Goal: Task Accomplishment & Management: Manage account settings

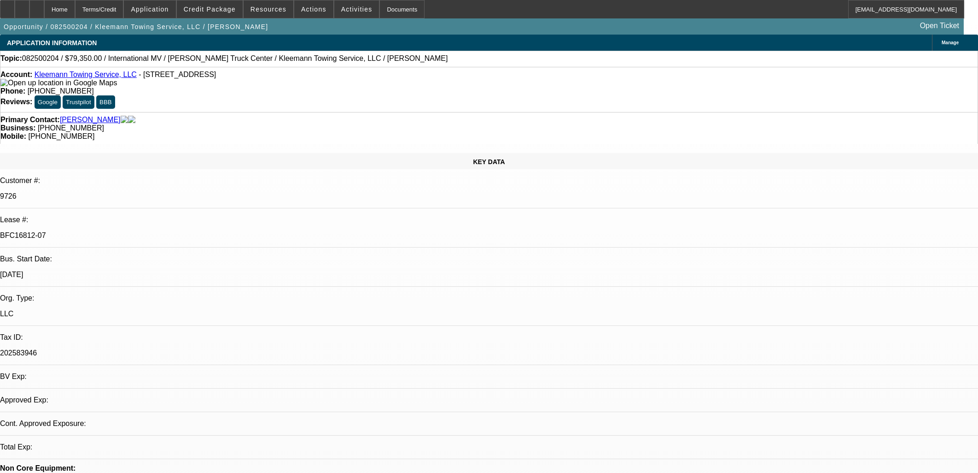
select select "0"
select select "6"
select select "0"
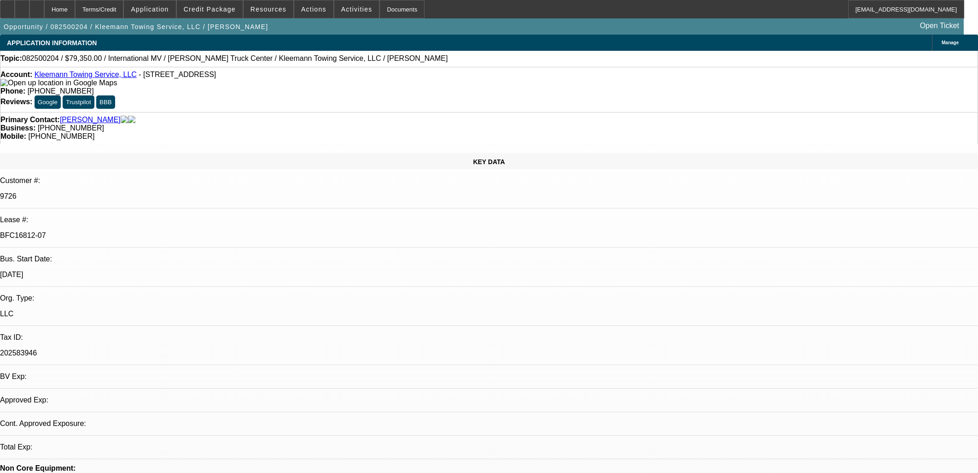
select select "0"
select select "6"
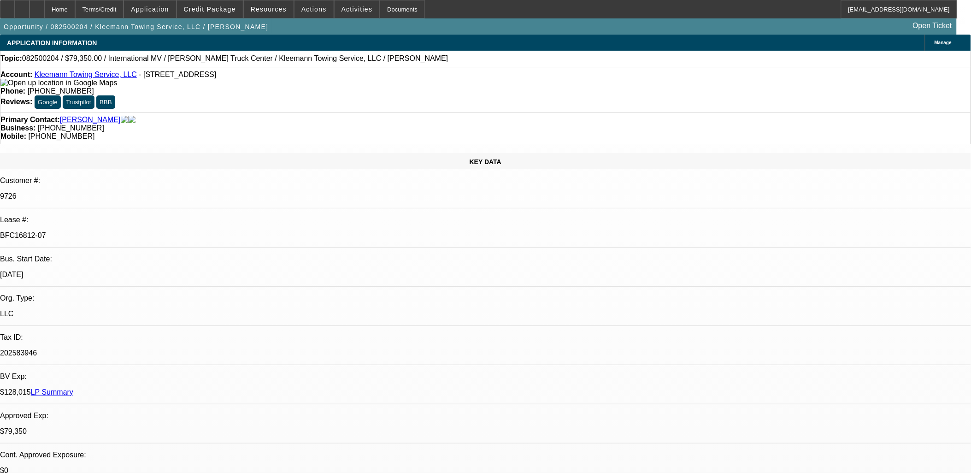
scroll to position [624, 0]
click at [215, 11] on span "Credit Package" at bounding box center [210, 9] width 52 height 7
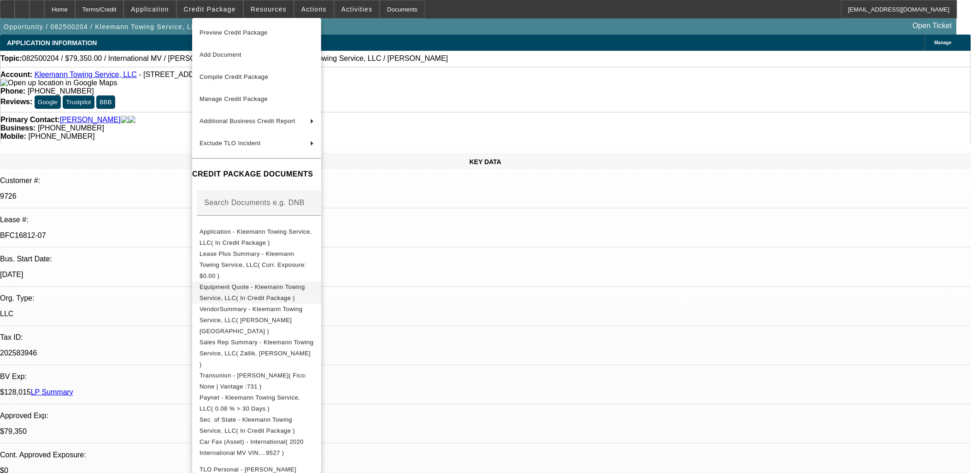
click at [261, 283] on span "Equipment Quote - Kleemann Towing Service, LLC( In Credit Package )" at bounding box center [251, 292] width 105 height 18
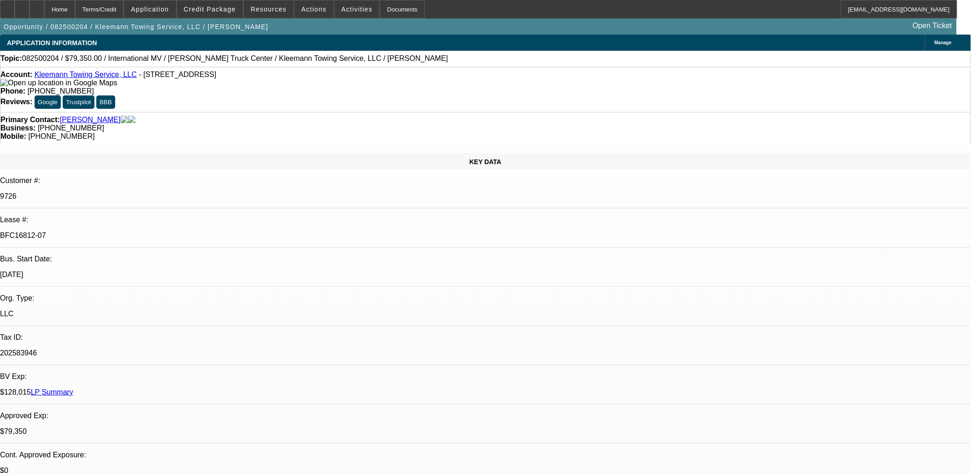
drag, startPoint x: 590, startPoint y: 236, endPoint x: 587, endPoint y: 231, distance: 5.8
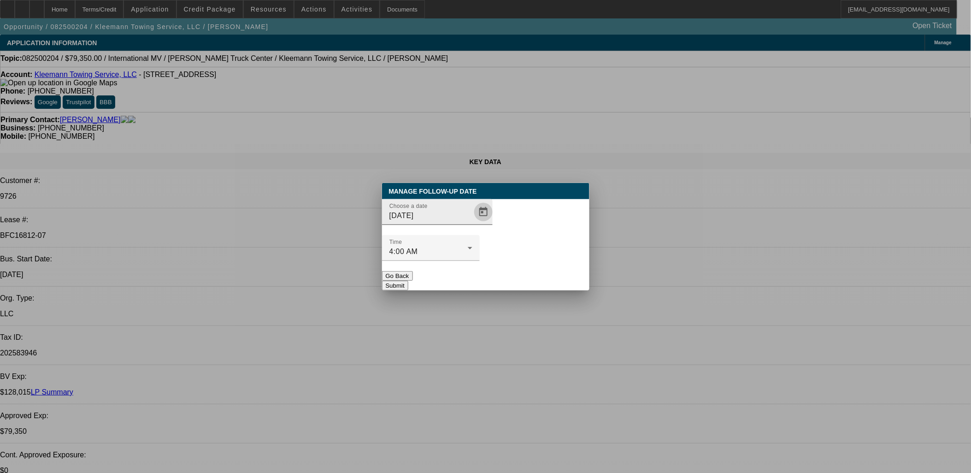
click at [472, 223] on span "Open calendar" at bounding box center [483, 212] width 22 height 22
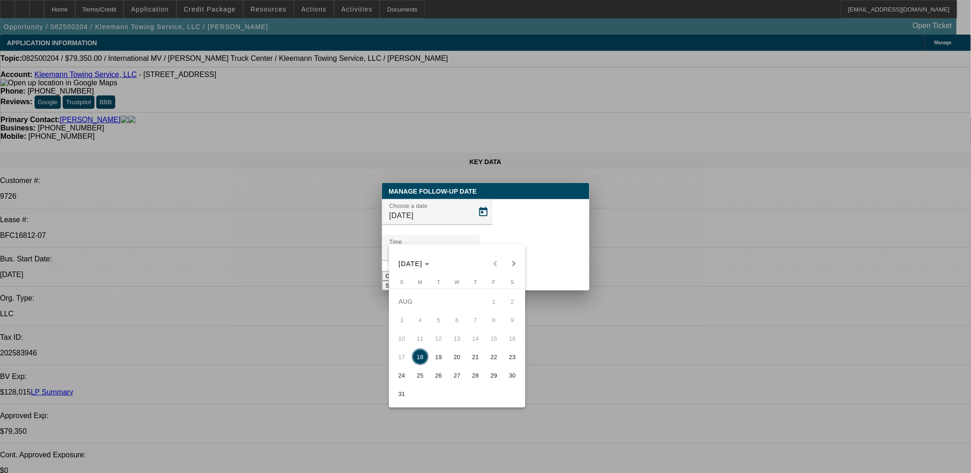
click at [441, 364] on span "19" at bounding box center [438, 356] width 17 height 17
type input "8/19/2025"
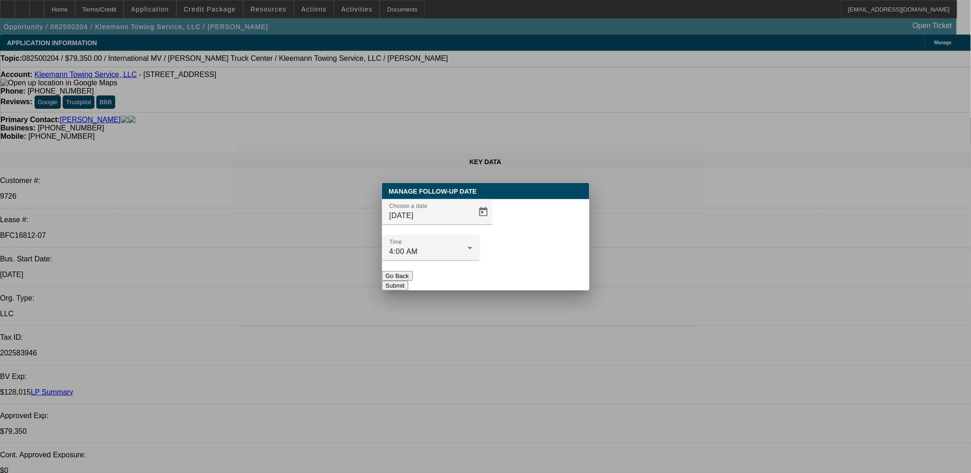
click at [508, 272] on div "Manage Follow-Up Date Choose a date 8/19/2025 Time 4:00 AM Go Back Submit" at bounding box center [485, 236] width 207 height 107
click at [408, 281] on button "Submit" at bounding box center [395, 286] width 26 height 10
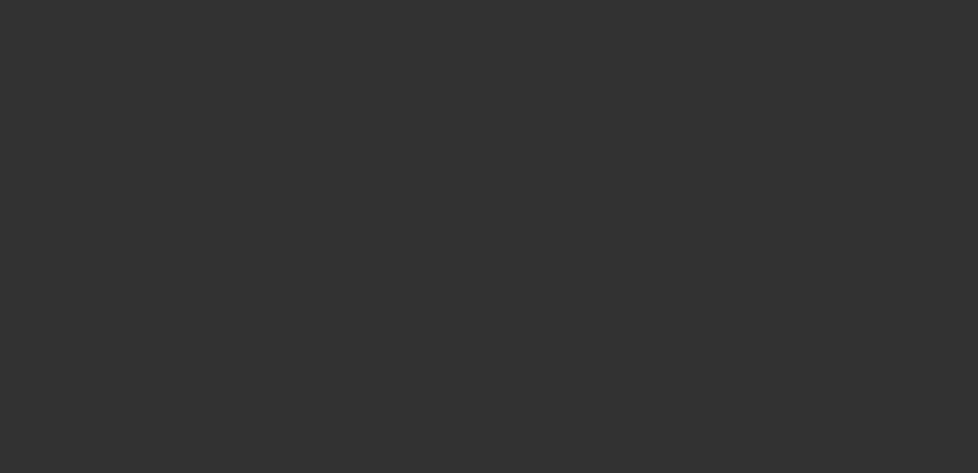
select select "0"
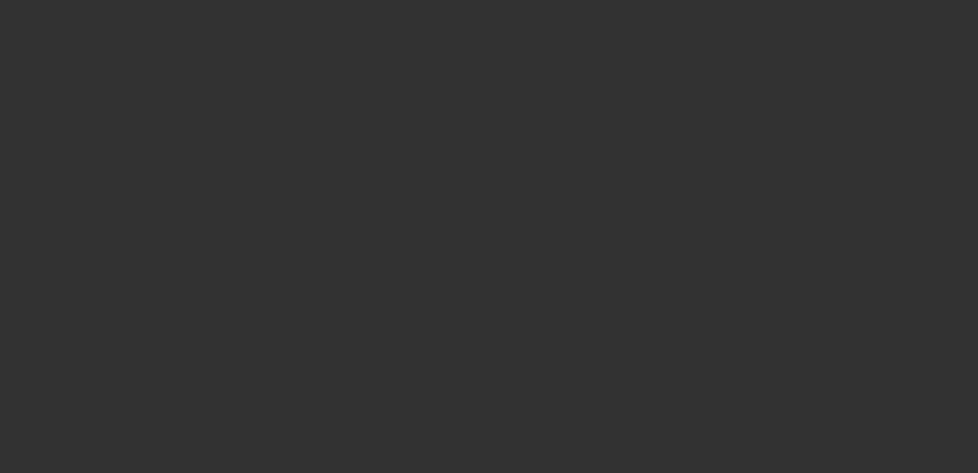
select select "0"
select select "2"
select select "0"
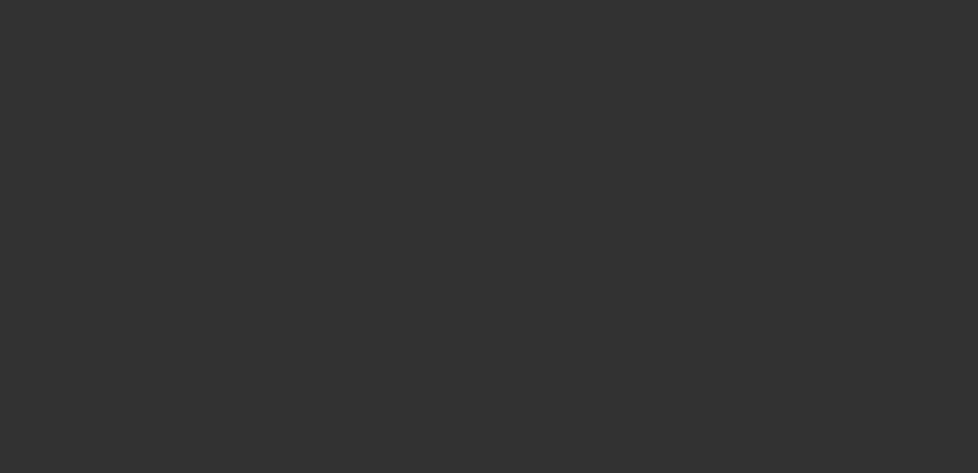
select select "2"
select select "0"
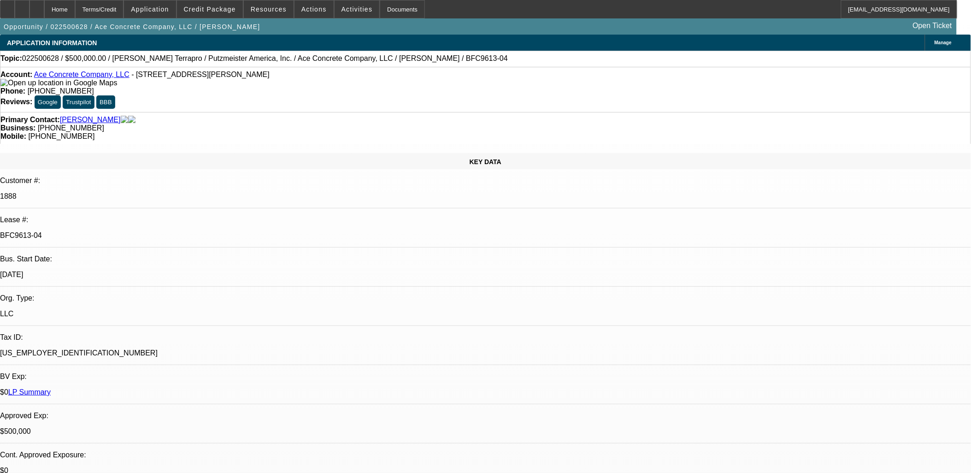
select select "1"
select select "3"
select select "6"
select select "1"
select select "3"
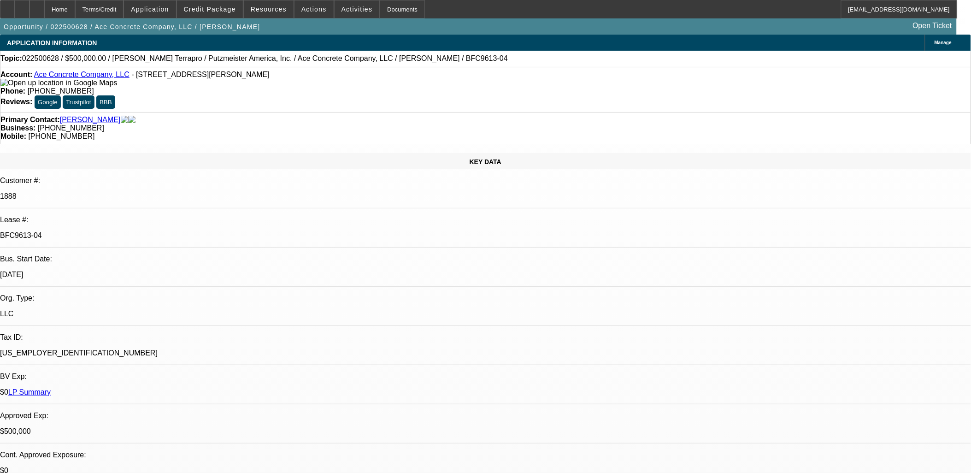
select select "6"
select select "1"
select select "2"
select select "6"
select select "1"
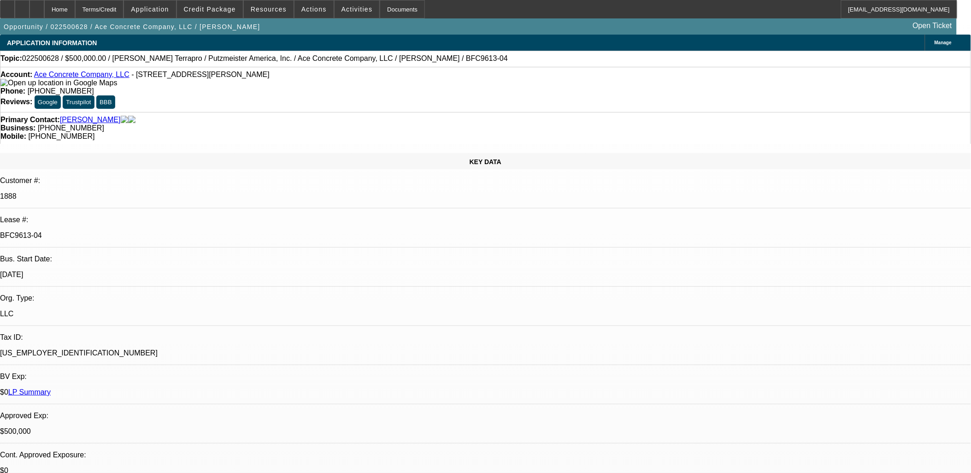
select select "2"
select select "6"
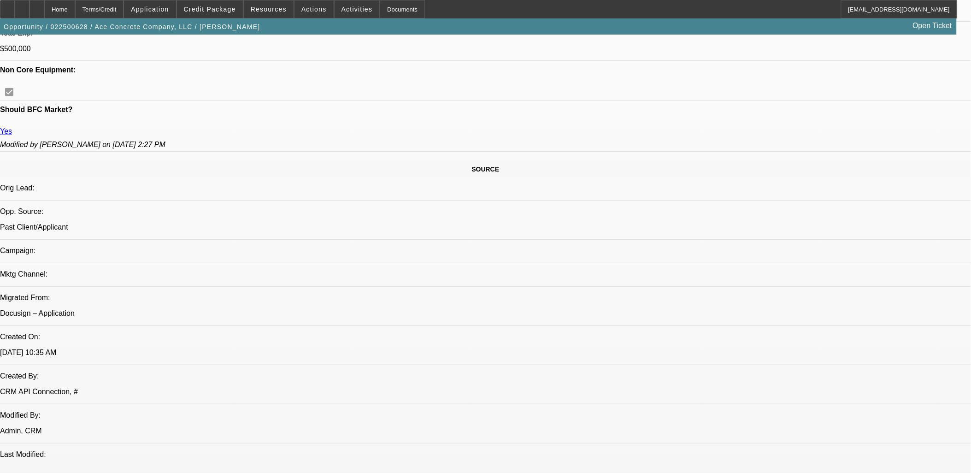
scroll to position [102, 0]
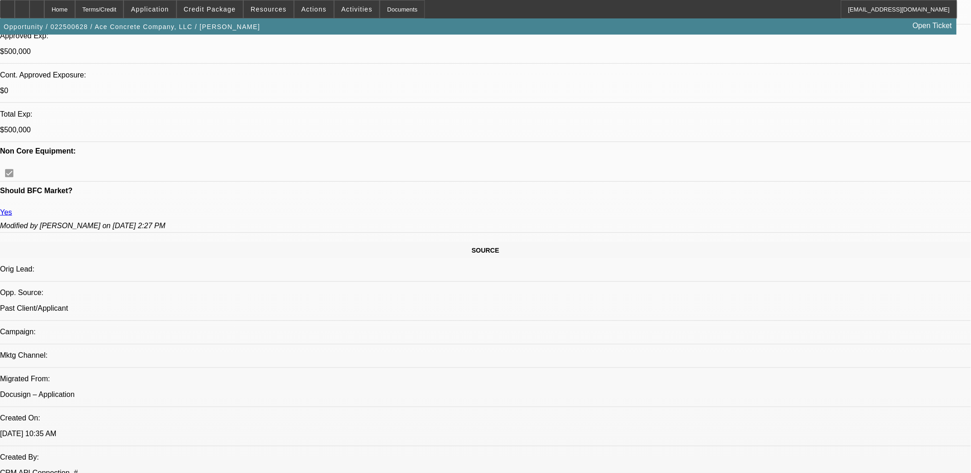
scroll to position [409, 0]
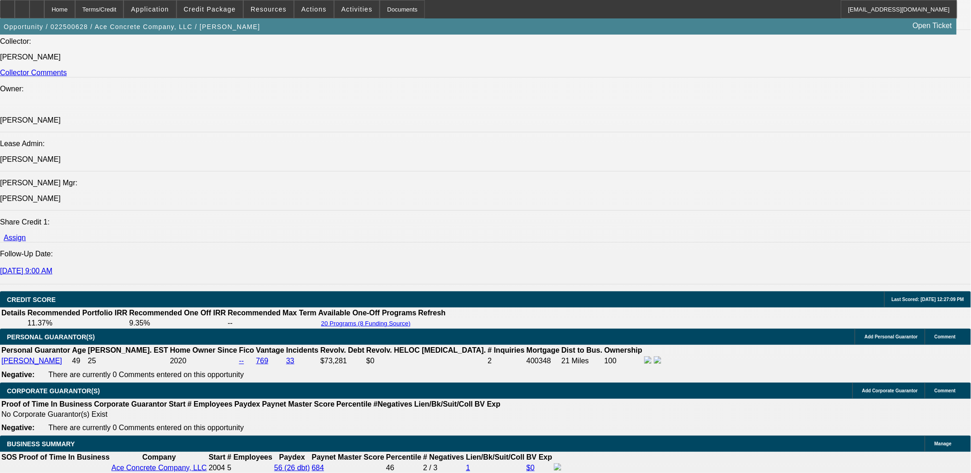
scroll to position [1228, 0]
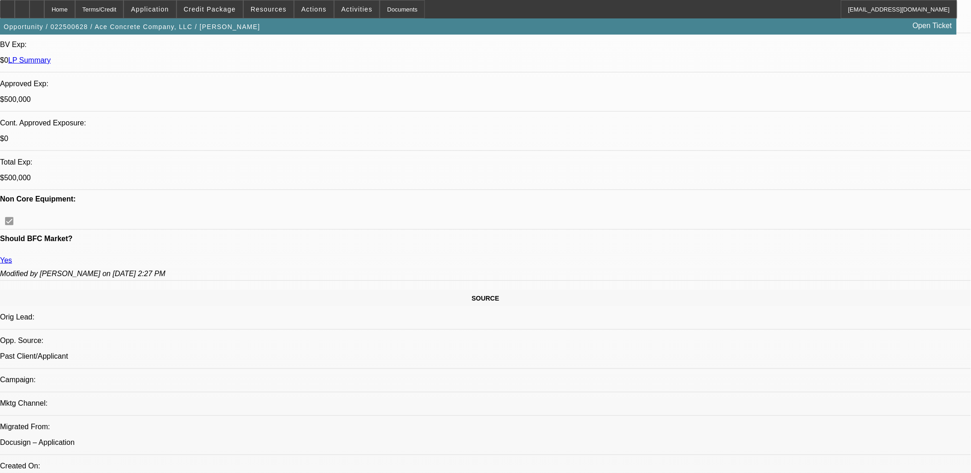
scroll to position [307, 0]
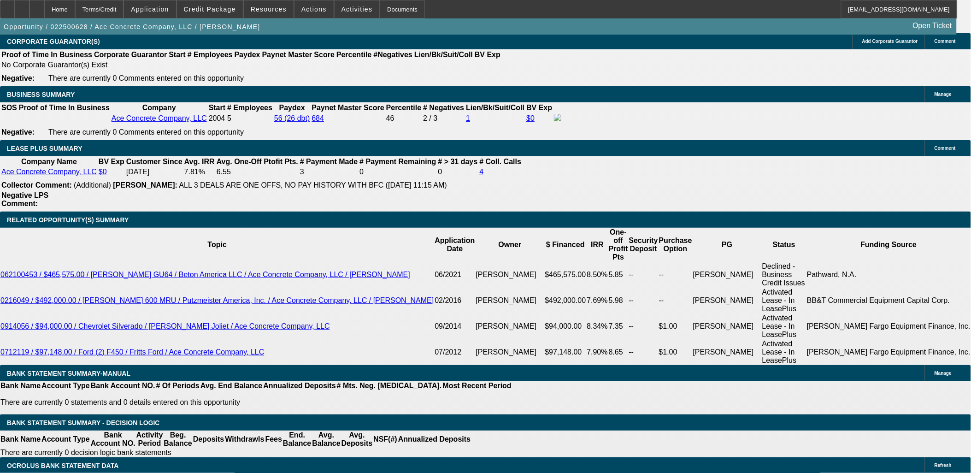
scroll to position [256, 0]
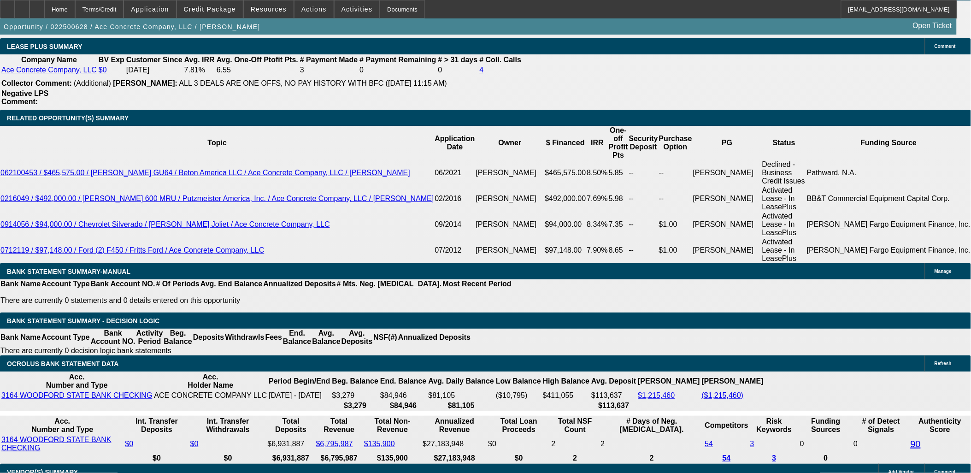
scroll to position [1577, 0]
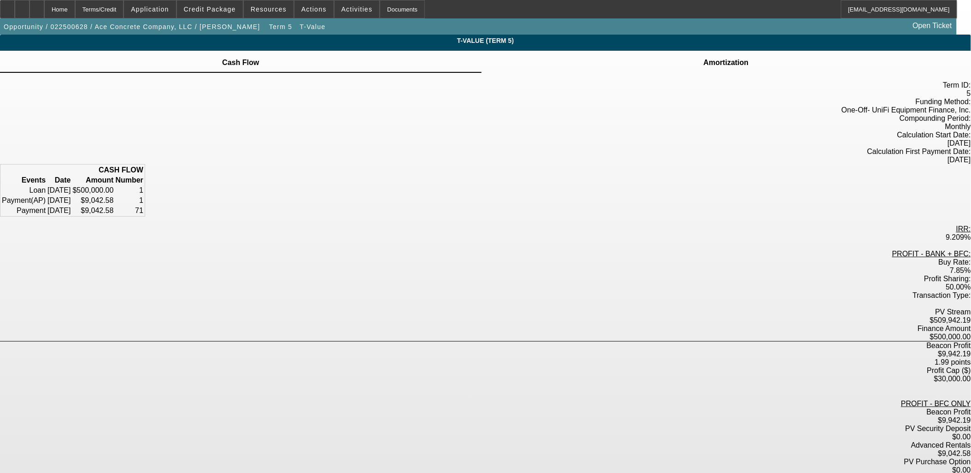
scroll to position [14, 0]
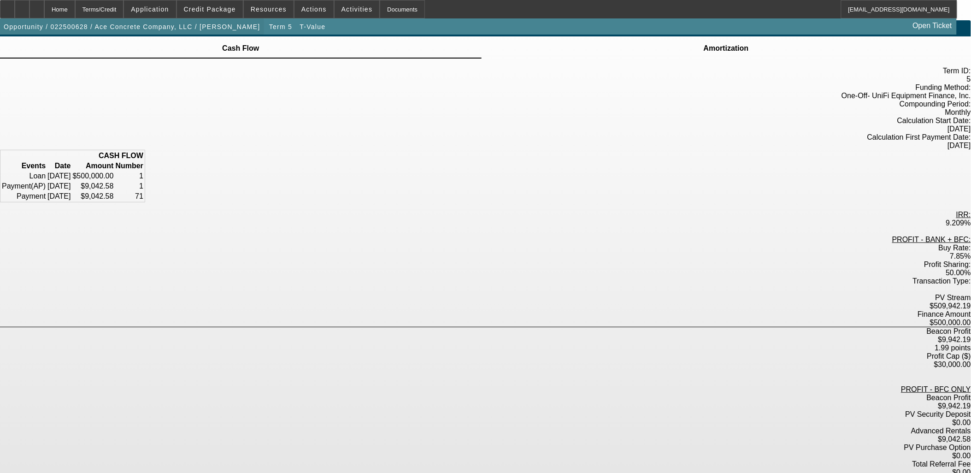
click at [188, 30] on span "button" at bounding box center [132, 27] width 264 height 22
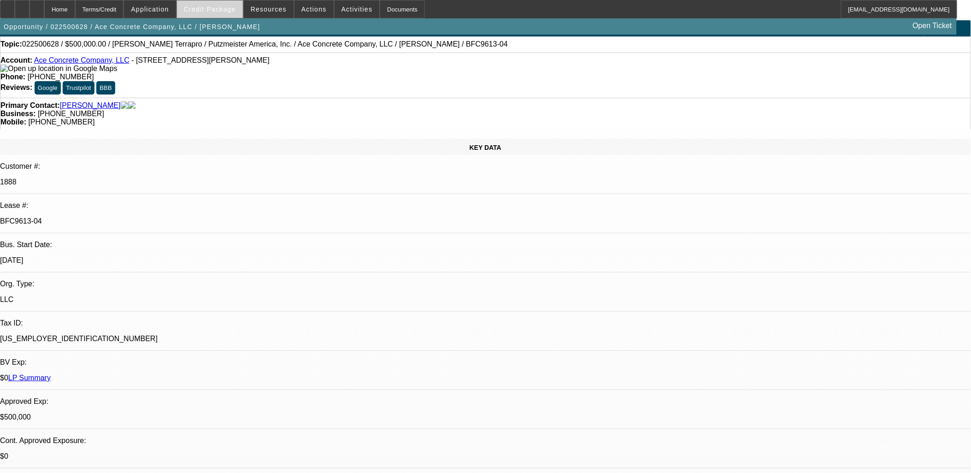
select select "0"
select select "3"
select select "0"
select select "6"
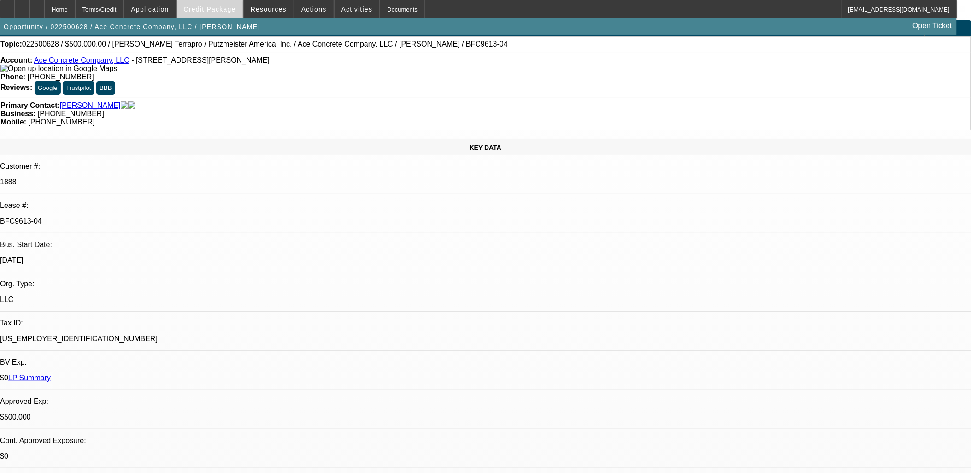
select select "0"
select select "3"
select select "0"
select select "6"
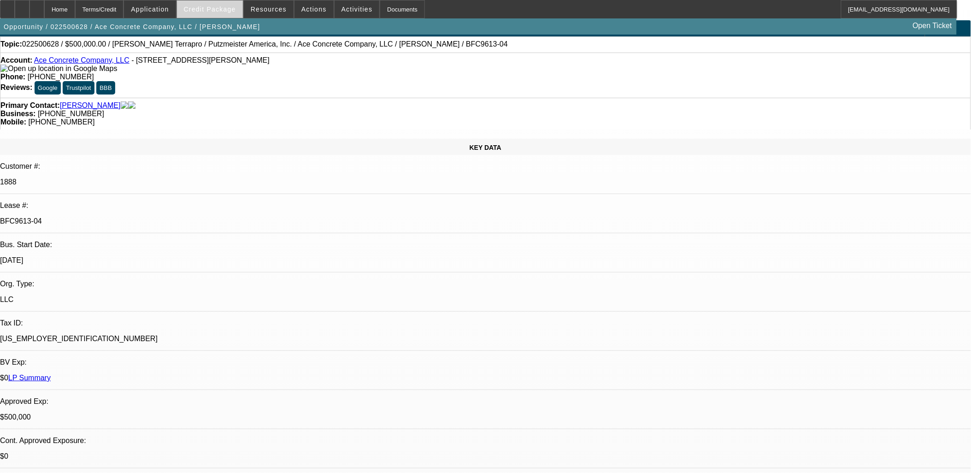
select select "0"
select select "2"
select select "0"
select select "6"
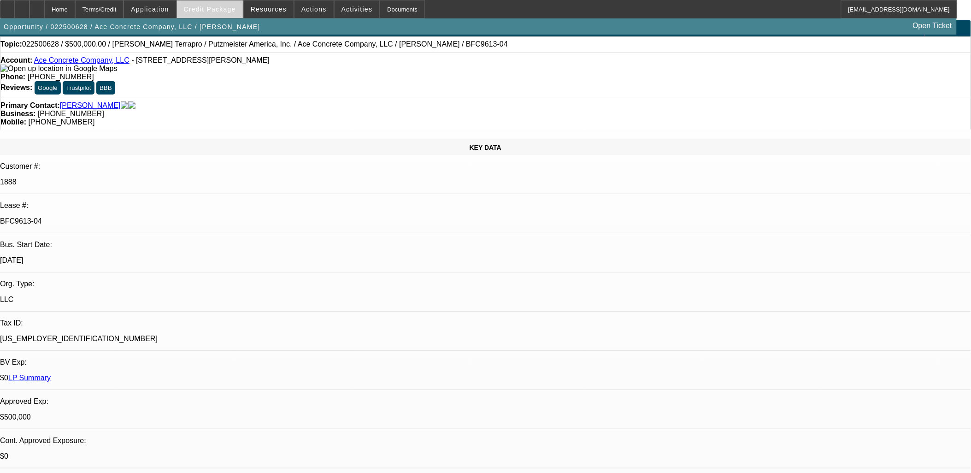
select select "0"
select select "2"
select select "0"
select select "6"
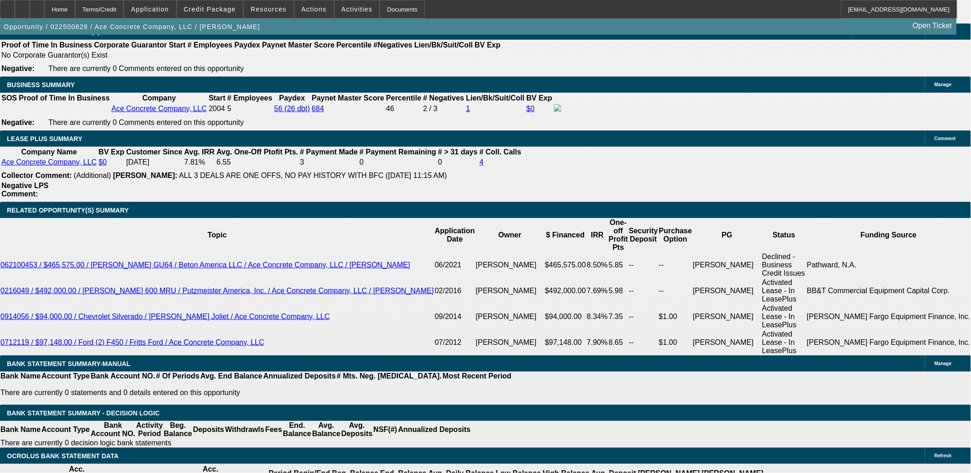
scroll to position [1433, 0]
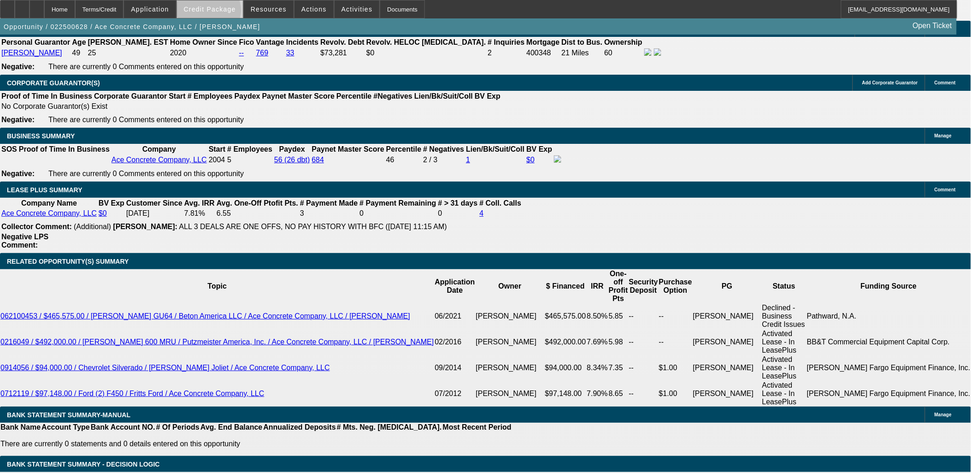
click at [223, 12] on span at bounding box center [210, 9] width 66 height 22
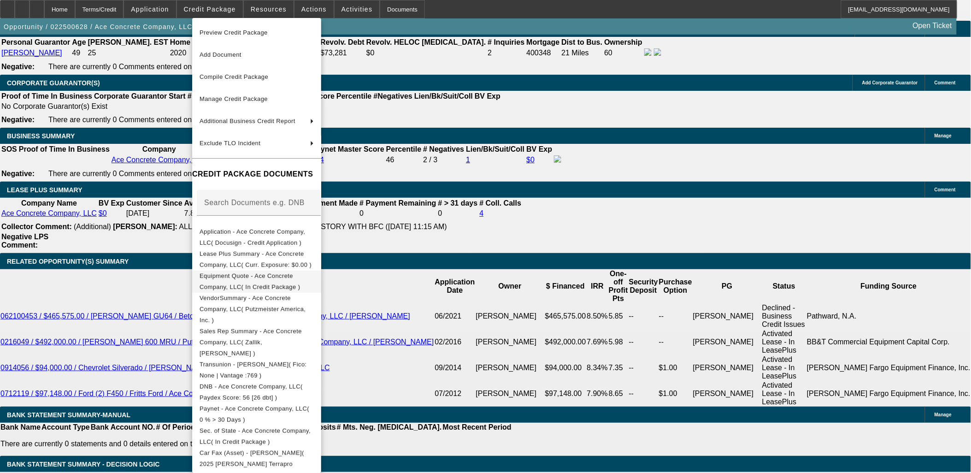
click at [292, 275] on span "Equipment Quote - Ace Concrete Company, LLC( In Credit Package )" at bounding box center [249, 281] width 100 height 18
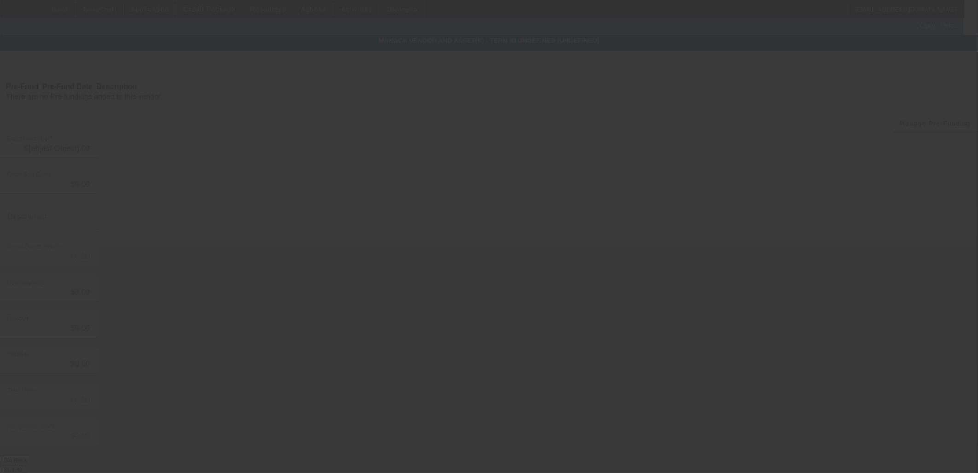
type input "$741,839.50"
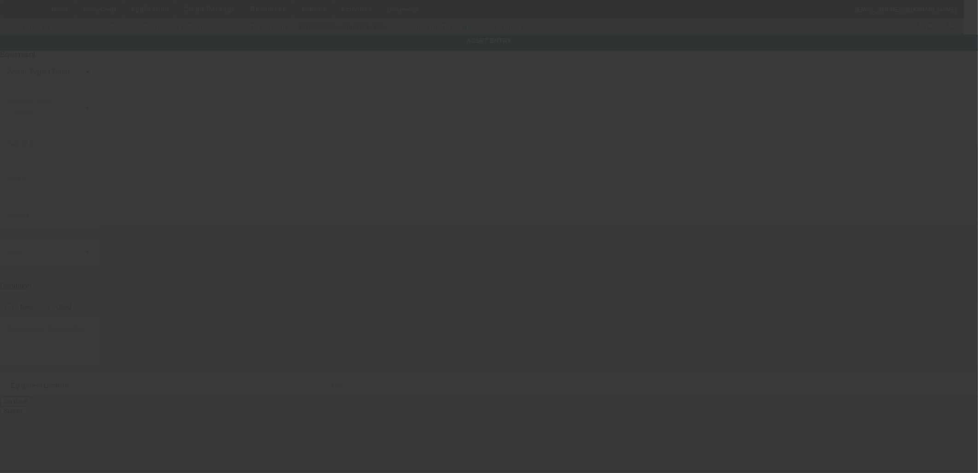
type input "1M2TE2GC3SM013312"
type input "Mack"
type input "Terrapro"
radio input "true"
type textarea "With Telebelt TB110 Telescopic Belt Conveyor"
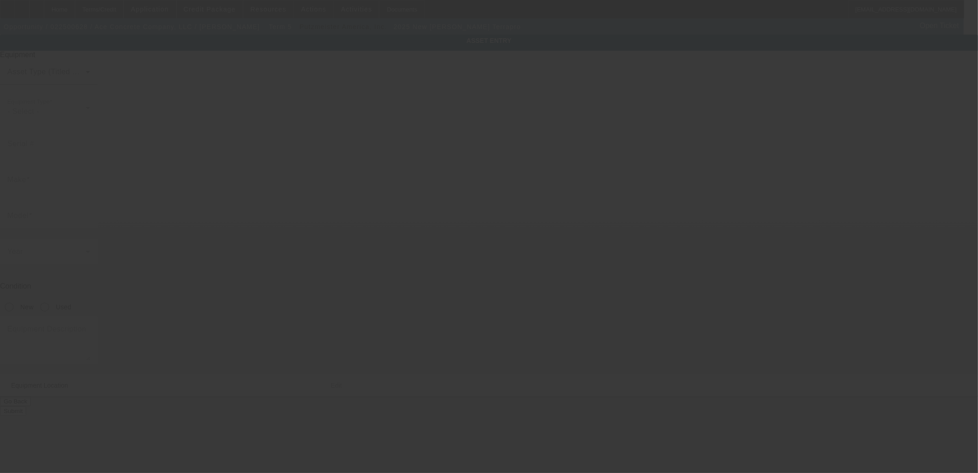
type input "2441 State Road 11"
type input "South Wayne"
type input "53587"
type input "Lafayette"
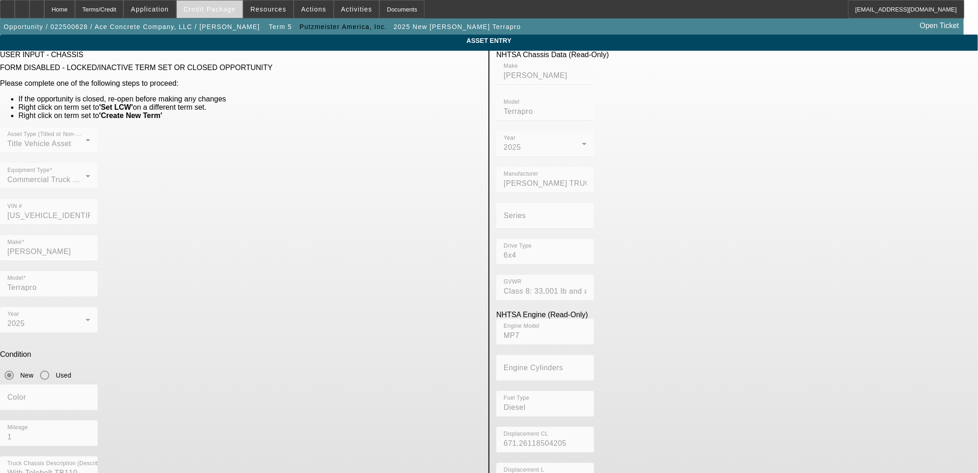
click at [232, 16] on span at bounding box center [210, 9] width 66 height 22
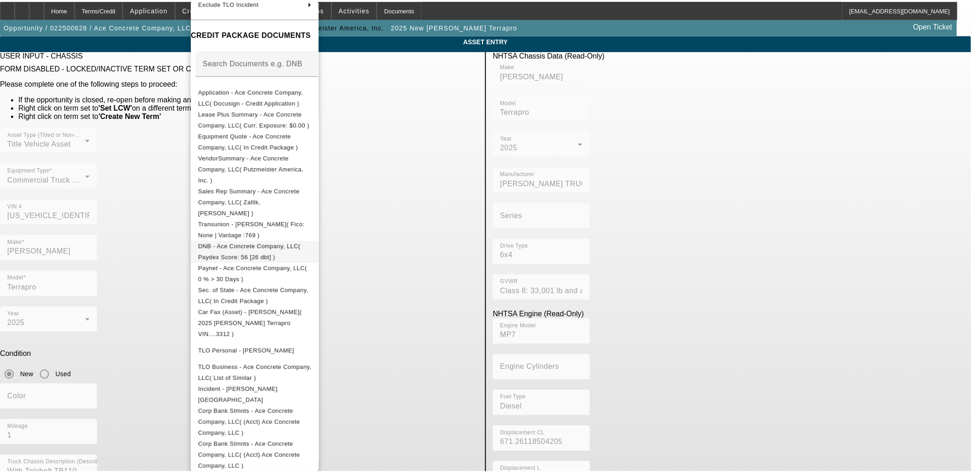
scroll to position [128, 0]
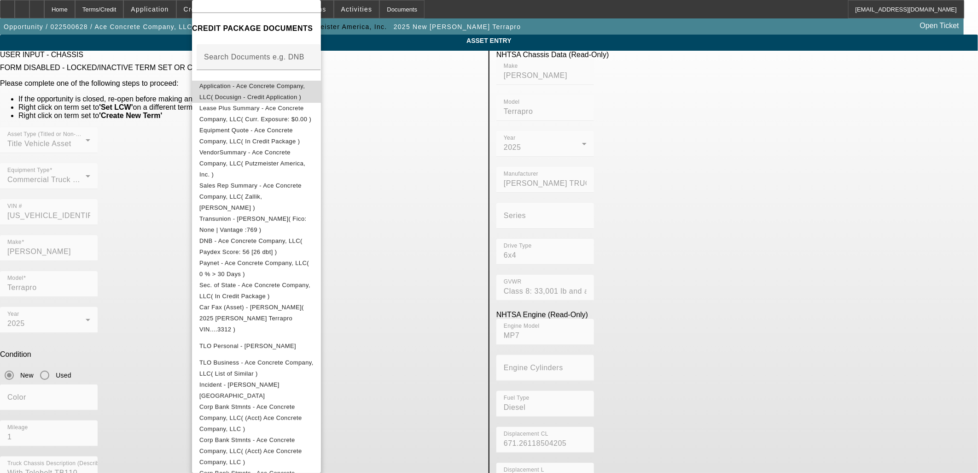
click at [282, 92] on span "Application - Ace Concrete Company, LLC( Docusign - Credit Application )" at bounding box center [256, 92] width 114 height 22
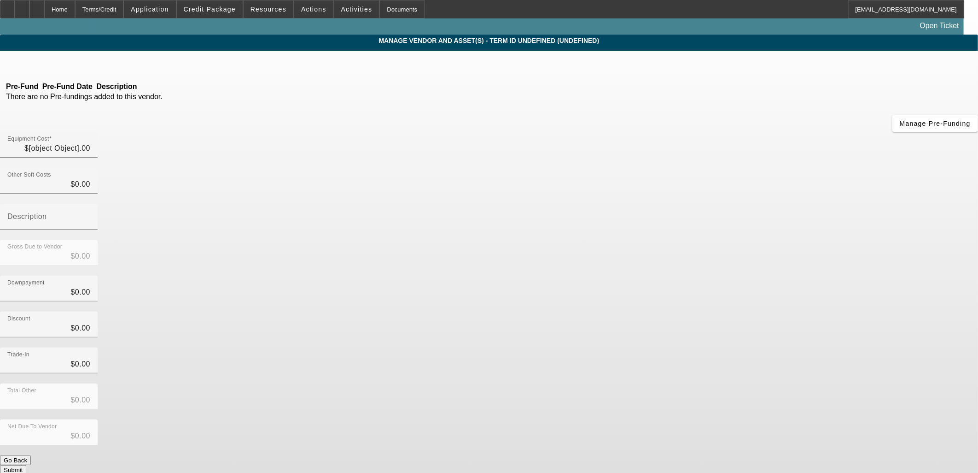
type input "$741,839.50"
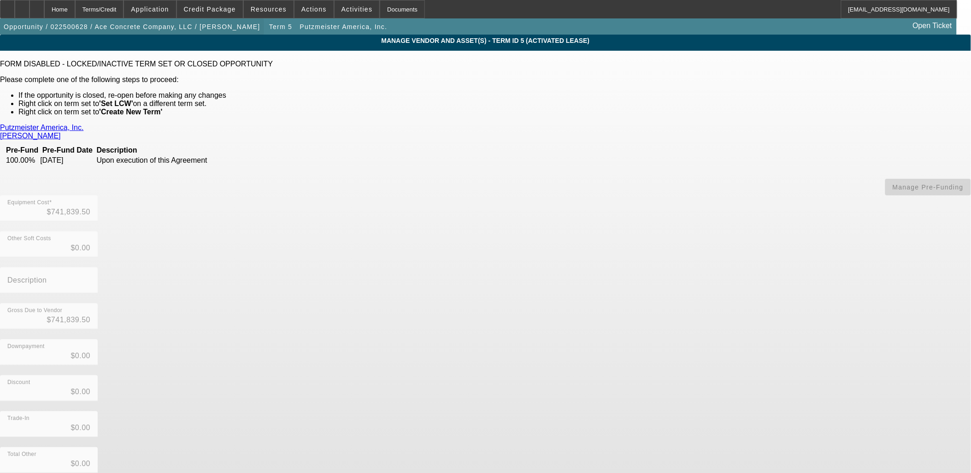
click at [192, 20] on span "button" at bounding box center [132, 27] width 264 height 22
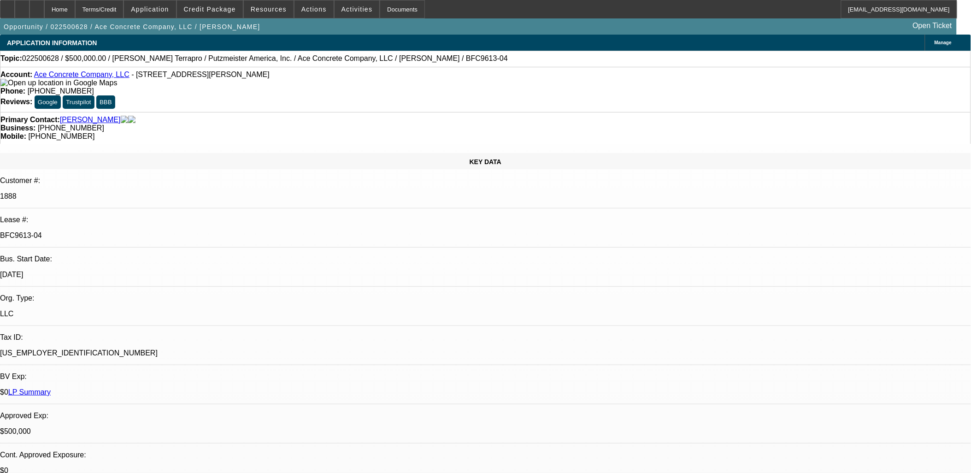
select select "0"
select select "3"
select select "0"
select select "6"
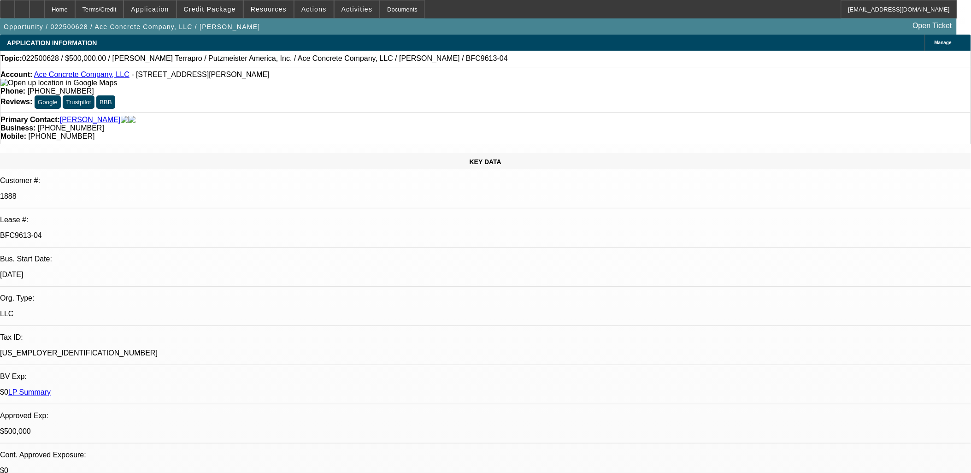
select select "0"
select select "3"
select select "0"
select select "6"
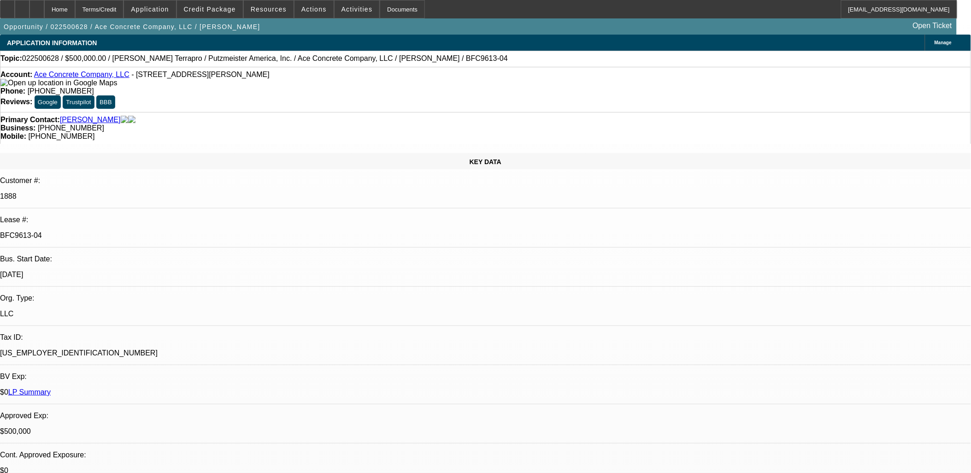
select select "0"
select select "2"
select select "0"
select select "6"
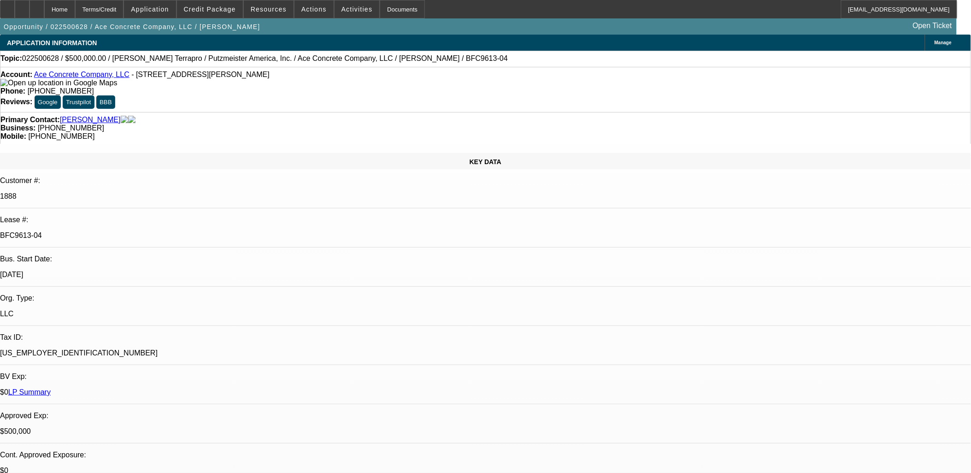
select select "0"
select select "2"
select select "0"
select select "6"
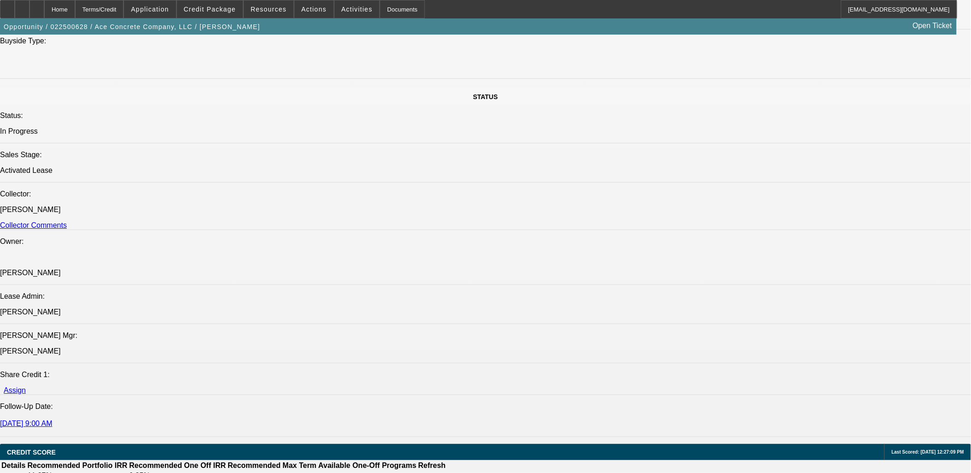
scroll to position [1177, 0]
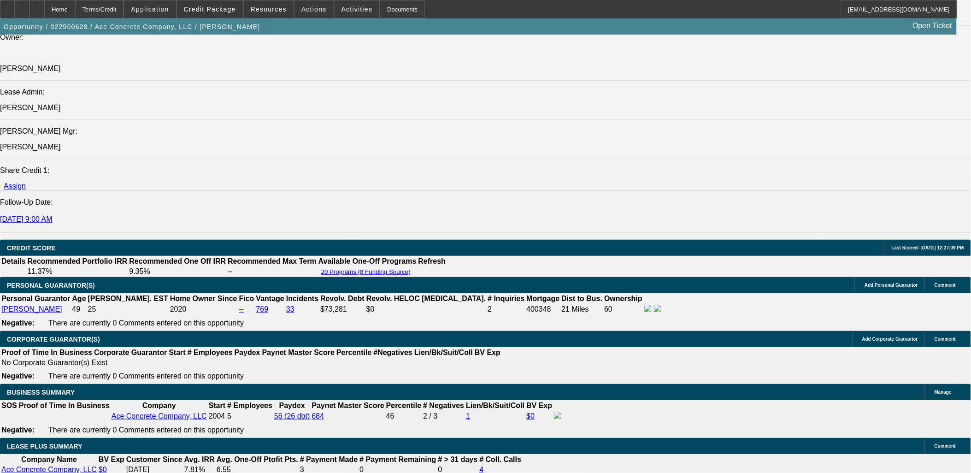
drag, startPoint x: 54, startPoint y: 176, endPoint x: 418, endPoint y: 189, distance: 363.7
copy span "Ace Concrete Company, LLC was established in 2004 and is a current BFC lessee d…"
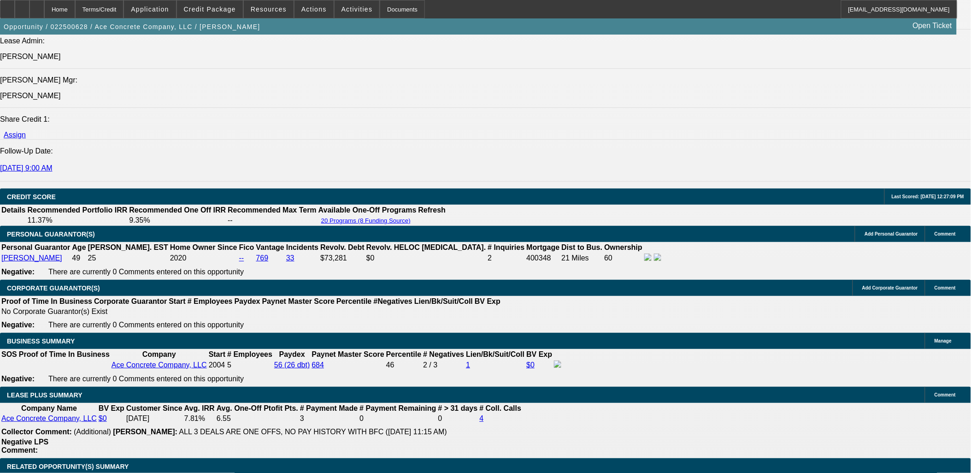
scroll to position [2918, 0]
drag, startPoint x: 393, startPoint y: 142, endPoint x: 55, endPoint y: 121, distance: 338.3
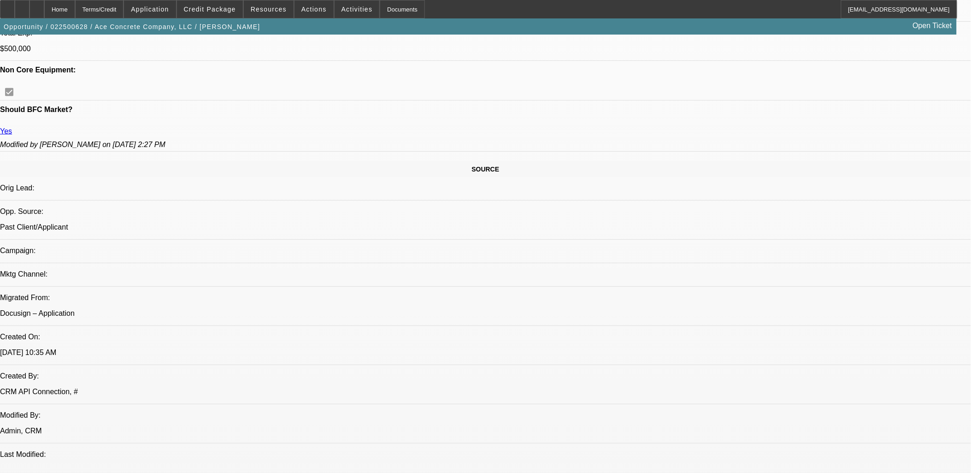
scroll to position [2867, 0]
drag, startPoint x: 804, startPoint y: 175, endPoint x: 803, endPoint y: 185, distance: 10.1
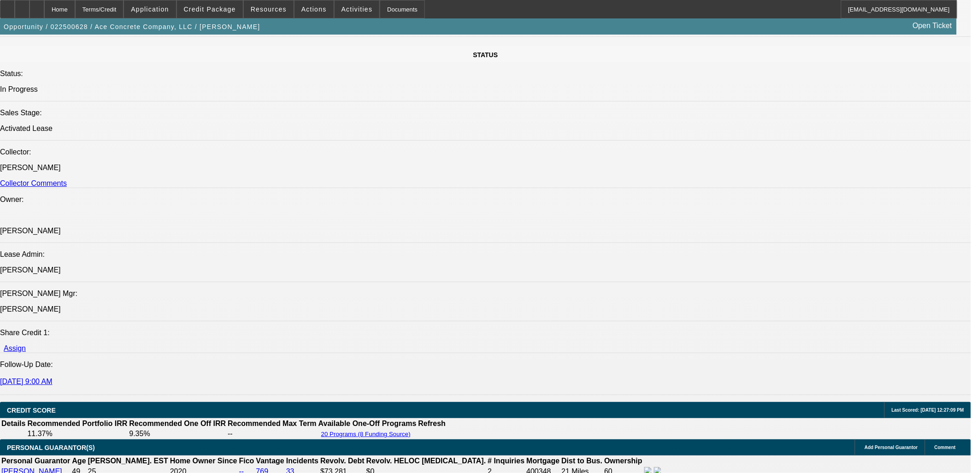
scroll to position [1228, 0]
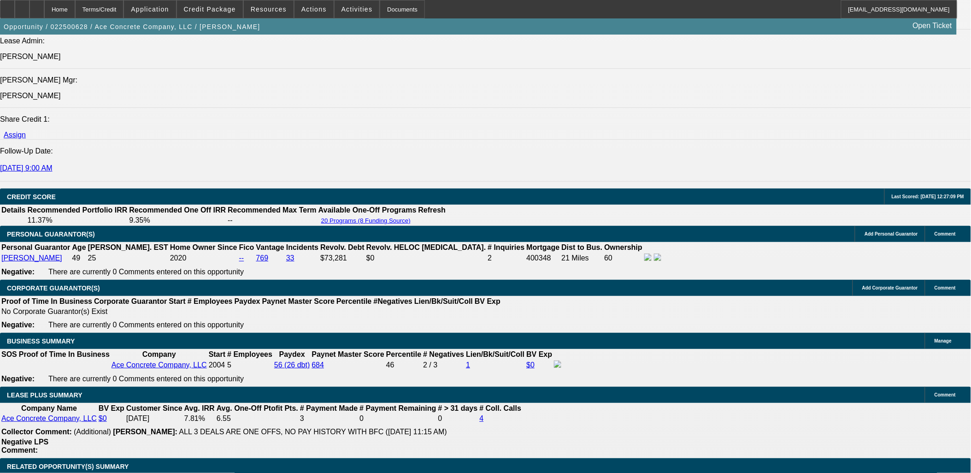
scroll to position [2355, 0]
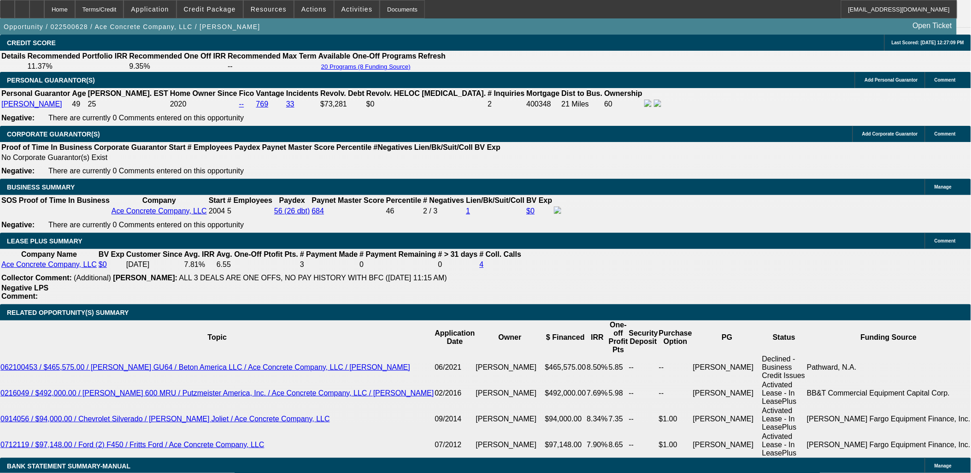
scroll to position [1433, 0]
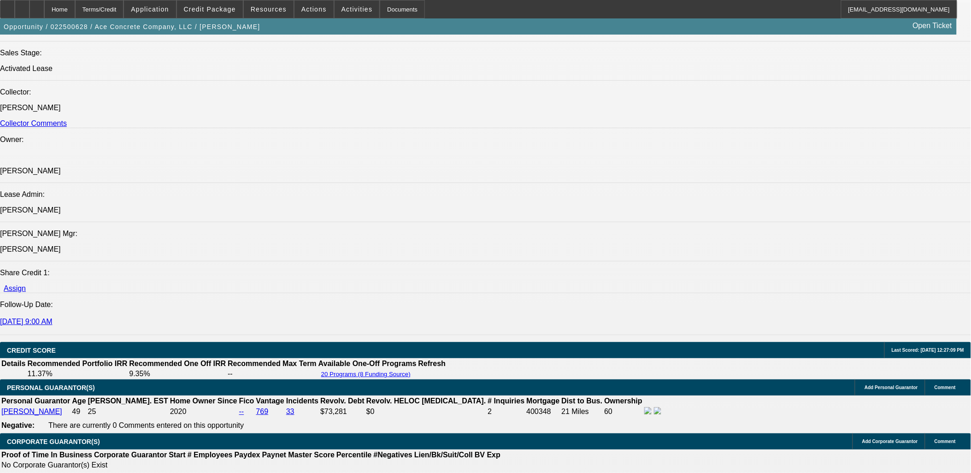
drag, startPoint x: 540, startPoint y: 213, endPoint x: 538, endPoint y: 222, distance: 9.4
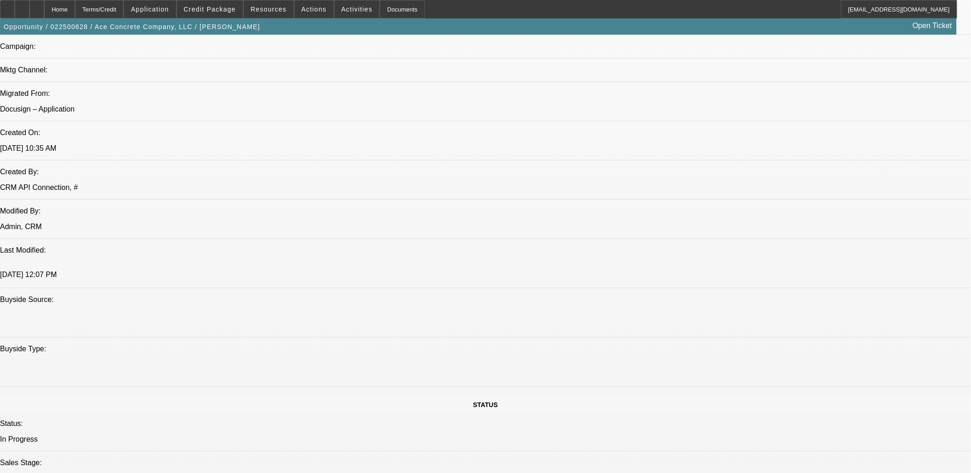
drag, startPoint x: 538, startPoint y: 222, endPoint x: 531, endPoint y: 183, distance: 39.8
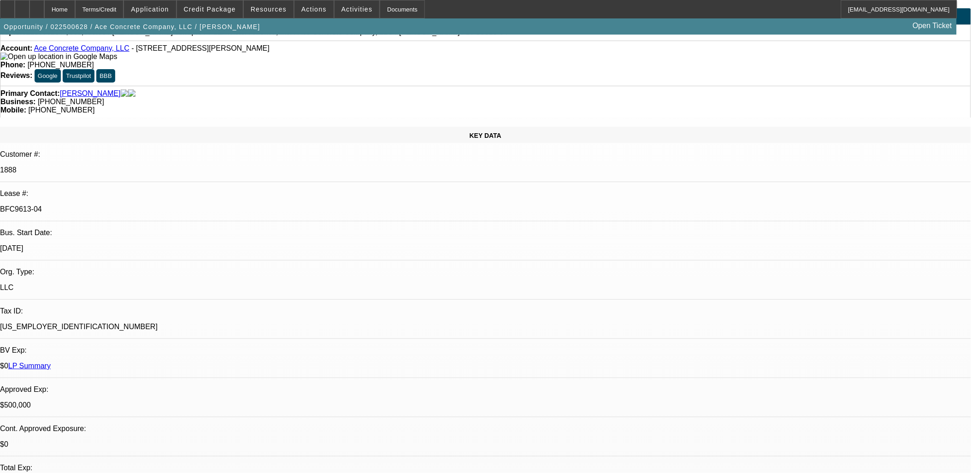
scroll to position [0, 0]
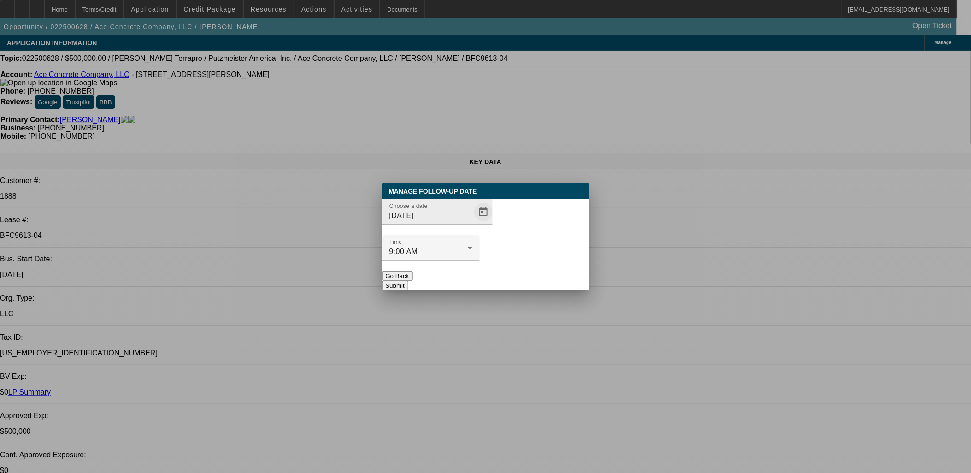
click at [468, 235] on div at bounding box center [437, 230] width 111 height 10
click at [472, 223] on span "Open calendar" at bounding box center [483, 212] width 22 height 22
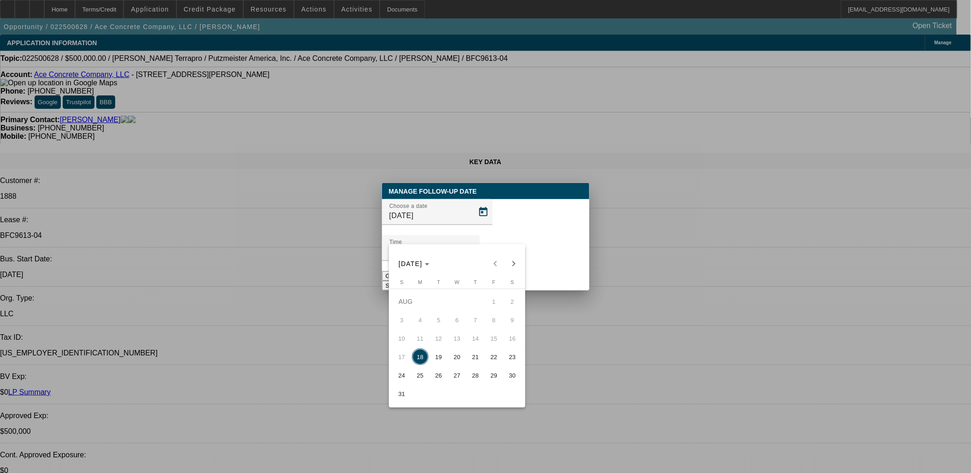
drag, startPoint x: 449, startPoint y: 346, endPoint x: 447, endPoint y: 356, distance: 10.2
click at [449, 351] on tbody "AUG 1 2 3 4 5 6 7 8 9 10 11 12 13 14 15 16 17 18 19 20 21 22 23 24 25 26 27 28 …" at bounding box center [456, 347] width 129 height 111
click at [445, 358] on span "19" at bounding box center [438, 356] width 17 height 17
type input "8/19/2025"
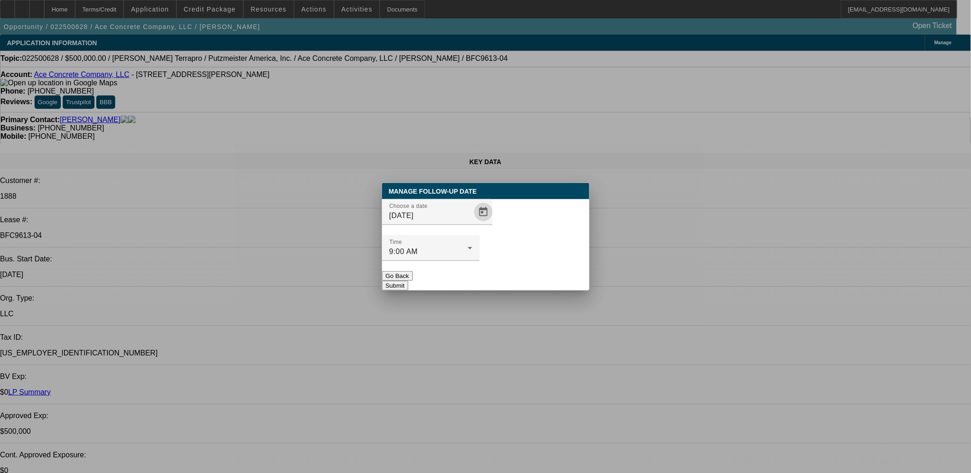
click at [408, 281] on button "Submit" at bounding box center [395, 286] width 26 height 10
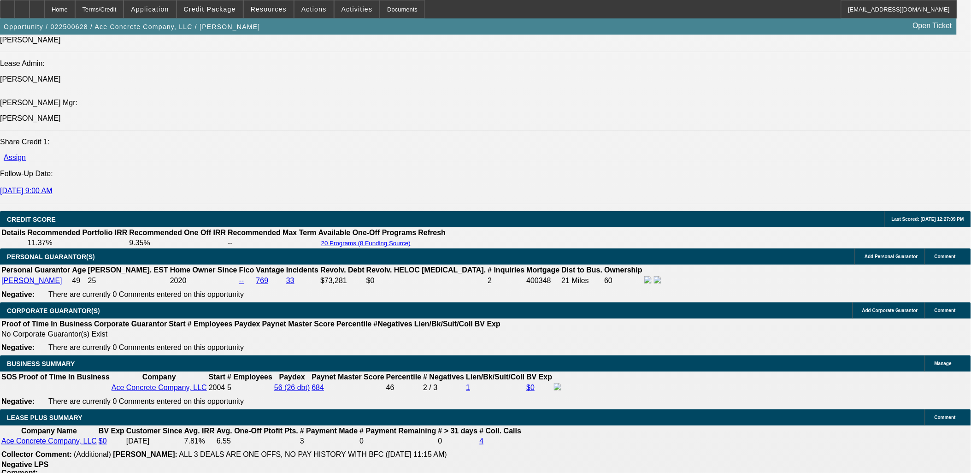
scroll to position [1330, 0]
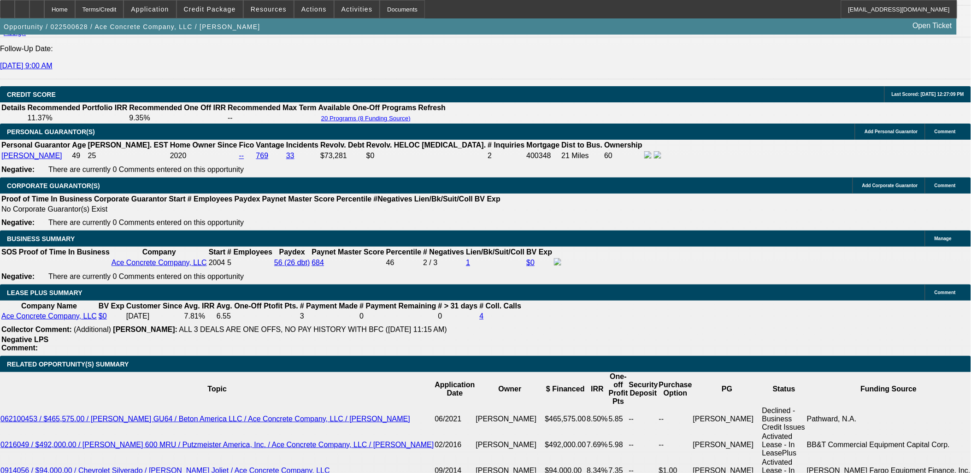
select select "0"
select select "2"
select select "0"
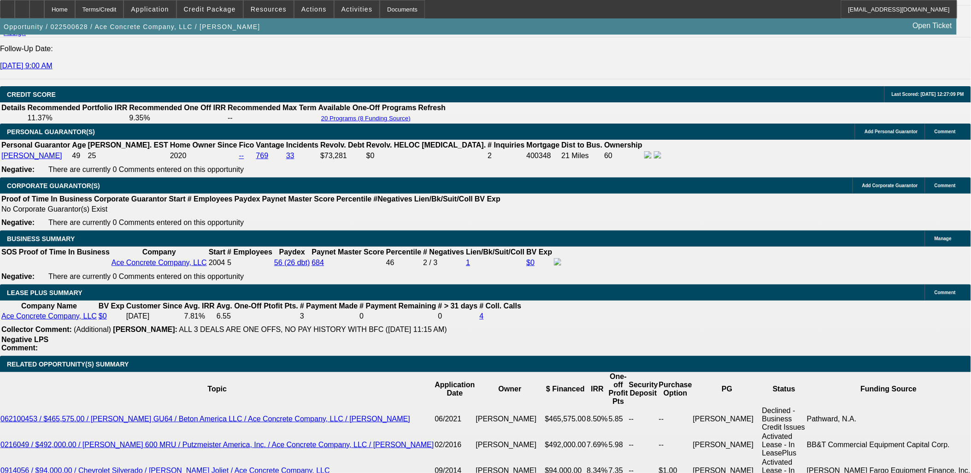
select select "6"
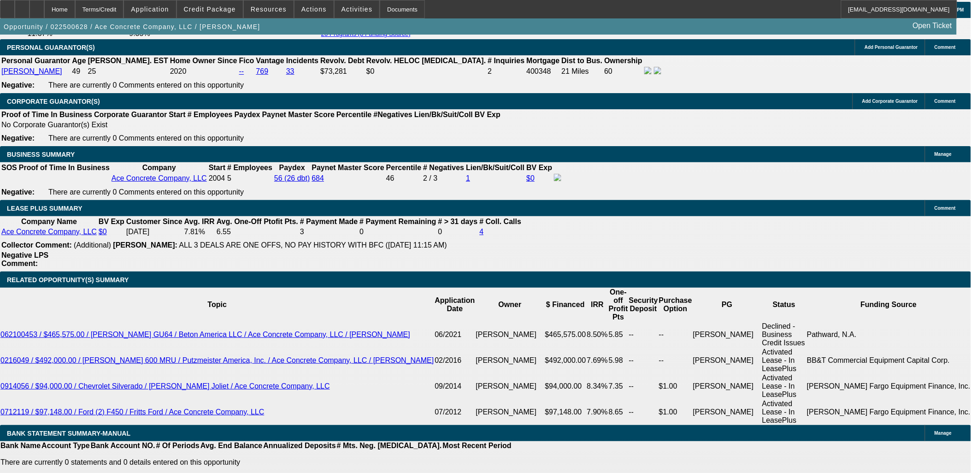
scroll to position [1433, 0]
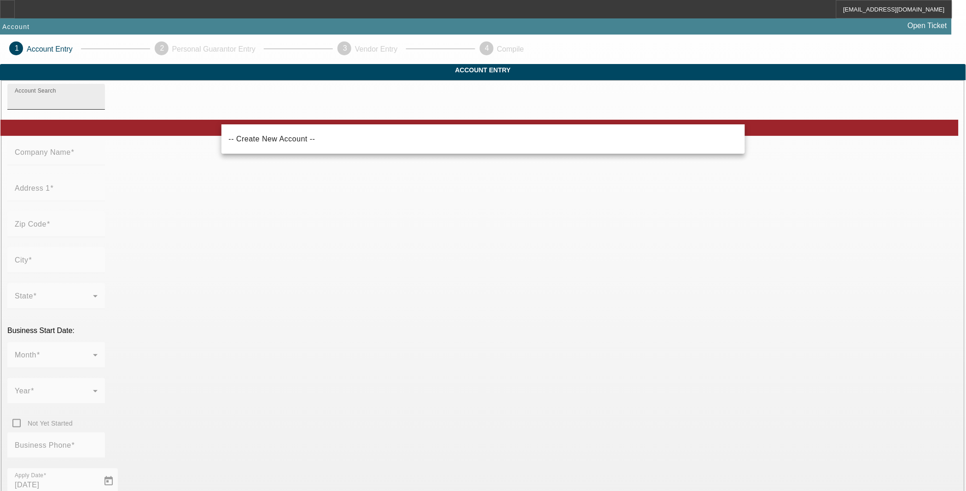
click at [98, 106] on input "Account Search" at bounding box center [56, 100] width 83 height 11
paste input "Ace Material Placing Inc"
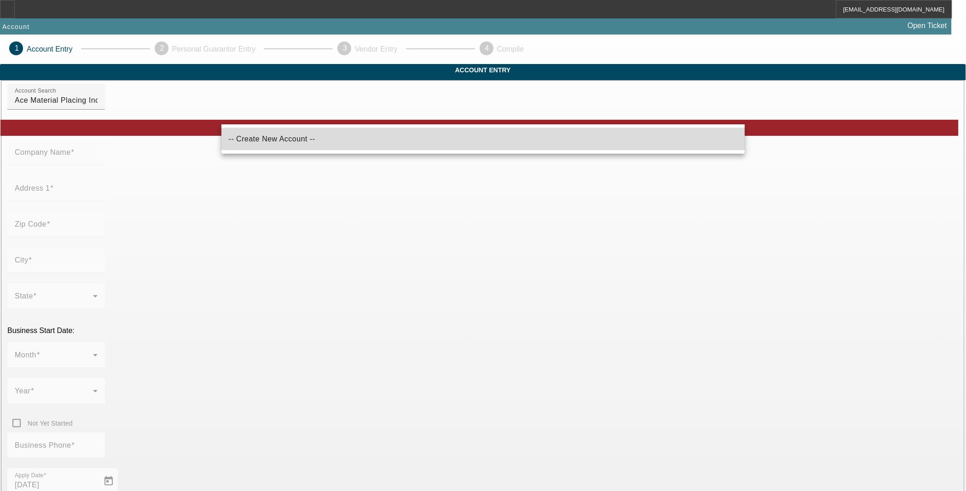
click at [274, 145] on mat-option "-- Create New Account --" at bounding box center [484, 139] width 524 height 22
type input "-- Create New Account --"
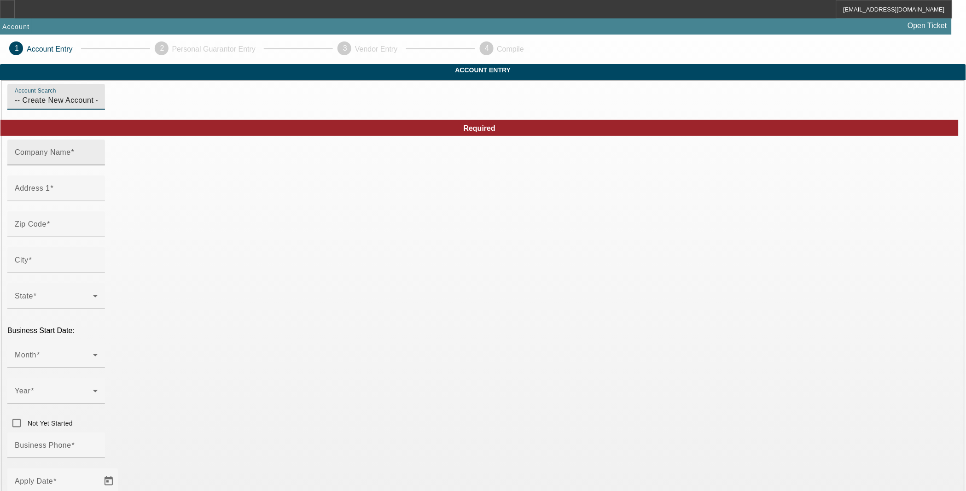
click at [71, 156] on mat-label "Company Name" at bounding box center [43, 152] width 56 height 8
click at [98, 162] on input "Company Name" at bounding box center [56, 156] width 83 height 11
paste input "Ace Material Placing Inc"
type input "Ace Material Placing Inc"
click at [98, 198] on input "Address 1" at bounding box center [56, 192] width 83 height 11
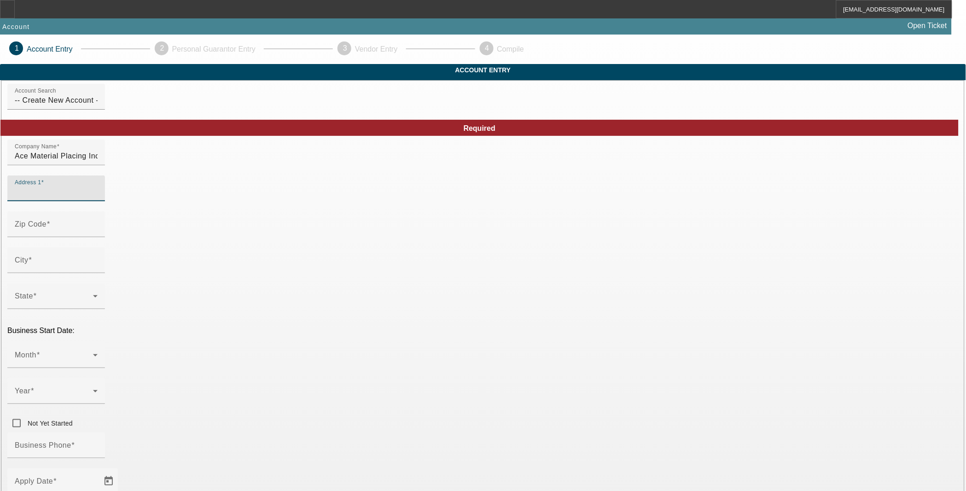
paste input "2441 Highway 11"
type input "2441 Highway 11"
drag, startPoint x: 269, startPoint y: 241, endPoint x: 263, endPoint y: 240, distance: 5.8
click at [98, 234] on input "Zip Code" at bounding box center [56, 227] width 83 height 11
type input "53587"
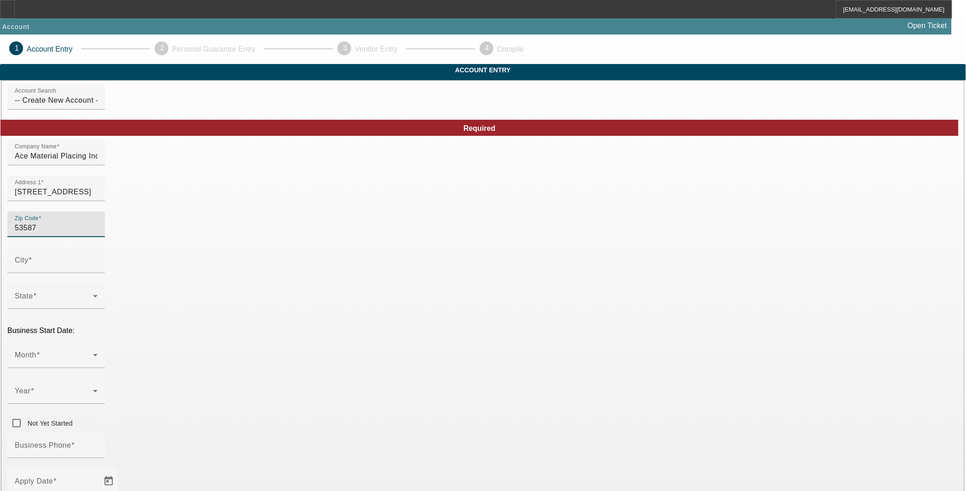
type input "South Wayne"
type input "Lafayette"
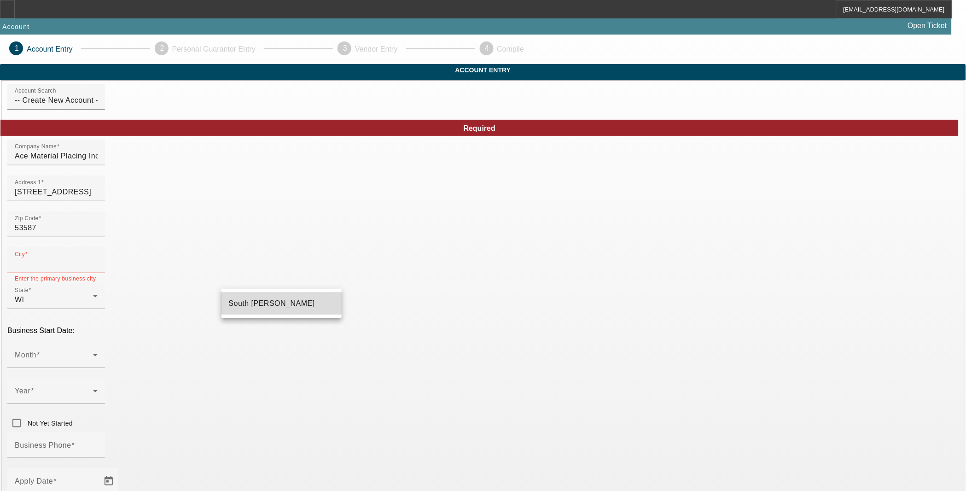
click at [310, 296] on mat-option "South Wayne" at bounding box center [282, 304] width 121 height 22
type input "South Wayne"
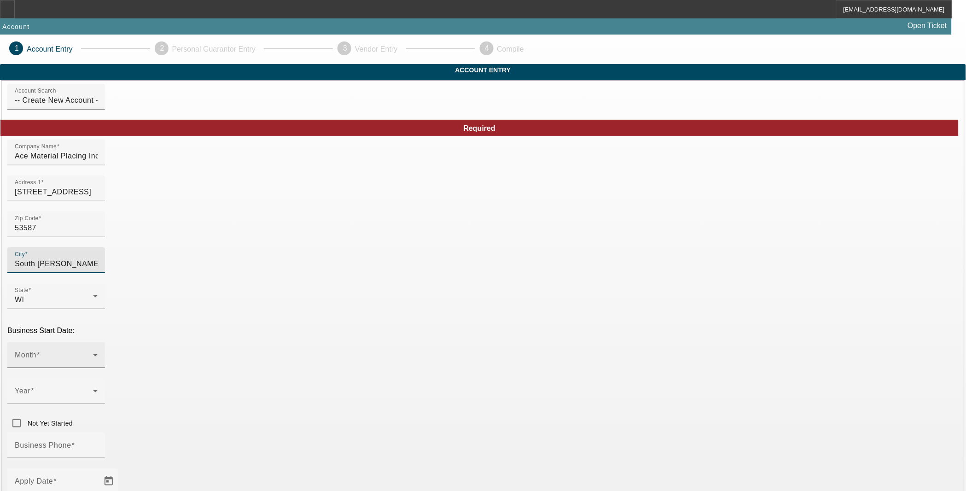
click at [98, 342] on div "Month" at bounding box center [56, 355] width 83 height 26
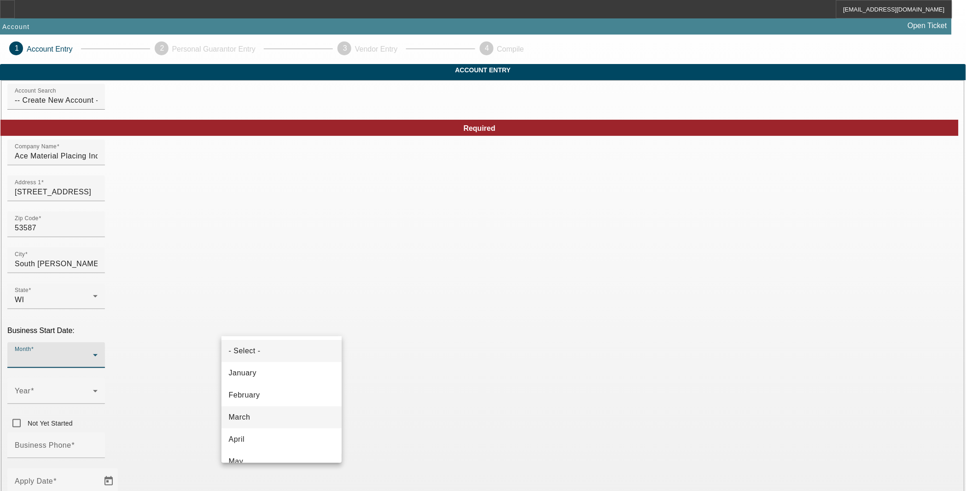
click at [302, 408] on mat-option "March" at bounding box center [282, 417] width 121 height 22
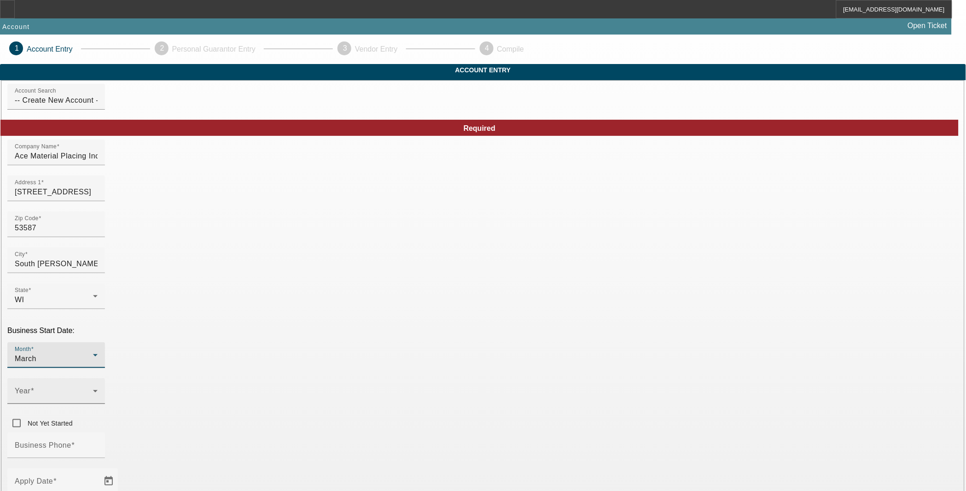
click at [34, 387] on span at bounding box center [32, 391] width 4 height 8
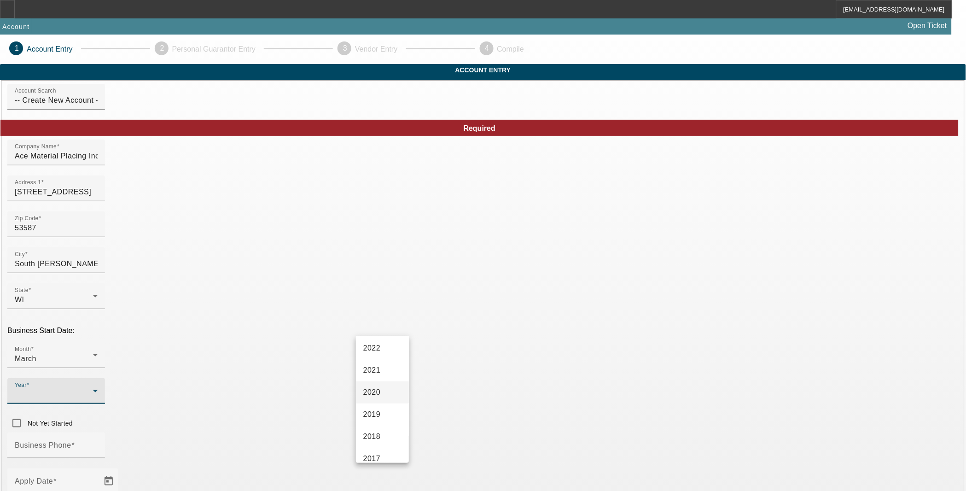
scroll to position [153, 0]
click at [387, 461] on mat-option "2016" at bounding box center [382, 463] width 53 height 22
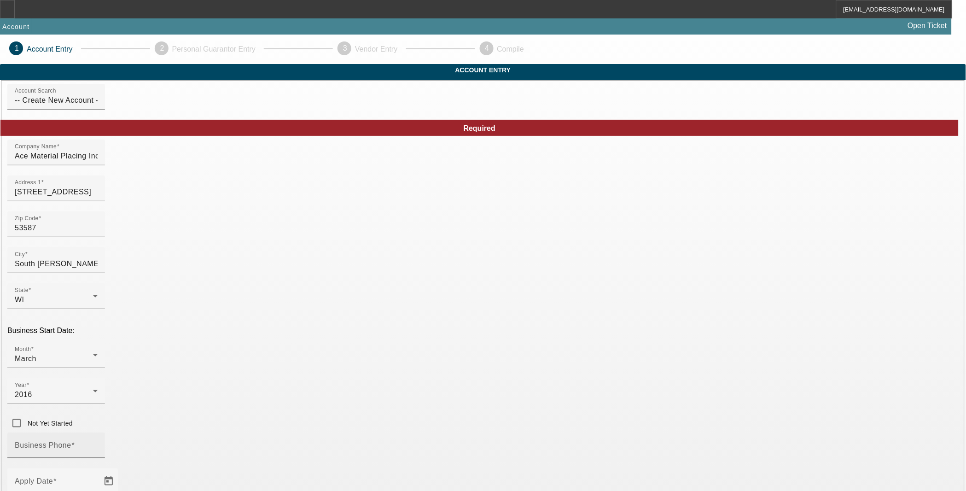
click at [98, 433] on div "Business Phone" at bounding box center [56, 446] width 83 height 26
drag, startPoint x: 306, startPoint y: 362, endPoint x: 305, endPoint y: 357, distance: 4.6
click at [98, 433] on div "Business Phone" at bounding box center [56, 446] width 83 height 26
type input "[PHONE_NUMBER]"
drag, startPoint x: 334, startPoint y: 408, endPoint x: 330, endPoint y: 398, distance: 10.6
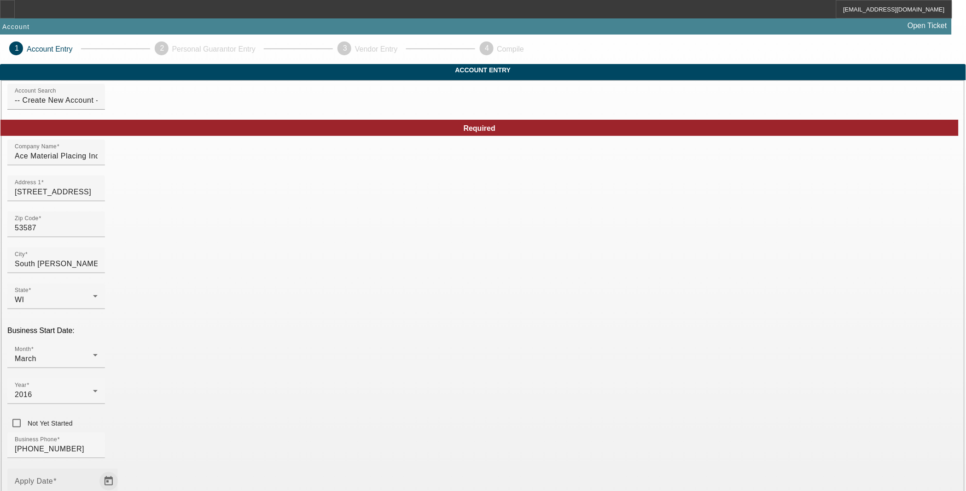
click at [118, 468] on mat-form-field "Apply Date" at bounding box center [62, 486] width 111 height 36
click at [120, 470] on span "Open calendar" at bounding box center [109, 481] width 22 height 22
click at [249, 336] on span "18" at bounding box center [253, 332] width 17 height 17
type input "8/18/2025"
click at [395, 433] on div "Business Phone (608) 558-5388" at bounding box center [483, 451] width 952 height 36
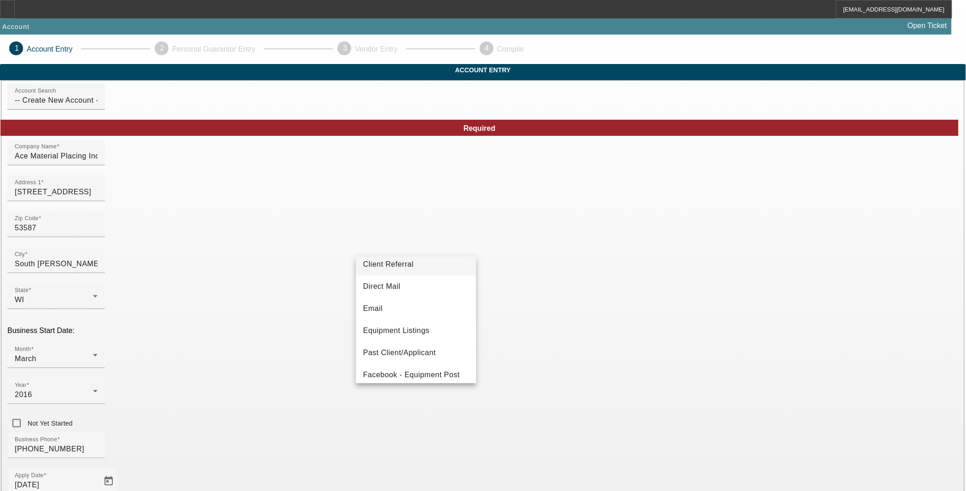
click at [398, 261] on span "Client Referral" at bounding box center [388, 264] width 51 height 11
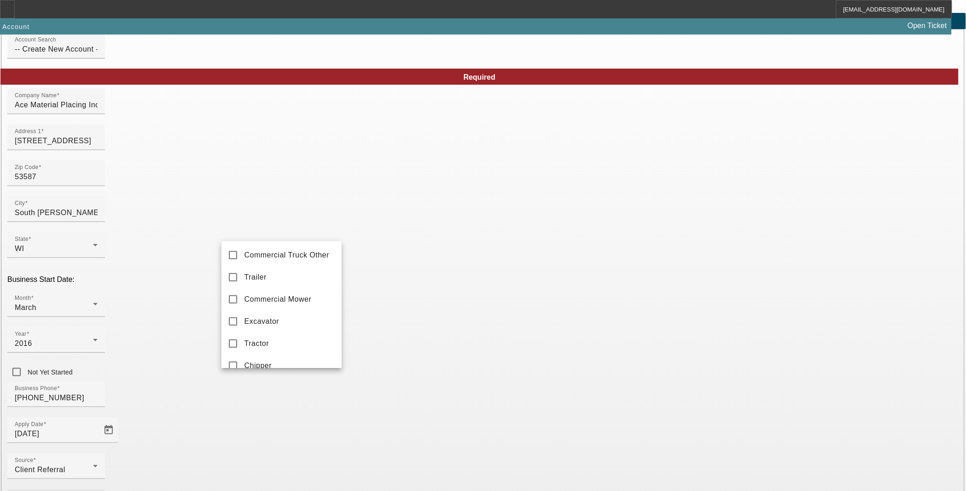
scroll to position [149, 0]
click at [236, 310] on mat-pseudo-checkbox at bounding box center [233, 306] width 8 height 8
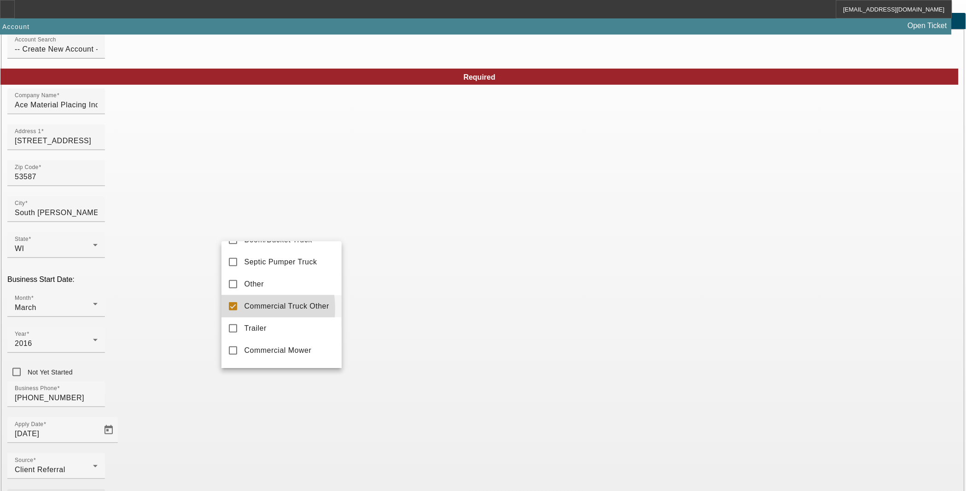
click at [201, 320] on div at bounding box center [483, 245] width 966 height 491
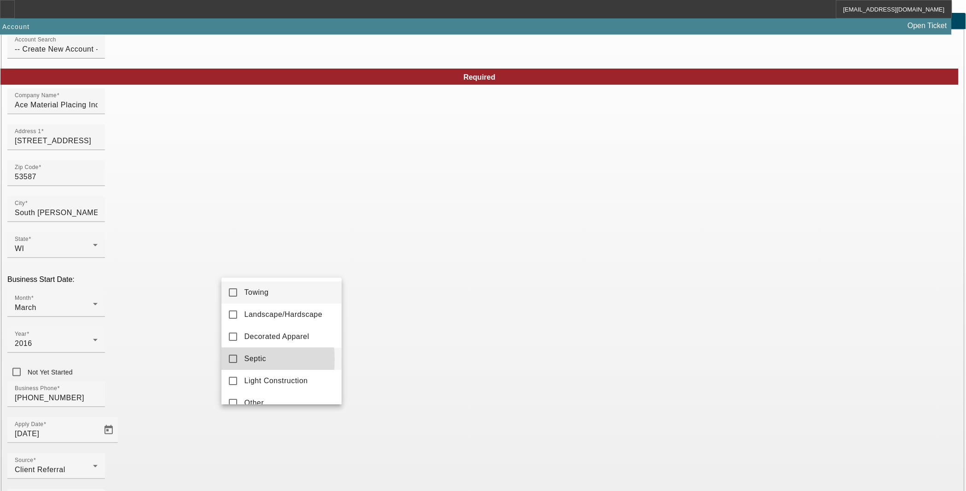
click at [231, 360] on mat-pseudo-checkbox at bounding box center [233, 359] width 8 height 8
click at [229, 356] on mat-pseudo-checkbox at bounding box center [233, 359] width 8 height 8
click at [231, 378] on mat-pseudo-checkbox at bounding box center [233, 381] width 8 height 8
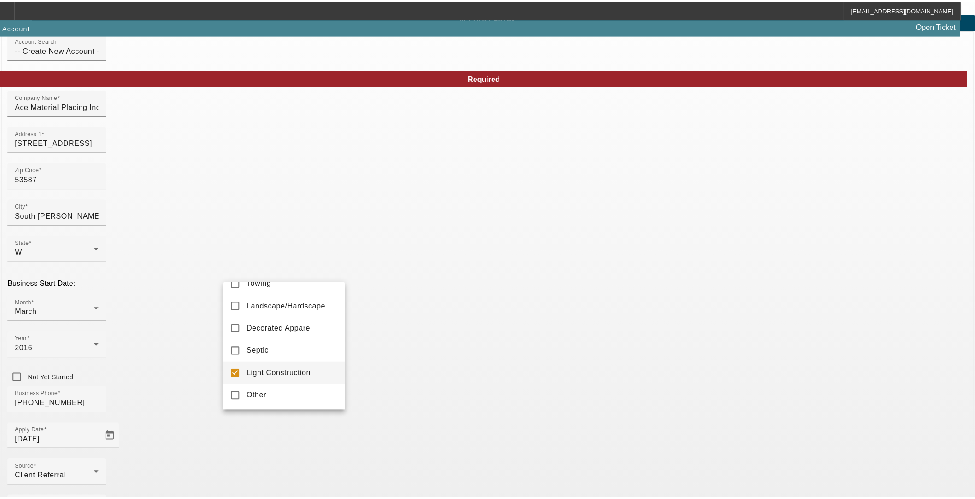
scroll to position [0, 0]
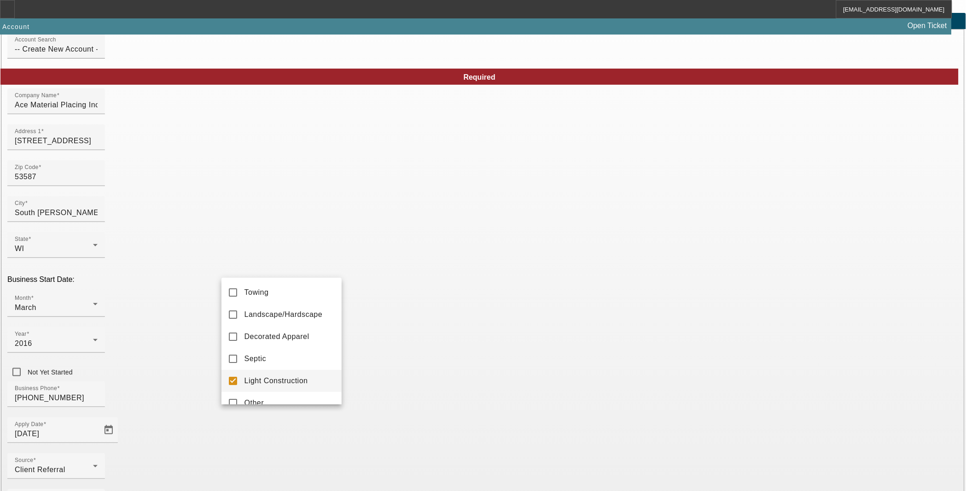
click at [163, 357] on div at bounding box center [483, 245] width 966 height 491
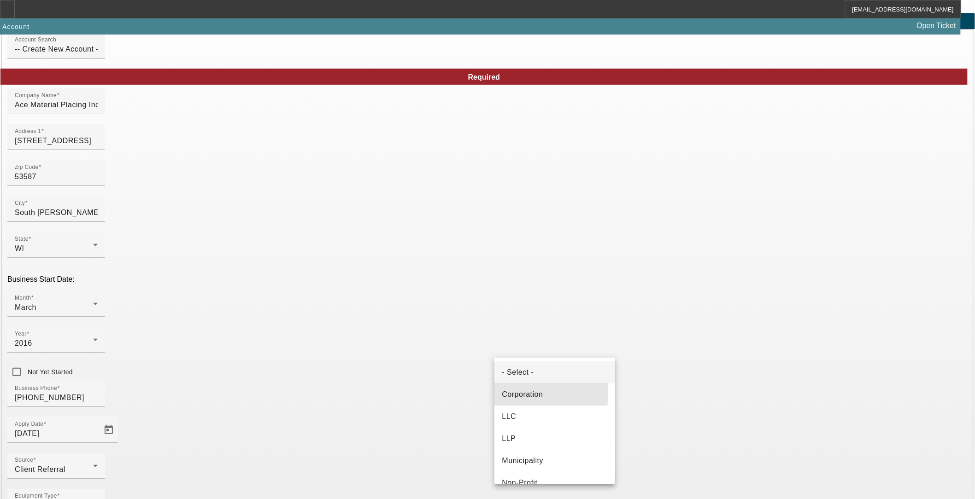
drag, startPoint x: 510, startPoint y: 394, endPoint x: 613, endPoint y: 354, distance: 109.8
click at [510, 394] on span "Corporation" at bounding box center [522, 394] width 41 height 11
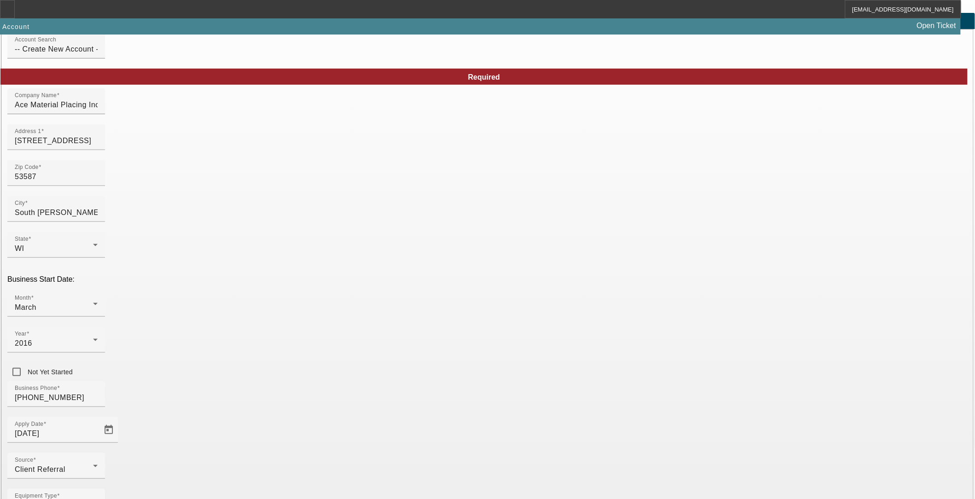
drag, startPoint x: 622, startPoint y: 347, endPoint x: 632, endPoint y: 346, distance: 10.6
type input "811632150"
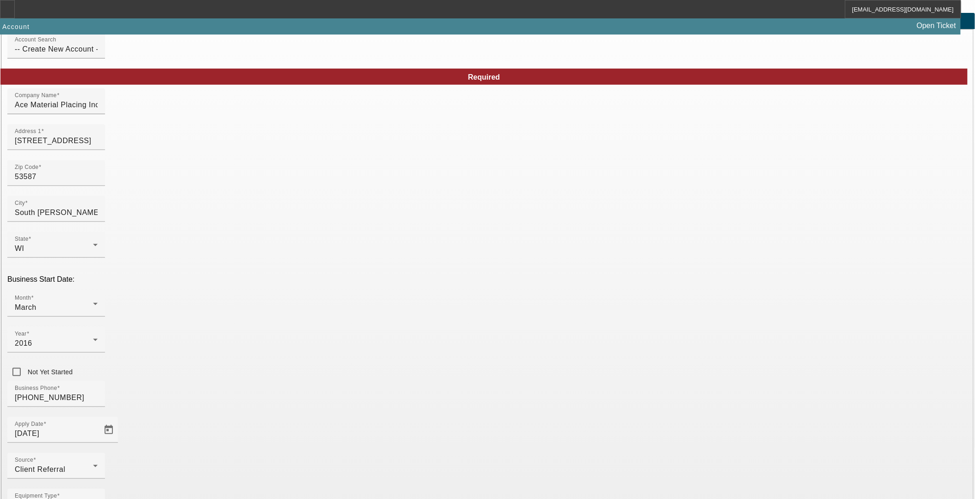
drag, startPoint x: 797, startPoint y: 386, endPoint x: 752, endPoint y: 393, distance: 45.8
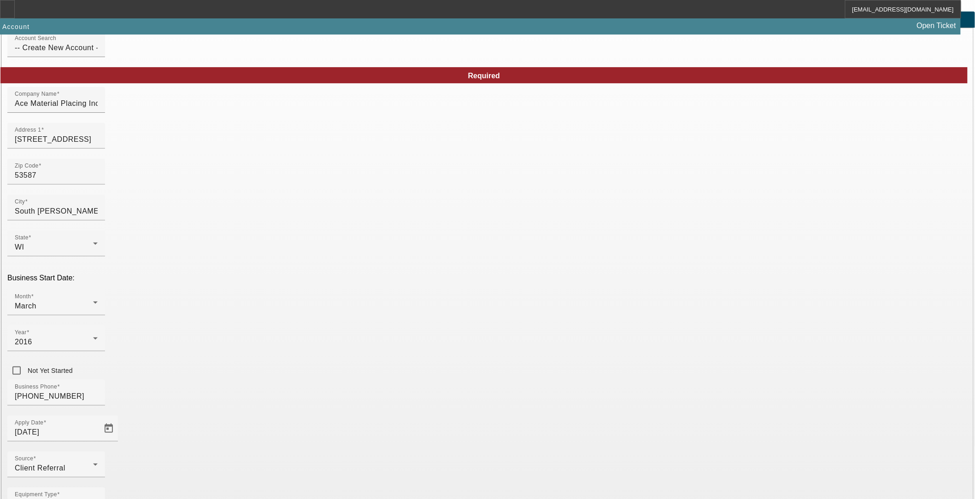
scroll to position [79, 0]
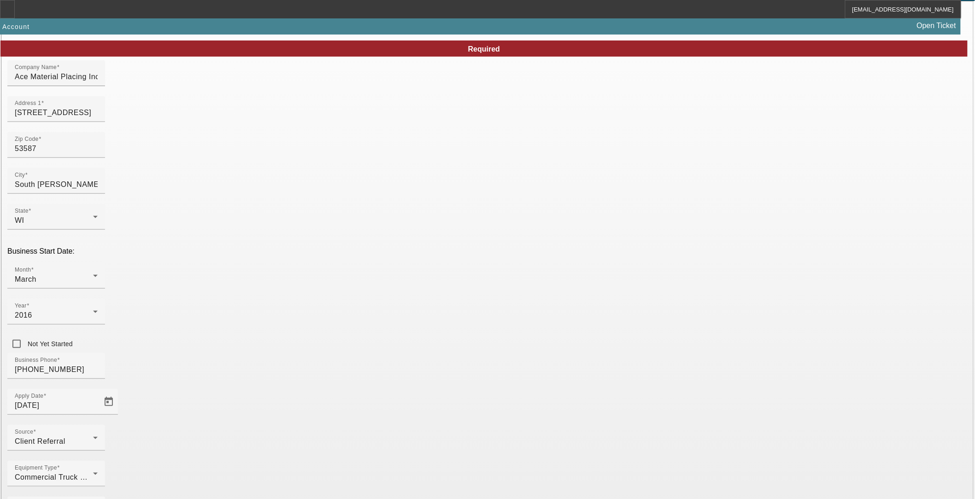
type input "Concrete Pumping & Conveying"
drag, startPoint x: 622, startPoint y: 485, endPoint x: 650, endPoint y: 482, distance: 27.7
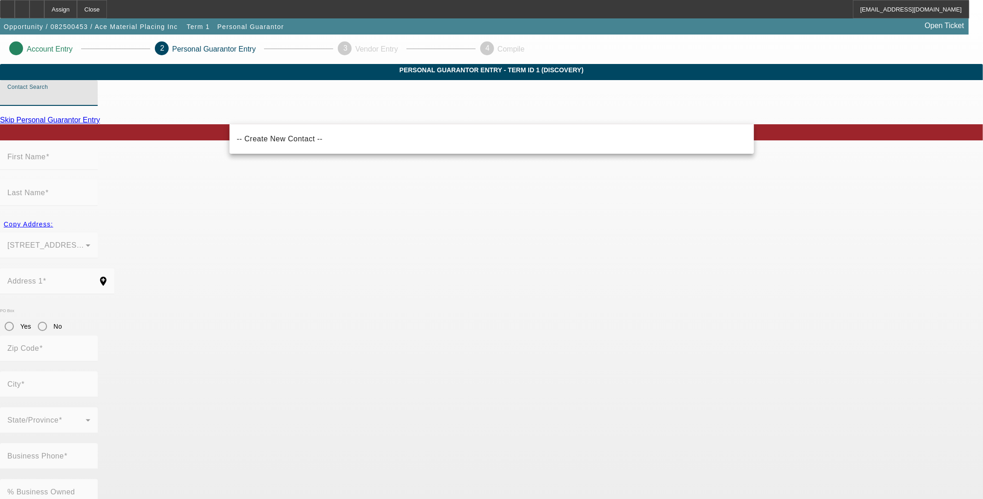
click at [90, 102] on input "Contact Search" at bounding box center [48, 96] width 83 height 11
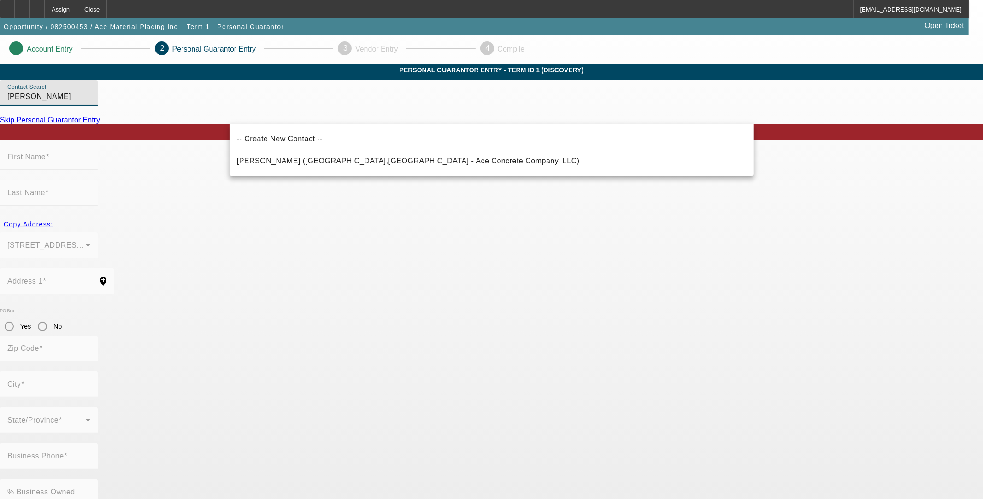
click at [294, 160] on span "Lange, Jonathon (Dakota,IL - Ace Concrete Company, LLC)" at bounding box center [408, 161] width 343 height 8
type input "Lange, Jonathon (Dakota,IL - Ace Concrete Company, LLC)"
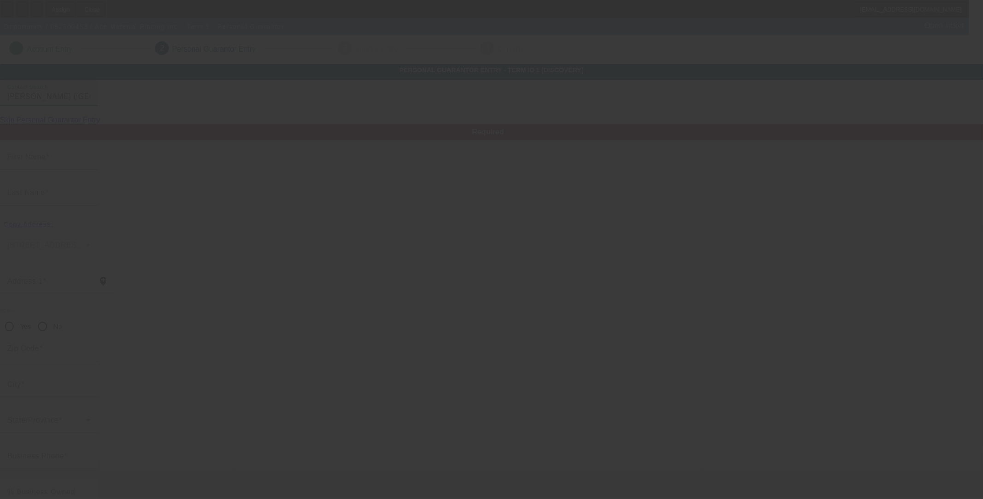
type input "Jonathon"
type input "Lange"
type input "6201 Indian Drive"
radio input "true"
type input "61018"
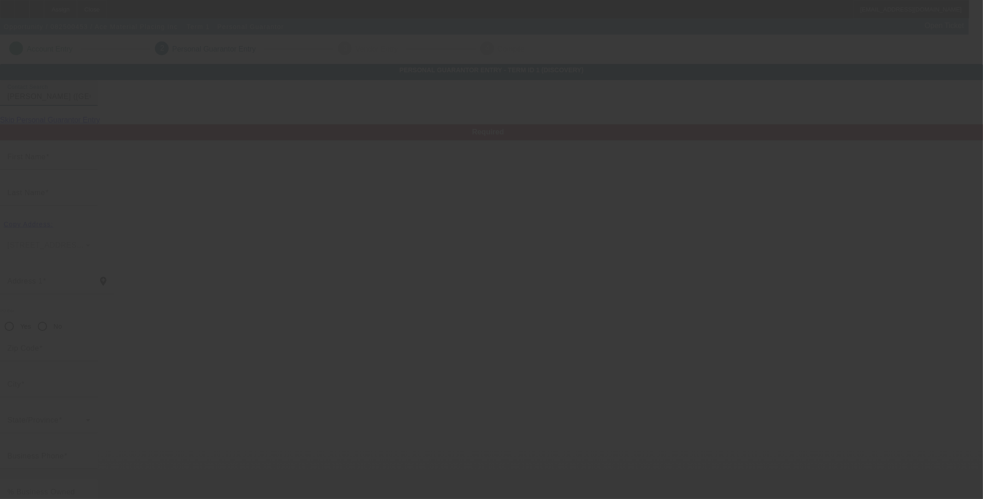
type input "Dakota"
type input "[PHONE_NUMBER]"
type input "100"
type input "399-84-3195"
type input "aceconcrete@tds.net"
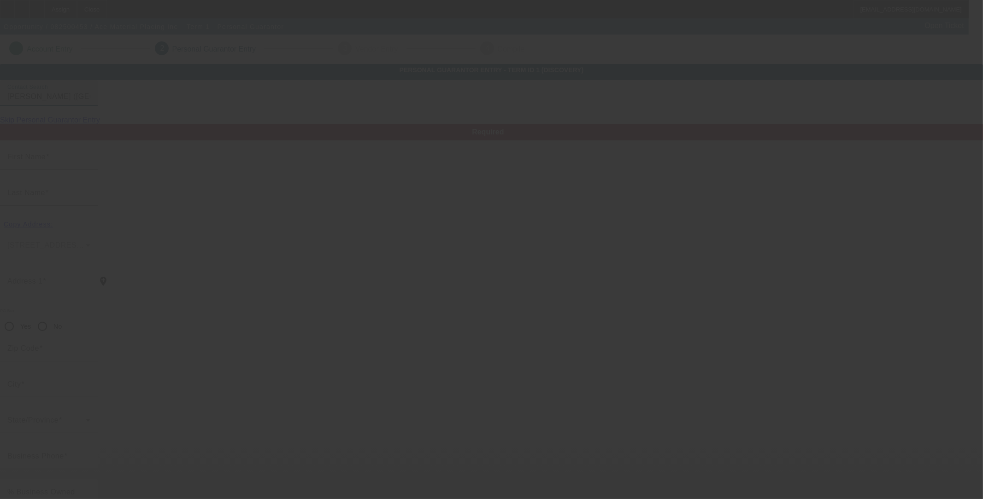
type input "[PHONE_NUMBER]"
type input "$270,000.00"
type input "$207,000.00"
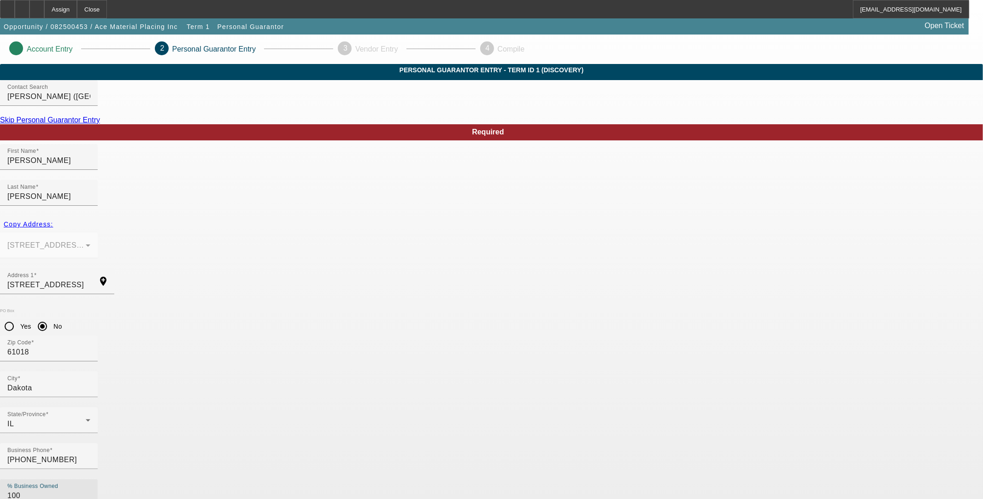
drag, startPoint x: 417, startPoint y: 367, endPoint x: 196, endPoint y: 351, distance: 221.7
click at [196, 351] on app-personal-guarantor-manage "Account Entry 2 Personal Guarantor Entry 3 Vendor Entry 4 Compile Personal Guar…" at bounding box center [491, 506] width 983 height 942
type input "60"
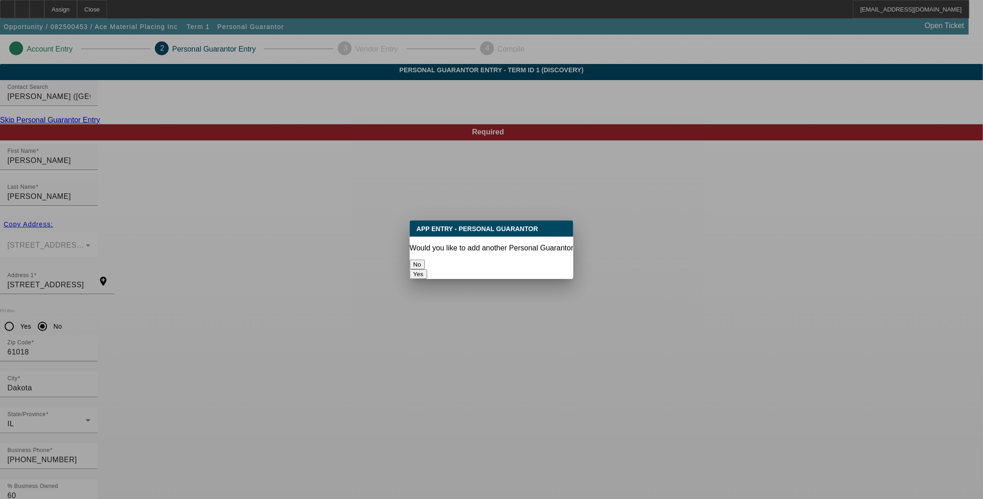
click at [427, 269] on button "Yes" at bounding box center [419, 274] width 18 height 10
radio input "false"
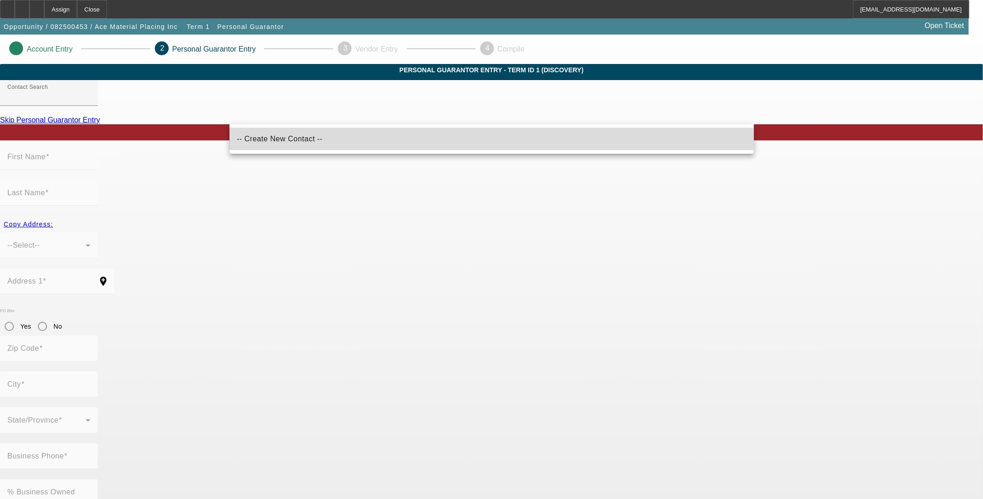
click at [313, 145] on mat-option "-- Create New Contact --" at bounding box center [491, 139] width 524 height 22
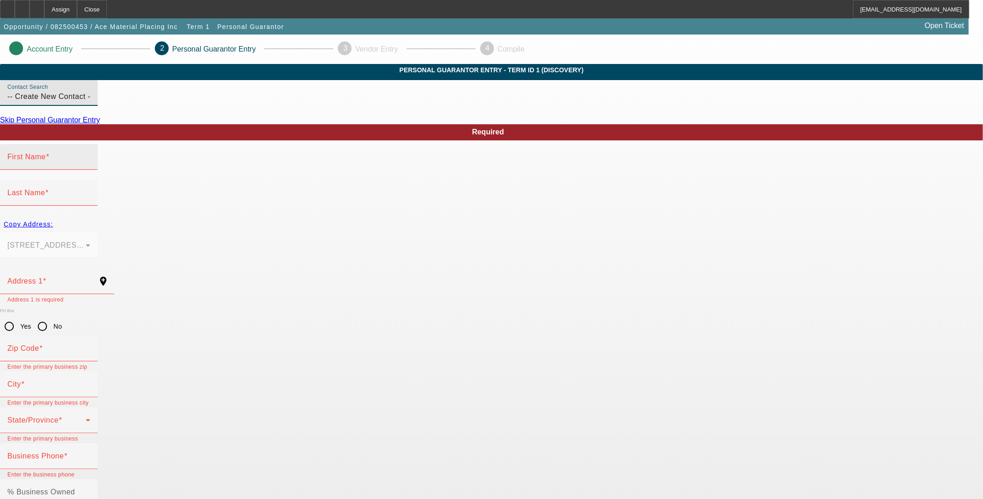
click at [90, 170] on div "First Name" at bounding box center [48, 157] width 83 height 26
click at [90, 106] on div "Contact Search -- Create New Contact --" at bounding box center [48, 93] width 83 height 26
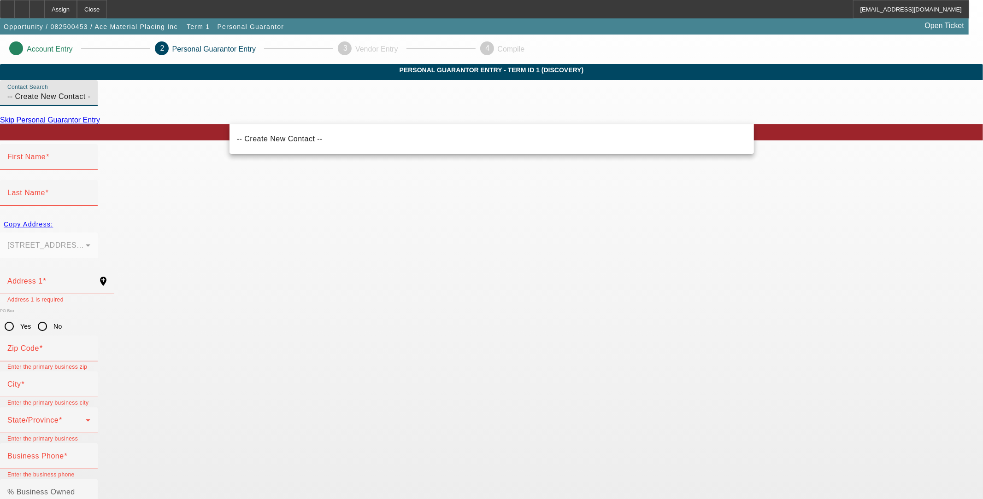
click at [90, 102] on input "-- Create New Contact --" at bounding box center [48, 96] width 83 height 11
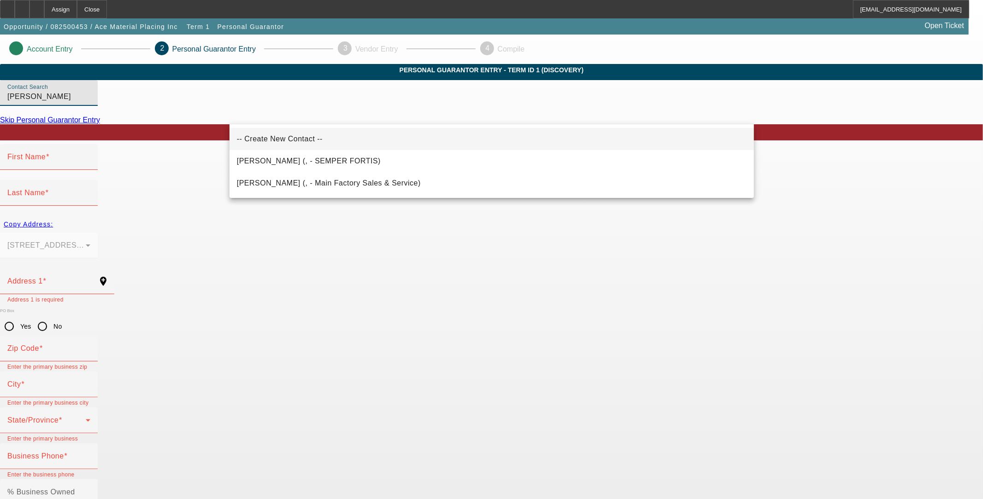
click at [322, 140] on mat-option "-- Create New Contact --" at bounding box center [491, 139] width 524 height 22
type input "-- Create New Contact --"
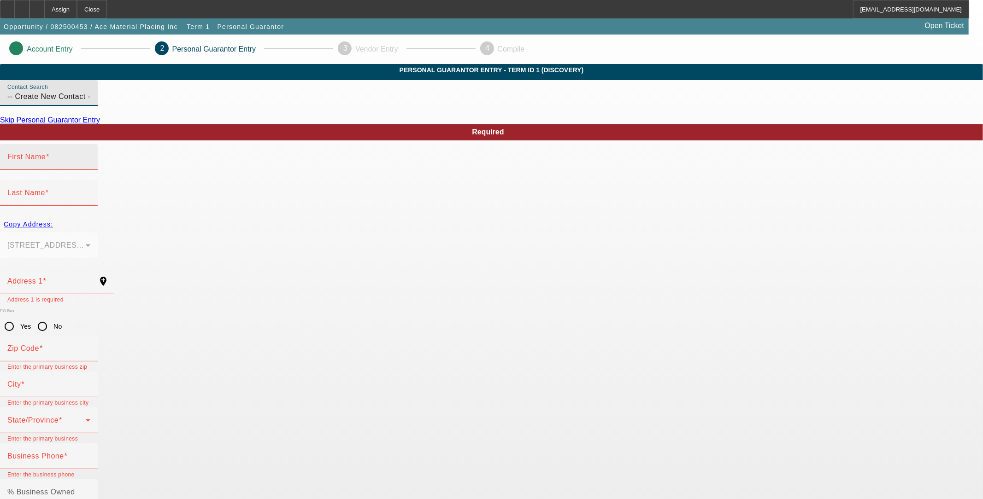
click at [90, 166] on input "First Name" at bounding box center [48, 160] width 83 height 11
type input "[PERSON_NAME]"
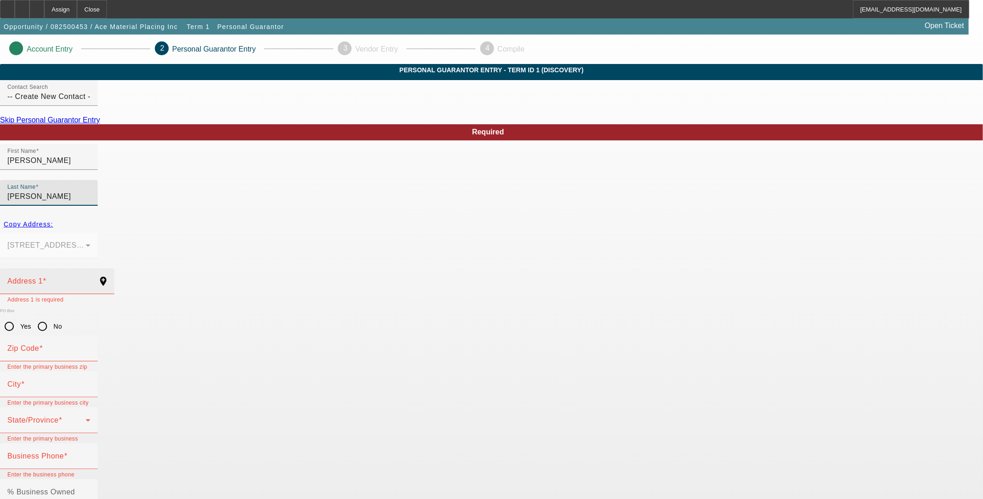
type input "[PERSON_NAME]"
click at [90, 280] on input "Address 1" at bounding box center [48, 285] width 83 height 11
drag, startPoint x: 356, startPoint y: 260, endPoint x: 173, endPoint y: 247, distance: 183.8
click at [172, 247] on app-personal-guarantor-manage "Account Entry 2 Personal Guarantor Entry 3 Vendor Entry 4 Compile Personal Guar…" at bounding box center [491, 506] width 983 height 942
paste input
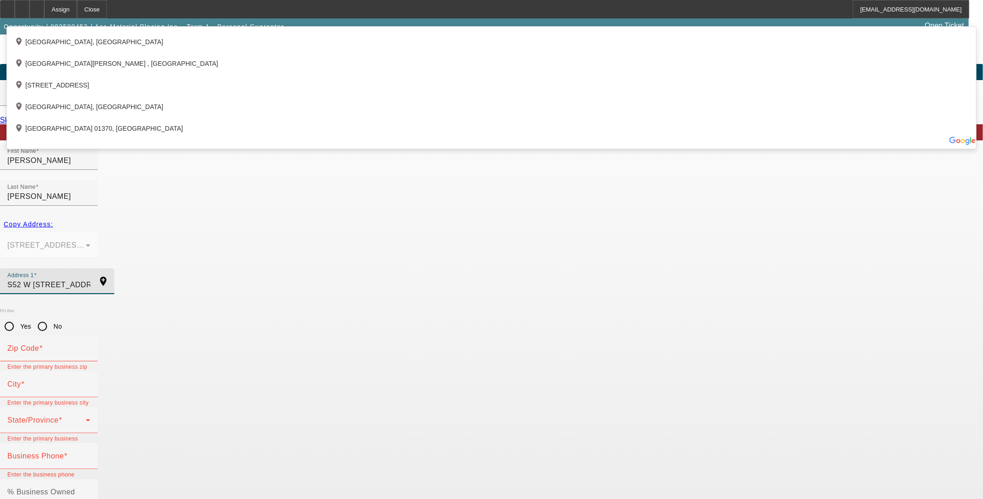
type input "S52 W [STREET_ADDRESS]"
click at [106, 261] on app-personal-guarantor-manage "Account Entry 2 Personal Guarantor Entry 3 Vendor Entry 4 Compile Personal Guar…" at bounding box center [491, 506] width 983 height 942
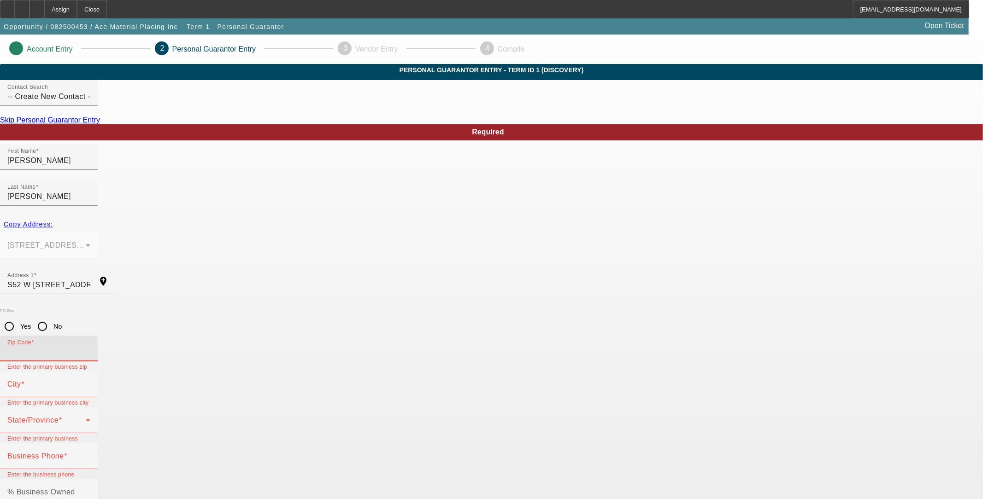
click at [90, 347] on input "Zip Code" at bounding box center [48, 352] width 83 height 11
type input "53149"
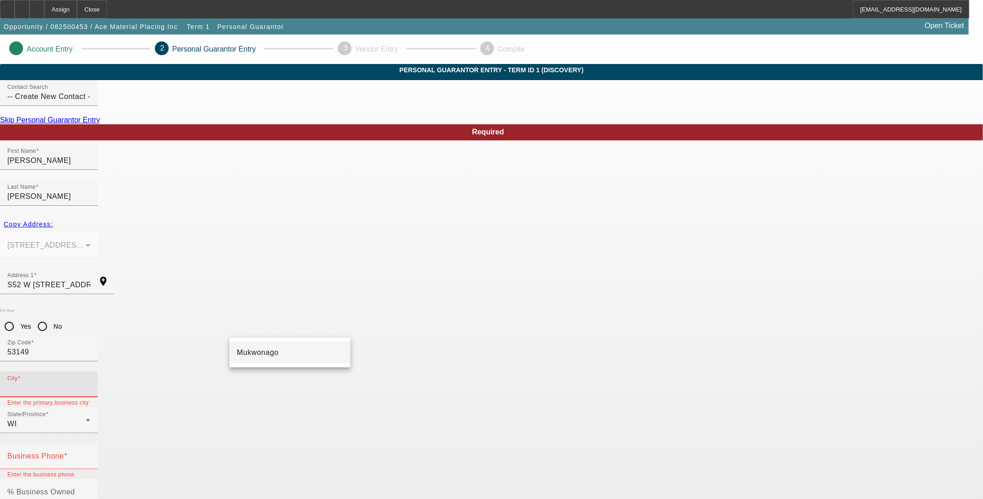
click at [281, 349] on mat-option "Mukwonago" at bounding box center [289, 353] width 121 height 22
type input "Mukwonago"
click at [64, 452] on mat-label "Business Phone" at bounding box center [35, 456] width 57 height 8
click at [90, 455] on input "Business Phone" at bounding box center [48, 460] width 83 height 11
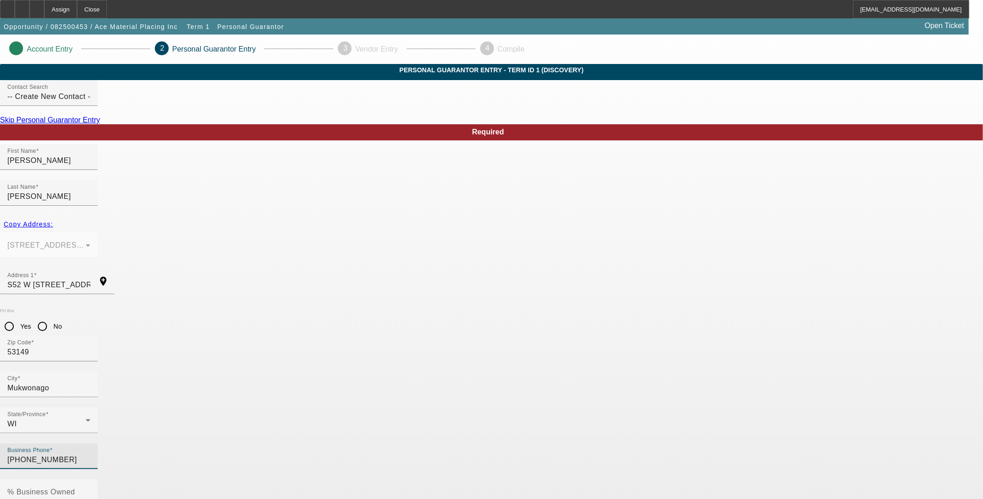
type input "[PHONE_NUMBER]"
type input "40"
type input "393-52-8566"
paste input "[PERSON_NAME][EMAIL_ADDRESS][DOMAIN_NAME]"
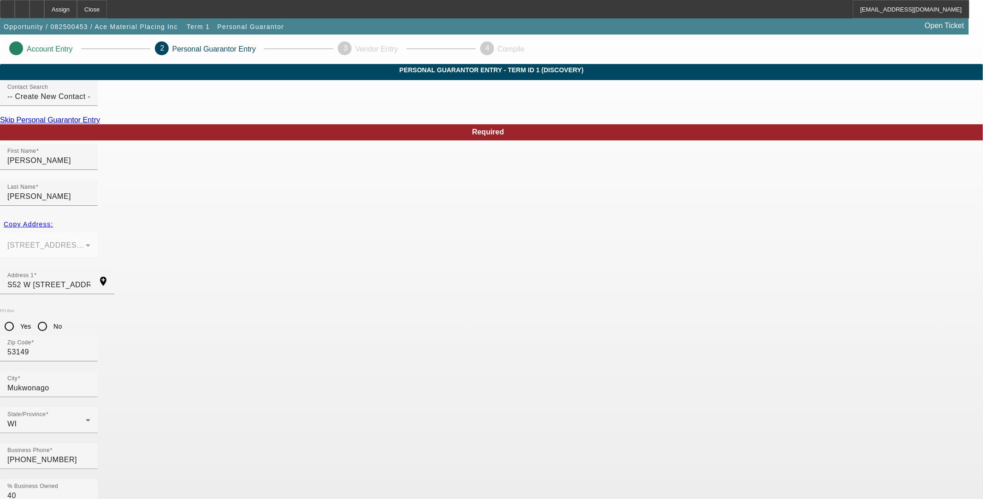
type input "[PERSON_NAME][EMAIL_ADDRESS][DOMAIN_NAME]"
drag, startPoint x: 488, startPoint y: 439, endPoint x: 480, endPoint y: 436, distance: 9.2
click at [90, 280] on input "S52 W [STREET_ADDRESS]" at bounding box center [48, 285] width 83 height 11
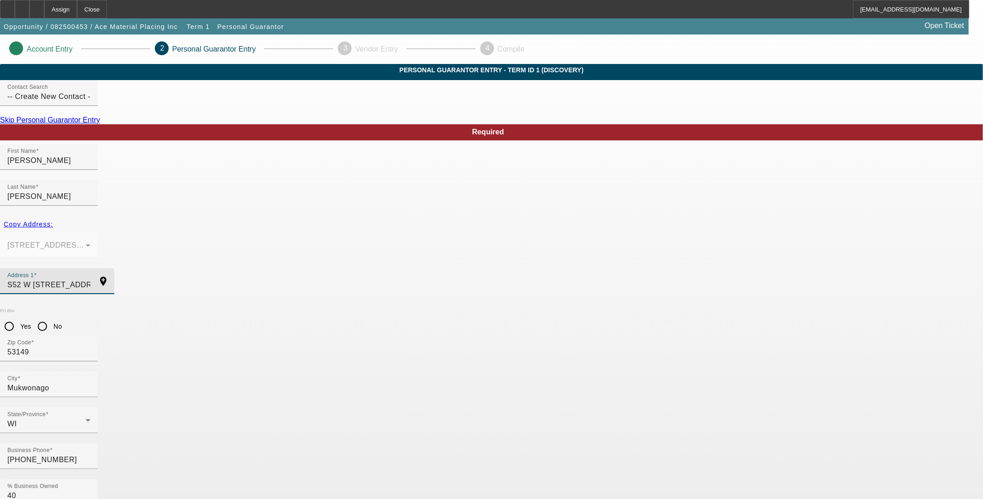
click at [90, 280] on input "S52 W 31029 Old Village Rd" at bounding box center [48, 285] width 83 height 11
click at [283, 141] on div "Required" at bounding box center [487, 132] width 989 height 16
click at [247, 141] on div "Required" at bounding box center [487, 132] width 989 height 16
drag, startPoint x: 247, startPoint y: 177, endPoint x: 259, endPoint y: 184, distance: 13.7
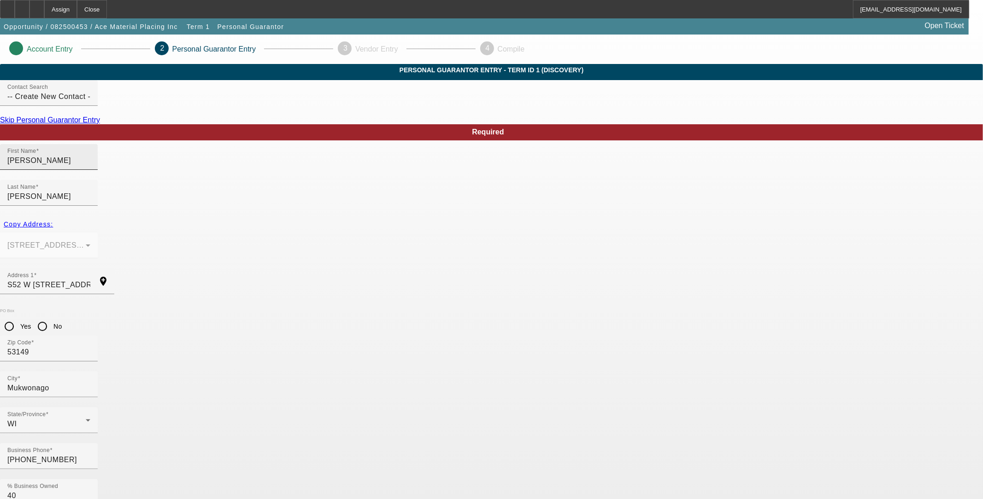
click at [36, 154] on mat-label "First Name" at bounding box center [21, 151] width 29 height 6
click at [90, 166] on input "Frank" at bounding box center [48, 160] width 83 height 11
click at [670, 454] on body "Assign Close azallik@beaconfunding.com Opportunity / 082500453 / Ace Material P…" at bounding box center [491, 488] width 983 height 976
click at [44, 10] on div at bounding box center [36, 9] width 15 height 18
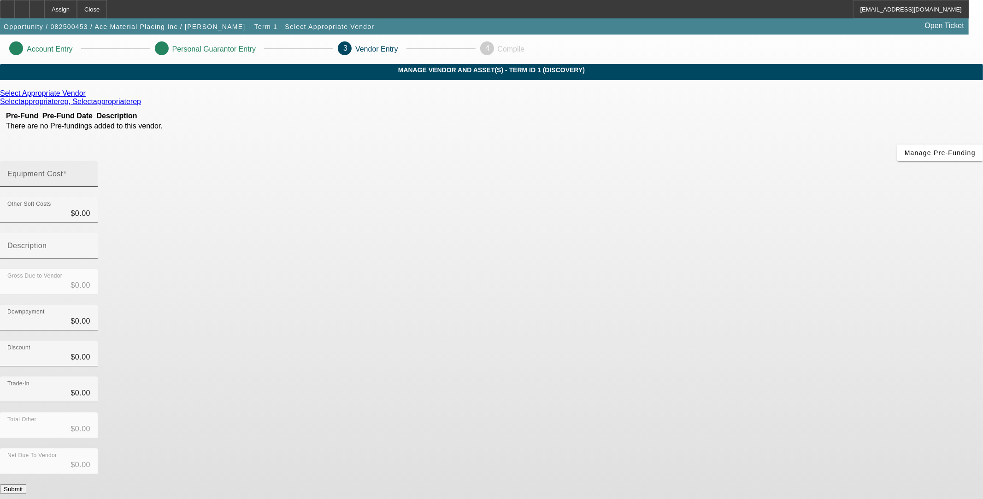
click at [67, 170] on span at bounding box center [65, 174] width 4 height 8
click at [90, 172] on input "Equipment Cost" at bounding box center [48, 177] width 83 height 11
type input "7"
type input "$7.00"
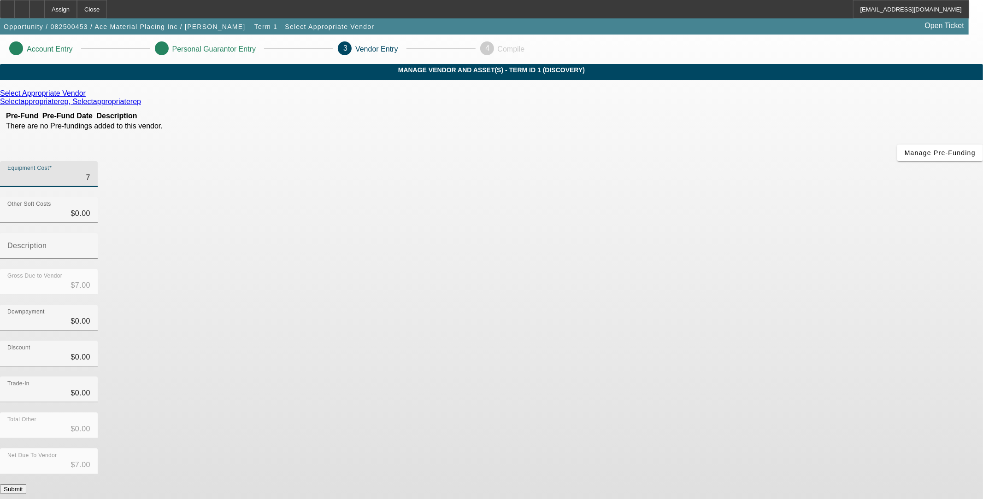
type input "74"
type input "$74.00"
type input "749"
type input "$749.00"
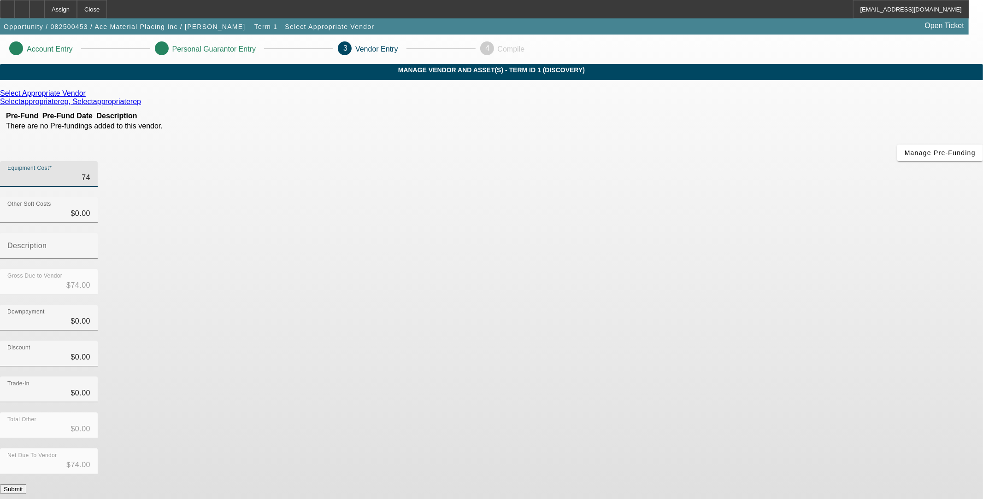
type input "$749.00"
type input "7495"
type input "$7,495.00"
type input "74950"
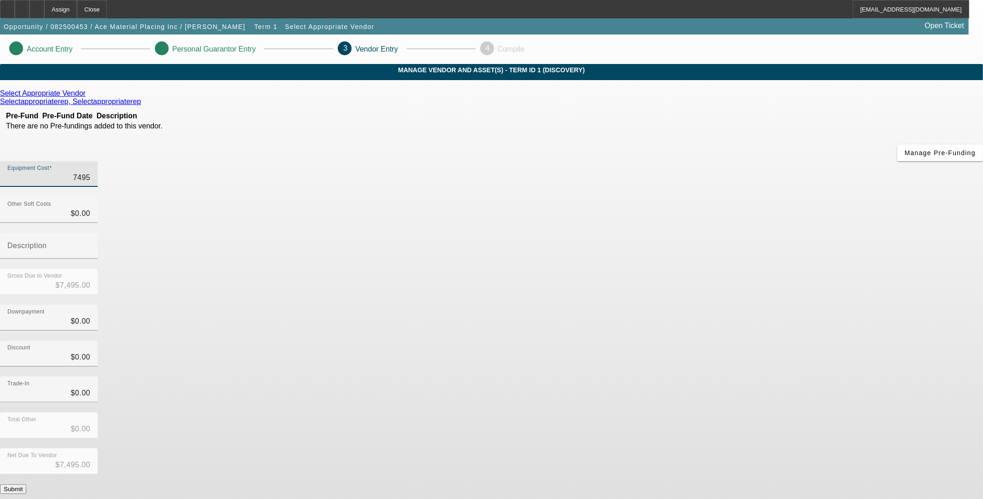
type input "$74,950.00"
type input "749500"
type input "$749,500.00"
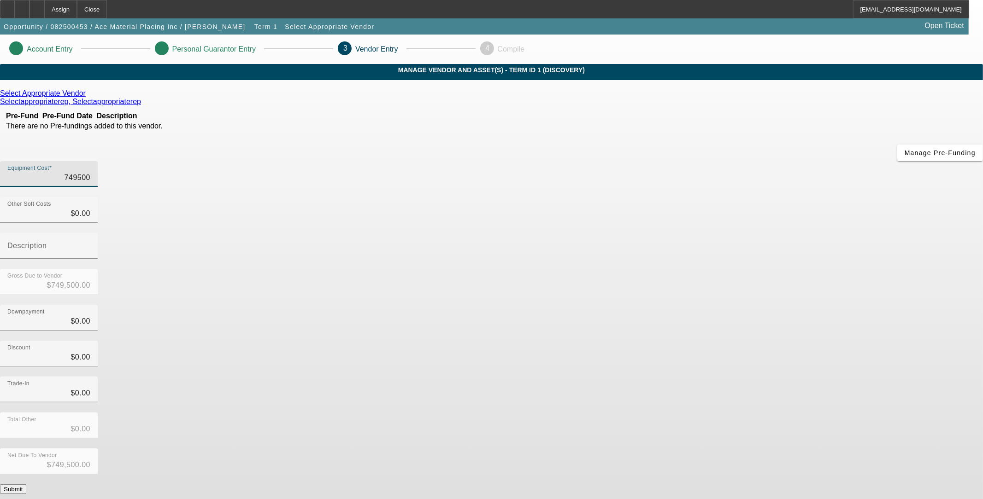
type input "74950"
type input "$74,950.00"
type input "7495"
type input "$7,495.00"
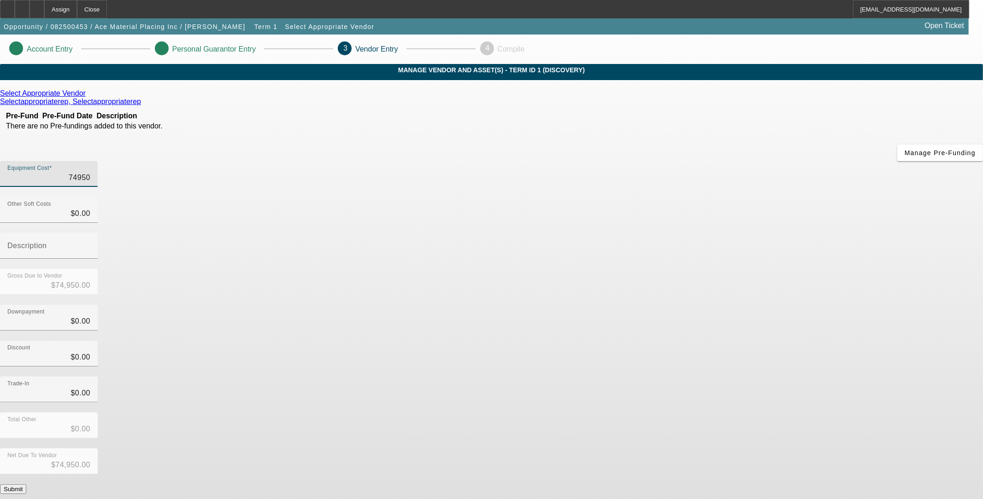
type input "$7,495.00"
type input "749"
type input "$749.00"
type input "7490"
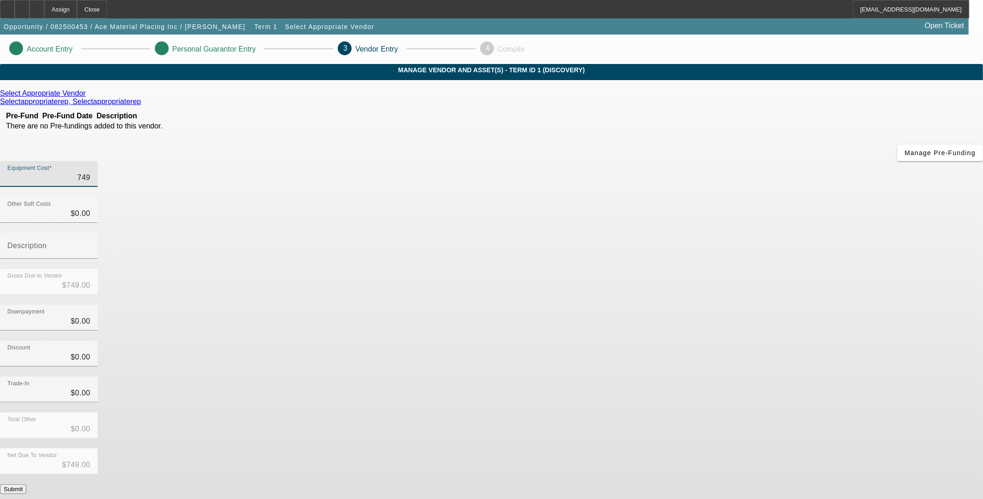
type input "$7,490.00"
type input "74905"
type input "$74,905.00"
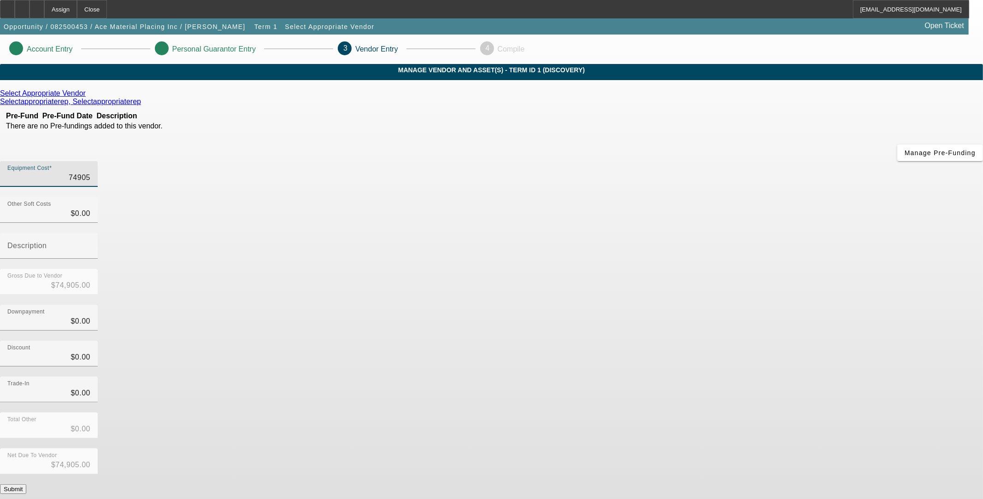
type input "749050"
type input "$749,050.00"
click at [307, 98] on div "Select Appropriate Vendor" at bounding box center [491, 93] width 983 height 8
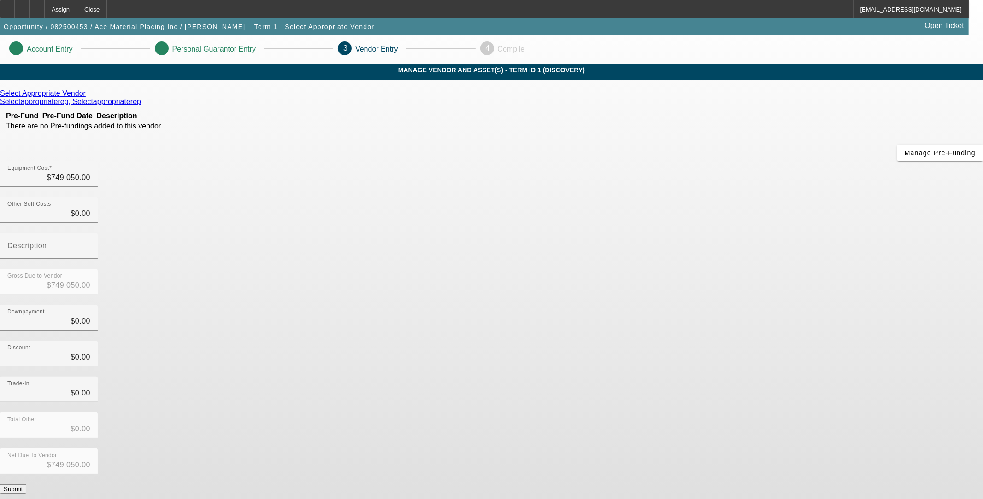
click at [306, 98] on div "Select Appropriate Vendor" at bounding box center [491, 93] width 983 height 8
click at [88, 97] on icon at bounding box center [88, 93] width 0 height 8
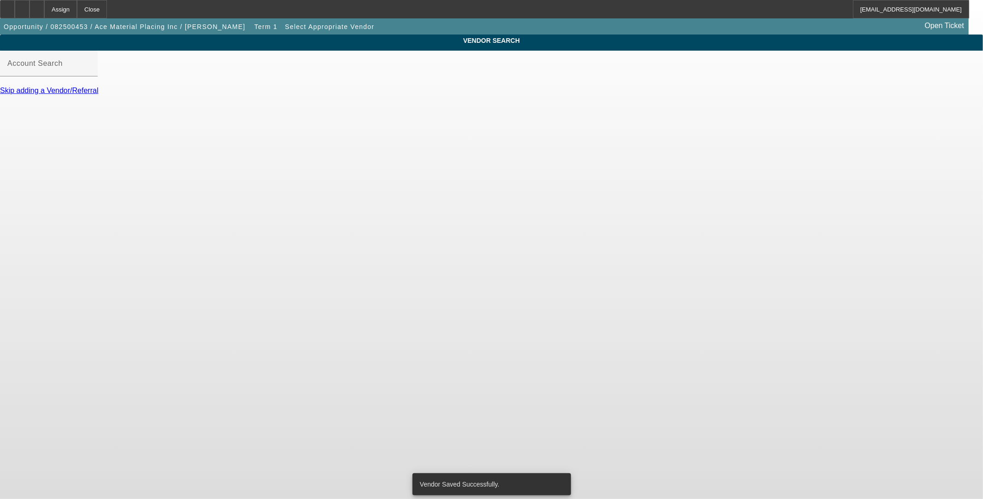
click at [316, 53] on div "VENDOR SEARCH Account Search Skip adding a Vendor/Referral" at bounding box center [491, 69] width 983 height 69
click at [90, 73] on input "Account Search" at bounding box center [48, 67] width 83 height 11
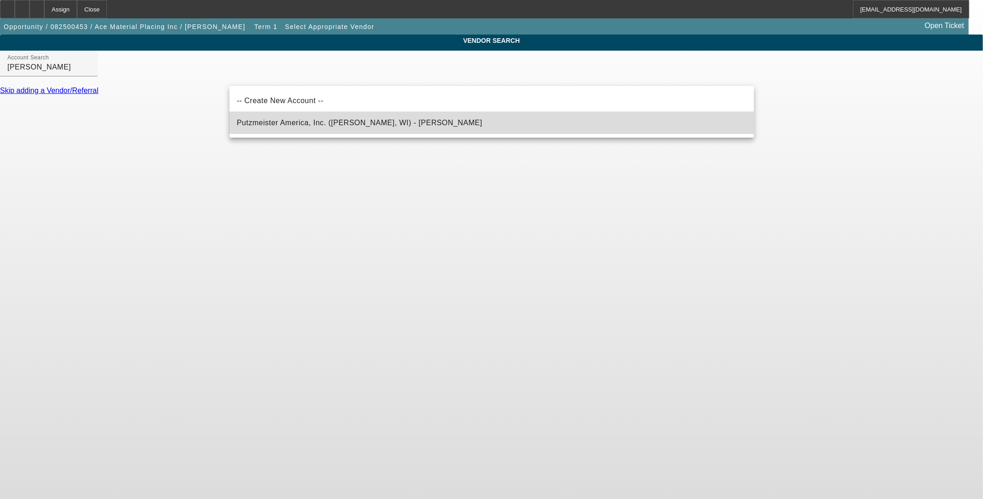
click at [322, 124] on span "Putzmeister America, Inc. ([PERSON_NAME], WI) - [PERSON_NAME]" at bounding box center [360, 123] width 246 height 8
type input "Putzmeister America, Inc. ([PERSON_NAME], WI) - [PERSON_NAME]"
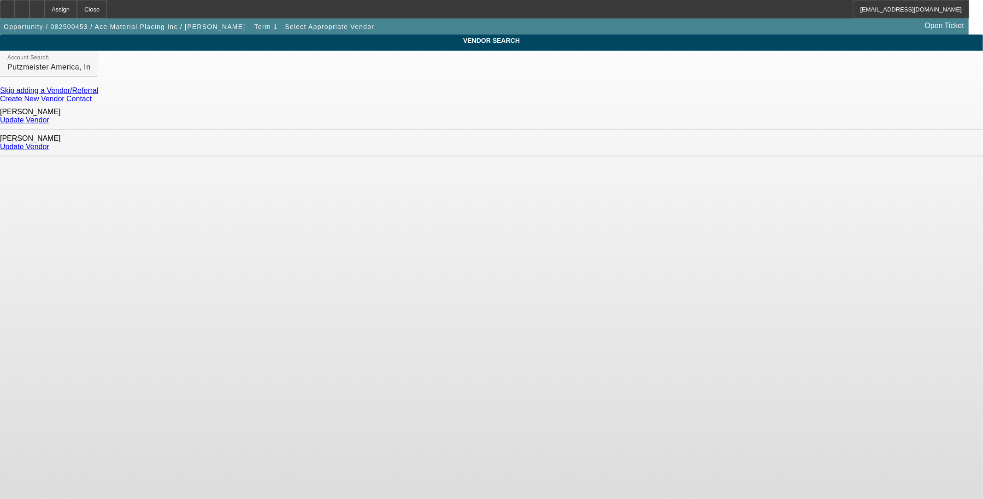
click at [49, 121] on link "Update Vendor" at bounding box center [24, 120] width 49 height 8
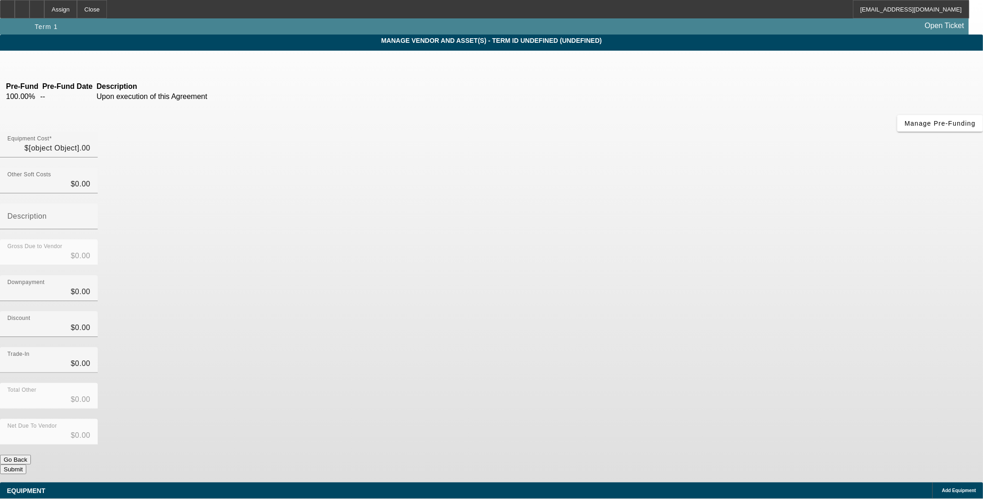
type input "$749,050.00"
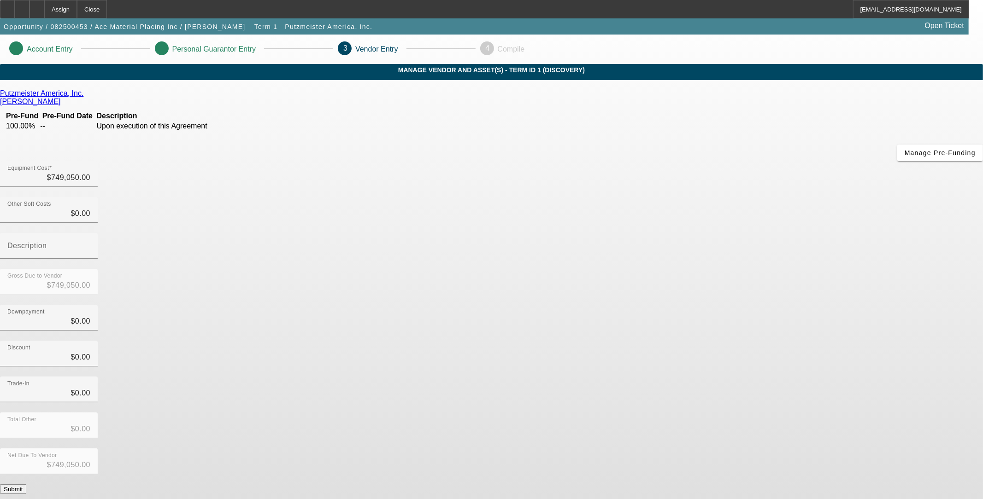
click at [26, 485] on button "Submit" at bounding box center [13, 490] width 26 height 10
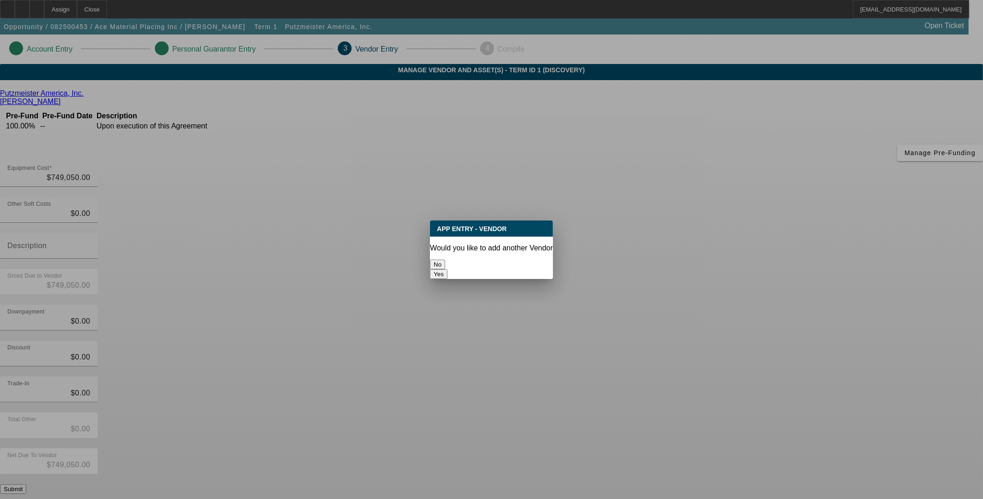
click at [445, 260] on button "No" at bounding box center [437, 265] width 15 height 10
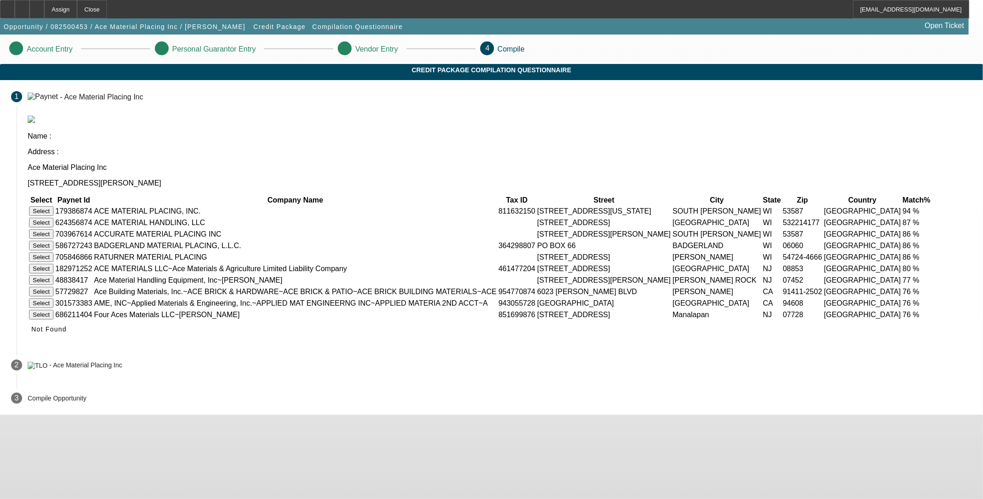
click at [53, 206] on button "Select" at bounding box center [41, 211] width 24 height 10
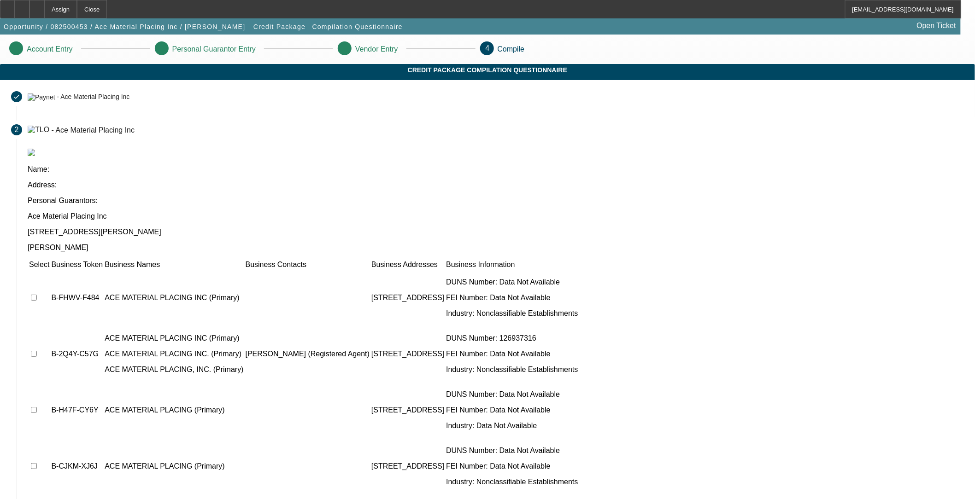
click at [37, 295] on input "checkbox" at bounding box center [34, 298] width 6 height 6
checkbox input "true"
click at [37, 351] on input "checkbox" at bounding box center [34, 354] width 6 height 6
checkbox input "true"
click at [242, 322] on tbody "B-FHWV-F484 ACE MATERIAL PLACING INC (Primary) 2441 STATE ROAD 11, , WI 53587 D…" at bounding box center [304, 410] width 550 height 280
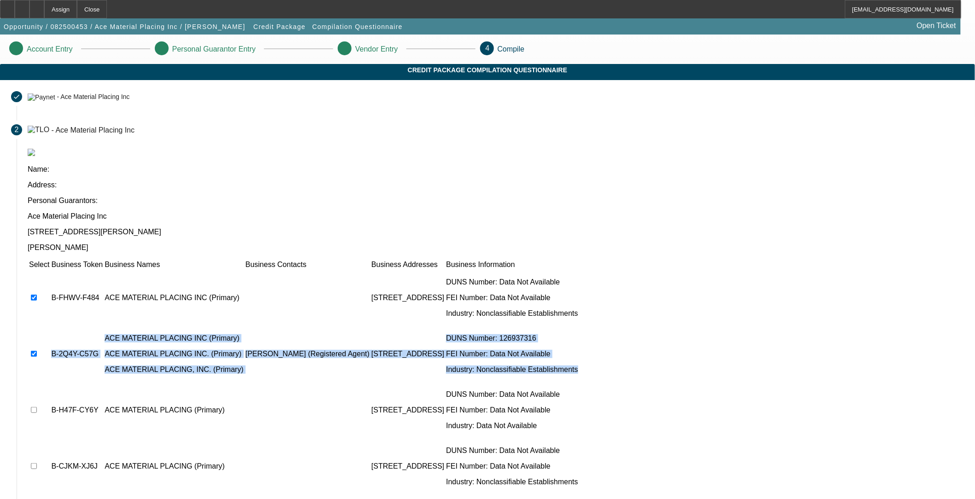
drag, startPoint x: 243, startPoint y: 322, endPoint x: 247, endPoint y: 325, distance: 5.4
click at [37, 407] on input "checkbox" at bounding box center [34, 410] width 6 height 6
checkbox input "true"
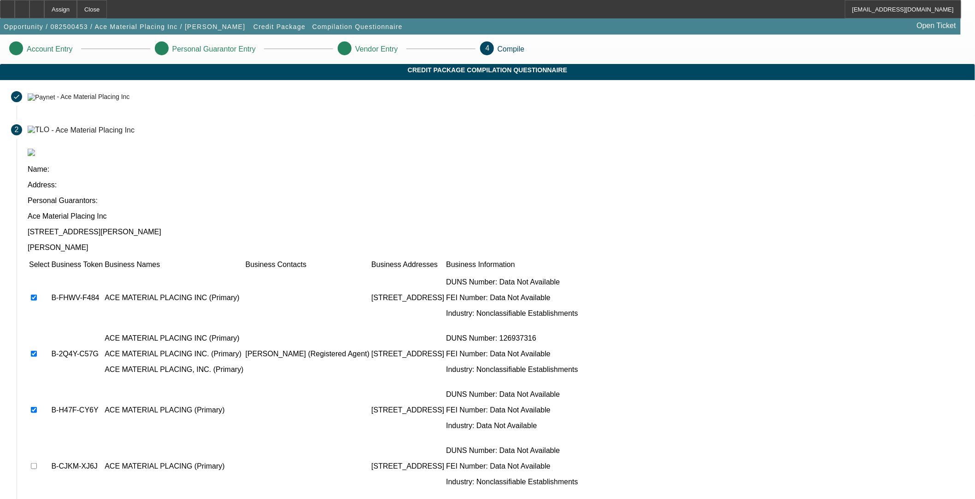
drag, startPoint x: 266, startPoint y: 352, endPoint x: 275, endPoint y: 355, distance: 9.2
click at [103, 383] on td "B-H47F-CY6Y" at bounding box center [77, 410] width 53 height 55
drag, startPoint x: 246, startPoint y: 366, endPoint x: 250, endPoint y: 369, distance: 4.7
click at [50, 439] on td at bounding box center [39, 466] width 21 height 55
click at [37, 463] on input "checkbox" at bounding box center [34, 466] width 6 height 6
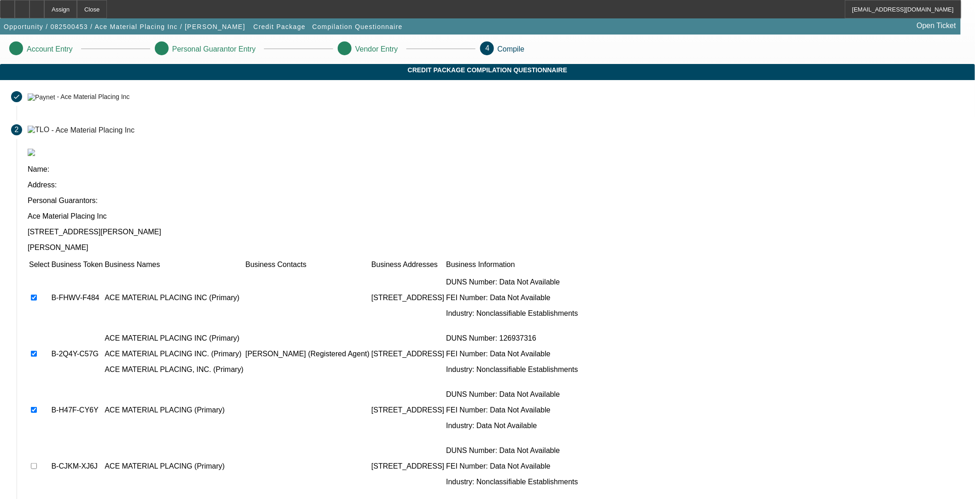
checkbox input "true"
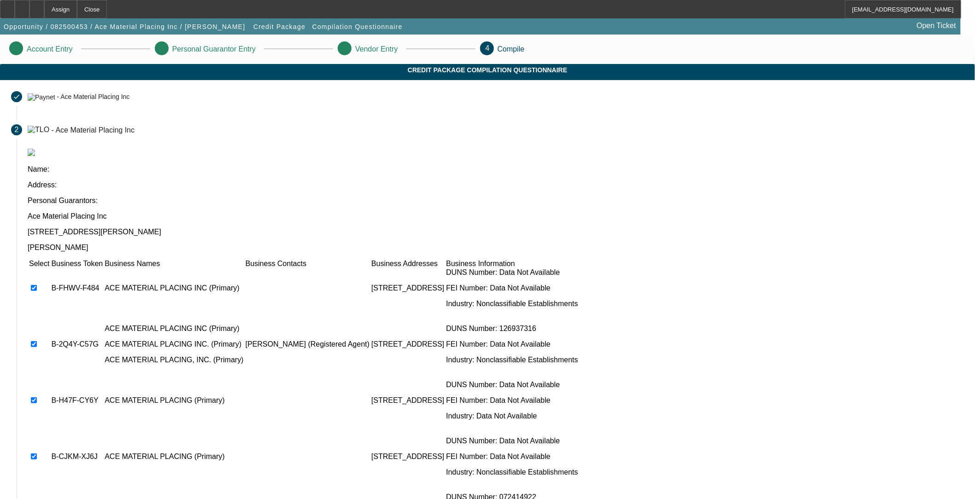
scroll to position [12, 0]
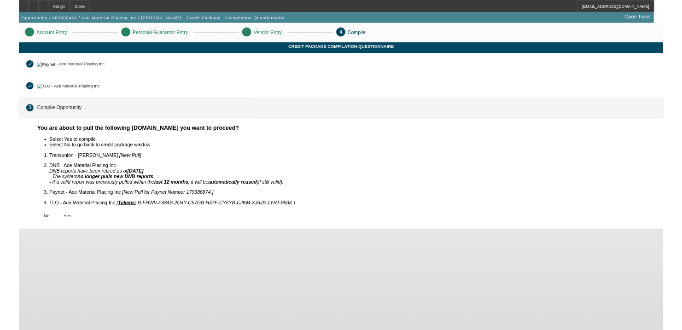
scroll to position [0, 0]
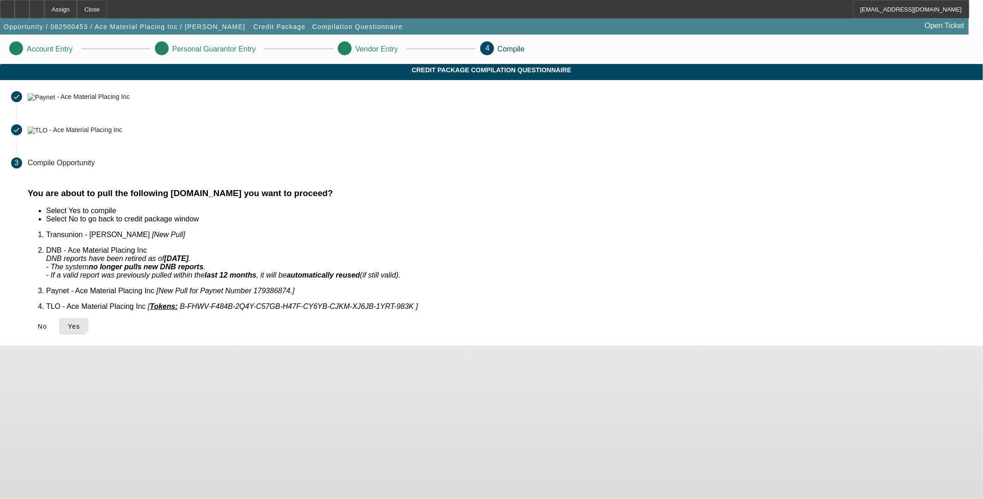
click at [88, 318] on button "Yes" at bounding box center [73, 326] width 29 height 17
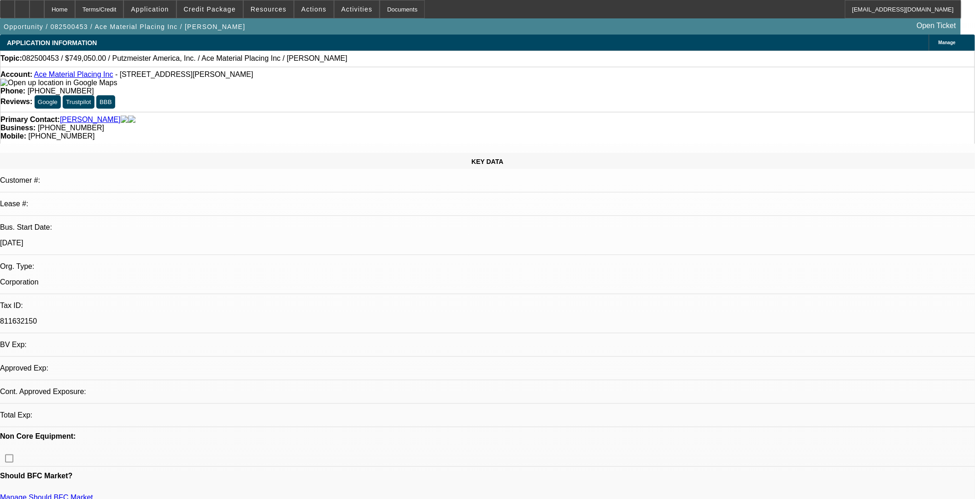
select select "0"
select select "2"
select select "0.1"
select select "4"
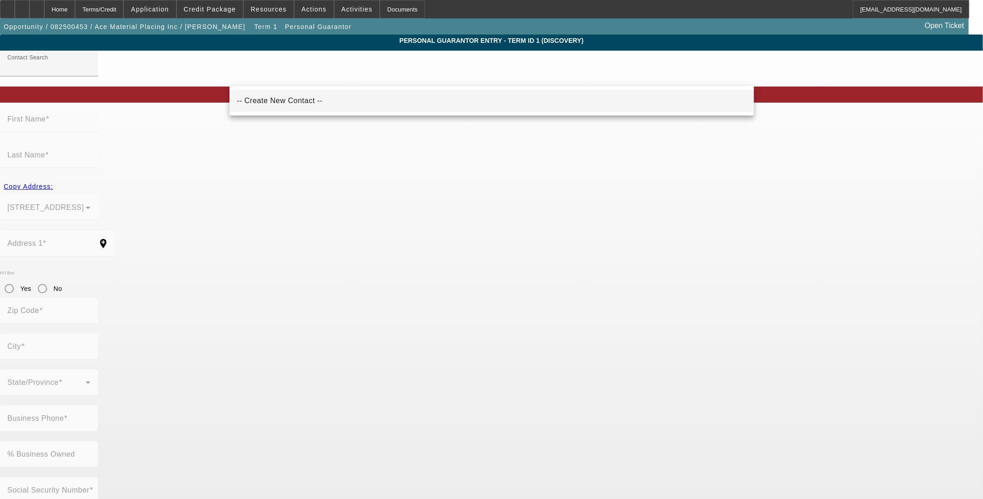
click at [297, 99] on span "-- Create New Contact --" at bounding box center [280, 101] width 86 height 8
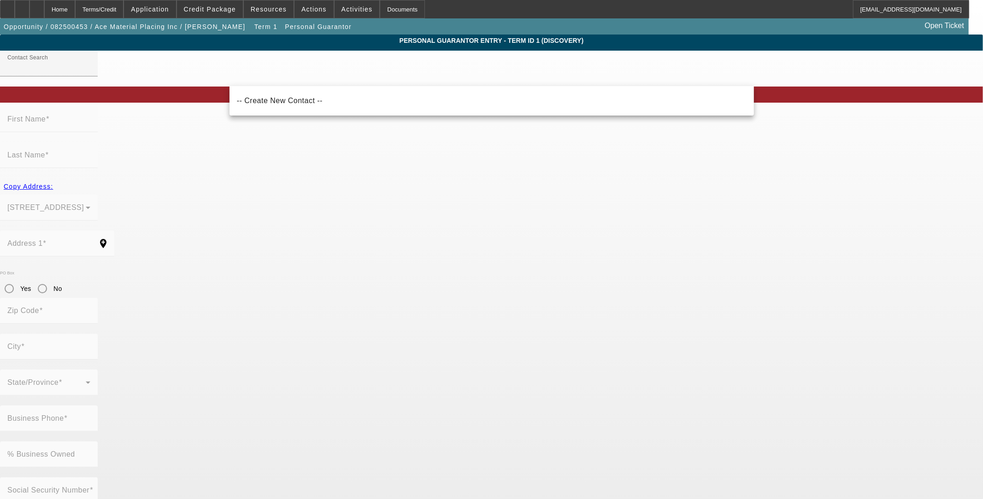
type input "-- Create New Contact --"
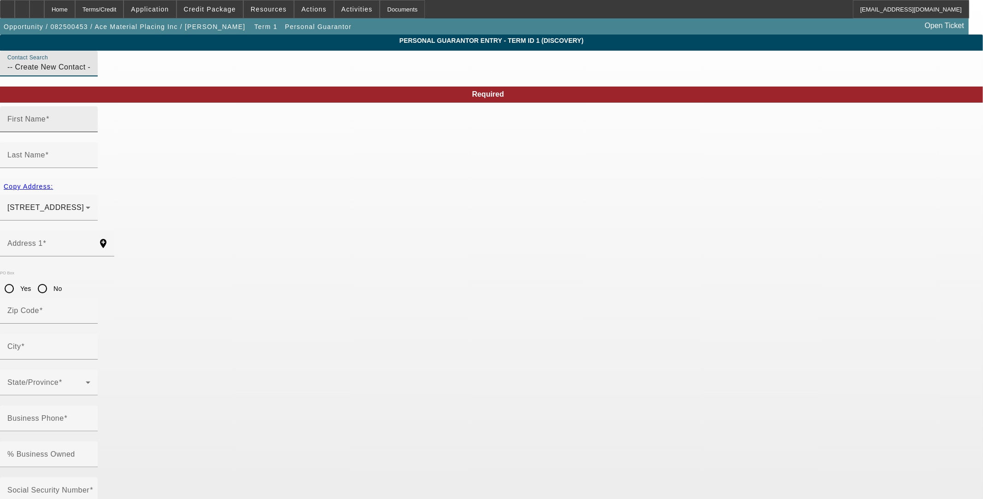
click at [90, 129] on input "First Name" at bounding box center [48, 122] width 83 height 11
type input "Frank"
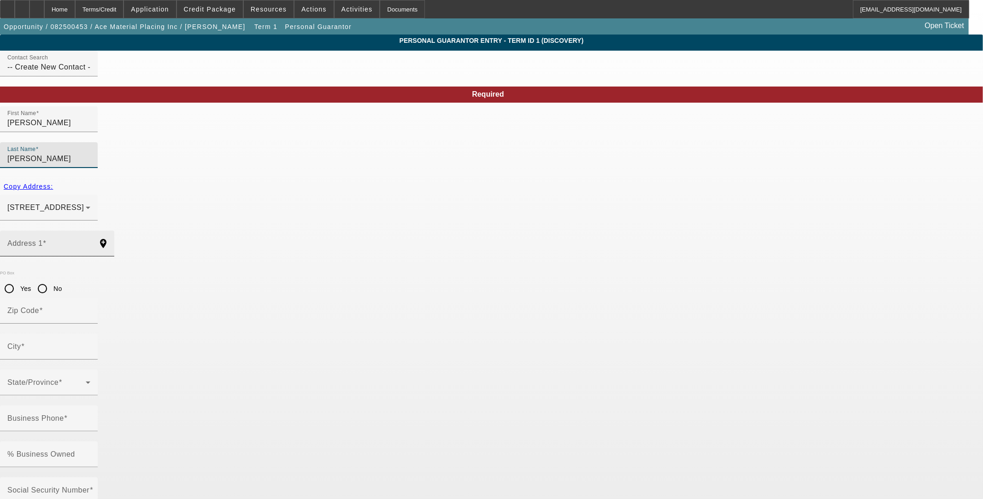
type input "Schimpf"
click at [90, 231] on div "Address 1" at bounding box center [48, 244] width 83 height 26
paste input "frank@sreggfarm.com"
type input "frank@sreggfarm.com"
drag, startPoint x: 403, startPoint y: 369, endPoint x: 404, endPoint y: 361, distance: 8.0
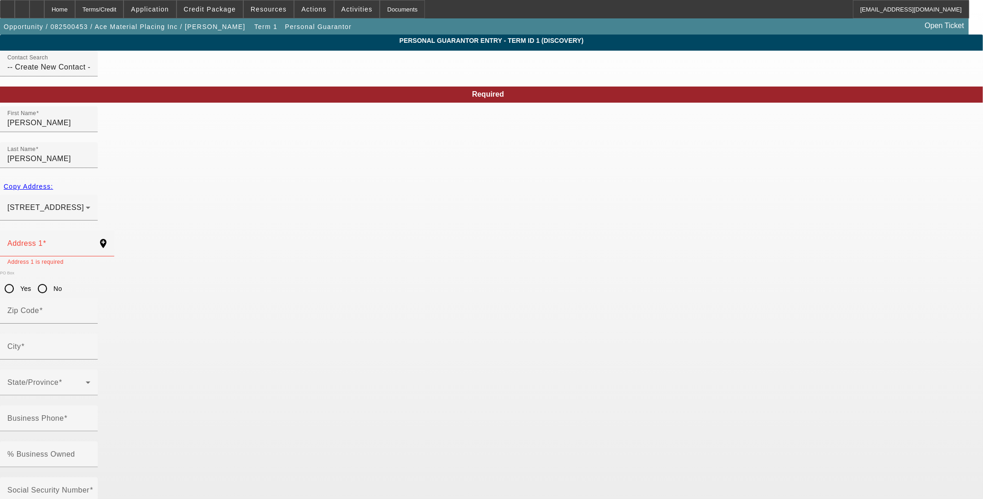
paste input "frank@sreggfarm.com"
type input "frank@sreggfarm.com"
click at [98, 468] on div at bounding box center [49, 473] width 98 height 10
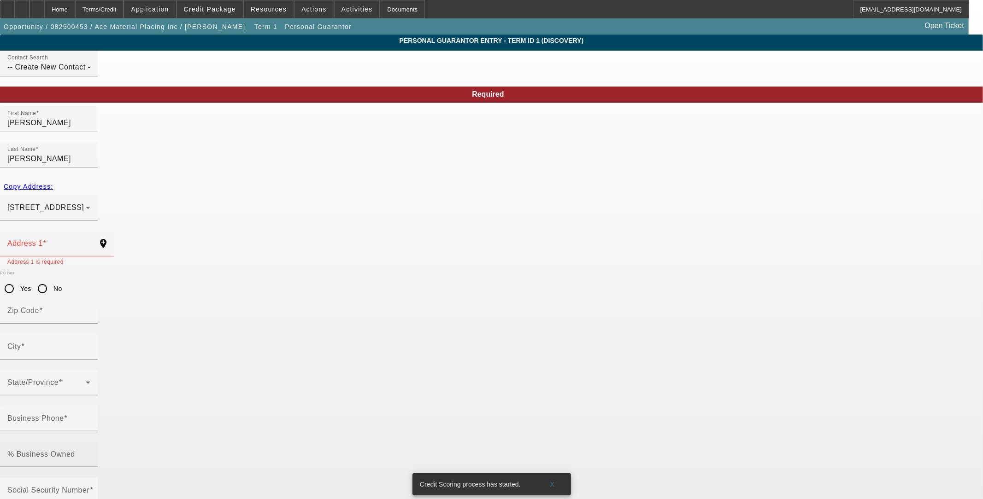
click at [75, 451] on mat-label "% Business Owned" at bounding box center [41, 455] width 68 height 8
click at [90, 453] on input "% Business Owned" at bounding box center [48, 458] width 83 height 11
type input "40"
drag, startPoint x: 296, startPoint y: 204, endPoint x: 293, endPoint y: 211, distance: 7.0
click at [90, 242] on input "Address 1" at bounding box center [48, 247] width 83 height 11
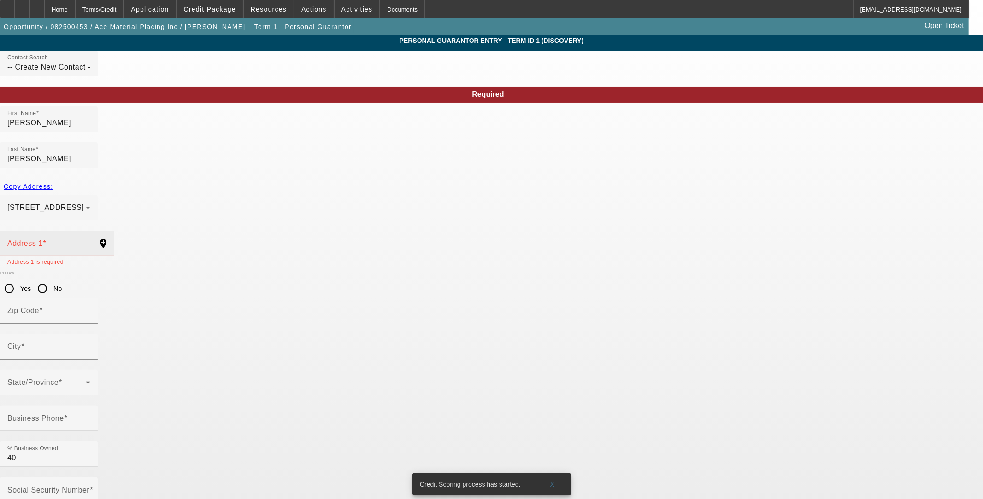
paste input "S52 W 31029 Old Village Rd"
type input "S52 W 31029 Old Village Rd"
click at [386, 240] on div "Required First Name Frank Last Name Schimpf Copy Address: 6201 Indian Drive Dak…" at bounding box center [491, 318] width 983 height 463
click at [90, 298] on div "Zip Code" at bounding box center [48, 311] width 83 height 26
type input "53149"
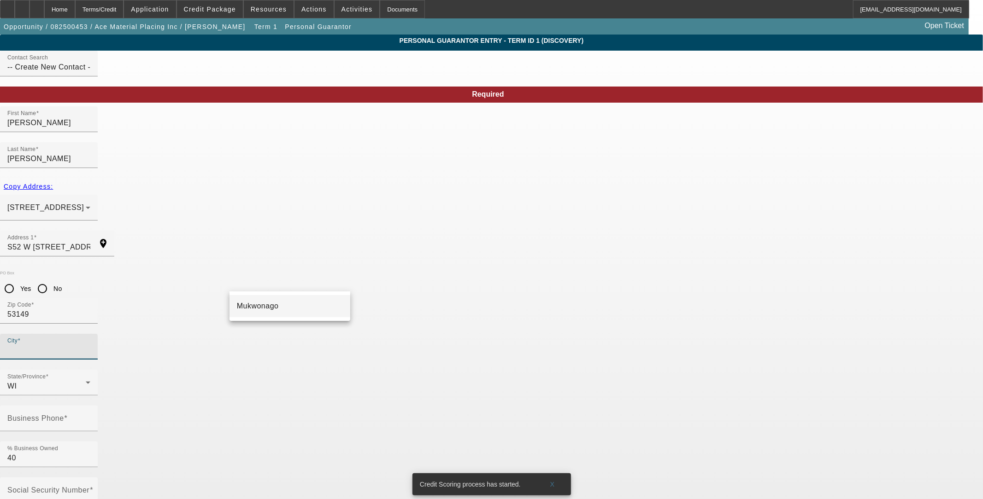
click at [323, 306] on mat-option "Mukwonago" at bounding box center [289, 306] width 121 height 22
type input "Mukwonago"
click at [90, 417] on input "Business Phone" at bounding box center [48, 422] width 83 height 11
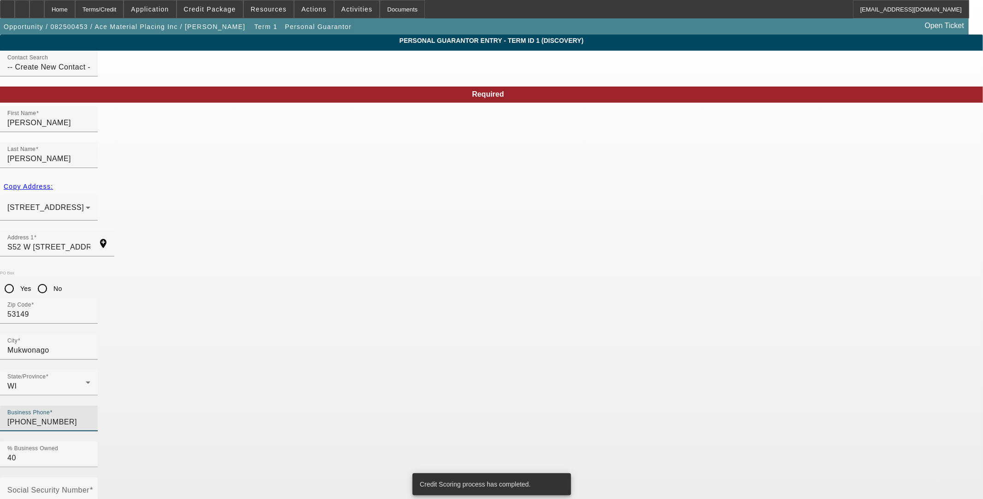
type input "[PHONE_NUMBER]"
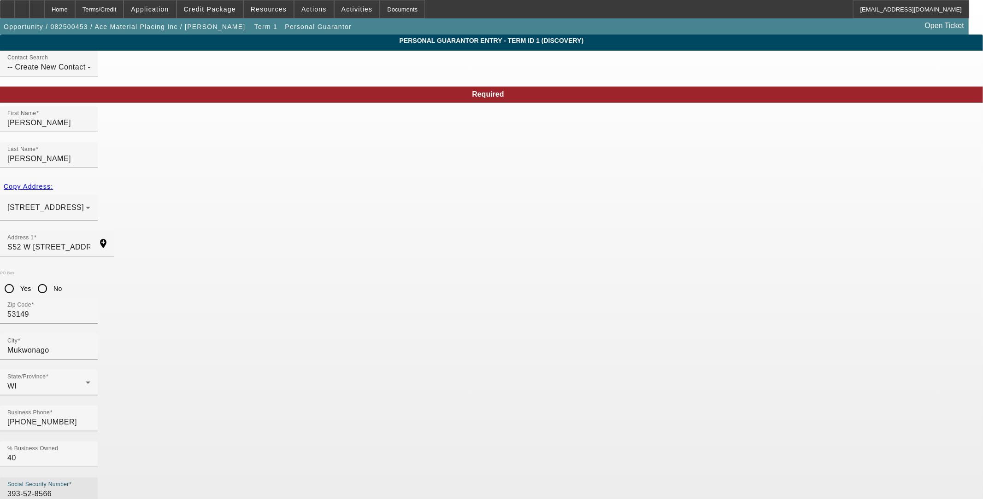
type input "393-52-8566"
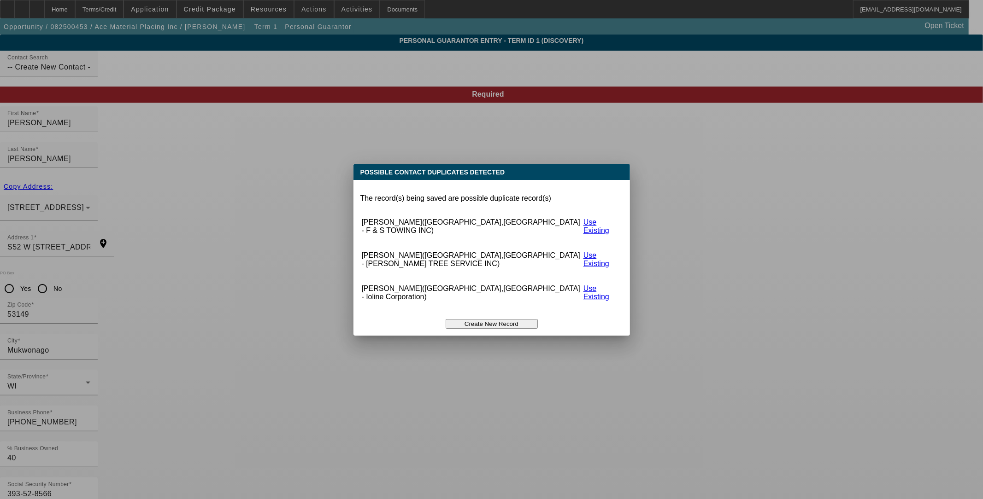
click at [487, 319] on button "Create New Record" at bounding box center [491, 324] width 92 height 10
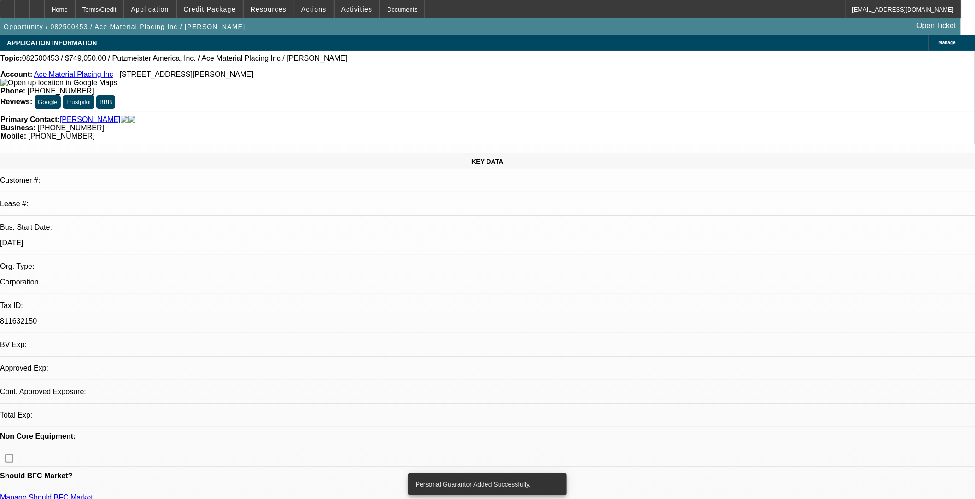
select select "0"
select select "2"
select select "0.1"
select select "4"
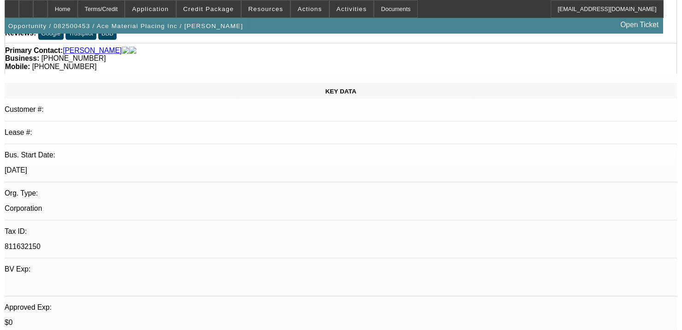
scroll to position [153, 0]
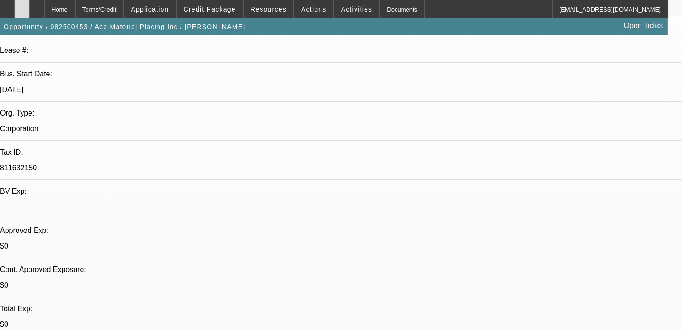
click at [29, 11] on div at bounding box center [22, 9] width 15 height 18
click at [208, 10] on span "Credit Package" at bounding box center [210, 9] width 52 height 7
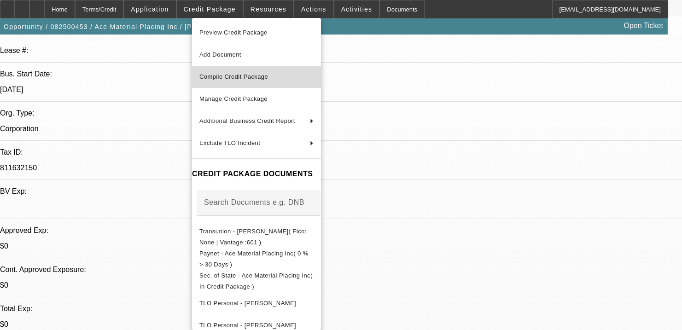
click at [231, 70] on button "Compile Credit Package" at bounding box center [256, 77] width 129 height 22
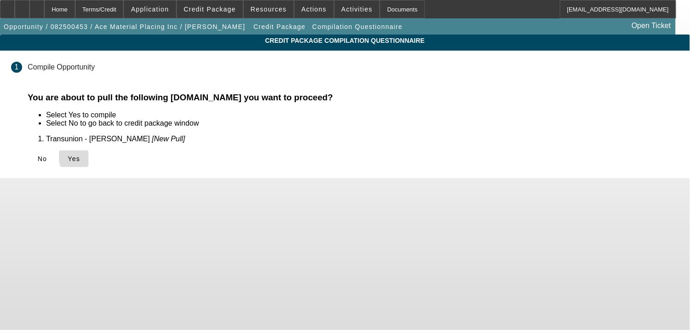
click at [80, 155] on span "Yes" at bounding box center [74, 158] width 12 height 7
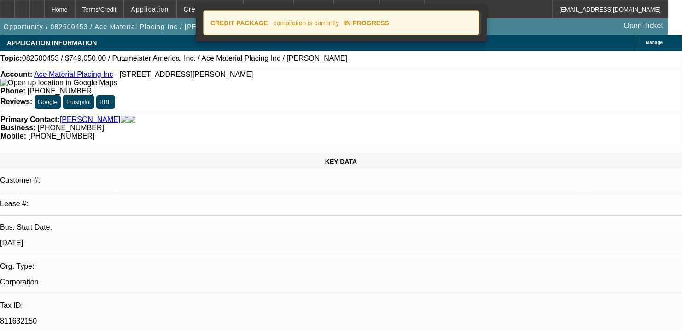
select select "0"
select select "2"
select select "0.1"
select select "4"
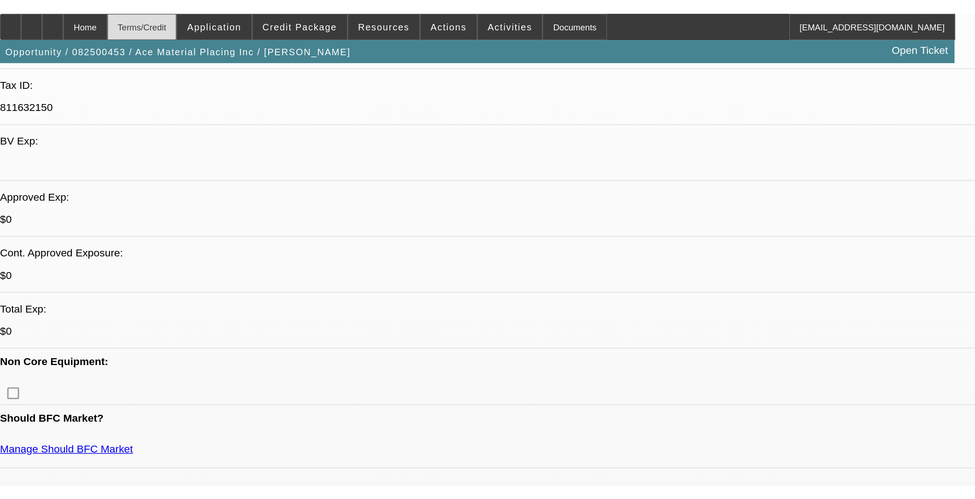
scroll to position [241, 0]
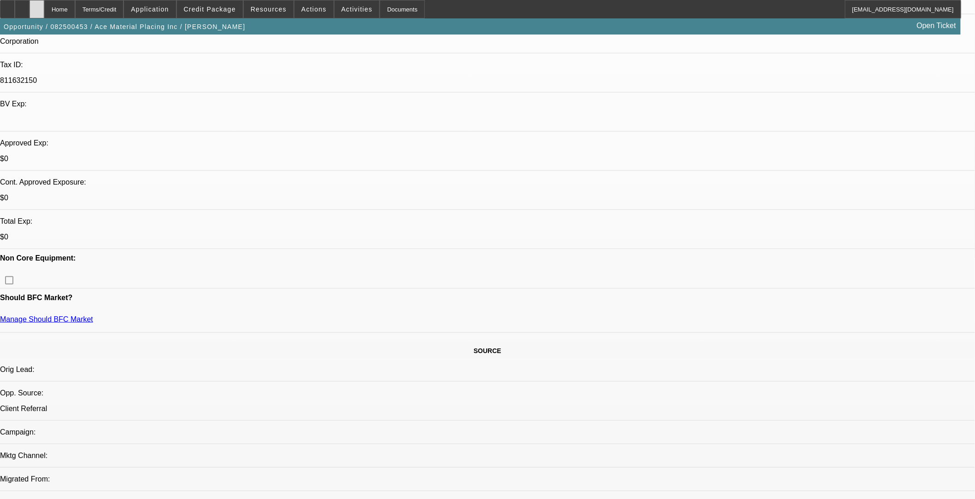
click at [44, 6] on div at bounding box center [36, 9] width 15 height 18
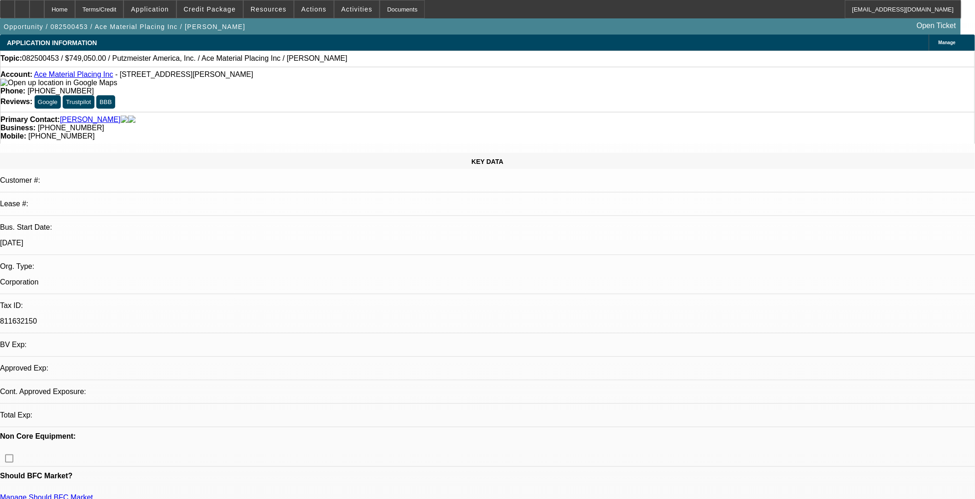
select select "0"
select select "2"
select select "0.1"
select select "1"
select select "2"
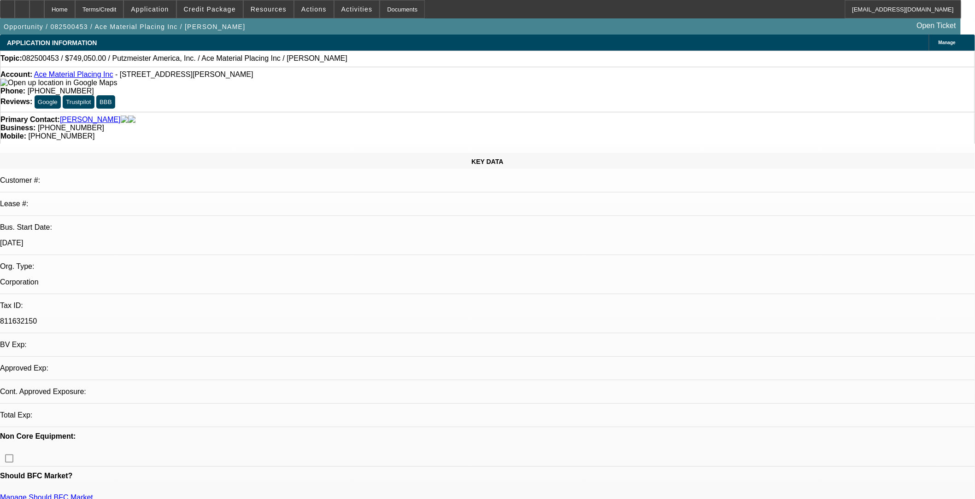
select select "4"
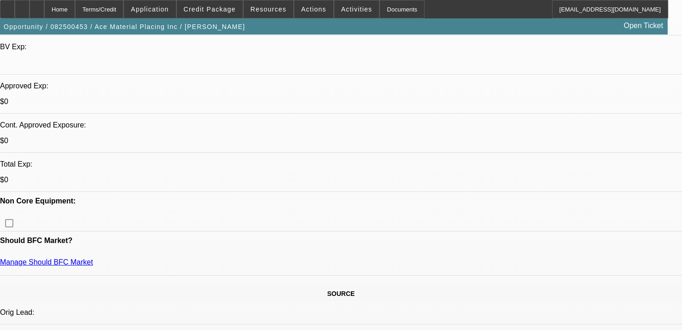
scroll to position [316, 0]
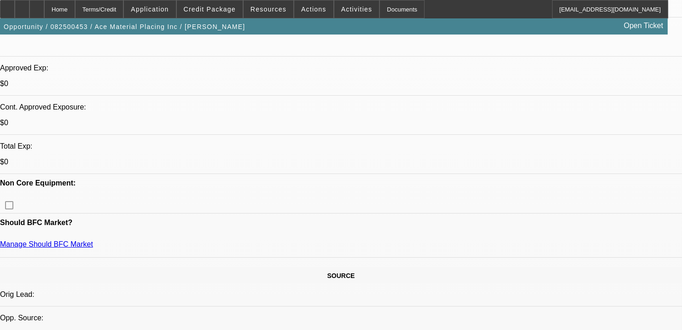
drag, startPoint x: 254, startPoint y: 300, endPoint x: 255, endPoint y: 305, distance: 5.2
click at [344, 15] on span at bounding box center [356, 9] width 45 height 22
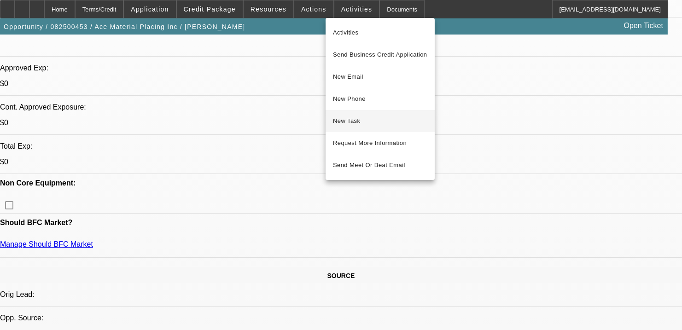
click at [366, 119] on span "New Task" at bounding box center [380, 121] width 94 height 11
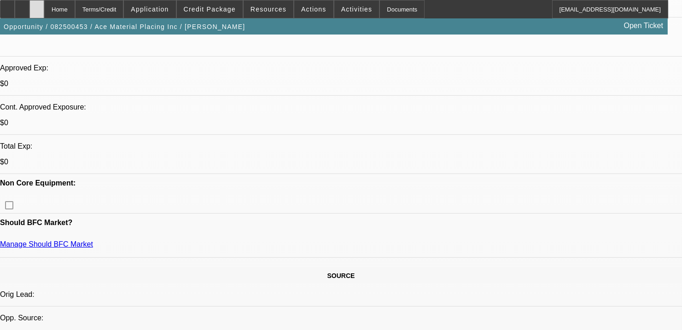
click at [37, 6] on icon at bounding box center [37, 6] width 0 height 0
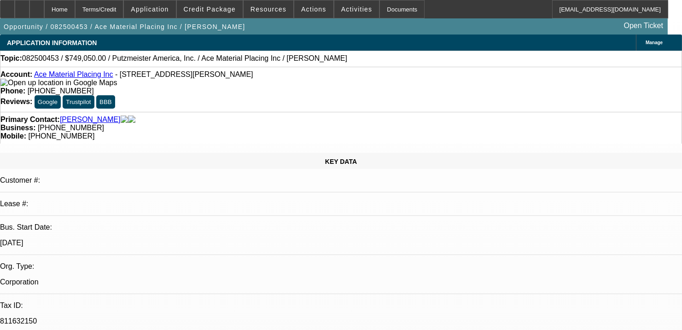
select select "0"
select select "2"
select select "0.1"
select select "1"
select select "2"
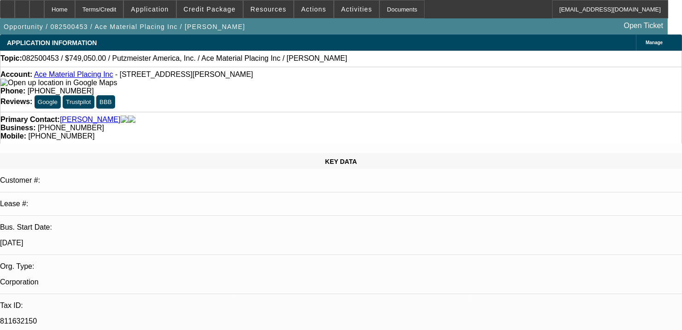
select select "4"
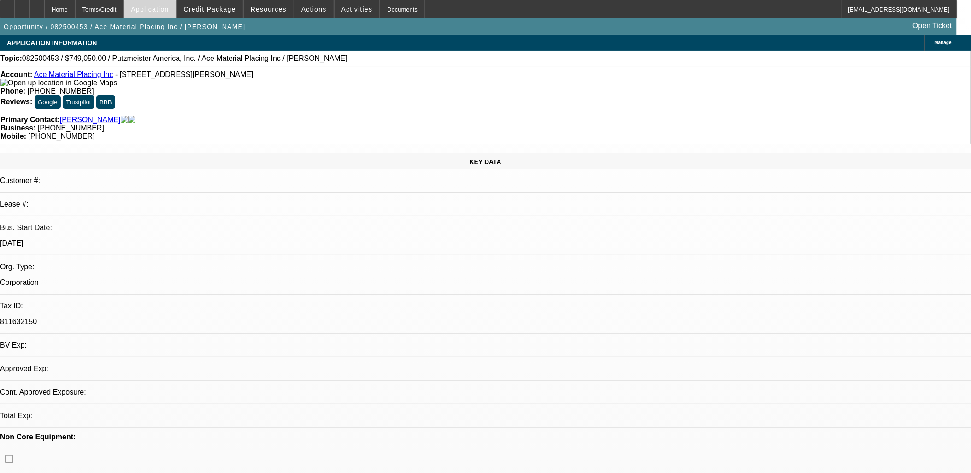
select select "0"
select select "2"
select select "0.1"
select select "1"
select select "2"
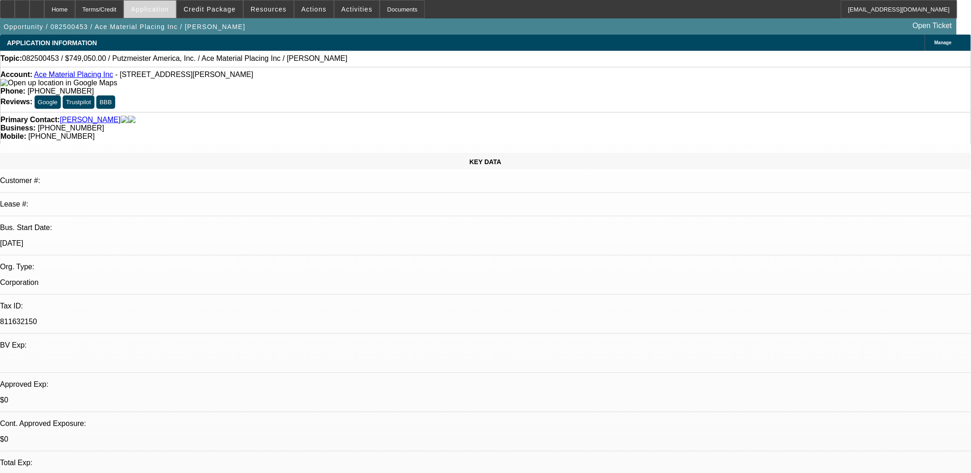
select select "4"
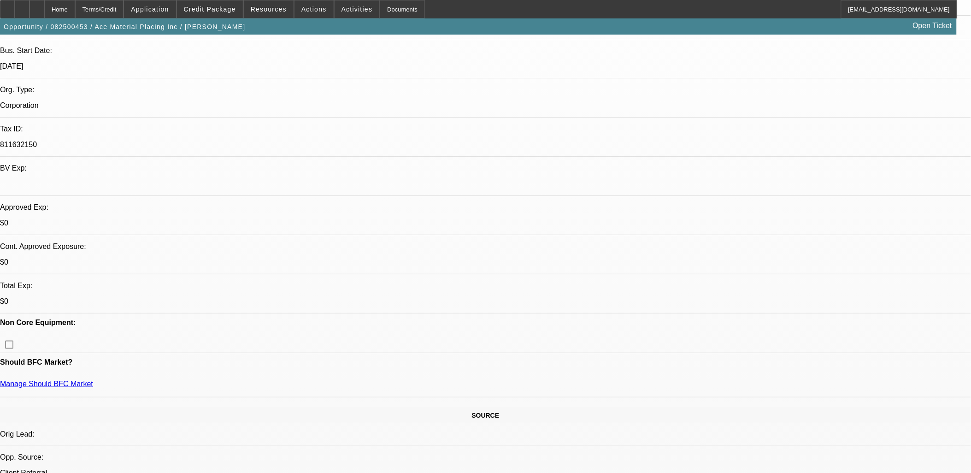
scroll to position [153, 0]
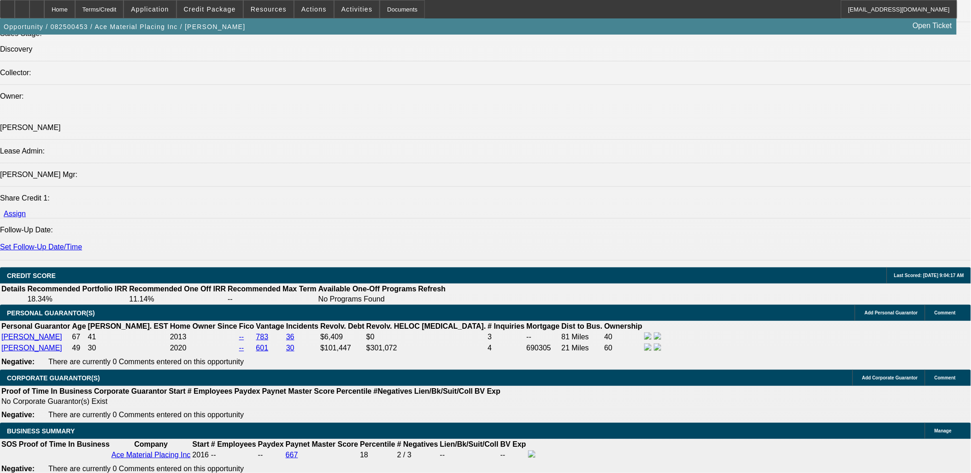
scroll to position [1177, 0]
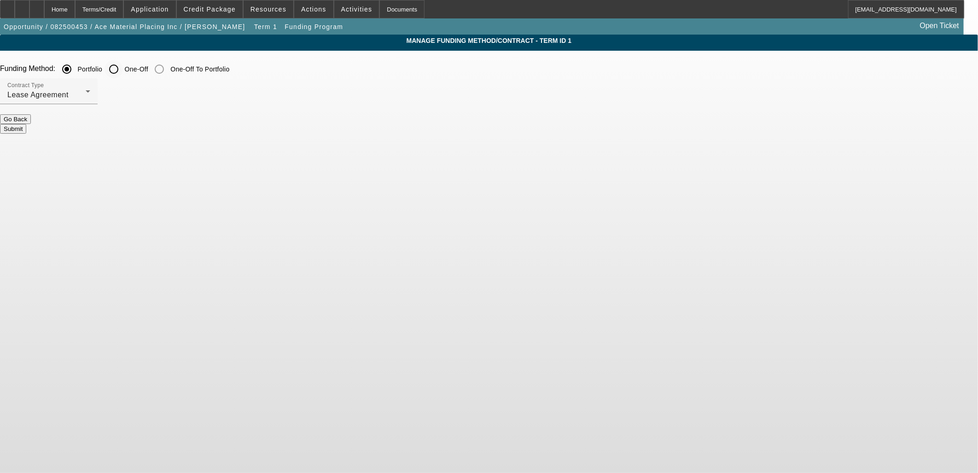
drag, startPoint x: 350, startPoint y: 70, endPoint x: 346, endPoint y: 78, distance: 8.7
click at [123, 72] on input "One-Off" at bounding box center [114, 69] width 18 height 18
radio input "true"
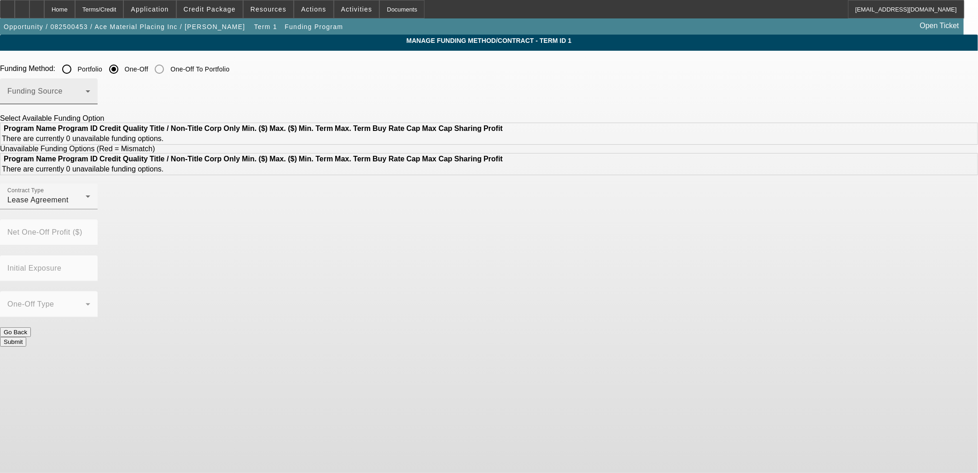
click at [86, 90] on span at bounding box center [46, 94] width 78 height 11
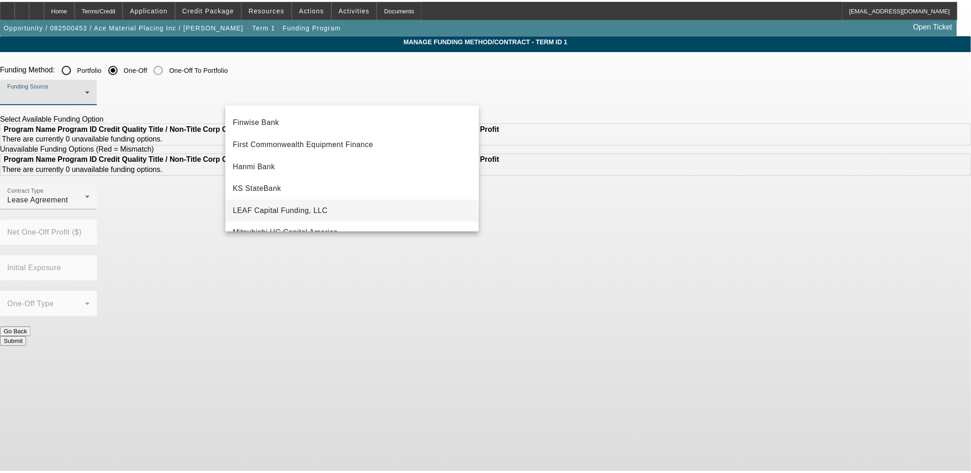
scroll to position [153, 0]
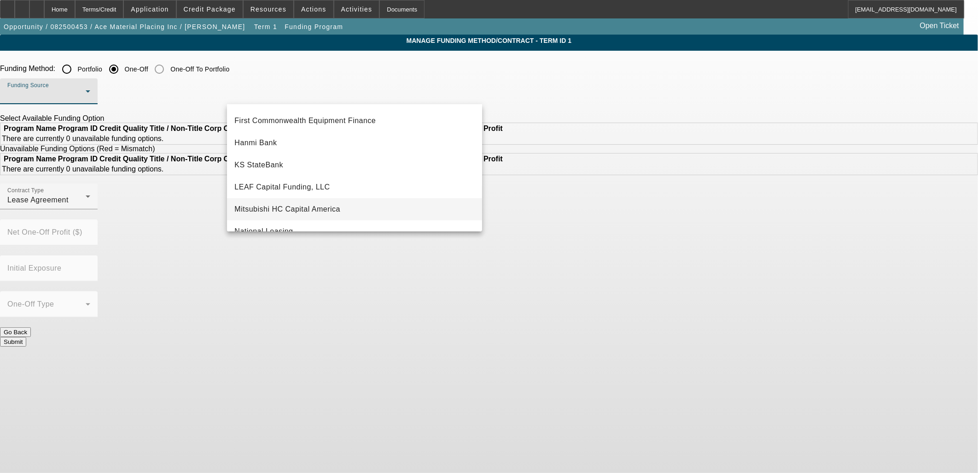
click at [309, 207] on span "Mitsubishi HC Capital America" at bounding box center [287, 209] width 106 height 11
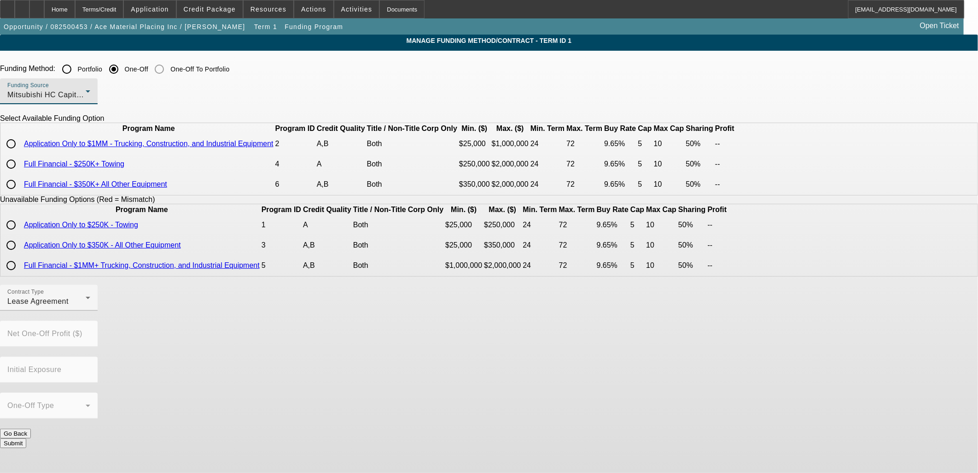
click at [20, 153] on input "radio" at bounding box center [11, 144] width 18 height 18
radio input "true"
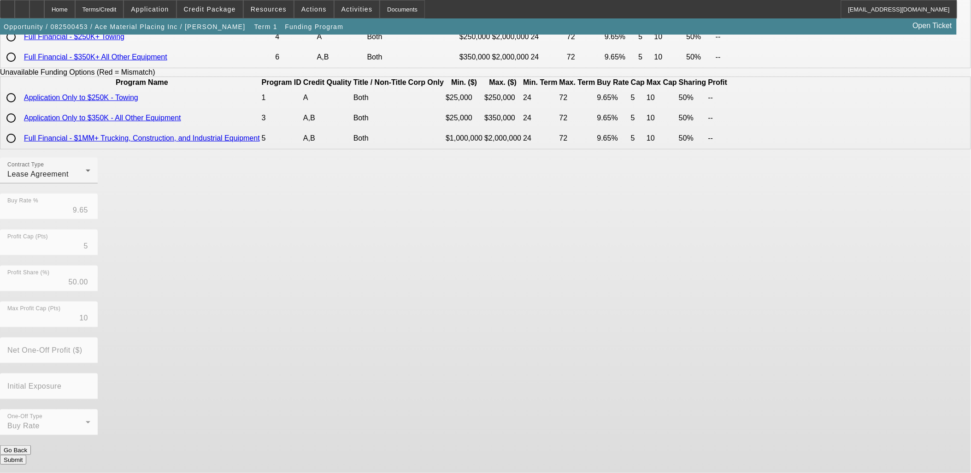
scroll to position [140, 0]
drag, startPoint x: 287, startPoint y: 189, endPoint x: 291, endPoint y: 204, distance: 15.1
click at [288, 158] on div "Funding Source Mitsubishi HC Capital America Select Available Funding Option Pr…" at bounding box center [485, 54] width 971 height 206
click at [86, 180] on div "Lease Agreement" at bounding box center [46, 174] width 78 height 11
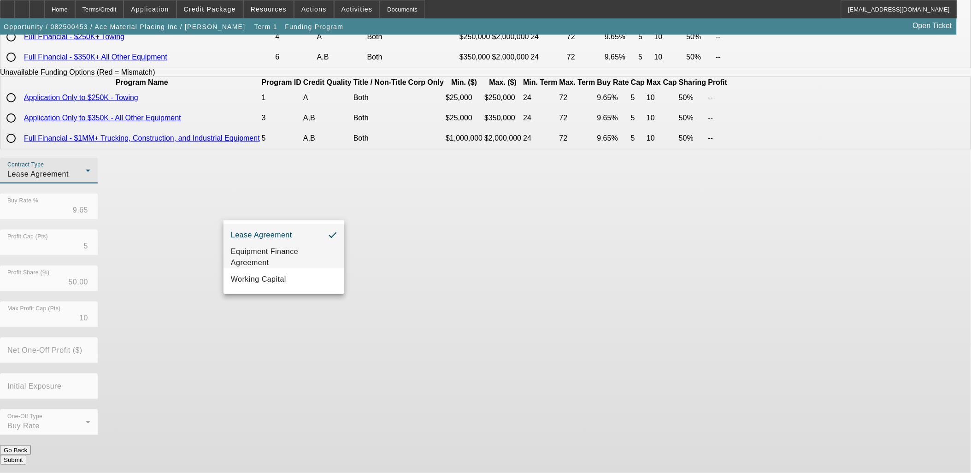
click at [296, 257] on span "Equipment Finance Agreement" at bounding box center [284, 257] width 106 height 22
click at [26, 457] on button "Submit" at bounding box center [13, 460] width 26 height 10
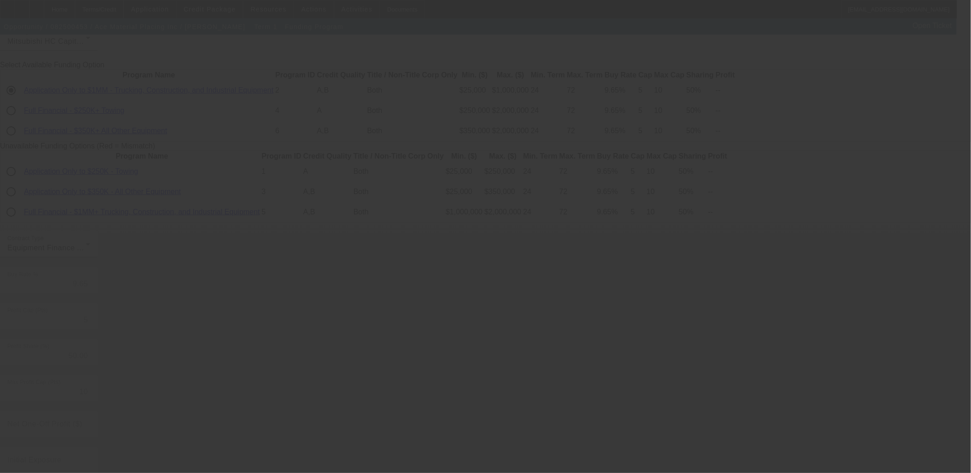
scroll to position [0, 0]
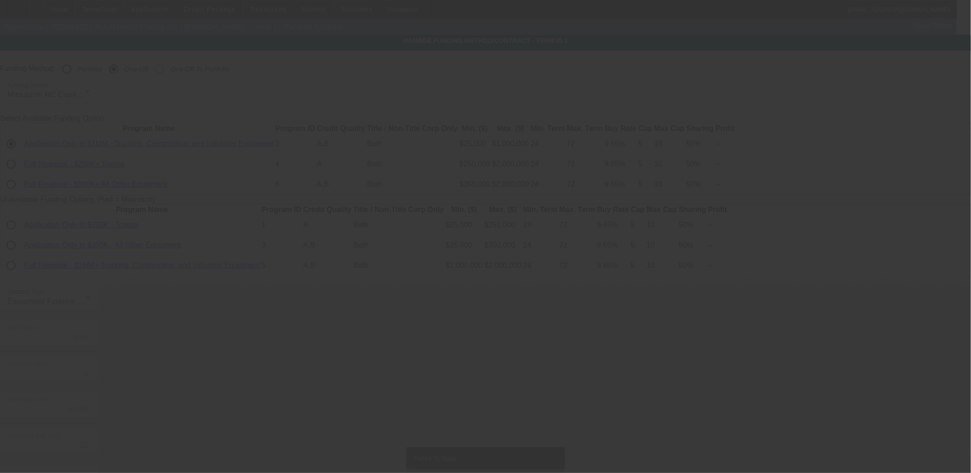
click at [146, 249] on div at bounding box center [485, 236] width 971 height 473
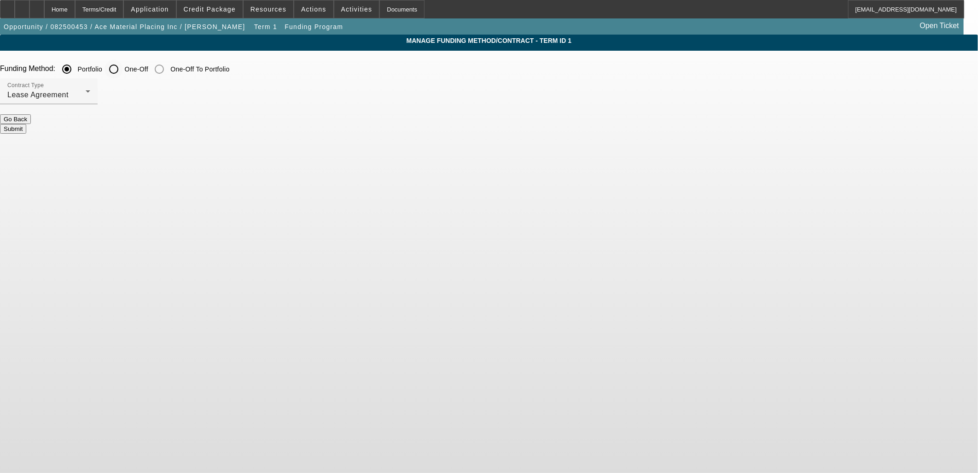
click at [123, 74] on input "One-Off" at bounding box center [114, 69] width 18 height 18
radio input "true"
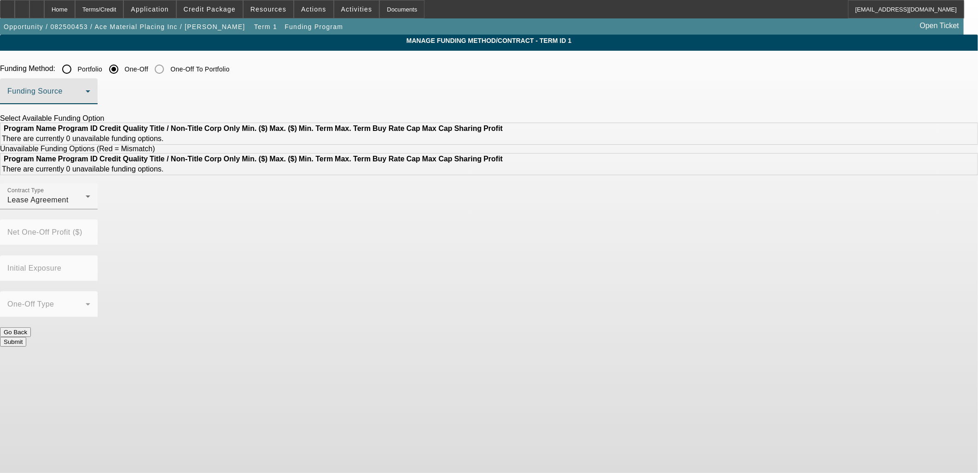
click at [86, 97] on span at bounding box center [46, 94] width 78 height 11
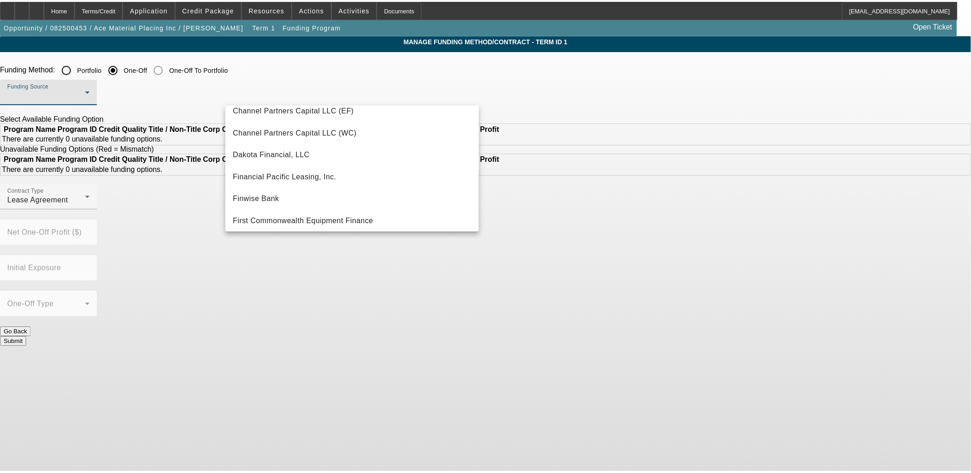
scroll to position [153, 0]
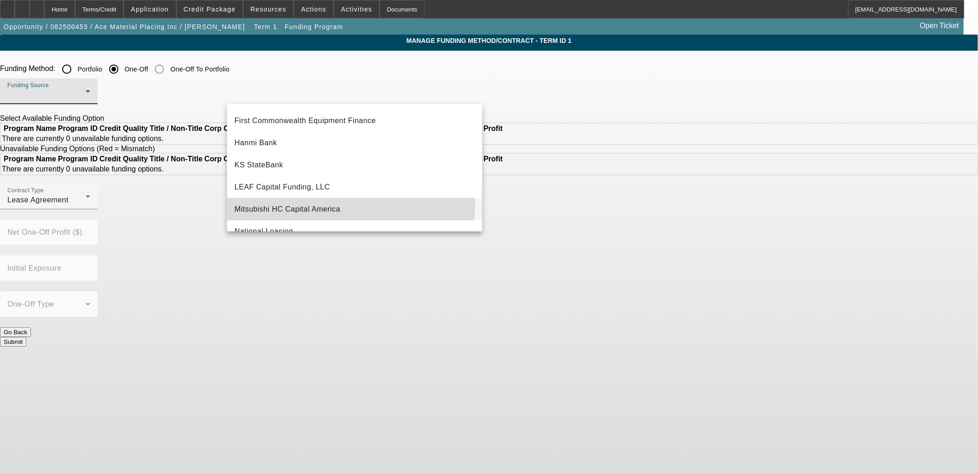
click at [283, 203] on mat-option "Mitsubishi HC Capital America" at bounding box center [354, 209] width 255 height 22
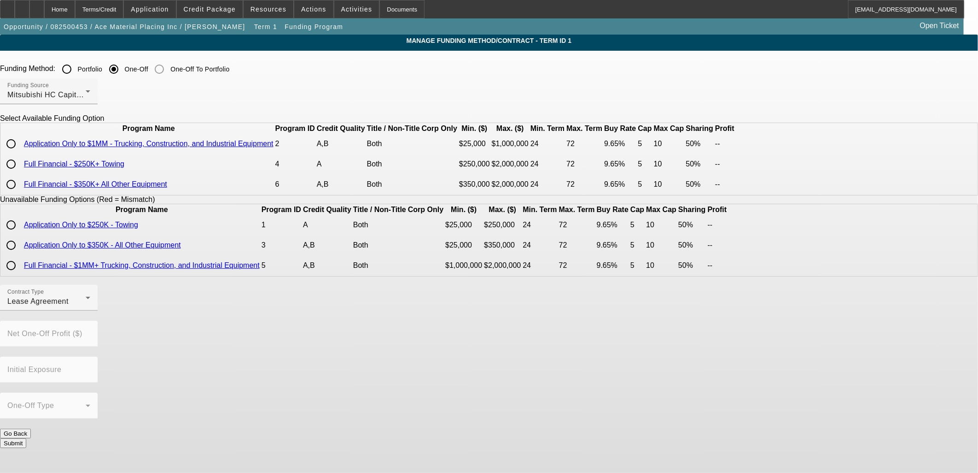
click at [20, 153] on input "radio" at bounding box center [11, 144] width 18 height 18
radio input "true"
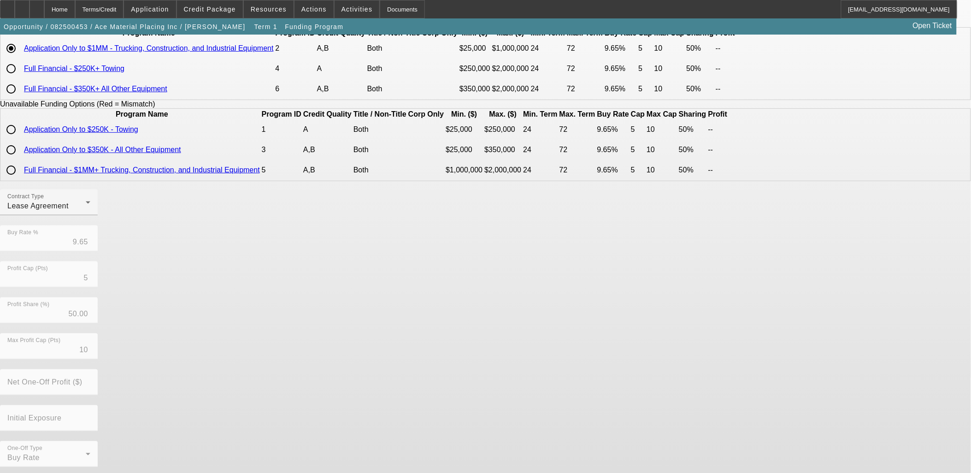
scroll to position [140, 0]
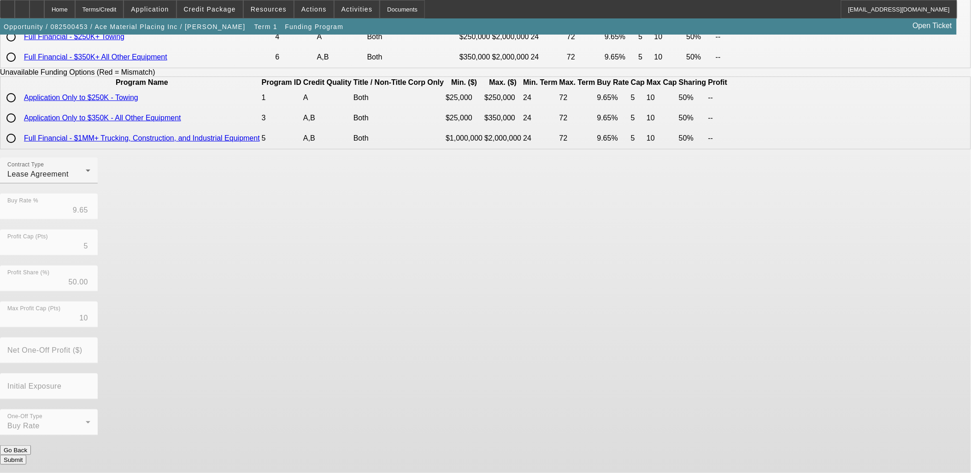
drag, startPoint x: 424, startPoint y: 446, endPoint x: 424, endPoint y: 454, distance: 7.8
click at [424, 449] on form "Funding Method: Portfolio One-Off One-Off To Portfolio Funding Source Mitsubish…" at bounding box center [485, 203] width 971 height 540
click at [26, 455] on button "Submit" at bounding box center [13, 460] width 26 height 10
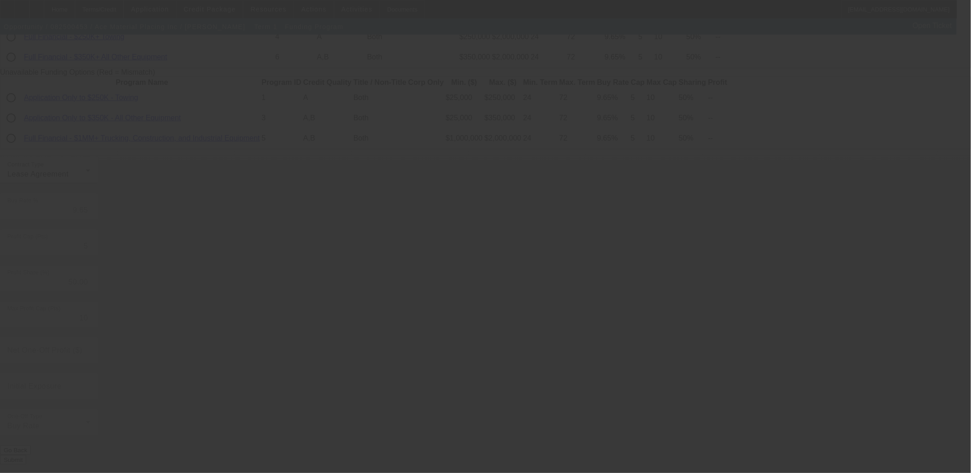
click at [448, 412] on div at bounding box center [485, 236] width 971 height 473
radio input "true"
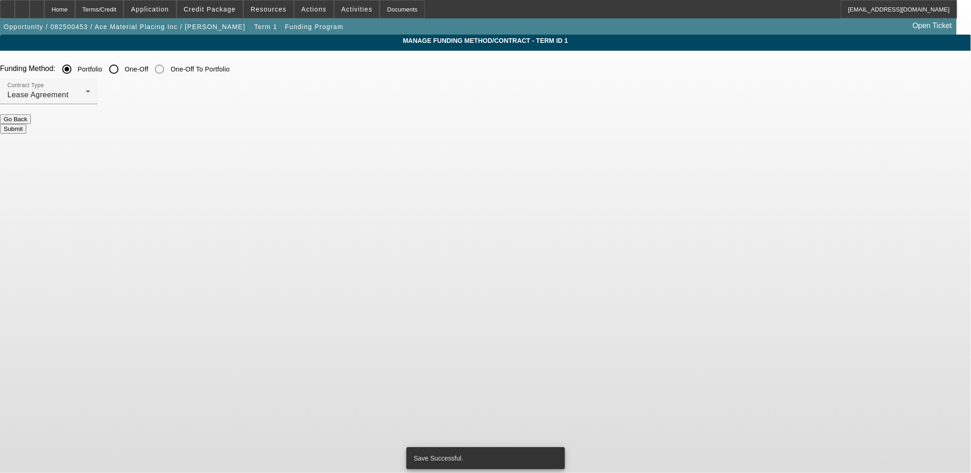
scroll to position [0, 0]
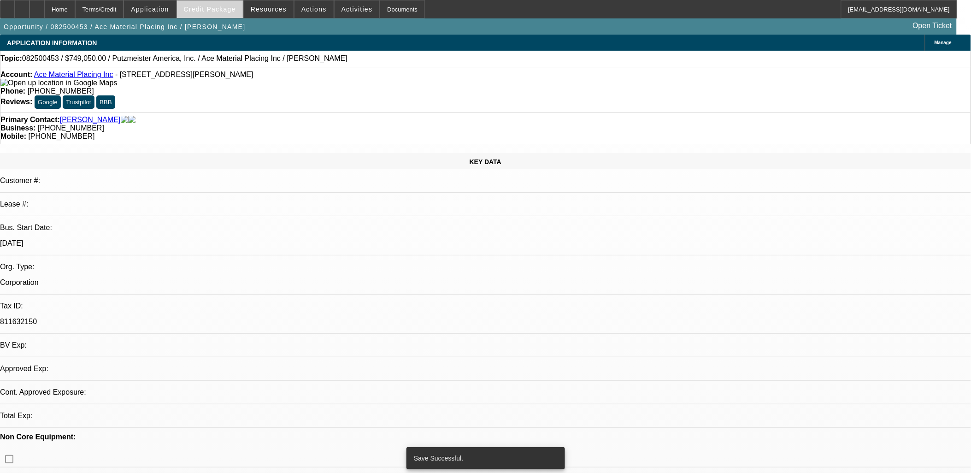
select select "0"
select select "2"
select select "0.1"
select select "4"
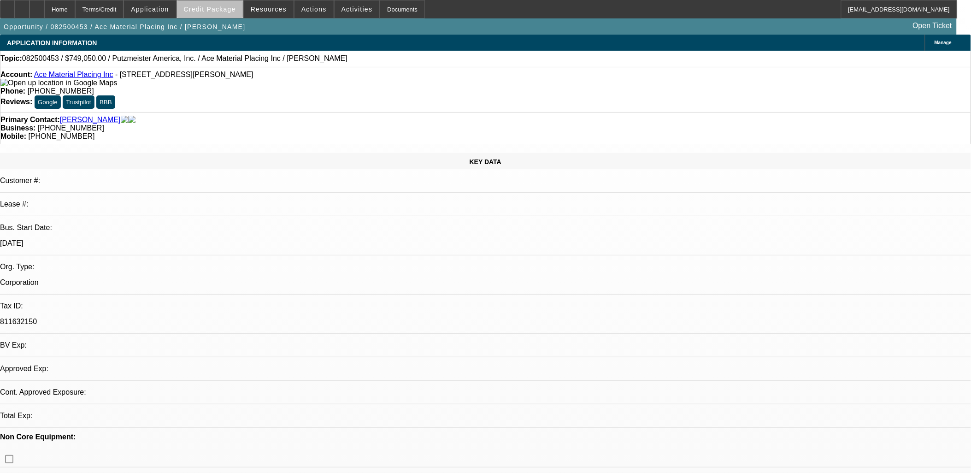
click at [231, 16] on span at bounding box center [210, 9] width 66 height 22
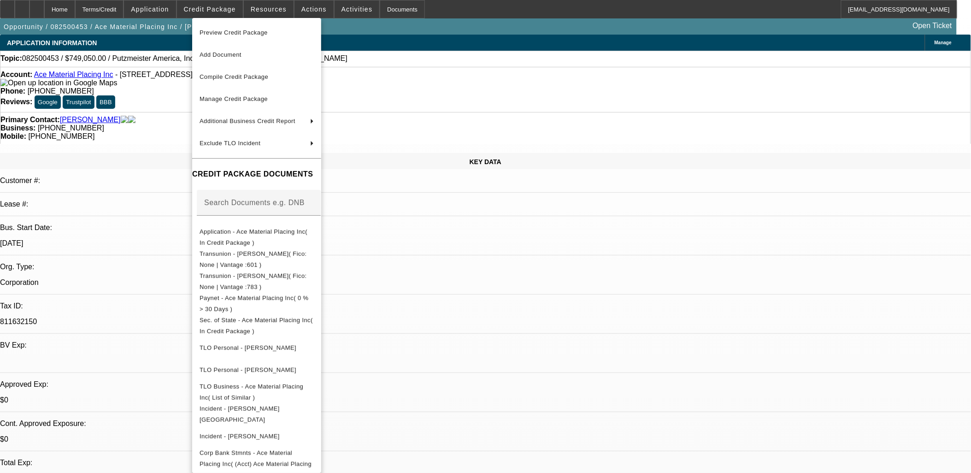
click at [475, 291] on div at bounding box center [485, 236] width 971 height 473
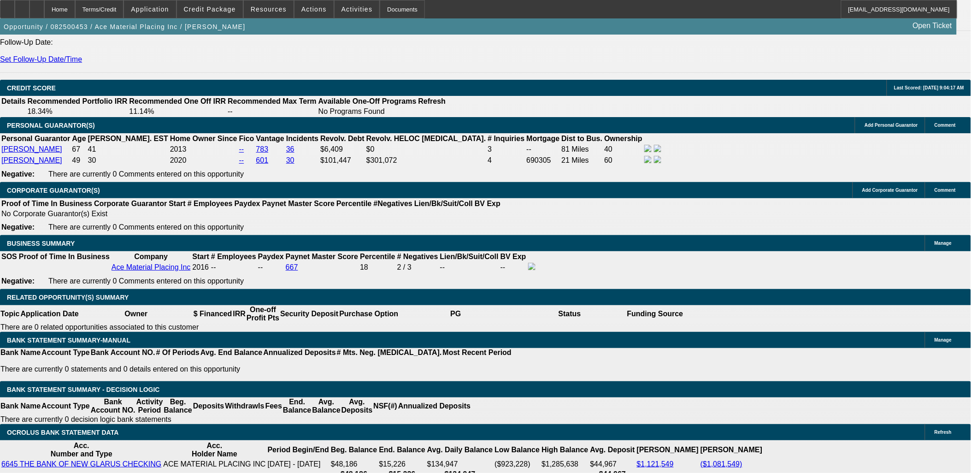
scroll to position [1228, 0]
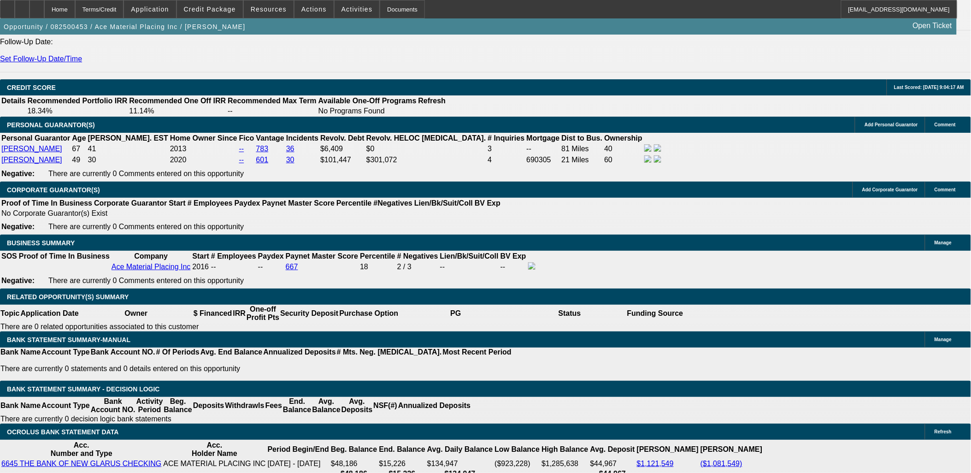
type input "$0.00"
type input "72"
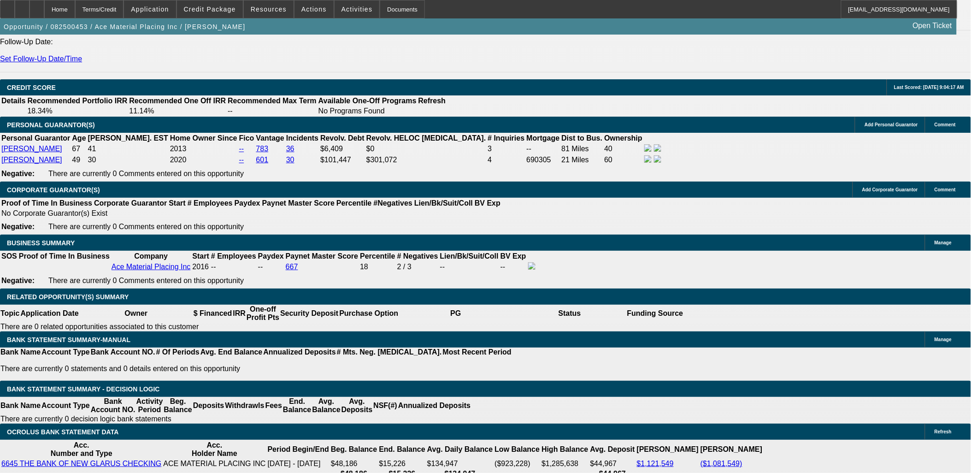
type input "1"
type input "$21,446.06"
type input "$10,723.03"
type input "10"
type input "$27,753.56"
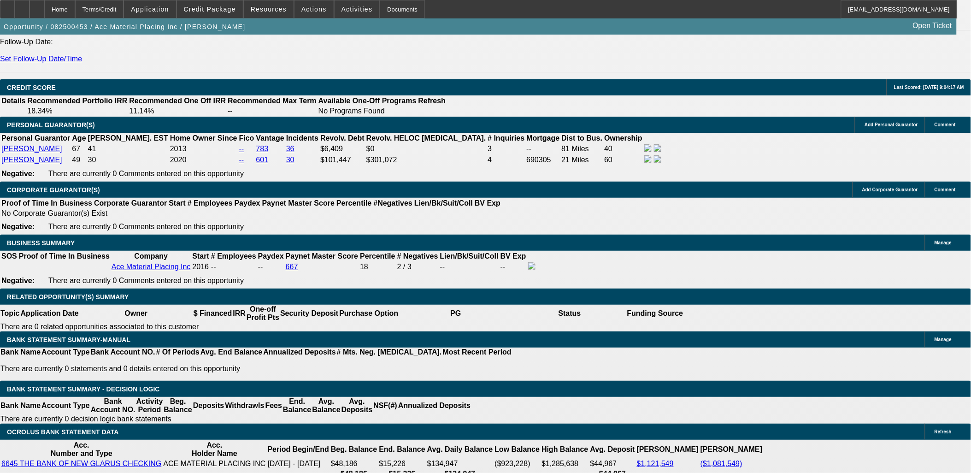
type input "$13,876.78"
drag, startPoint x: 229, startPoint y: 316, endPoint x: 242, endPoint y: 312, distance: 12.8
type input "8"
type input "$26,266.54"
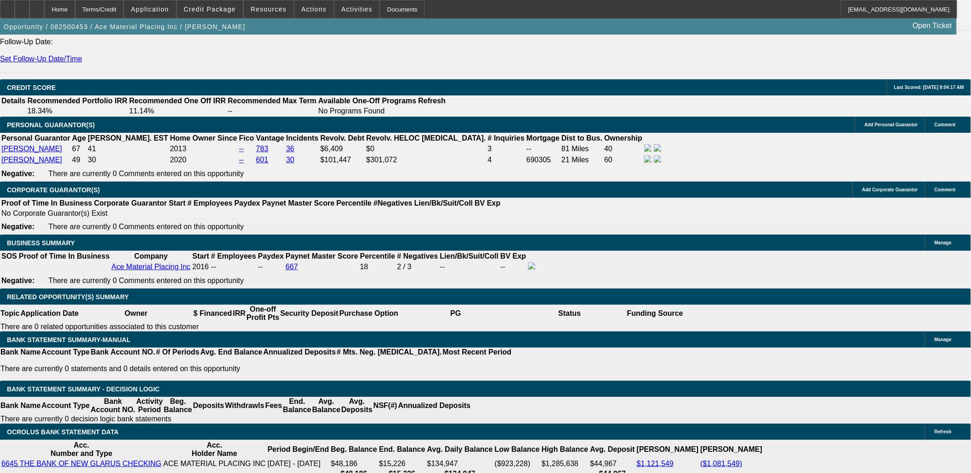
type input "$13,133.27"
type input "8"
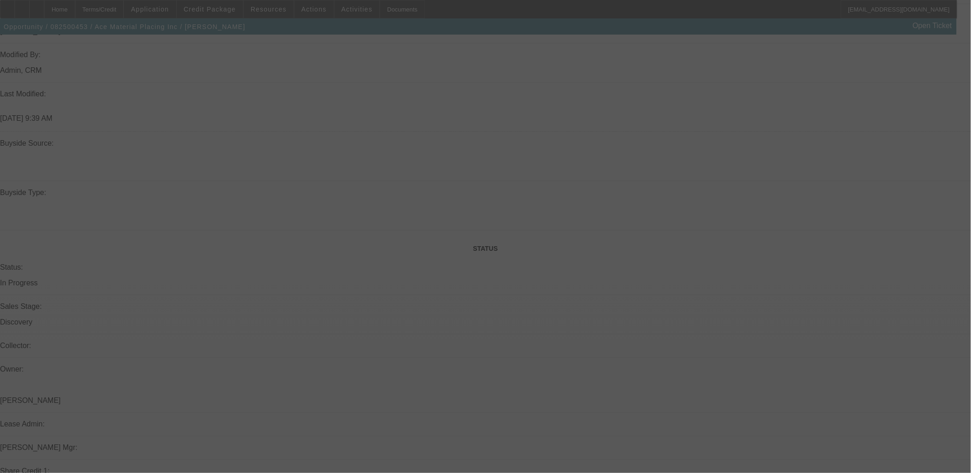
scroll to position [1126, 0]
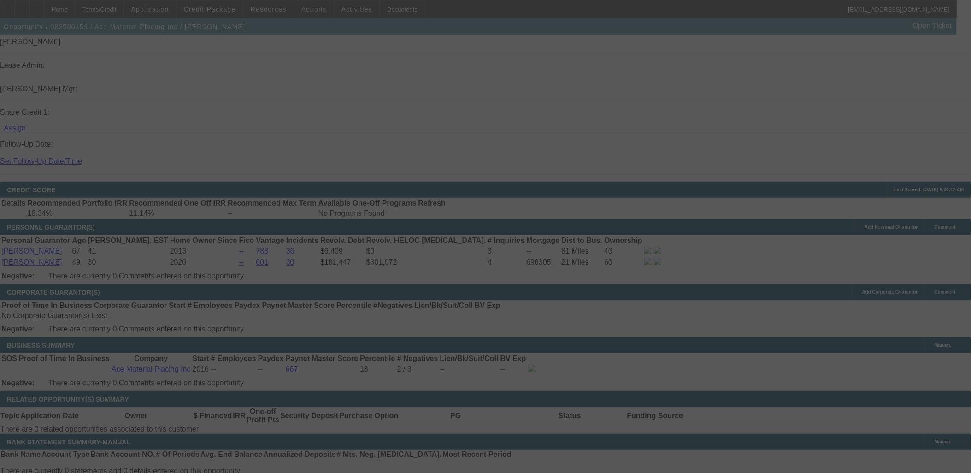
select select "0"
select select "2"
select select "0.1"
select select "4"
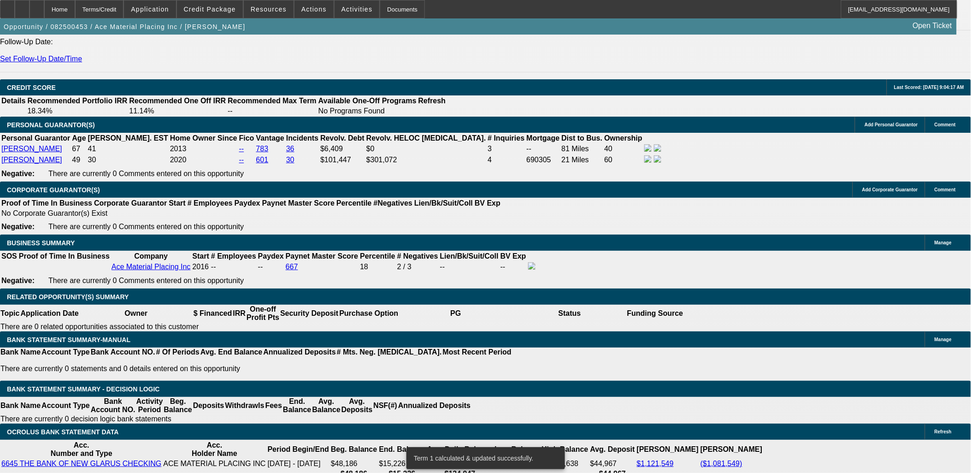
scroll to position [1279, 0]
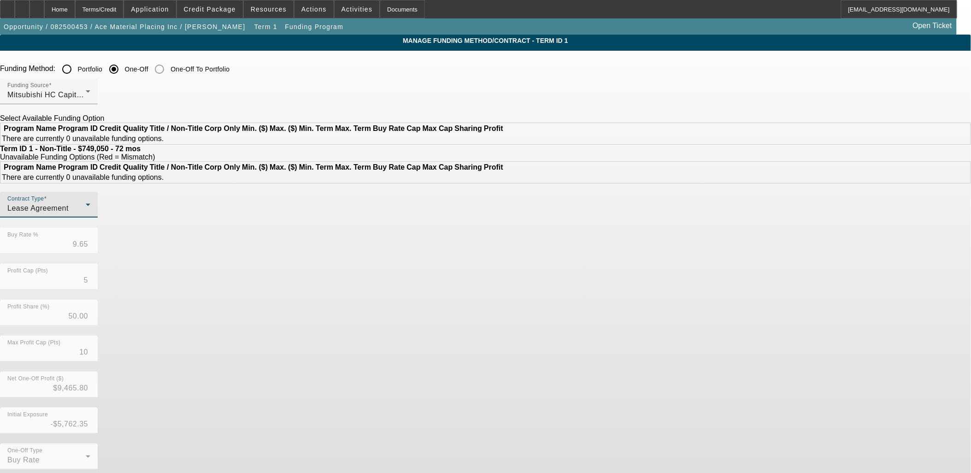
click at [69, 212] on span "Lease Agreement" at bounding box center [37, 208] width 61 height 8
click at [288, 277] on span "Equipment Finance Agreement" at bounding box center [284, 279] width 106 height 22
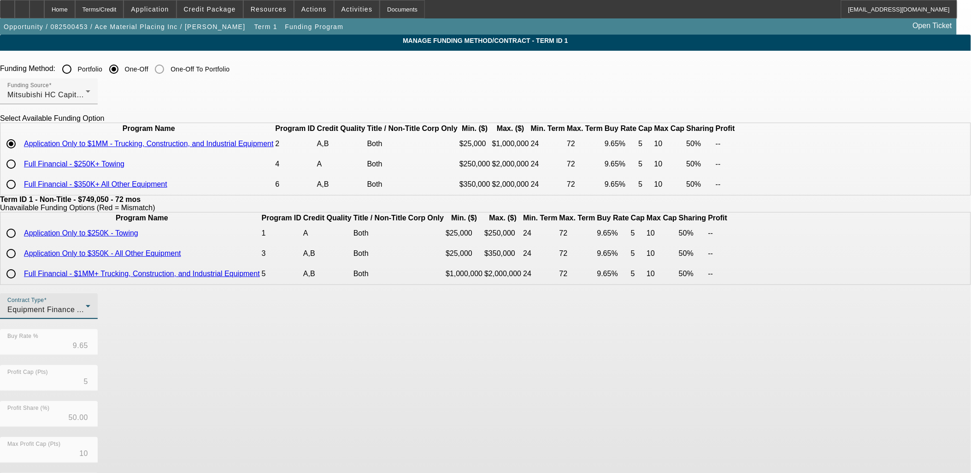
scroll to position [148, 0]
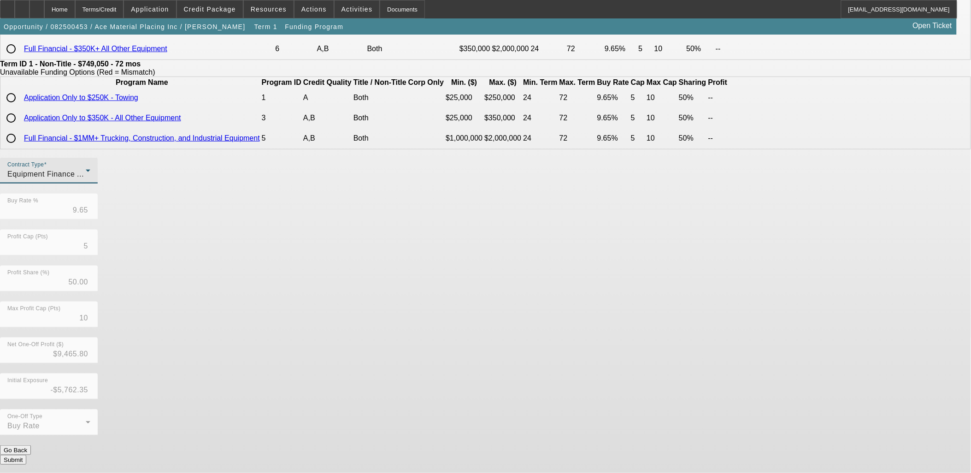
click at [26, 457] on button "Submit" at bounding box center [13, 460] width 26 height 10
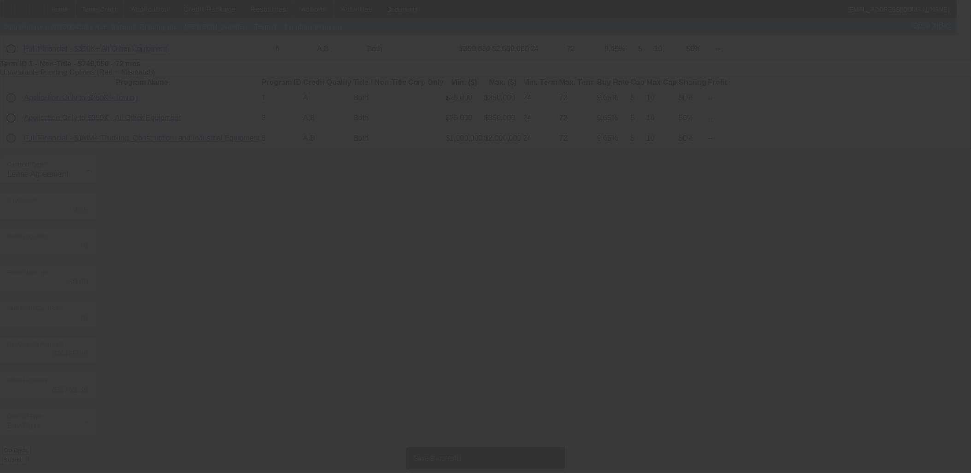
scroll to position [0, 0]
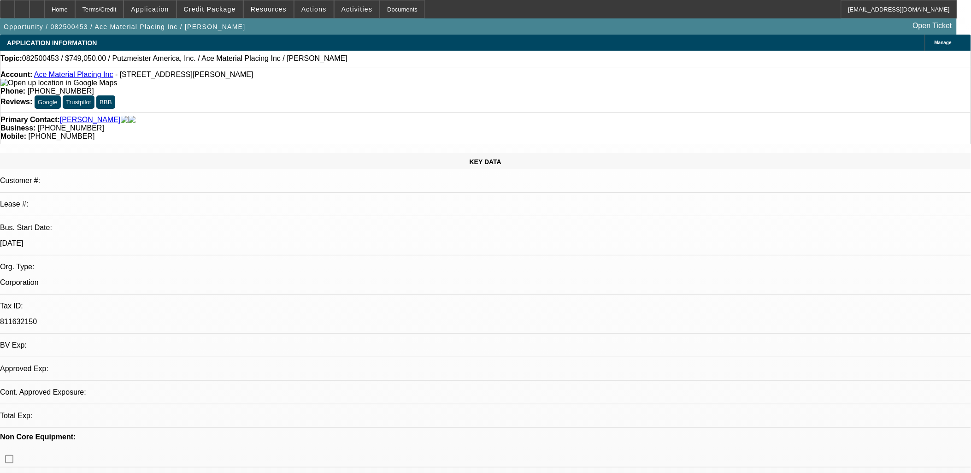
select select "0"
select select "2"
select select "0"
select select "6"
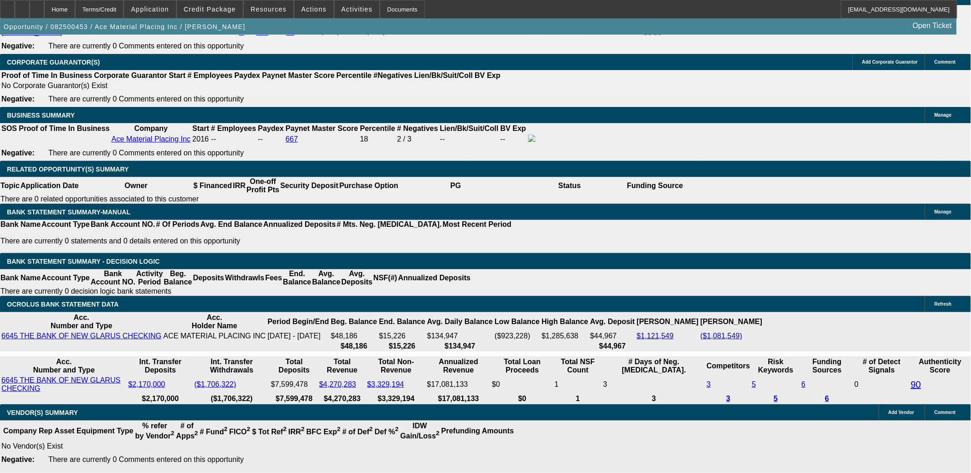
scroll to position [1330, 0]
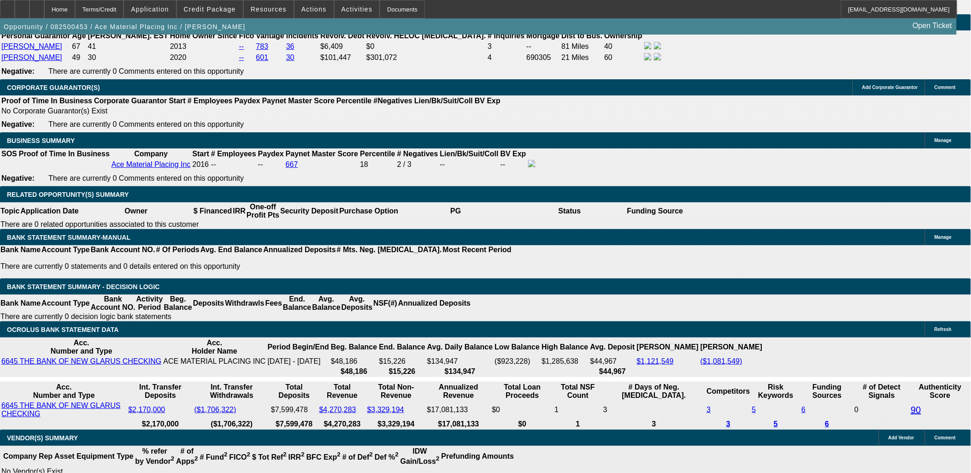
type input "UNKNOWN"
type input "98"
type input "$122,775.74"
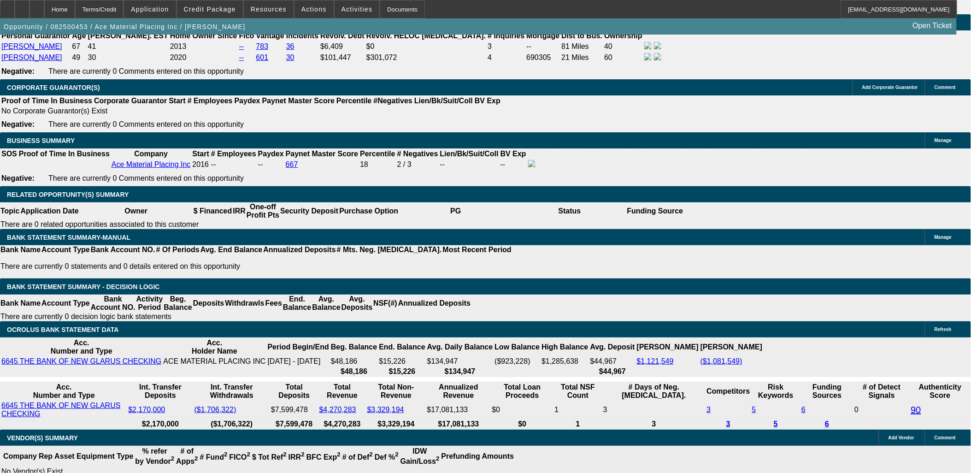
type input "$61,387.87"
type input "9.8"
type input "$27,602.70"
type input "$13,801.35"
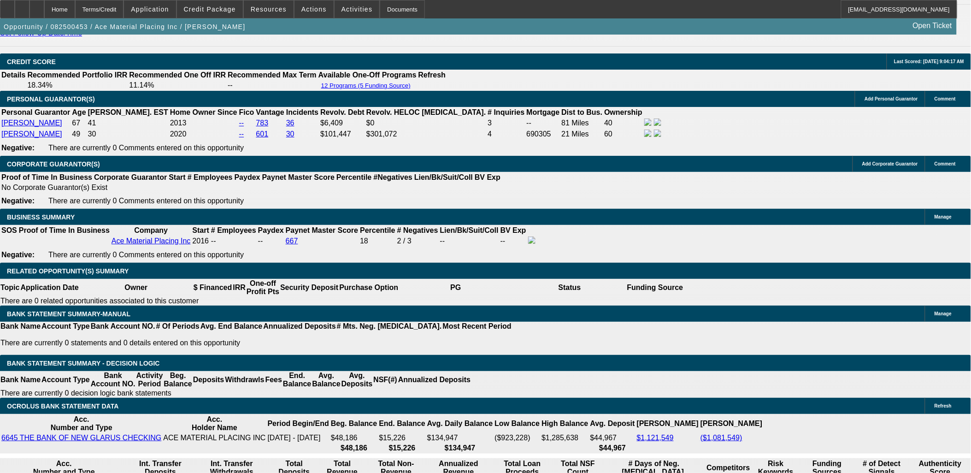
scroll to position [1177, 0]
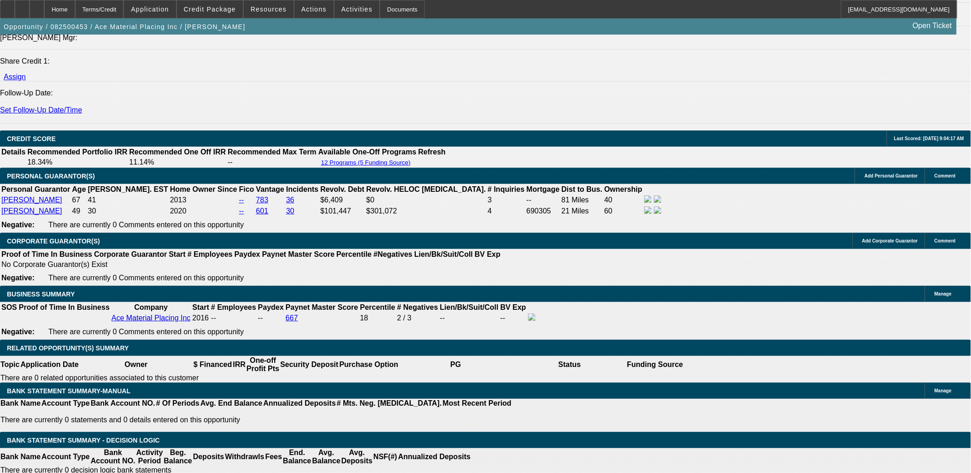
type input "9.8"
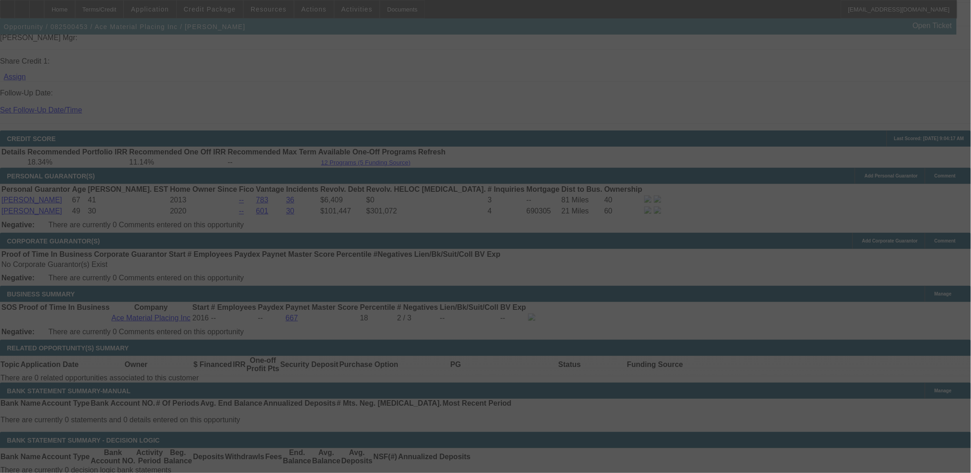
select select "0"
select select "2"
select select "0"
select select "6"
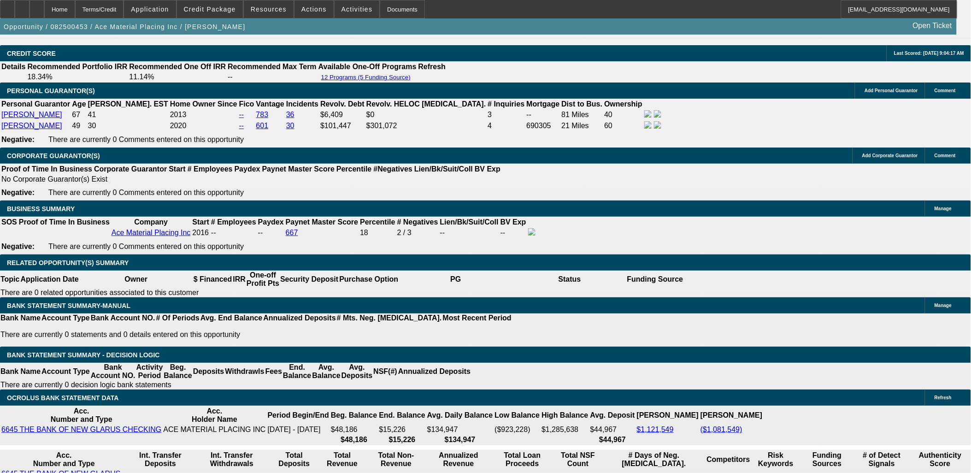
scroll to position [1279, 0]
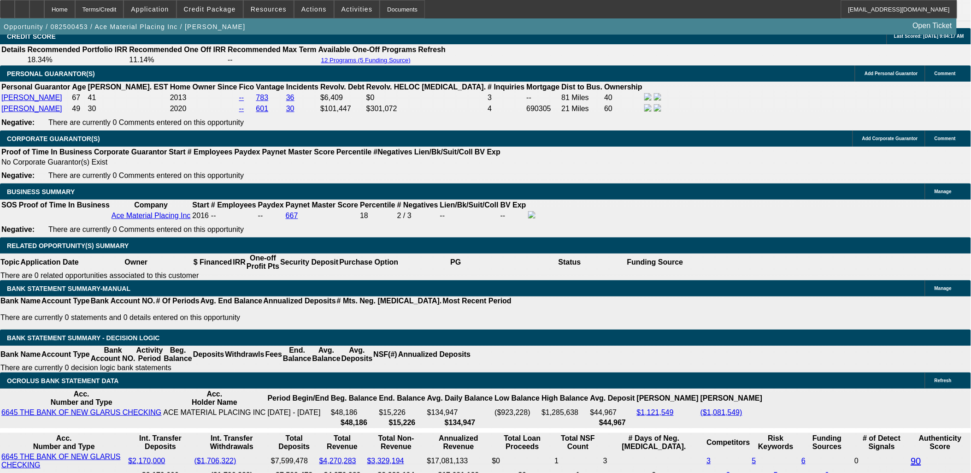
drag, startPoint x: 163, startPoint y: 264, endPoint x: 170, endPoint y: 261, distance: 8.3
type input "139.35"
type input "$278.70"
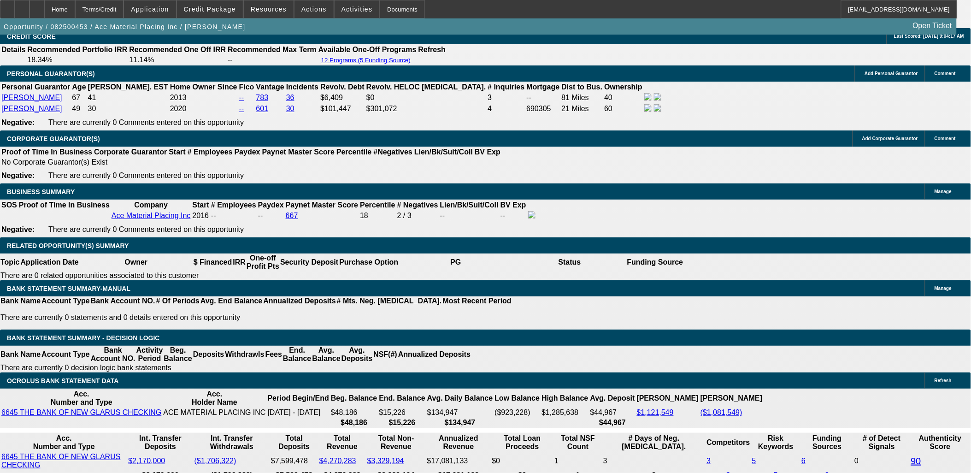
type input "UNKNOWN"
type input "13999.35"
type input "$27,998.70"
type input "10.3"
drag, startPoint x: 173, startPoint y: 261, endPoint x: 185, endPoint y: 261, distance: 12.4
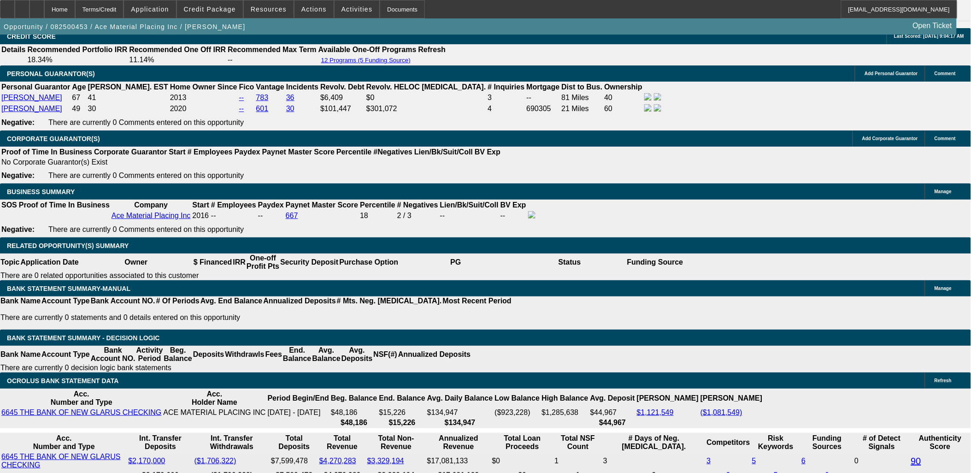
type input "13999.99"
type input "$27,999.98"
type input "$13,999.99"
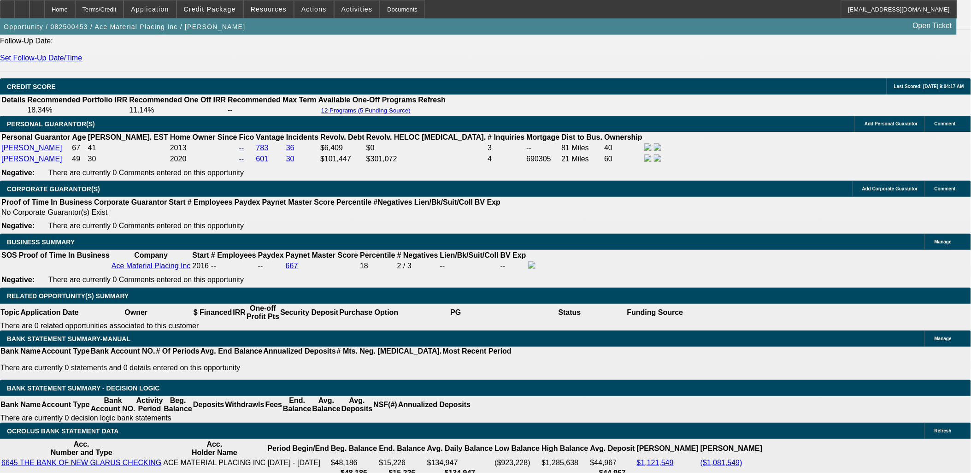
scroll to position [1177, 0]
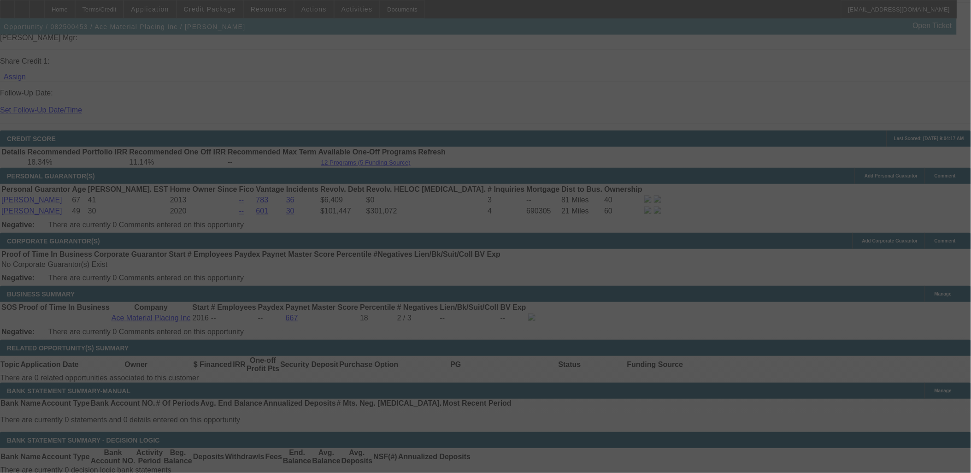
select select "0"
select select "2"
select select "0"
select select "6"
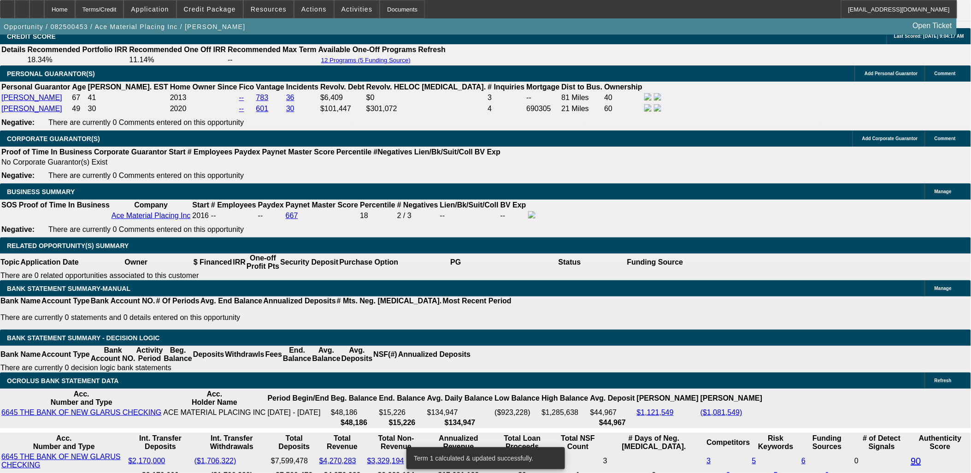
scroll to position [1228, 0]
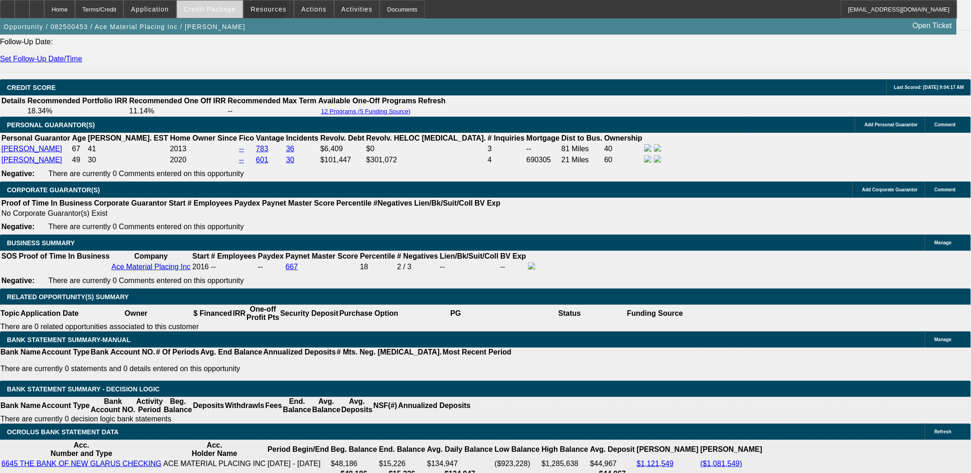
click at [245, 8] on div "Home Terms/Credit Application Credit Package Resources Actions Activities Docum…" at bounding box center [478, 9] width 957 height 18
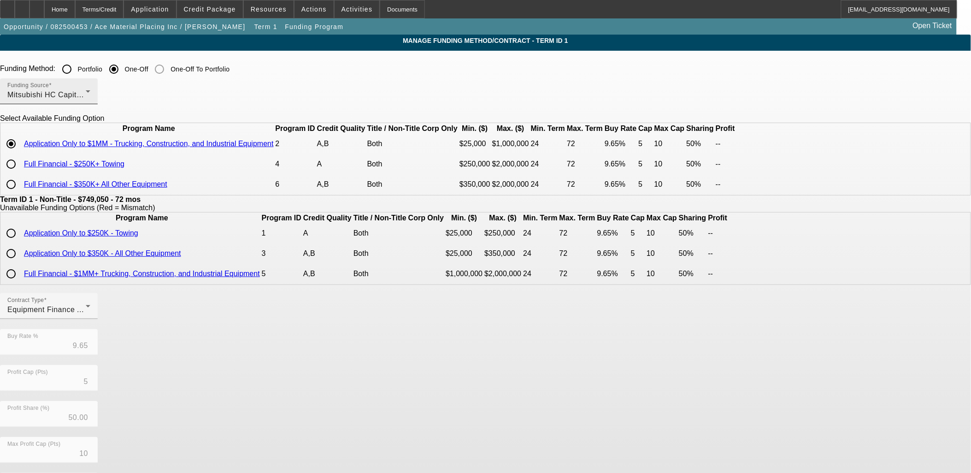
click at [86, 100] on div "Mitsubishi HC Capital America" at bounding box center [46, 94] width 78 height 11
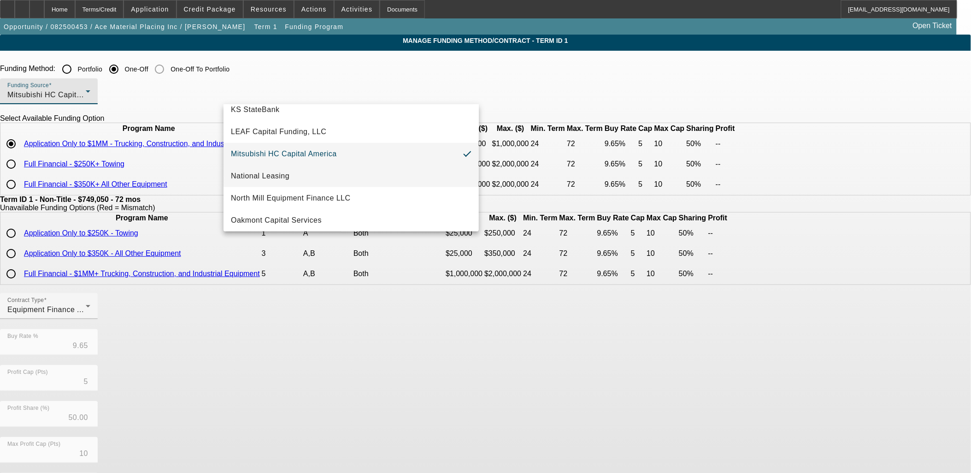
scroll to position [261, 0]
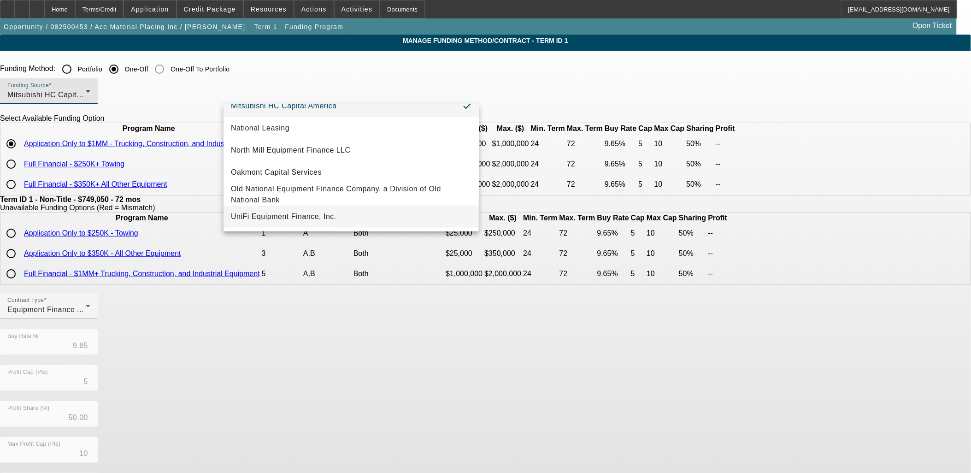
click at [311, 211] on span "UniFi Equipment Finance, Inc." at bounding box center [283, 216] width 105 height 11
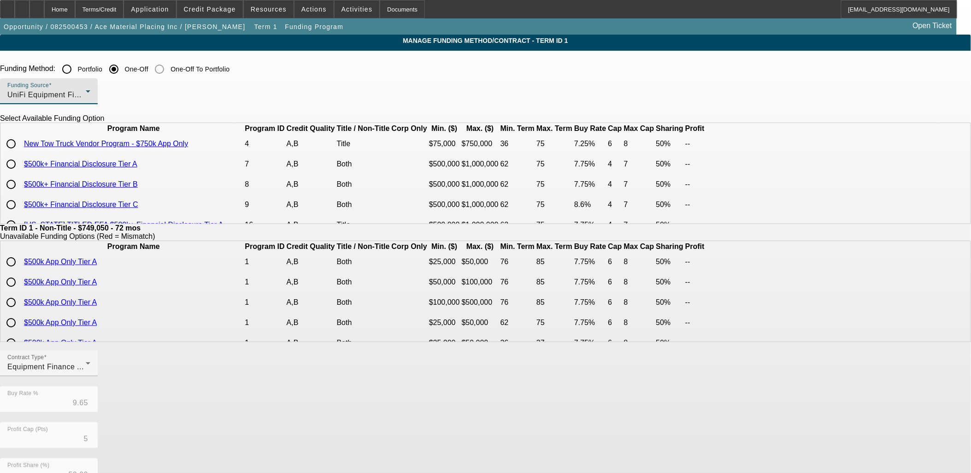
click at [20, 173] on input "radio" at bounding box center [11, 164] width 18 height 18
radio input "true"
type input "7.75"
type input "4"
type input "7"
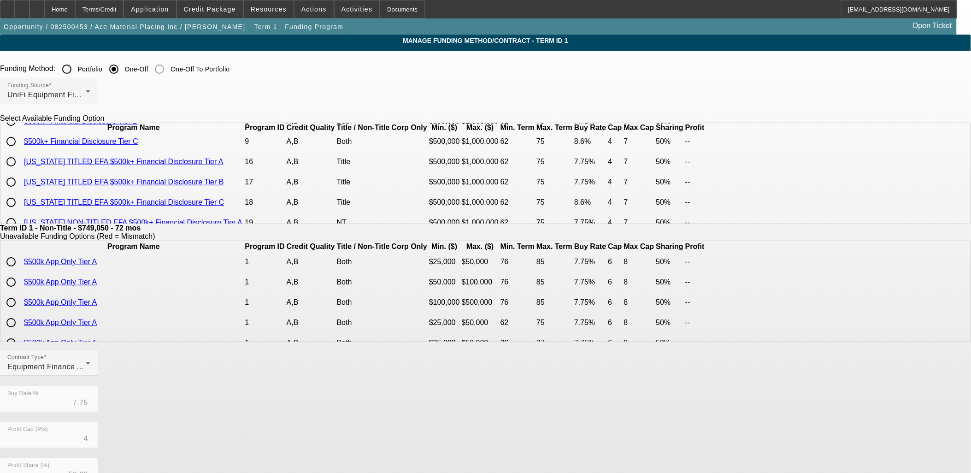
scroll to position [0, 0]
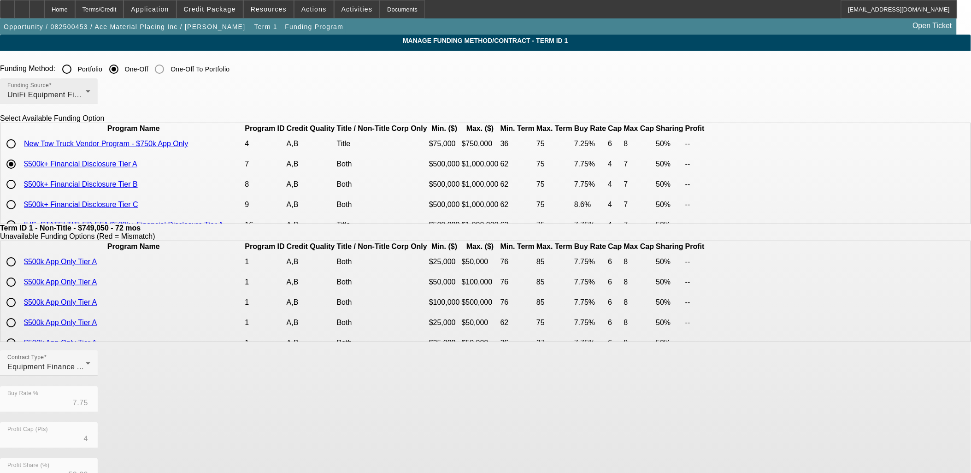
click at [86, 90] on div "UniFi Equipment Finance, Inc." at bounding box center [46, 94] width 78 height 11
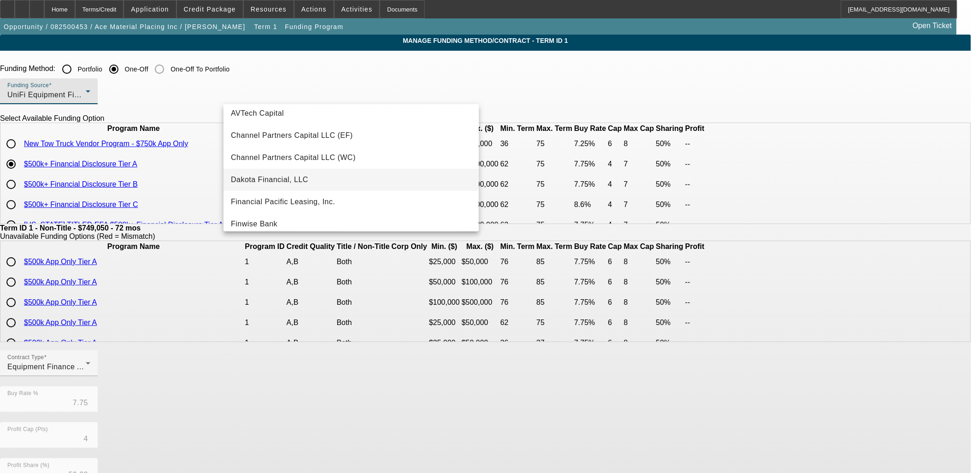
scroll to position [51, 0]
click at [310, 183] on span "Financial Pacific Leasing, Inc." at bounding box center [283, 178] width 104 height 11
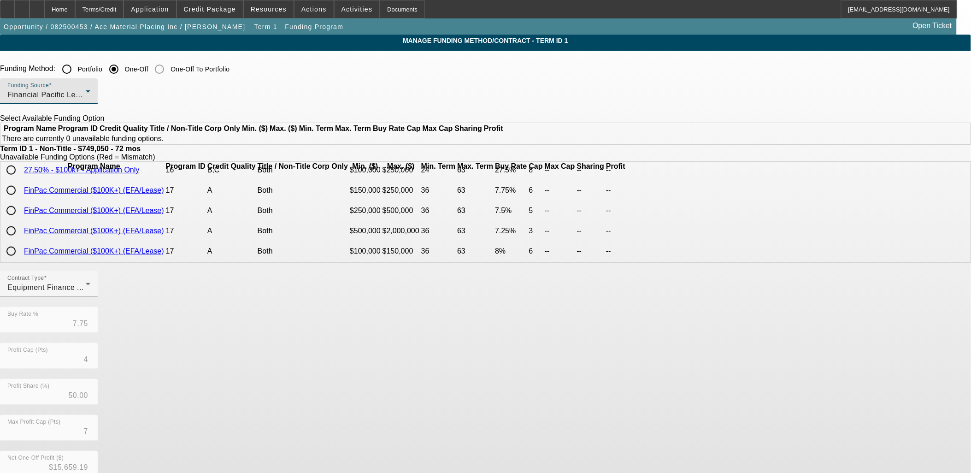
scroll to position [510, 0]
click at [111, 93] on span "Financial Pacific Leasing, Inc." at bounding box center [59, 95] width 104 height 8
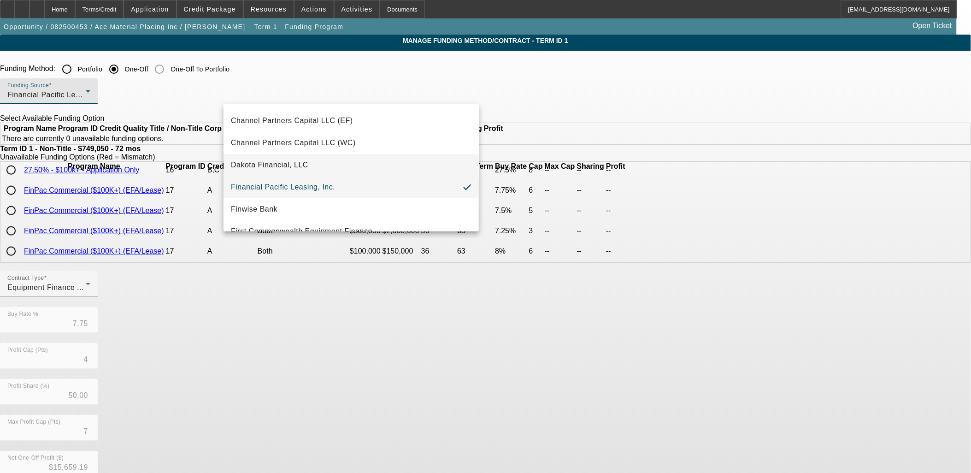
scroll to position [61, 0]
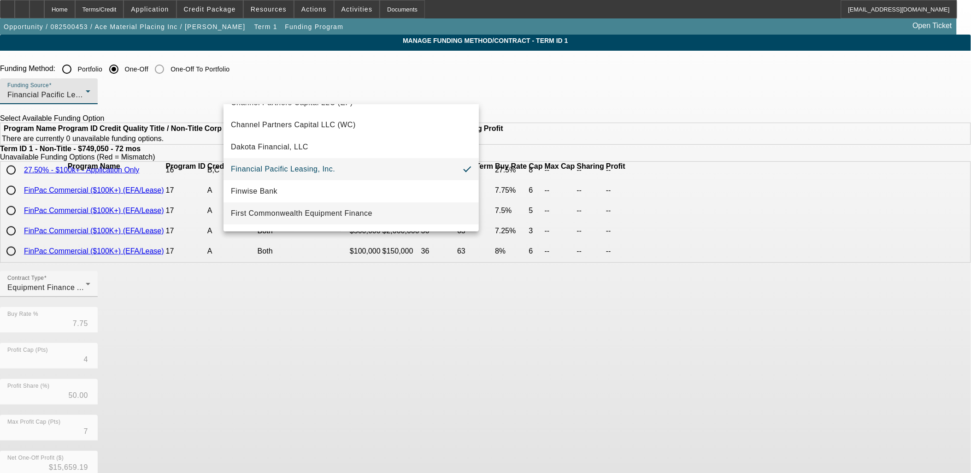
click at [325, 215] on span "First Commonwealth Equipment Finance" at bounding box center [301, 213] width 141 height 11
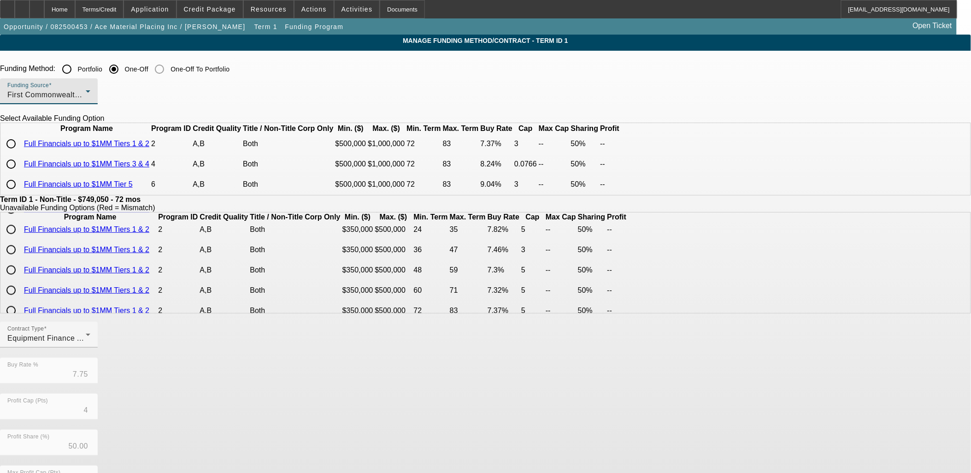
click at [86, 99] on div "First Commonwealth Equipment Finance" at bounding box center [46, 94] width 78 height 11
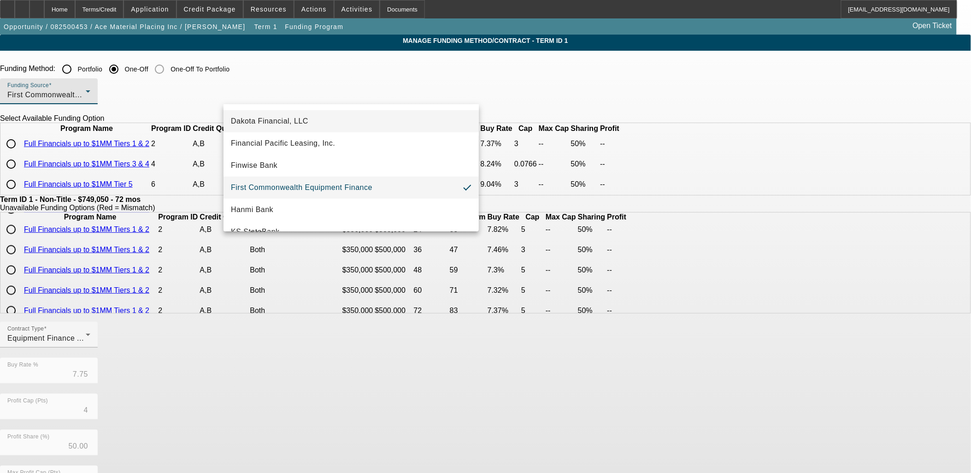
scroll to position [105, 0]
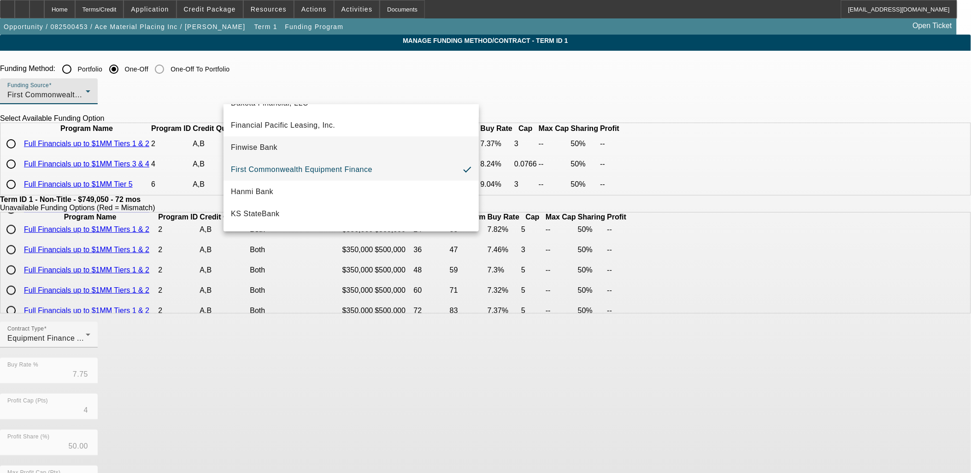
click at [285, 152] on mat-option "Finwise Bank" at bounding box center [350, 147] width 255 height 22
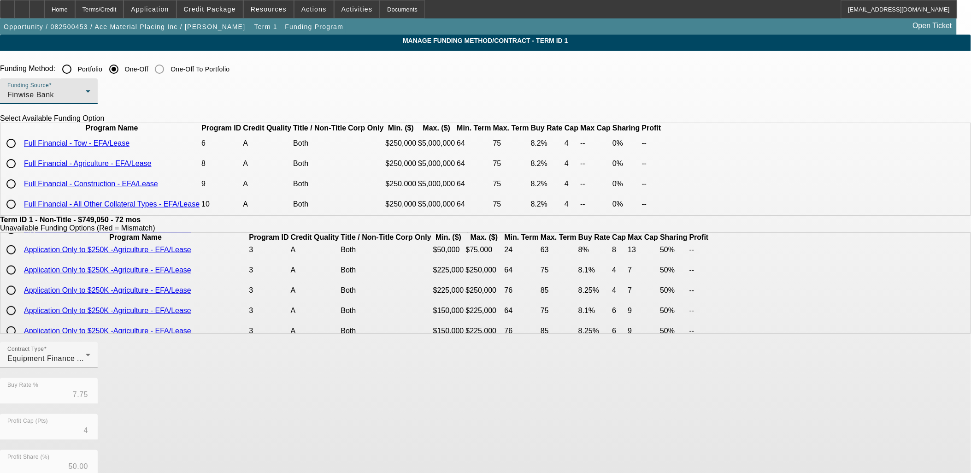
scroll to position [0, 0]
click at [86, 96] on div "Finwise Bank" at bounding box center [46, 94] width 78 height 11
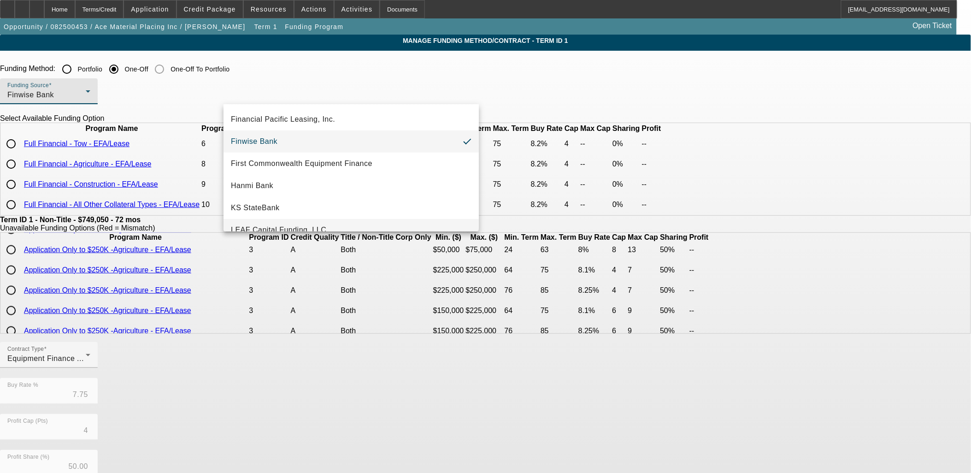
scroll to position [134, 0]
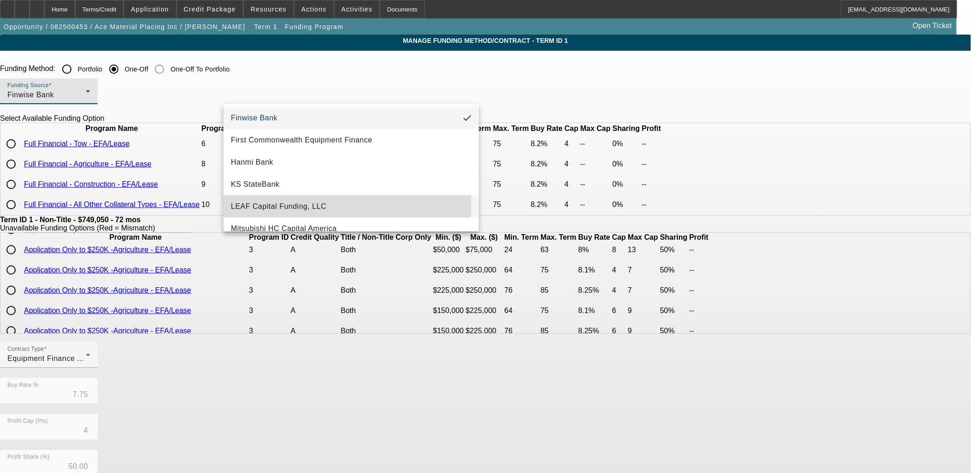
click at [300, 203] on span "LEAF Capital Funding, LLC" at bounding box center [278, 206] width 95 height 11
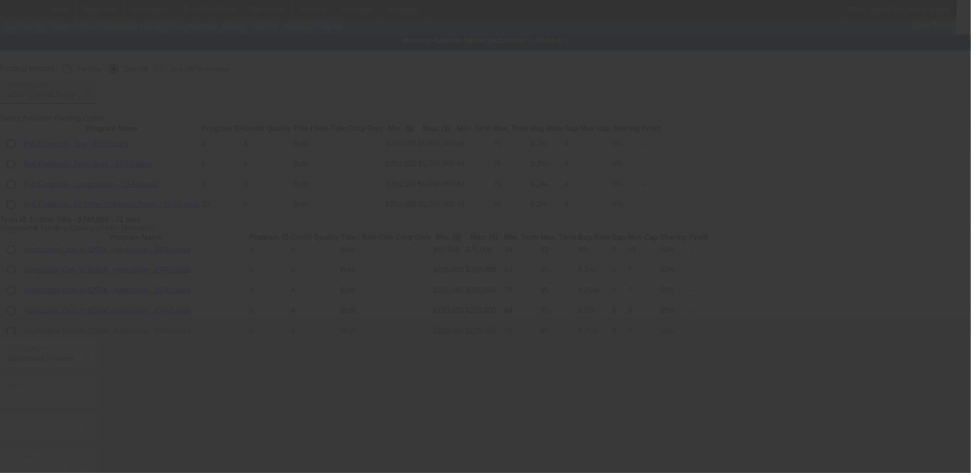
type input "6.89"
type input "6"
type input "10"
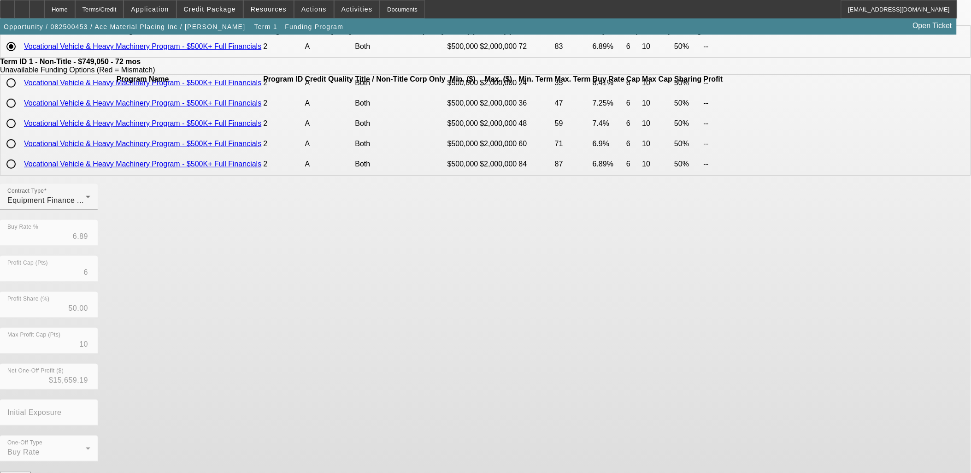
scroll to position [102, 0]
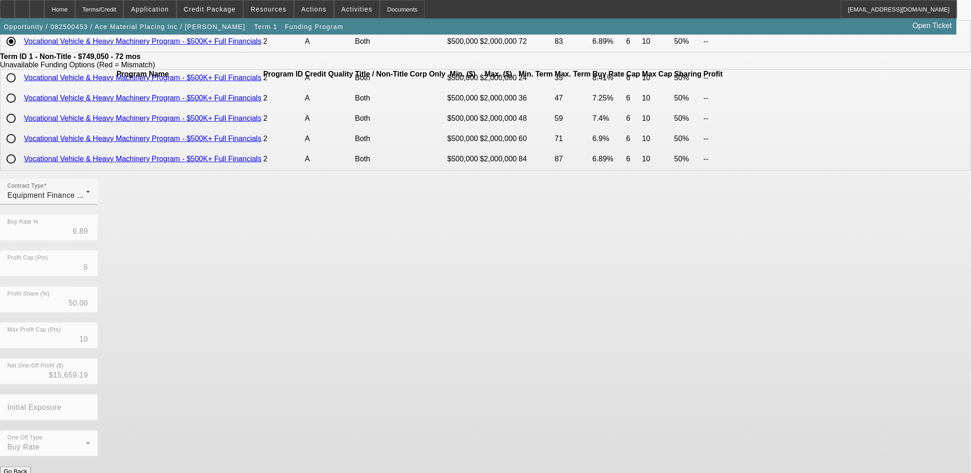
click at [26, 472] on button "Submit" at bounding box center [13, 481] width 26 height 10
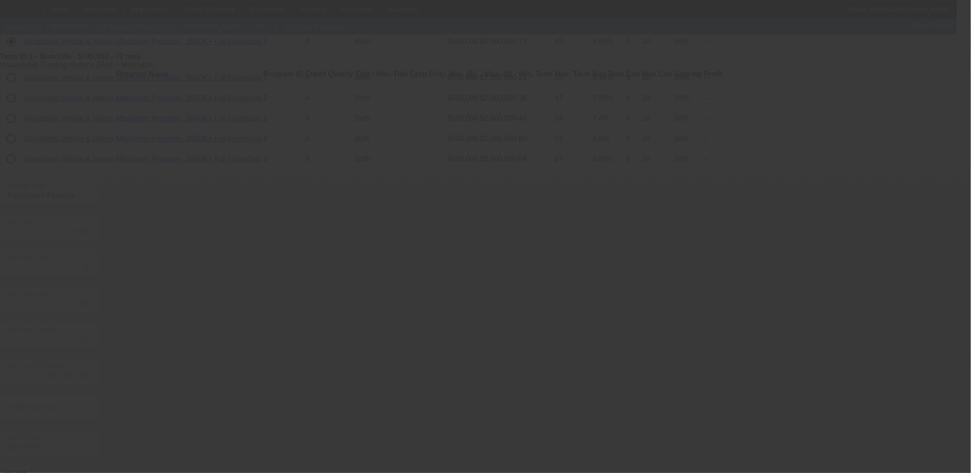
type input "9.65"
type input "5"
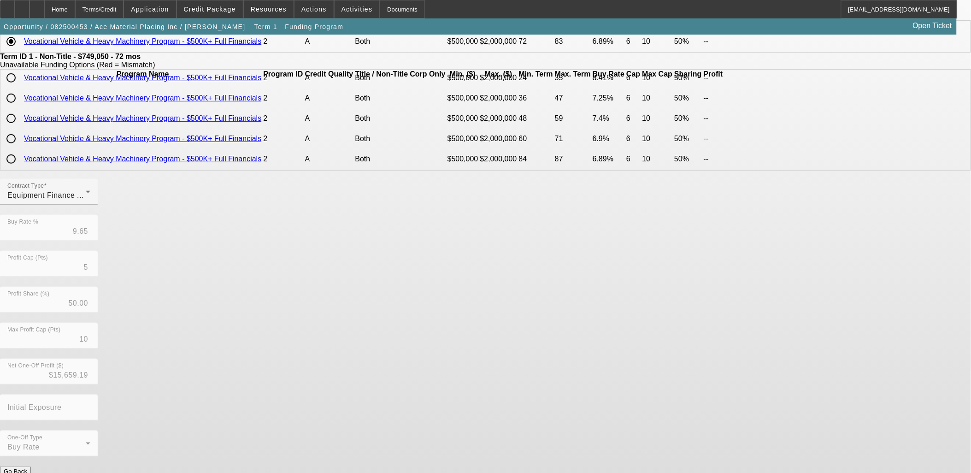
scroll to position [0, 0]
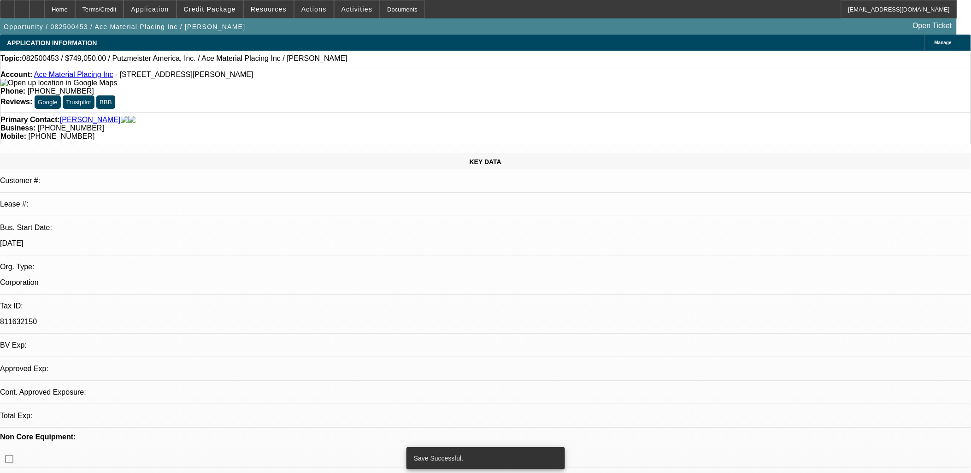
select select "0"
select select "2"
select select "0"
select select "6"
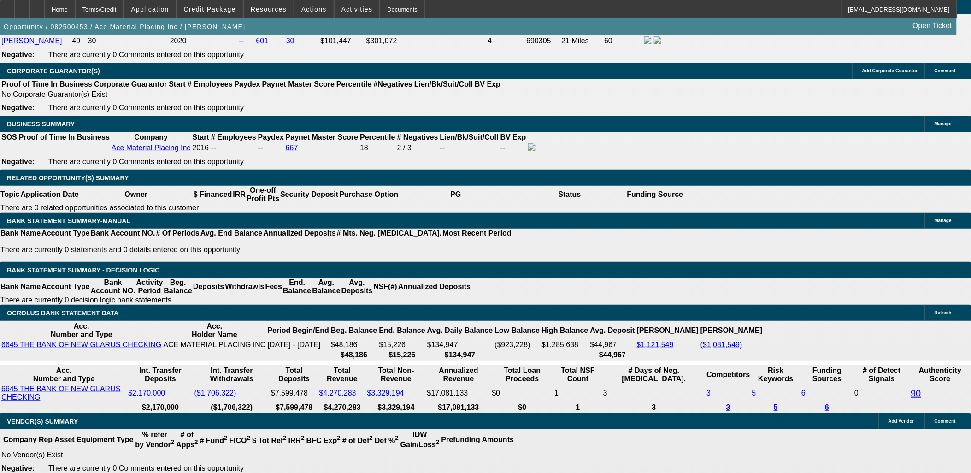
scroll to position [1272, 0]
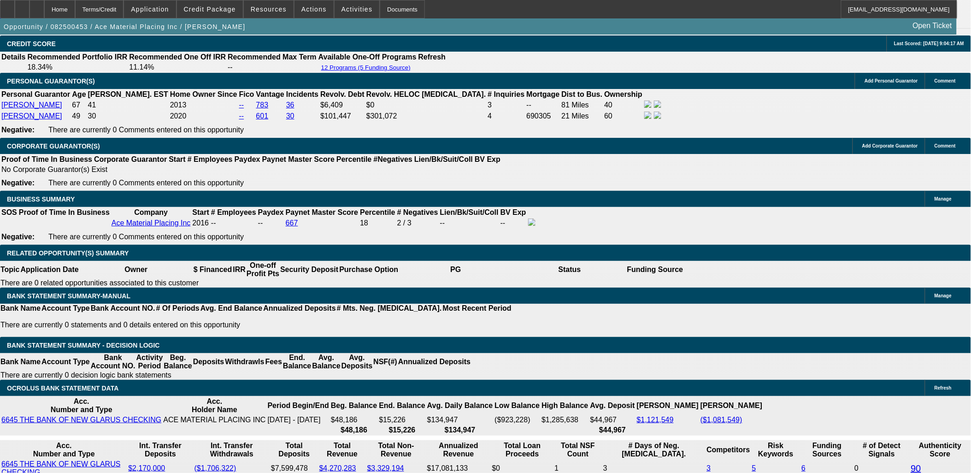
drag, startPoint x: 217, startPoint y: 270, endPoint x: 196, endPoint y: 269, distance: 21.2
type input "UNKNOWN"
type input "9.3"
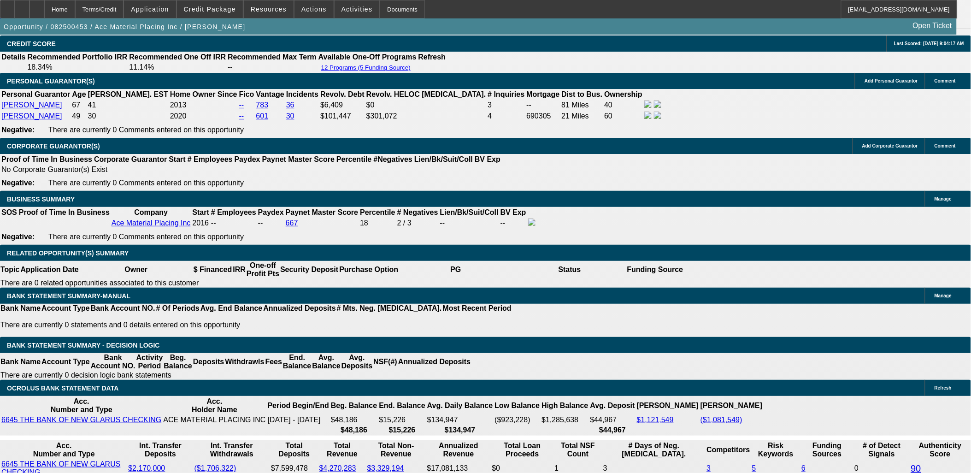
type input "$27,227.66"
type input "$13,613.83"
type input "9.3"
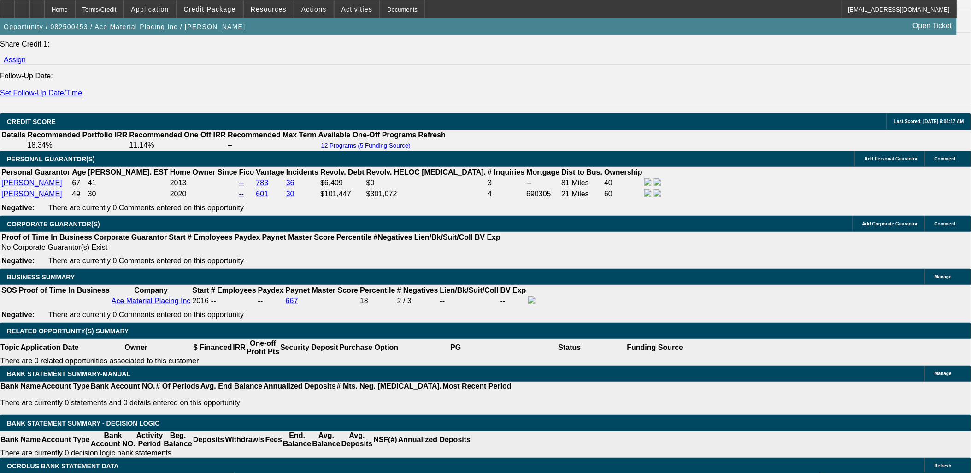
scroll to position [1169, 0]
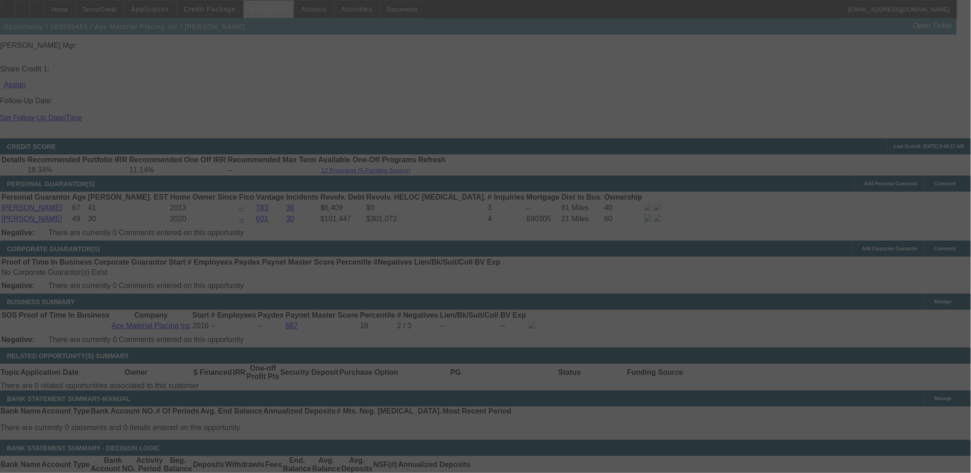
select select "0"
select select "2"
select select "0"
select select "6"
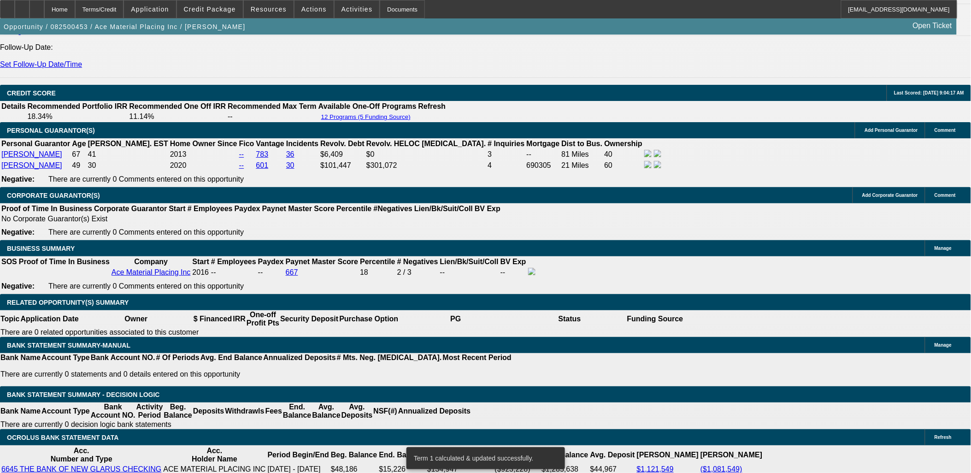
scroll to position [1221, 0]
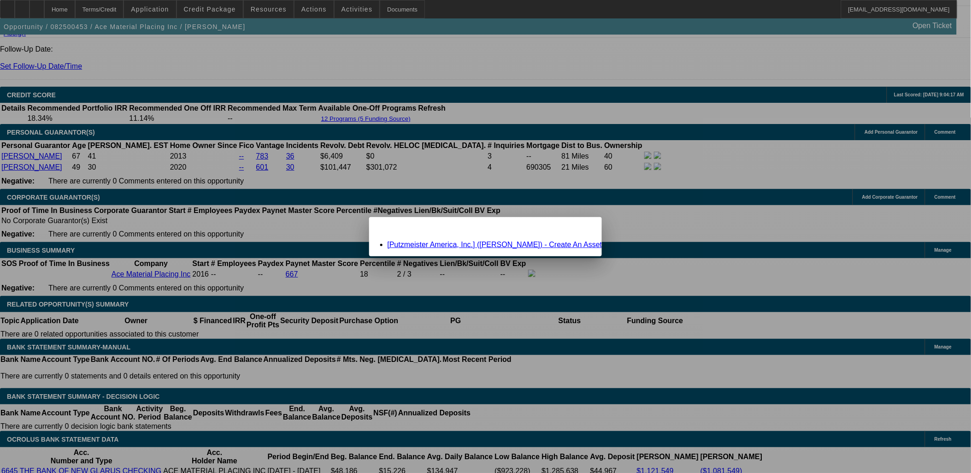
scroll to position [0, 0]
click at [547, 227] on div "Missing Information: Term Id 1 Close" at bounding box center [485, 225] width 233 height 16
click at [551, 229] on div "Missing Information: Term Id 1 Close" at bounding box center [485, 225] width 233 height 16
click at [584, 228] on span "Close" at bounding box center [590, 224] width 12 height 5
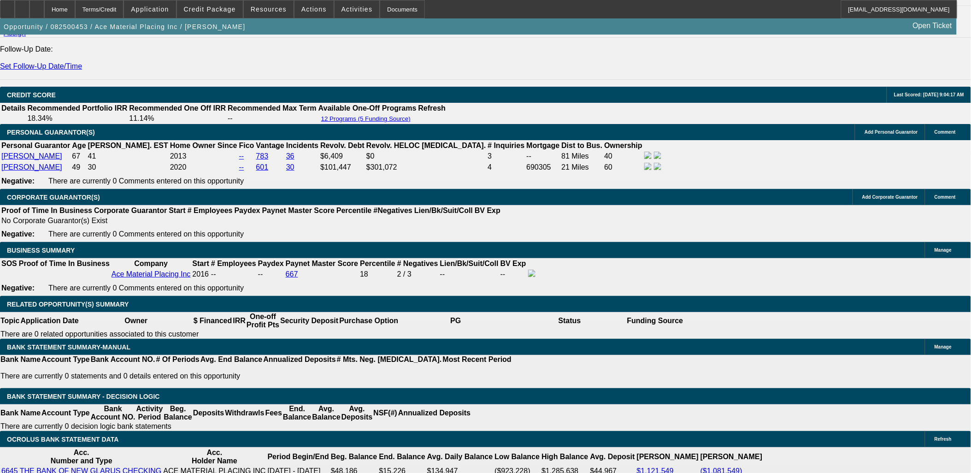
scroll to position [1221, 0]
click at [29, 5] on div at bounding box center [22, 9] width 15 height 18
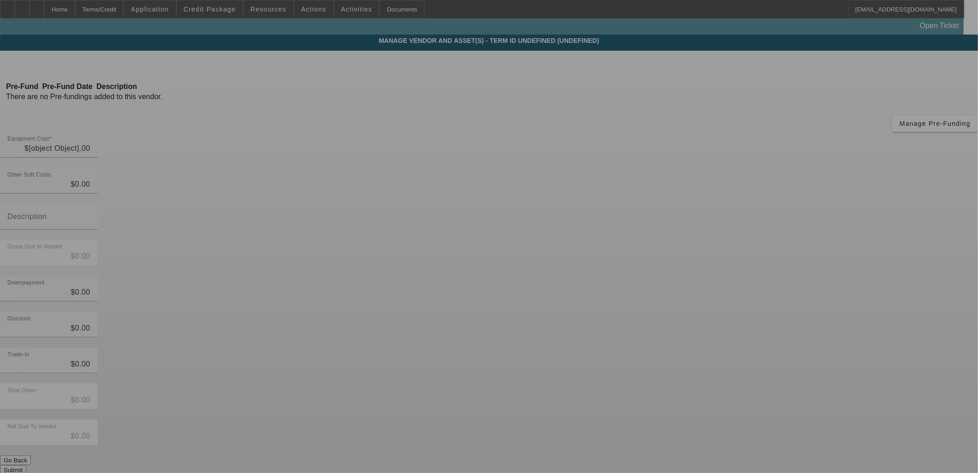
type input "$749,050.00"
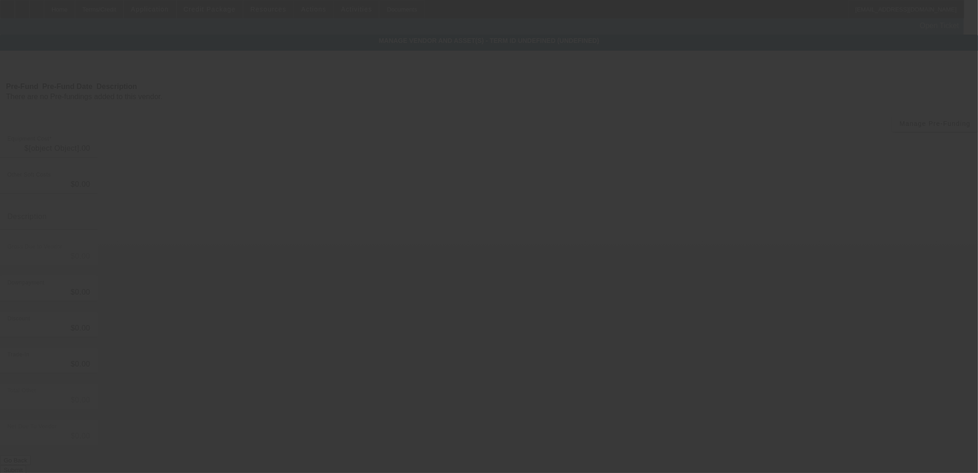
type input "$749,050.00"
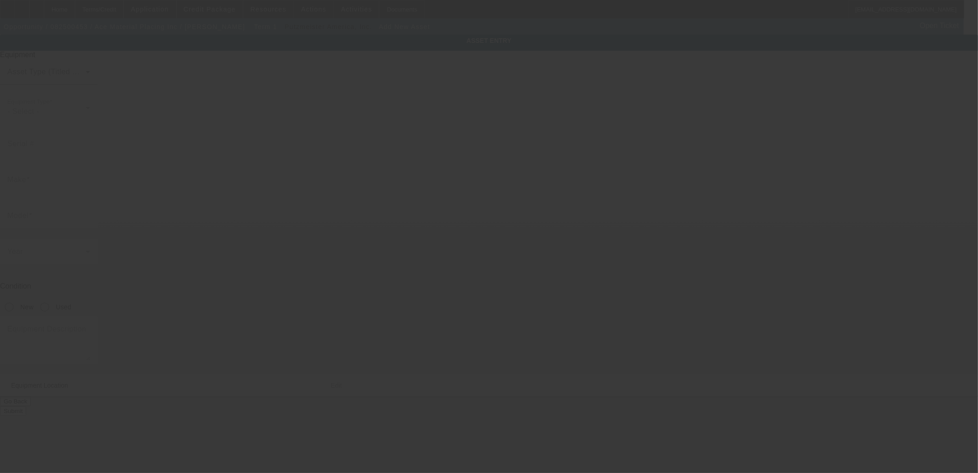
type input "2441 Highway 11"
type input "South Wayne"
type input "53587"
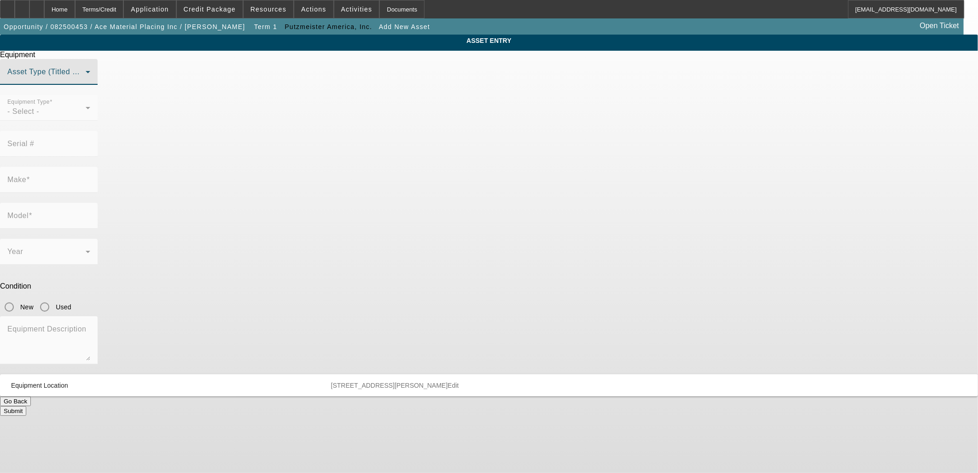
click at [86, 81] on span at bounding box center [46, 75] width 78 height 11
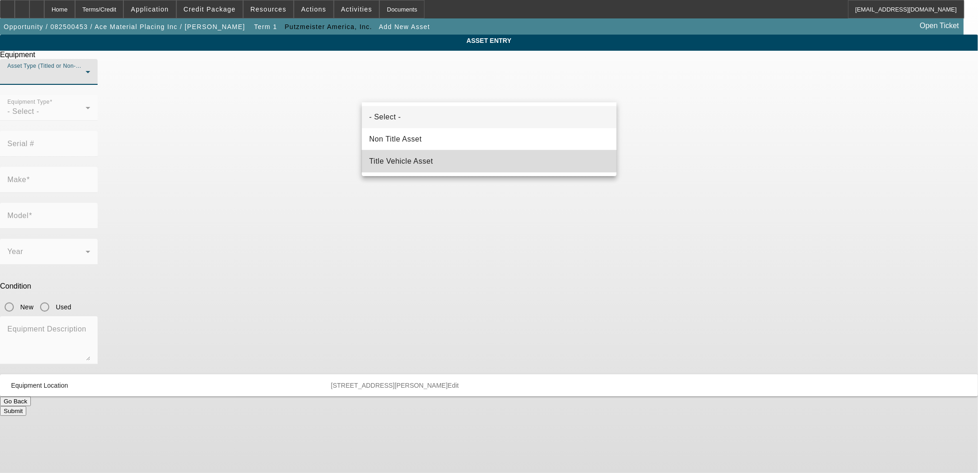
click at [413, 158] on span "Title Vehicle Asset" at bounding box center [401, 161] width 64 height 11
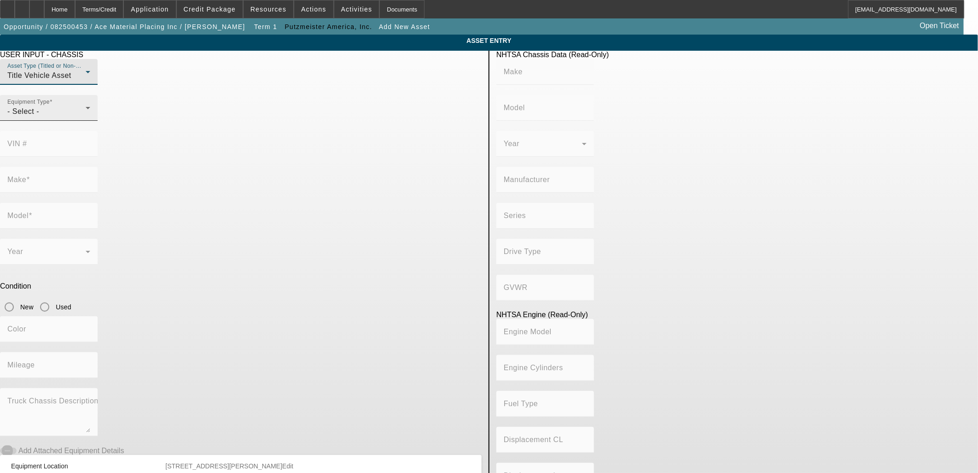
click at [86, 117] on div "- Select -" at bounding box center [46, 111] width 78 height 11
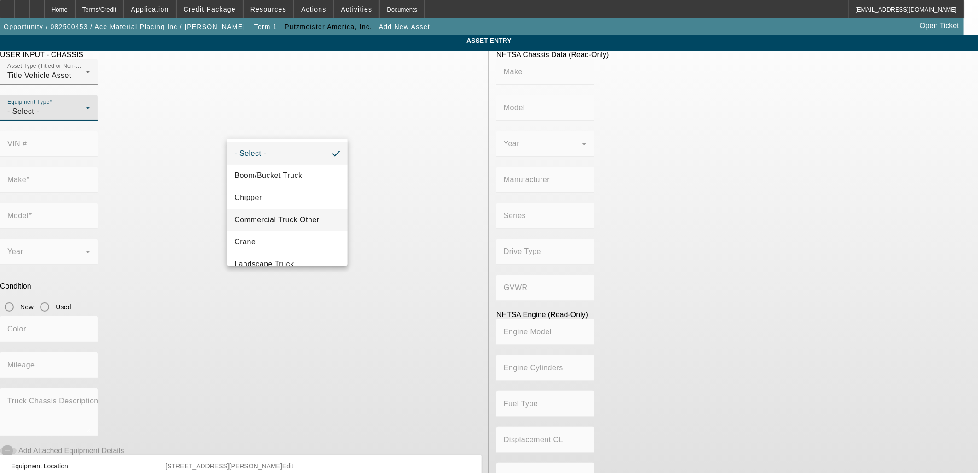
drag, startPoint x: 295, startPoint y: 222, endPoint x: 294, endPoint y: 212, distance: 9.7
click at [295, 222] on span "Commercial Truck Other" at bounding box center [276, 219] width 85 height 11
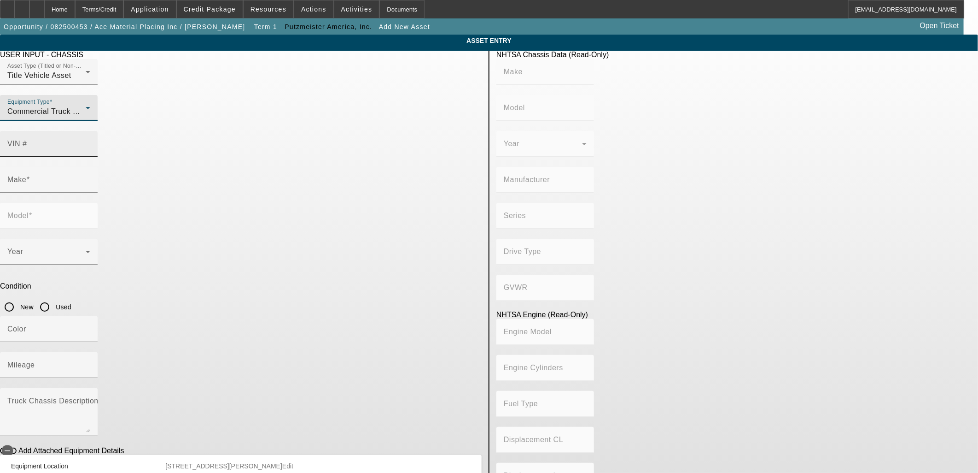
click at [90, 142] on input "VIN #" at bounding box center [48, 147] width 83 height 11
paste input "1M2TE2GC3SM013312"
type input "1M2TE2GC3SM013312"
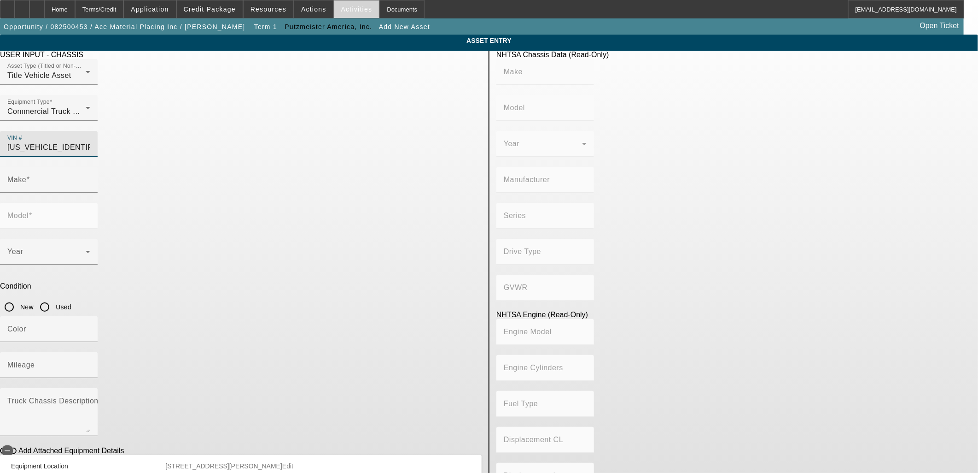
type input "MACK"
type input "Terrapro"
type input "MACK TRUCKS INC."
type input "6x4"
type input "Class 8: 33,001 lb and above (14,969 kg and above)"
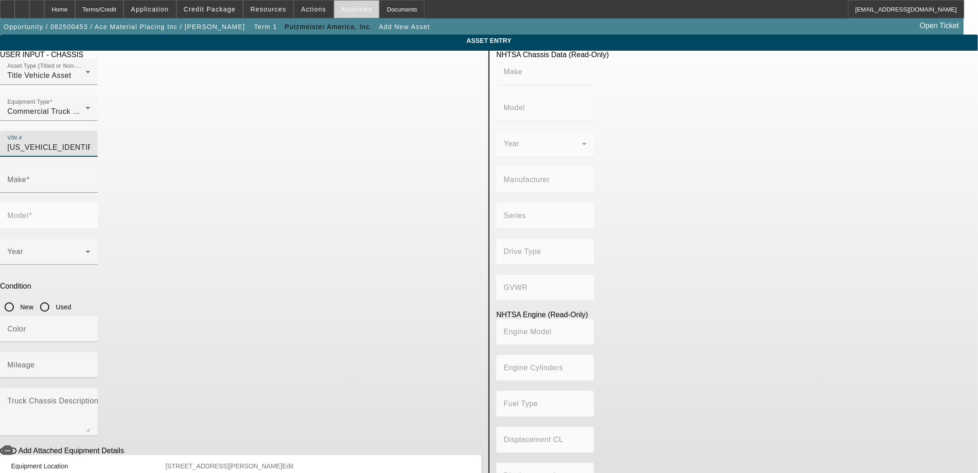
type input "MP7"
type input "Diesel"
type input "671.26118504205"
type input "11.0"
type input "MACK"
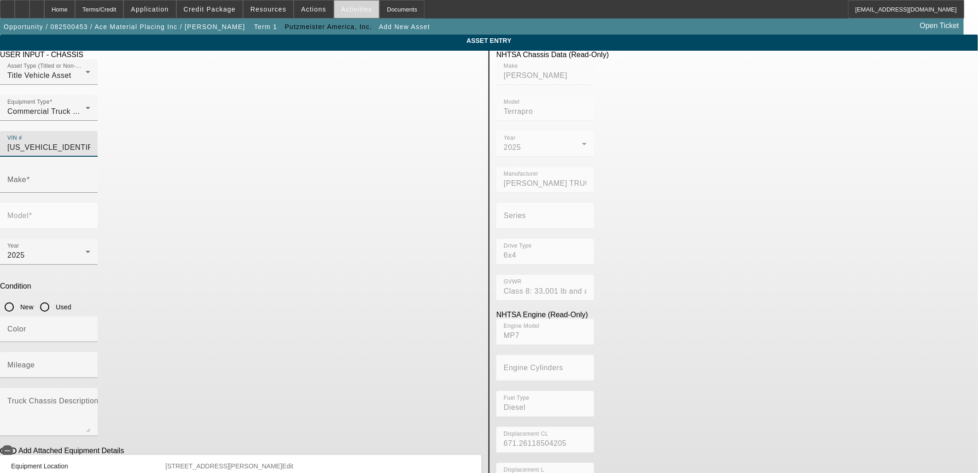
type input "Terrapro"
type input "1M2TE2GC3SM013312"
click at [34, 302] on label "New" at bounding box center [25, 306] width 15 height 9
click at [18, 298] on input "New" at bounding box center [9, 307] width 18 height 18
radio input "true"
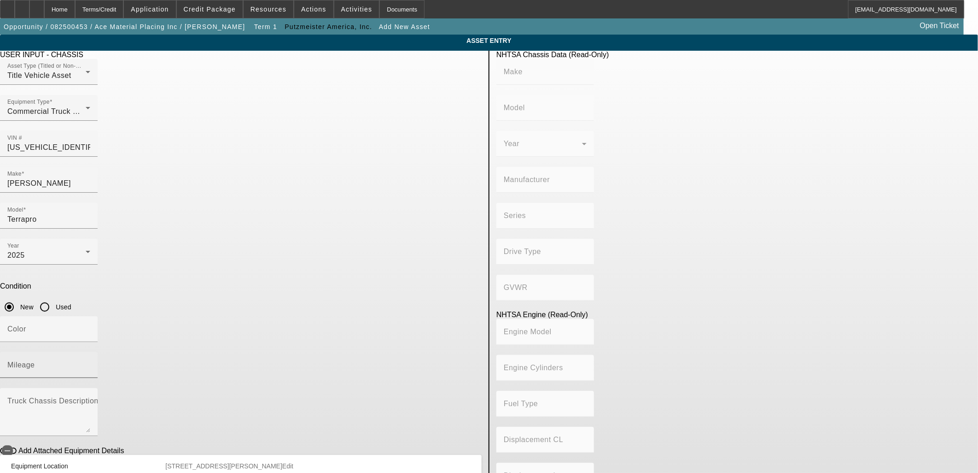
click at [90, 371] on div at bounding box center [90, 371] width 0 height 0
type input "MACK"
type input "Terrapro"
type input "MACK TRUCKS INC."
type input "6x4"
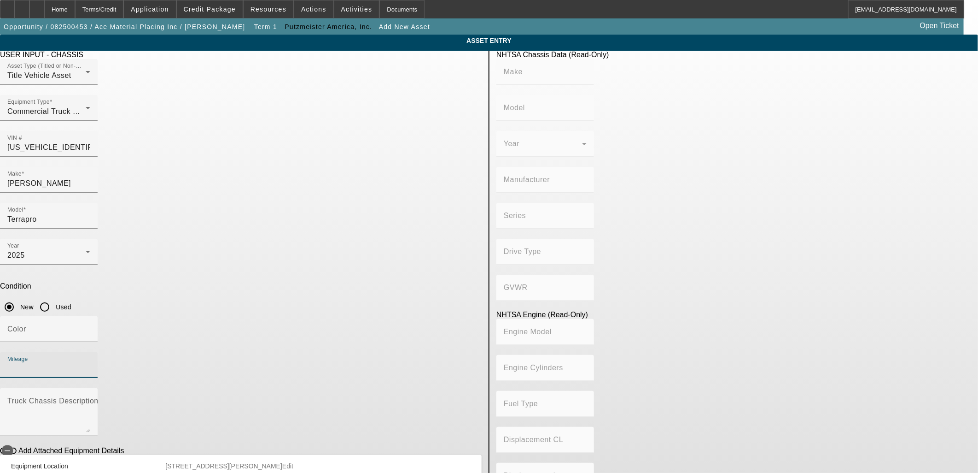
type input "Class 8: 33,001 lb and above (14,969 kg and above)"
type input "MP7"
type input "Diesel"
type input "671.26118504205"
type input "11.0"
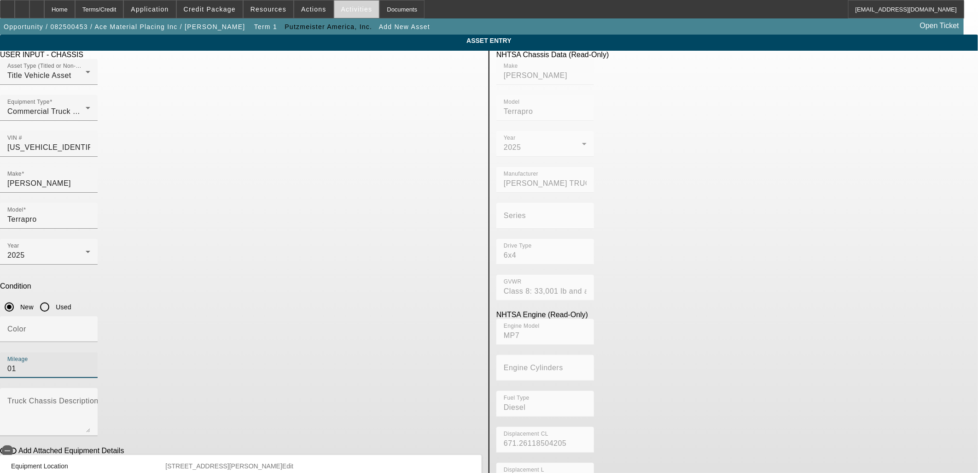
type input "01"
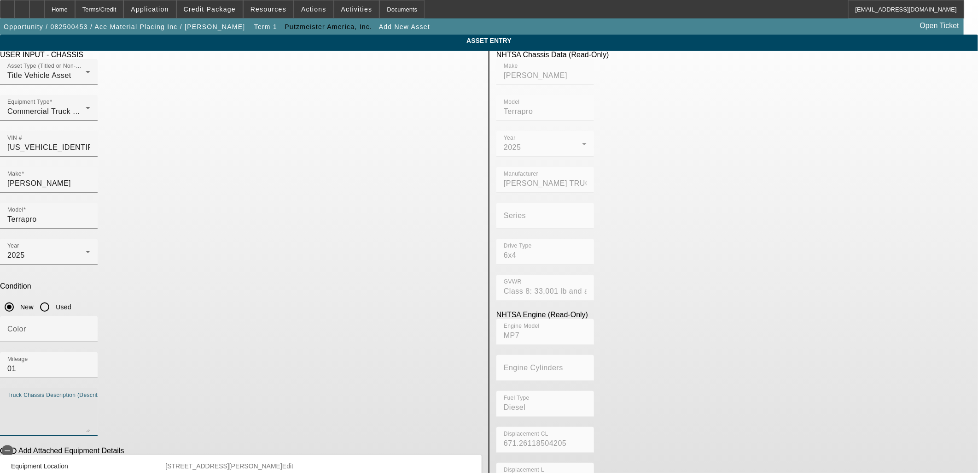
click at [90, 399] on textarea "Truck Chassis Description (Describe the truck chassis only)" at bounding box center [48, 415] width 83 height 33
paste textarea "With Telebelt TB110 Telescopic Belt Conveyor"
type textarea "With Telebelt TB110 Telescopic Belt Conveyor"
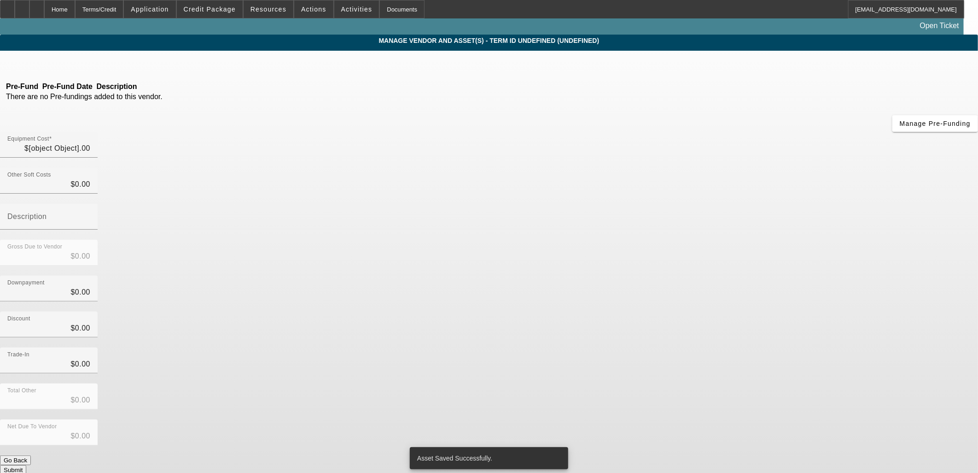
type input "$749,050.00"
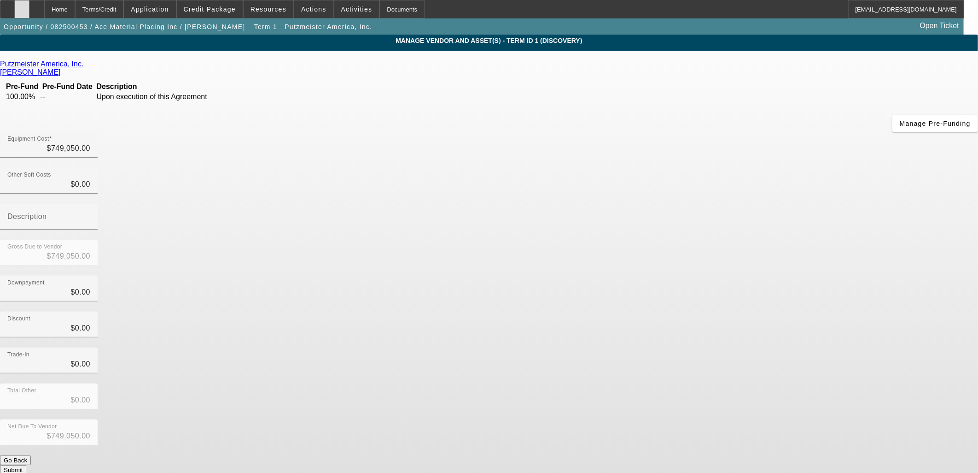
click at [29, 10] on div at bounding box center [22, 9] width 15 height 18
click at [173, 27] on span "Opportunity / 082500453 / Ace Material Placing Inc / Lange, Jonathon" at bounding box center [125, 26] width 242 height 7
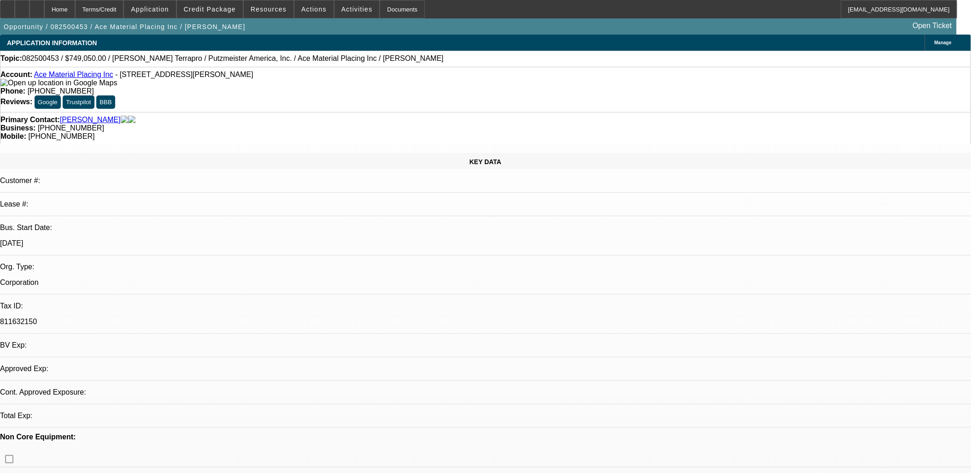
select select "0"
select select "2"
select select "0"
select select "6"
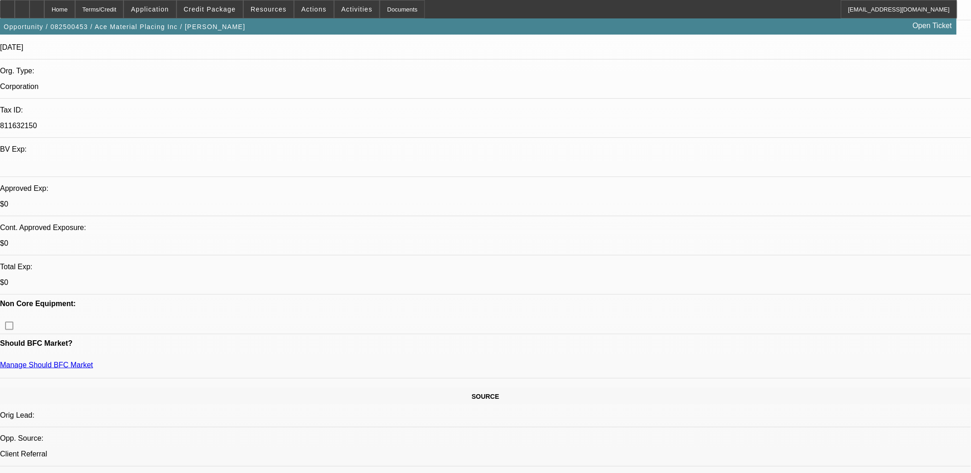
scroll to position [205, 0]
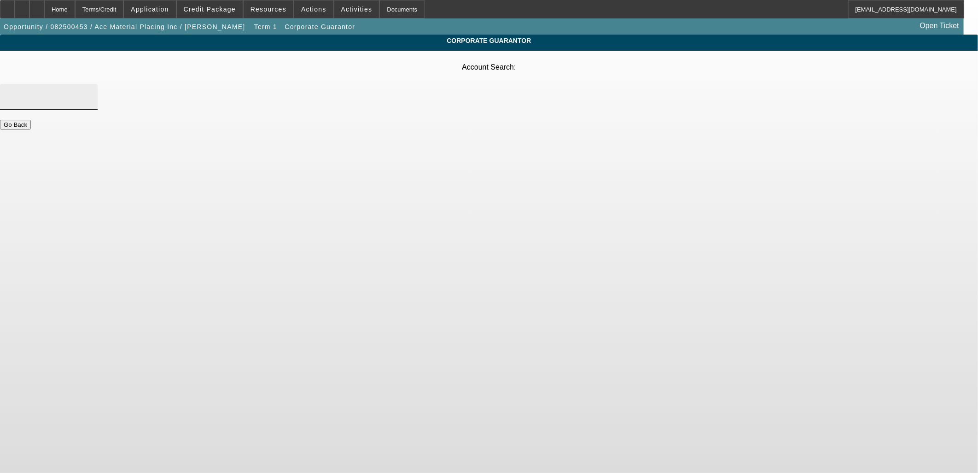
click at [90, 84] on div at bounding box center [48, 97] width 83 height 26
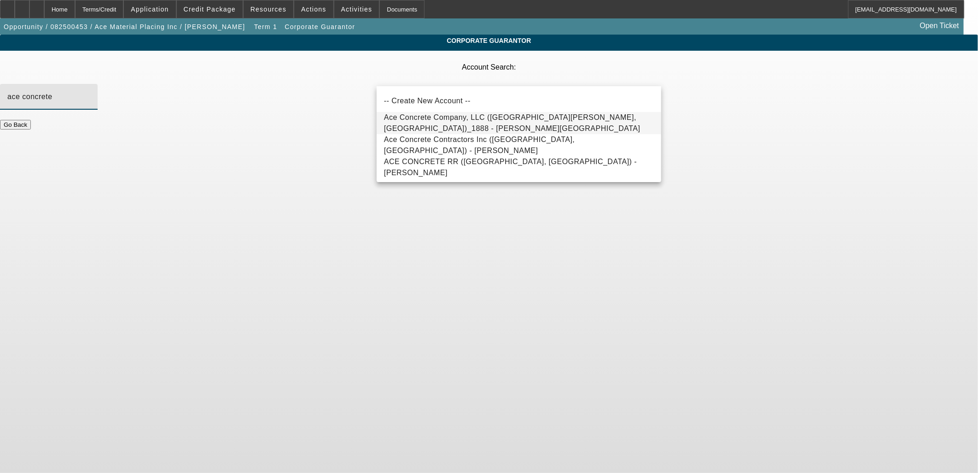
click at [492, 124] on span "Ace Concrete Company, LLC (South Wayne, WI)_1888 - Lange, Jonathon" at bounding box center [512, 122] width 257 height 19
type input "Ace Concrete Company, LLC (South Wayne, WI)_1888 - Lange, Jonathon"
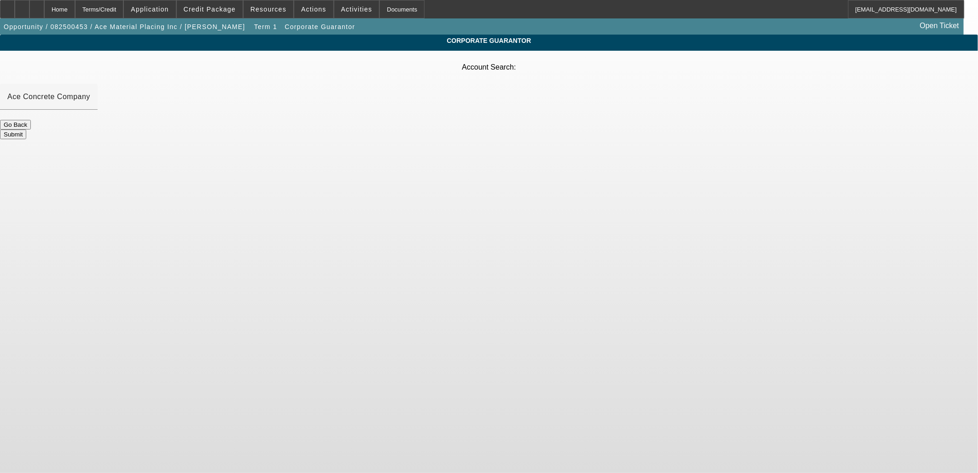
click at [26, 129] on button "Submit" at bounding box center [13, 134] width 26 height 10
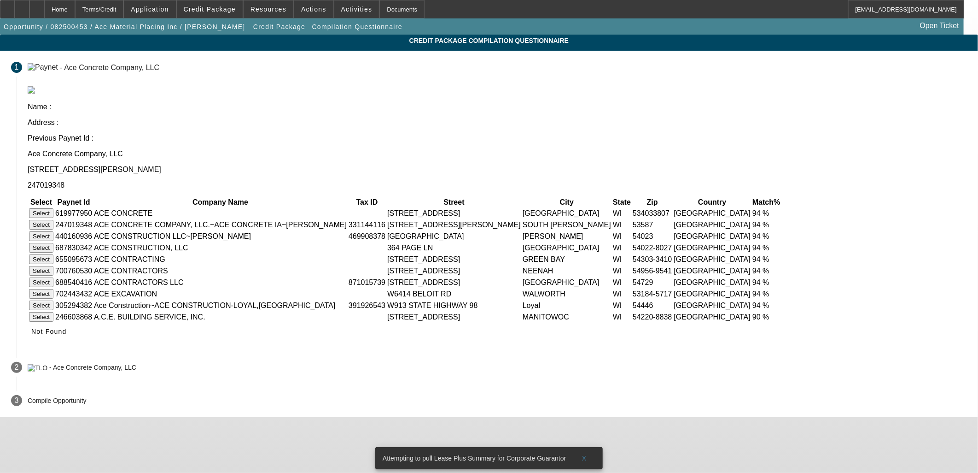
click at [53, 220] on button "Select" at bounding box center [41, 225] width 24 height 10
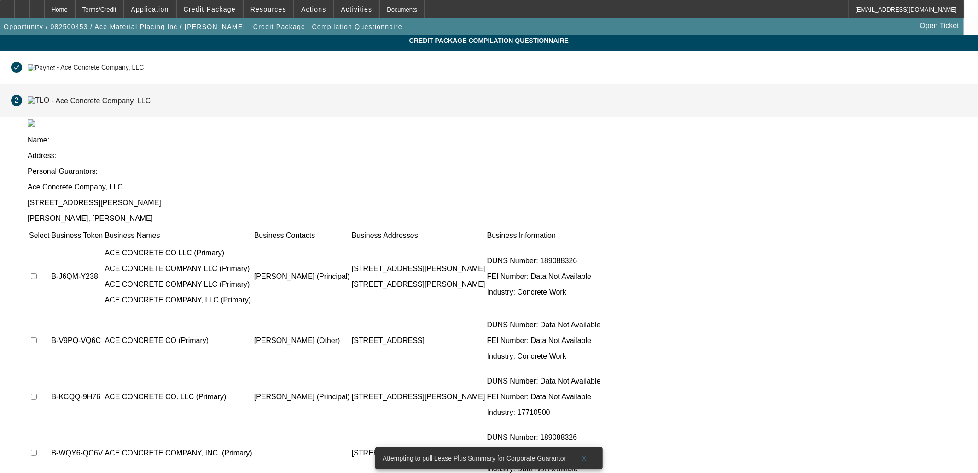
click at [50, 241] on td at bounding box center [39, 276] width 21 height 71
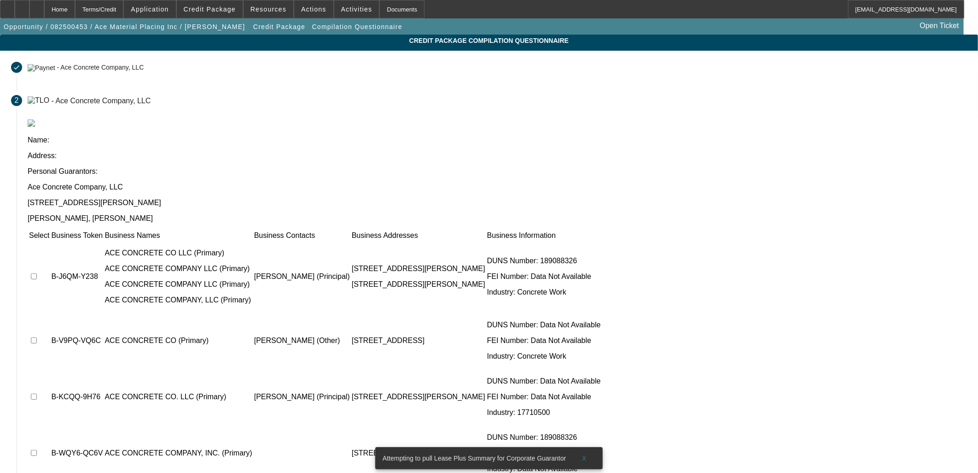
click at [37, 273] on input "checkbox" at bounding box center [34, 276] width 6 height 6
checkbox input "true"
click at [37, 393] on input "checkbox" at bounding box center [34, 396] width 6 height 6
checkbox input "true"
click at [37, 450] on input "checkbox" at bounding box center [34, 453] width 6 height 6
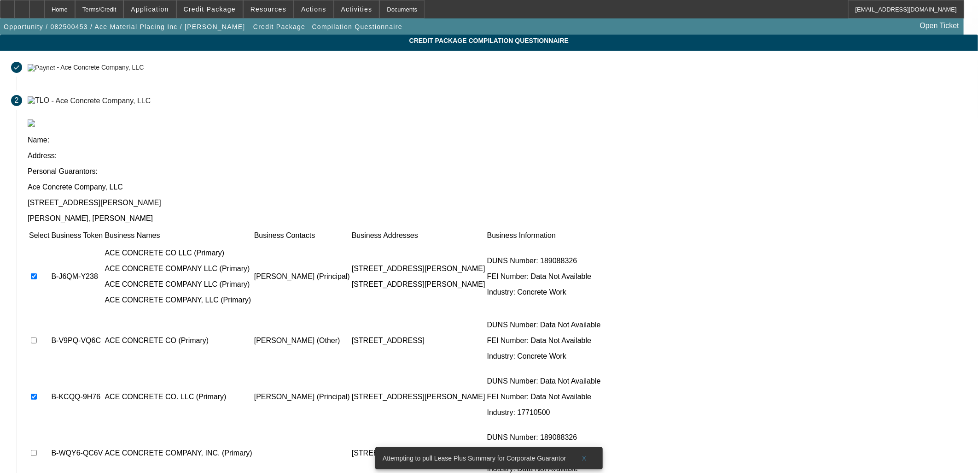
checkbox input "true"
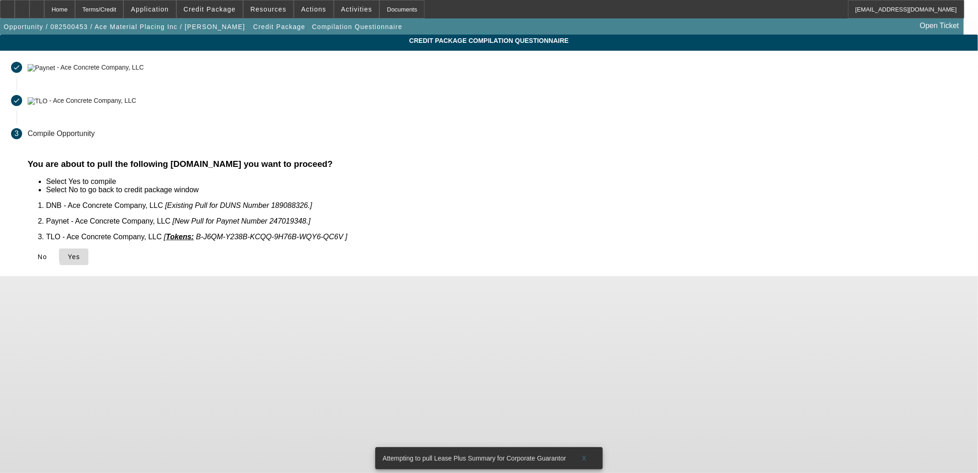
click at [88, 246] on span at bounding box center [73, 257] width 29 height 22
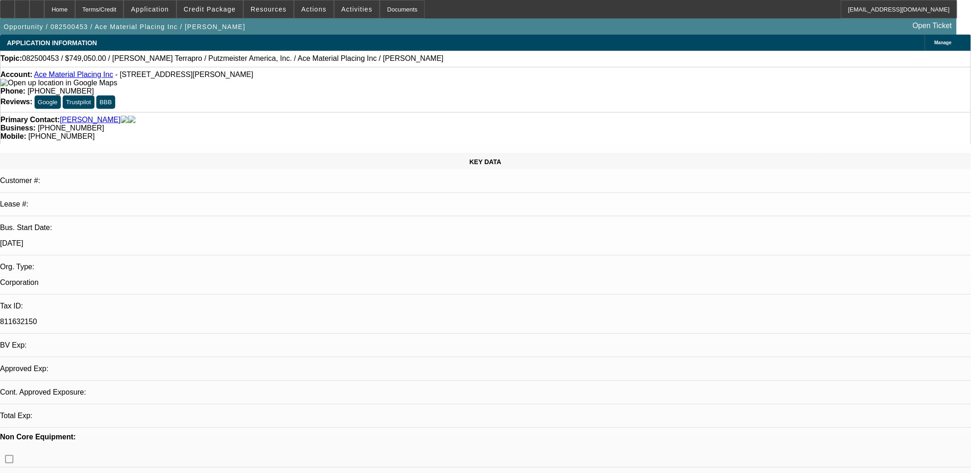
select select "0"
select select "2"
select select "0"
select select "6"
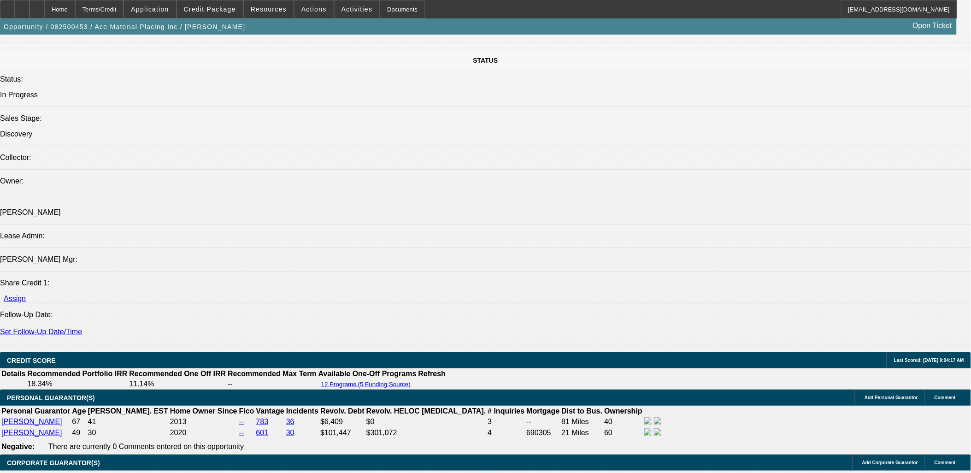
scroll to position [1024, 0]
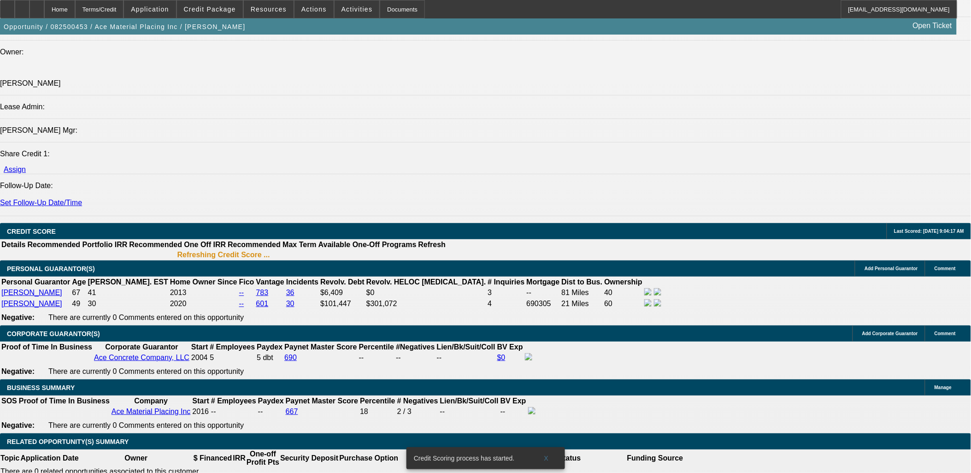
scroll to position [991, 0]
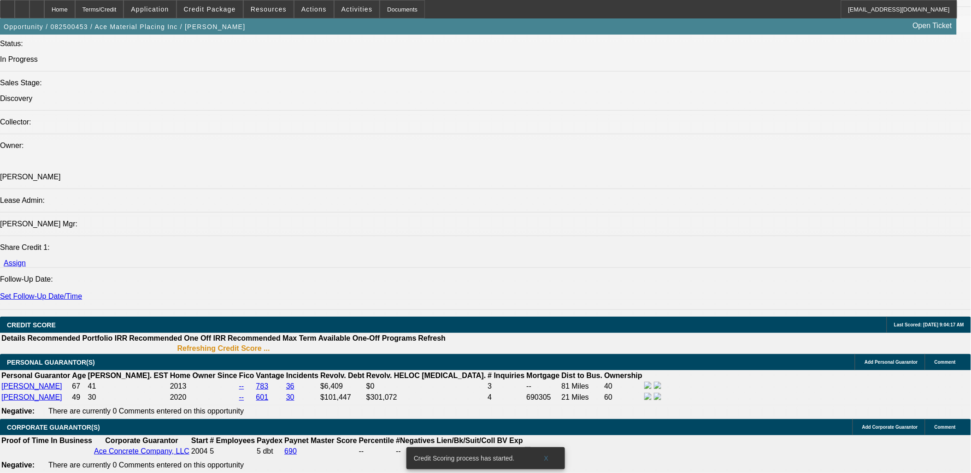
drag, startPoint x: 581, startPoint y: 171, endPoint x: 606, endPoint y: 169, distance: 25.0
drag, startPoint x: 606, startPoint y: 169, endPoint x: 615, endPoint y: 166, distance: 9.5
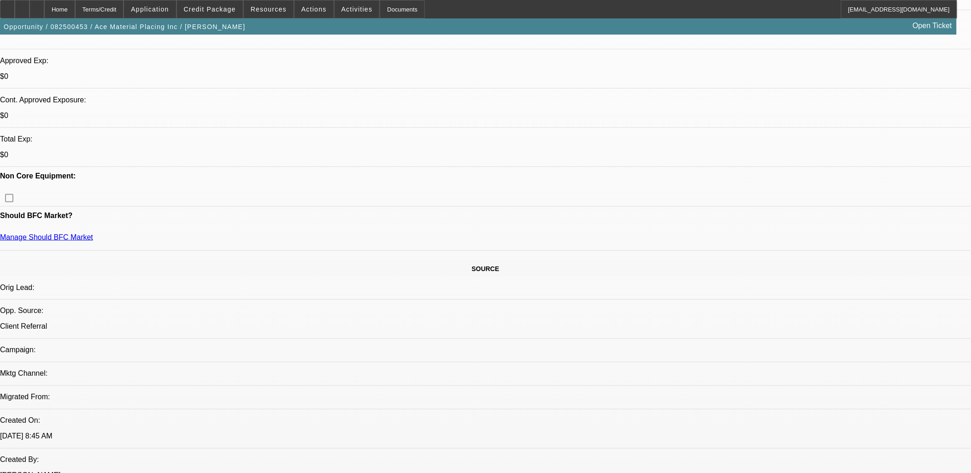
scroll to position [270, 0]
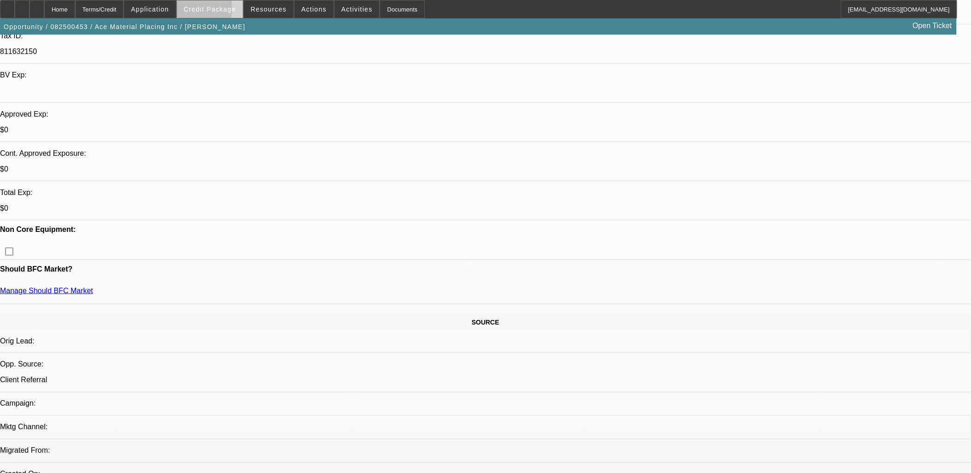
click at [203, 11] on span "Credit Package" at bounding box center [210, 9] width 52 height 7
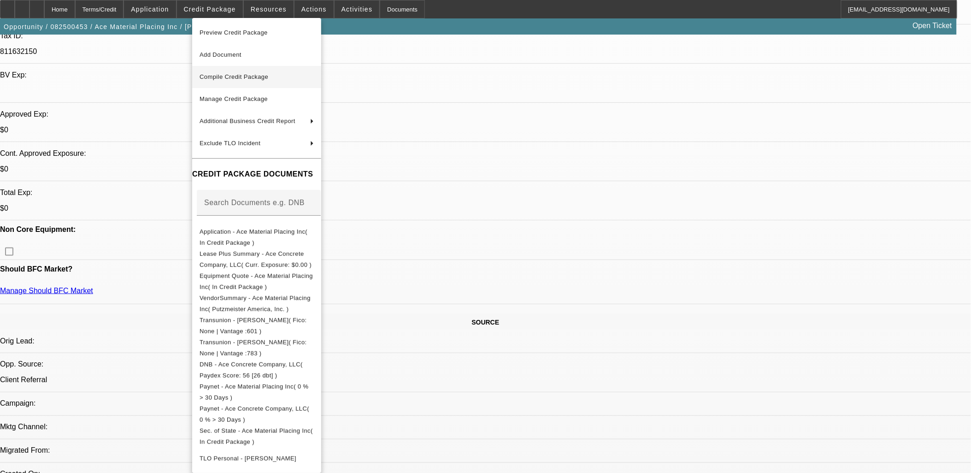
click at [249, 82] on span "Compile Credit Package" at bounding box center [256, 76] width 114 height 11
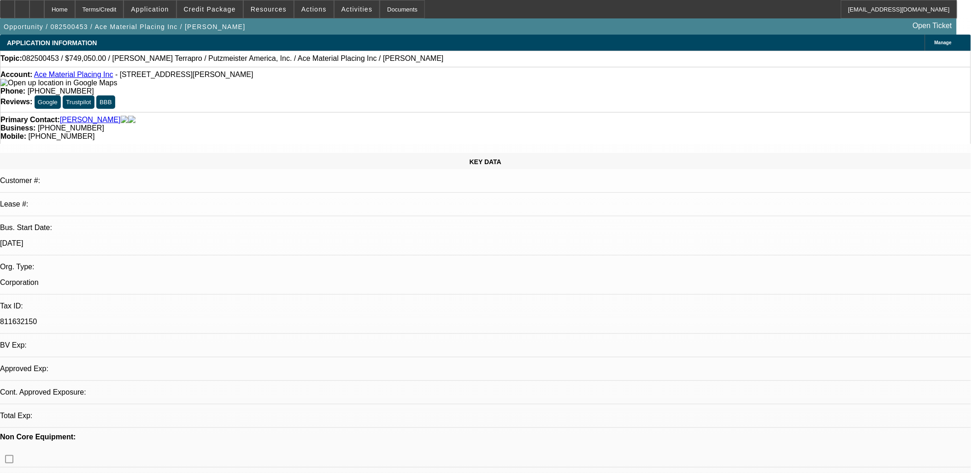
select select "0"
select select "2"
select select "0"
select select "6"
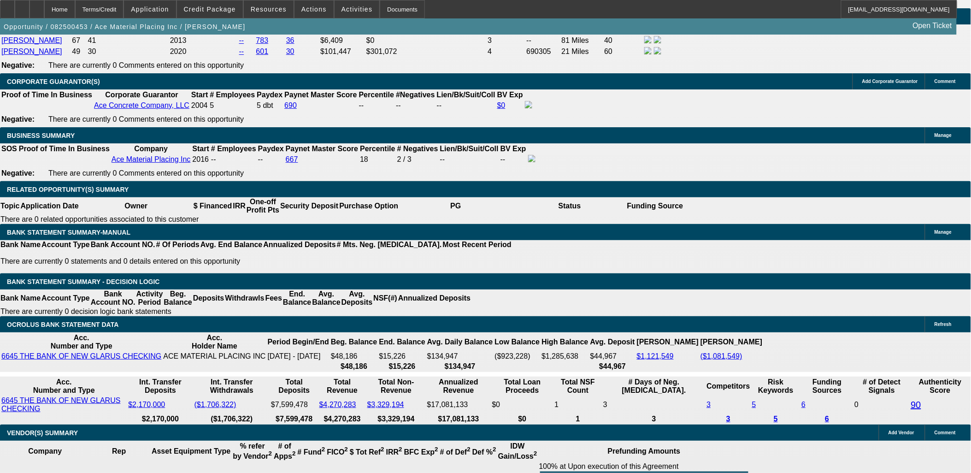
scroll to position [1330, 0]
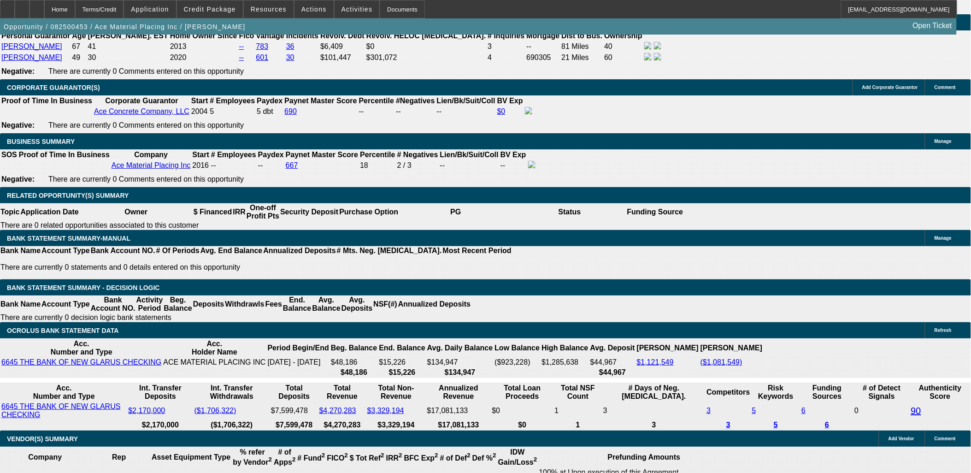
drag, startPoint x: 194, startPoint y: 240, endPoint x: 222, endPoint y: 241, distance: 27.2
type input "UNKNOWN"
type input "8"
type input "$193,852.10"
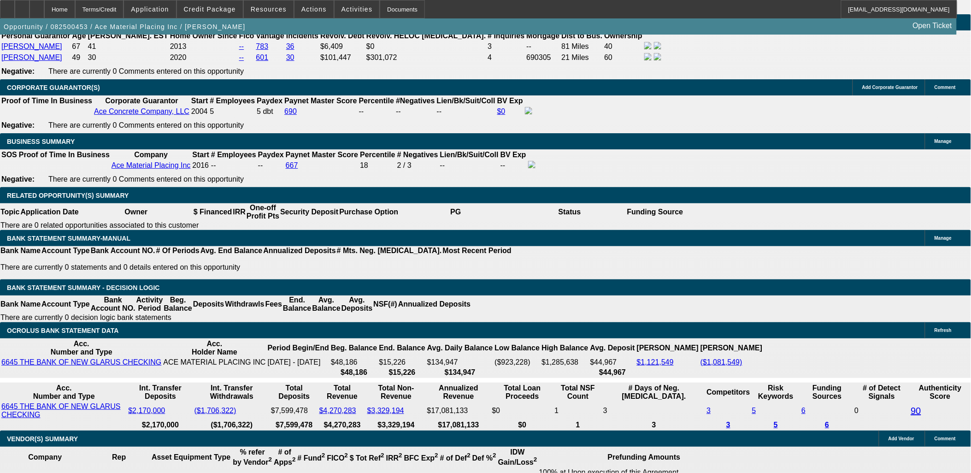
type input "$96,926.05"
type input "84"
type input "$24,331.76"
type input "$12,165.88"
drag, startPoint x: 166, startPoint y: 138, endPoint x: 167, endPoint y: 170, distance: 32.3
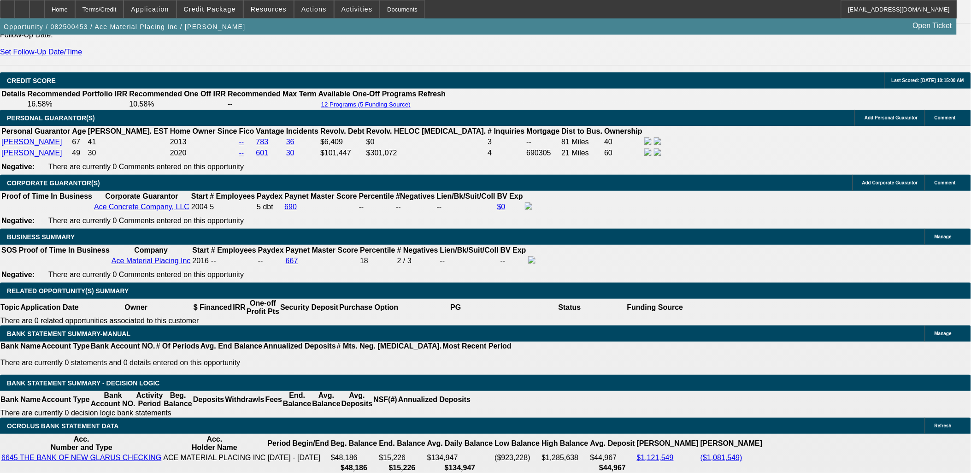
scroll to position [1228, 0]
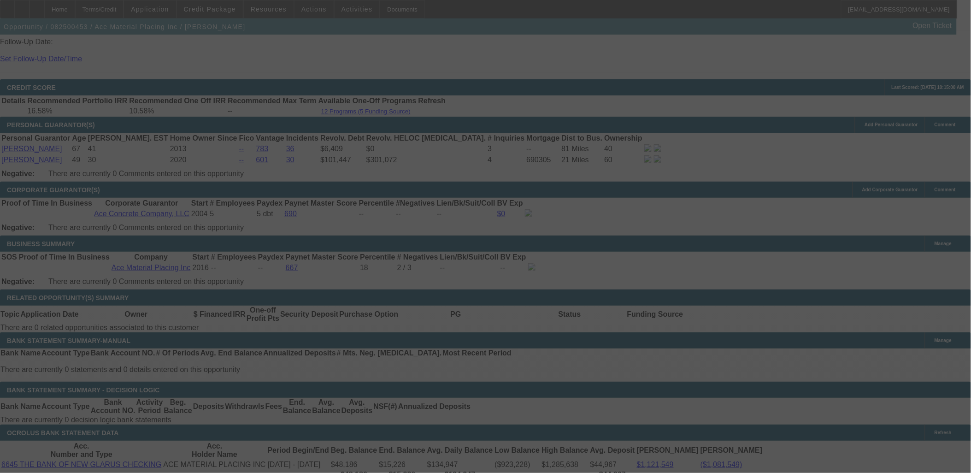
select select "0"
select select "2"
select select "0"
select select "6"
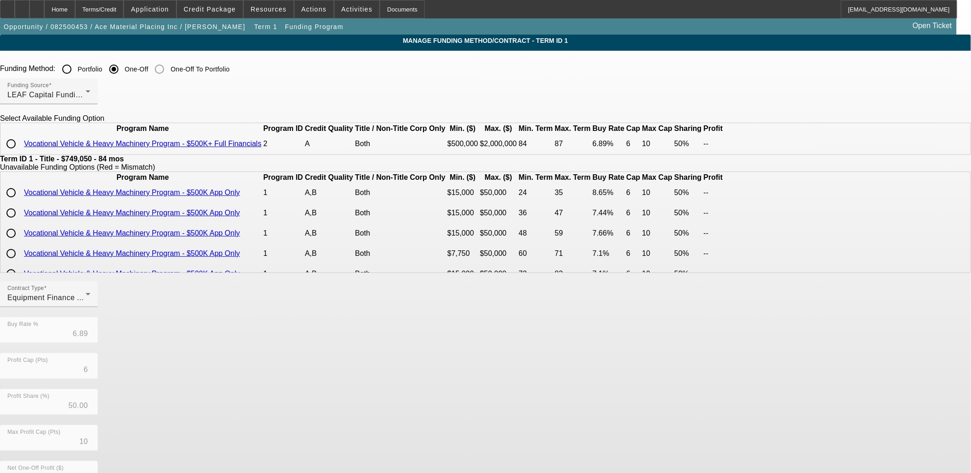
click at [20, 153] on input "radio" at bounding box center [11, 144] width 18 height 18
radio input "true"
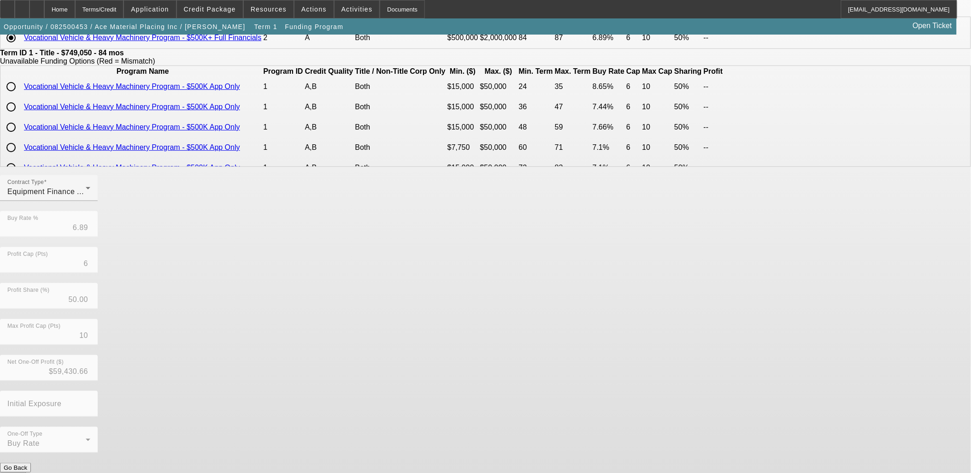
scroll to position [108, 0]
click at [459, 447] on div "Contract Type Equipment Finance Agreement Buy Rate % 6.89 Profit Cap (Pts) 6 Pr…" at bounding box center [485, 316] width 971 height 287
click at [26, 470] on button "Submit" at bounding box center [13, 475] width 26 height 10
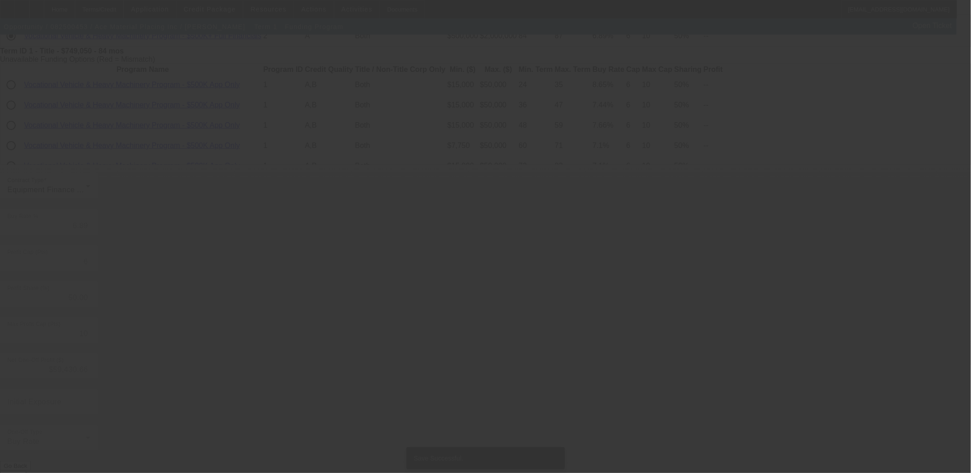
scroll to position [0, 0]
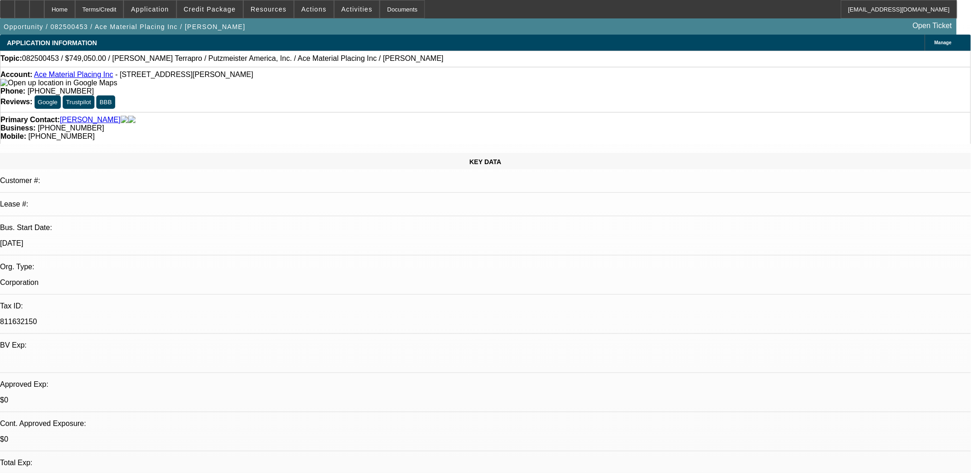
select select "0"
select select "2"
select select "0"
select select "6"
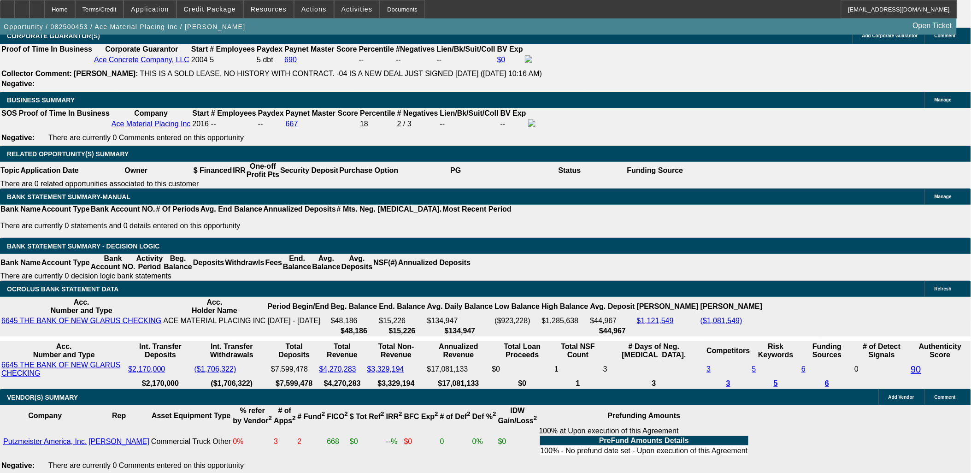
scroll to position [1330, 0]
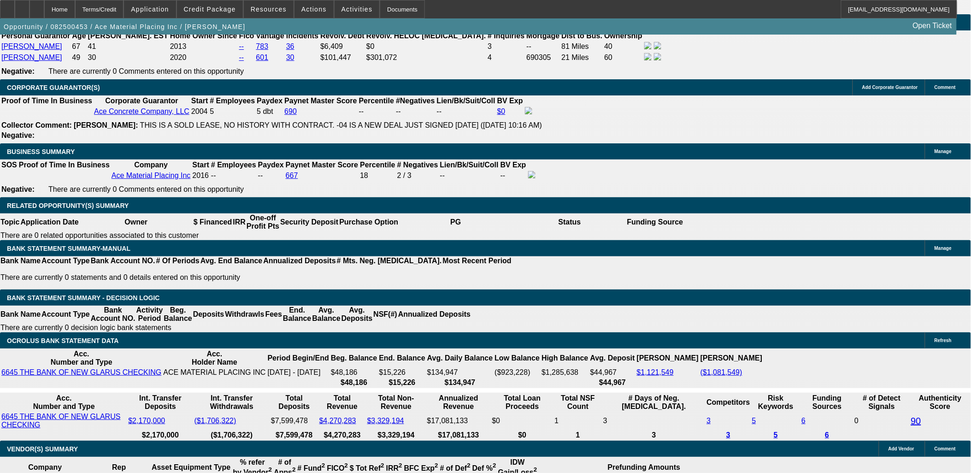
click at [222, 13] on span at bounding box center [210, 9] width 66 height 22
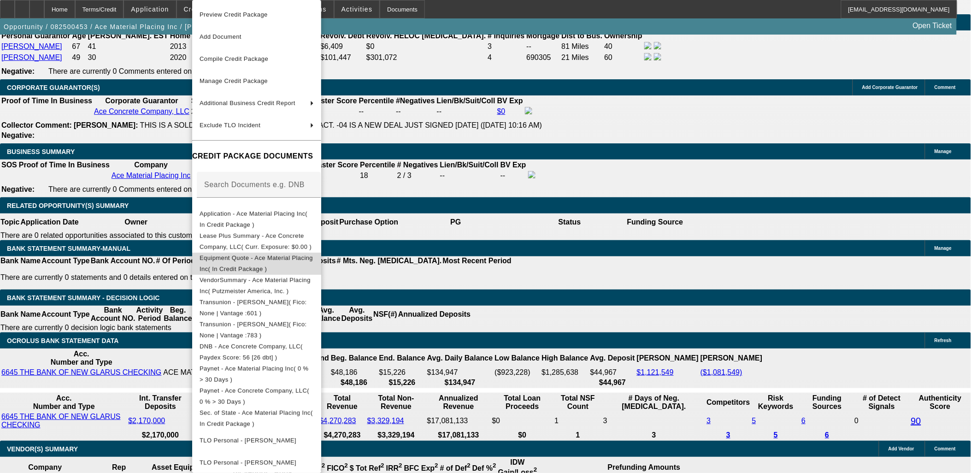
click at [283, 258] on span "Equipment Quote - Ace Material Placing Inc( In Credit Package )" at bounding box center [255, 263] width 113 height 18
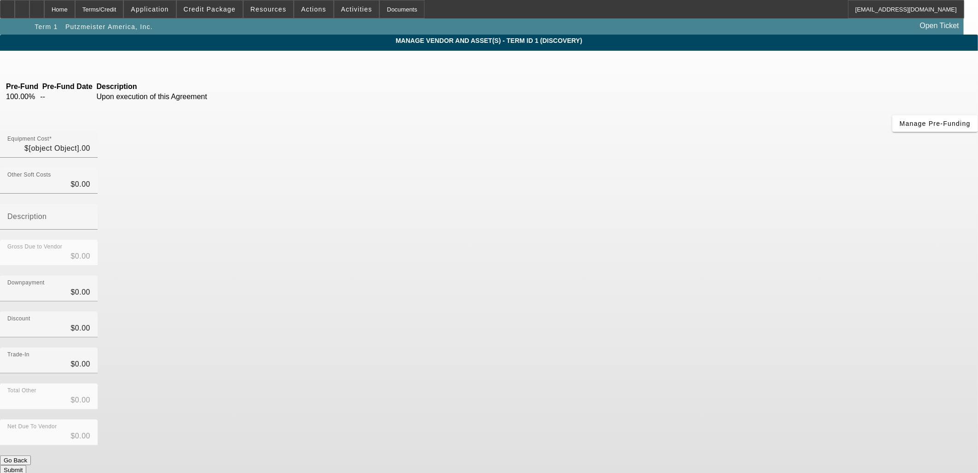
type input "$749,050.00"
click at [98, 132] on div "Equipment Cost $749,050.00" at bounding box center [49, 145] width 98 height 26
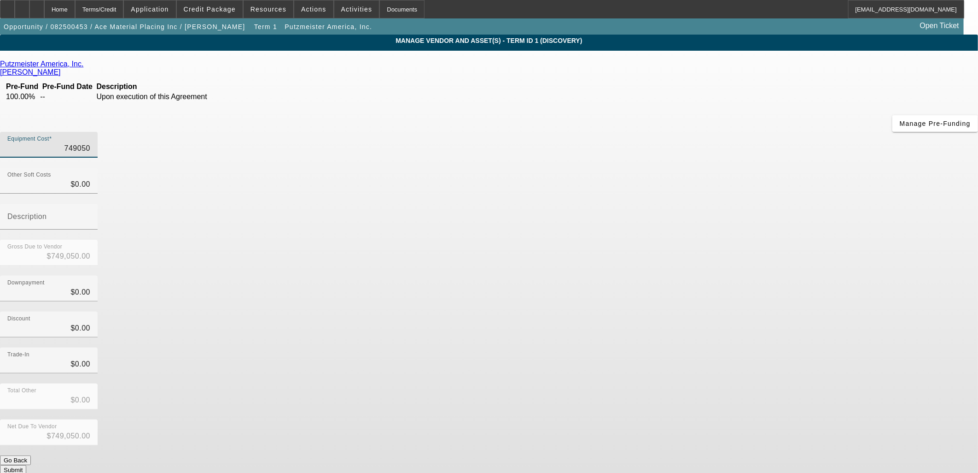
drag, startPoint x: 596, startPoint y: 79, endPoint x: 688, endPoint y: 81, distance: 92.2
click at [688, 132] on div "Equipment Cost 749050" at bounding box center [489, 150] width 978 height 36
type input "741"
type input "$741.00"
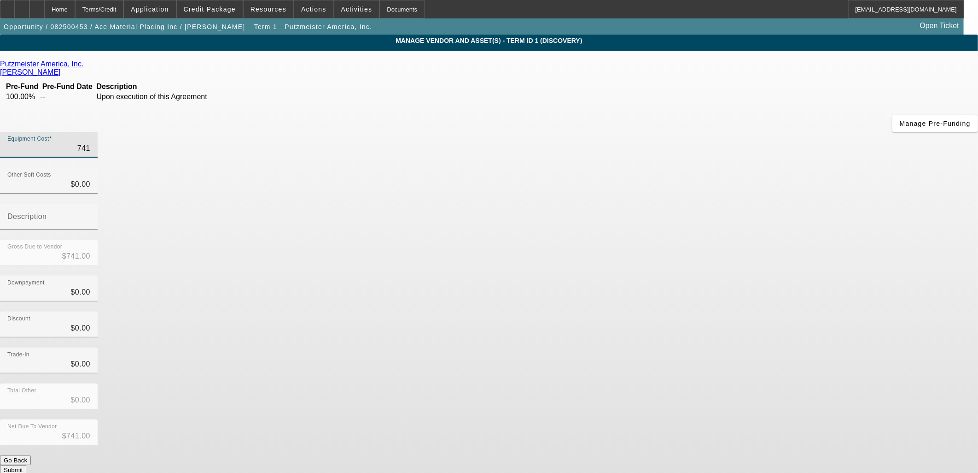
type input "7418"
type input "$7,418.00"
type input "74183"
type input "$74,183.00"
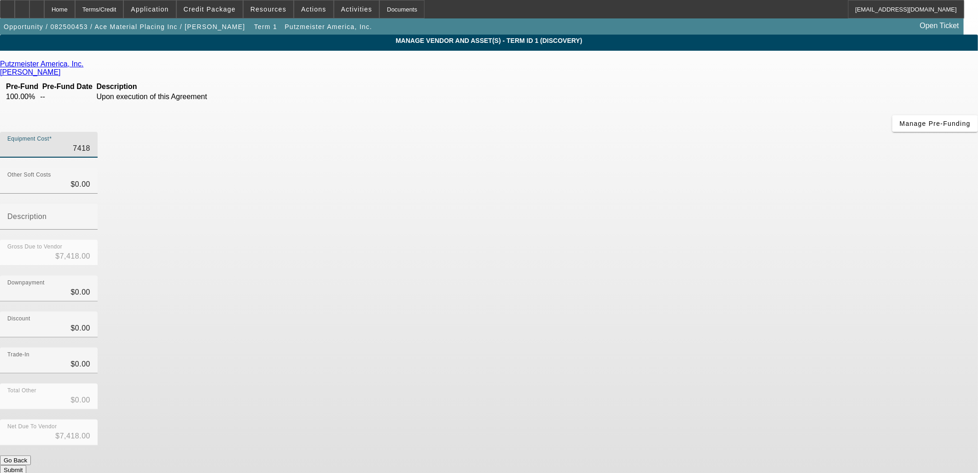
type input "$74,183.00"
type input "741839"
type input "$741,839.00"
type input "741839.5"
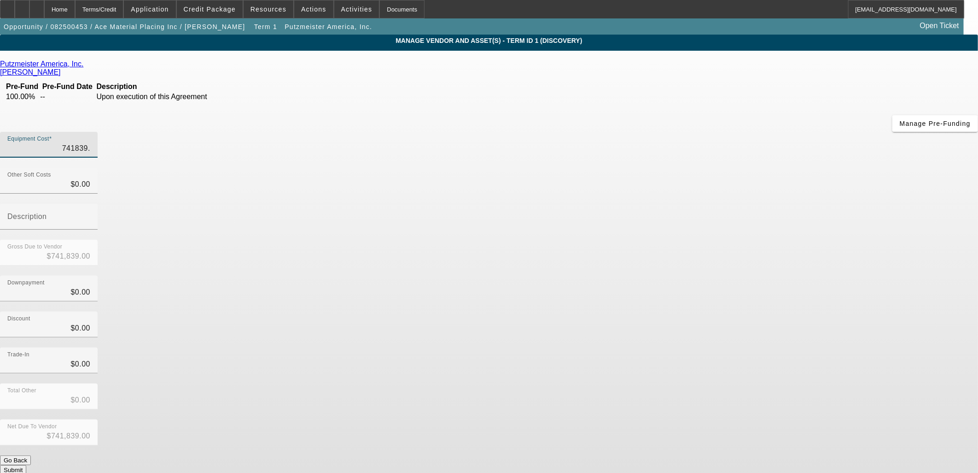
type input "$741,839.50"
click at [680, 311] on div "Discount $0.00" at bounding box center [489, 329] width 978 height 36
click at [26, 465] on button "Submit" at bounding box center [13, 470] width 26 height 10
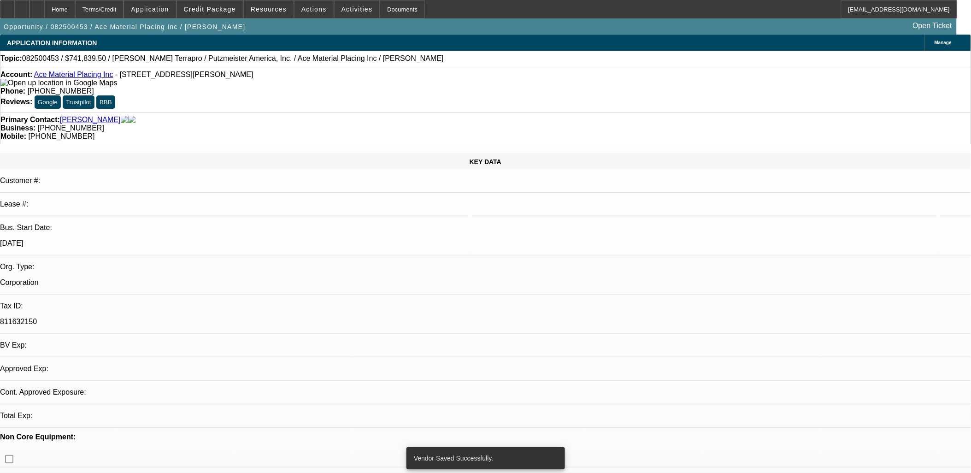
select select "0"
select select "2"
select select "0"
select select "6"
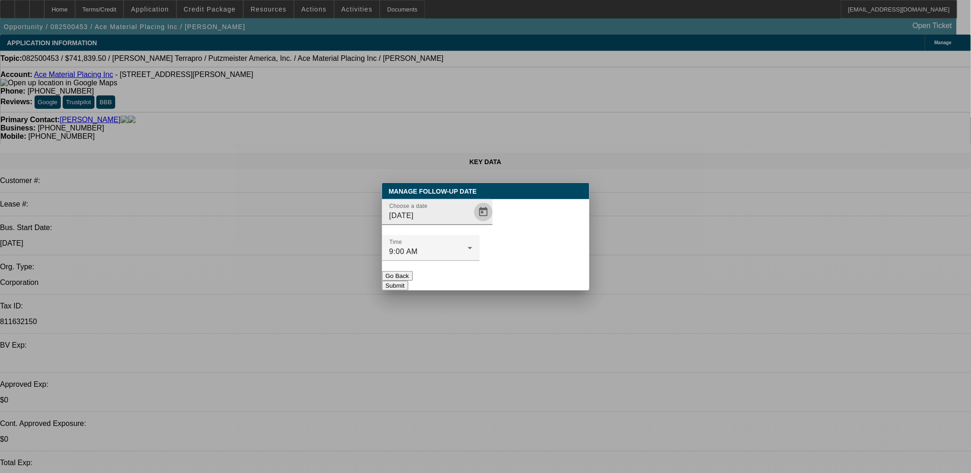
click at [472, 223] on span "Open calendar" at bounding box center [483, 212] width 22 height 22
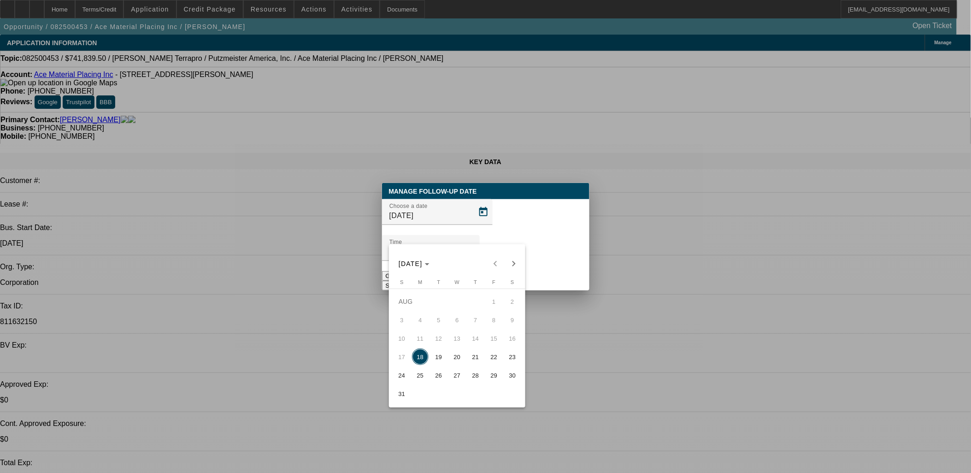
click at [443, 357] on span "19" at bounding box center [438, 356] width 17 height 17
type input "8/19/2025"
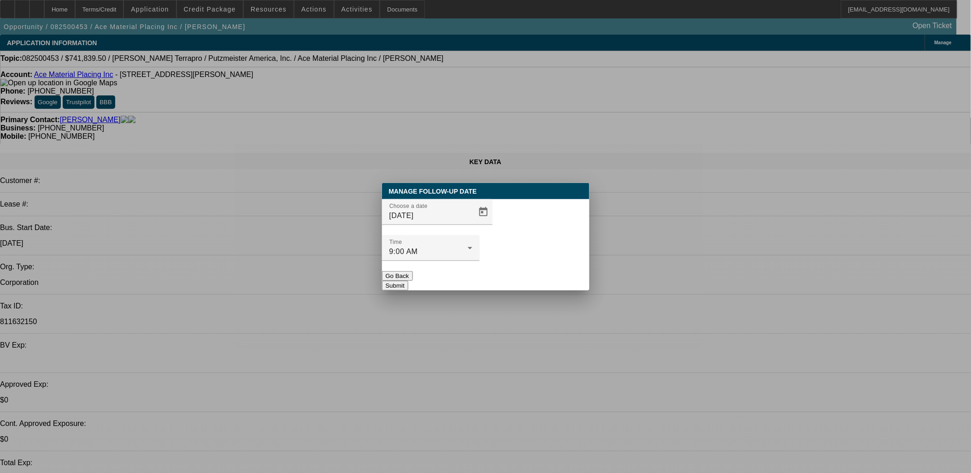
click at [408, 281] on button "Submit" at bounding box center [395, 286] width 26 height 10
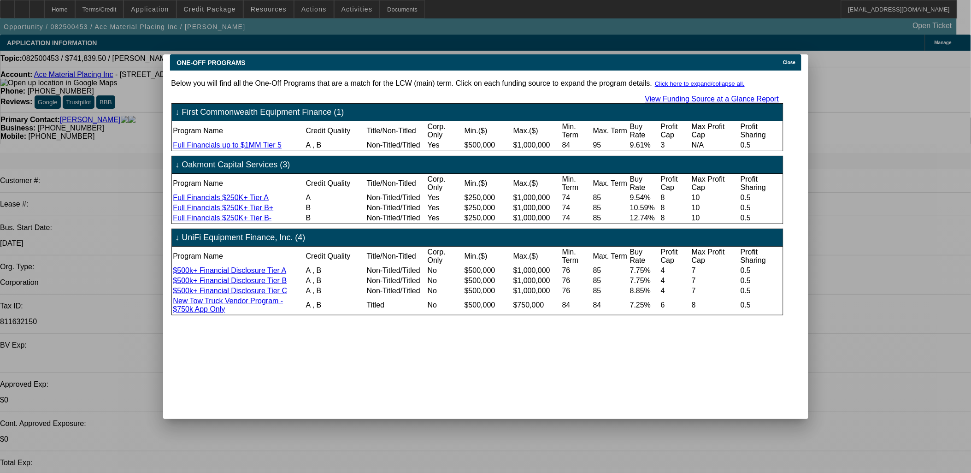
drag, startPoint x: 790, startPoint y: 57, endPoint x: 791, endPoint y: 68, distance: 11.1
click at [790, 60] on span "Close" at bounding box center [789, 62] width 12 height 5
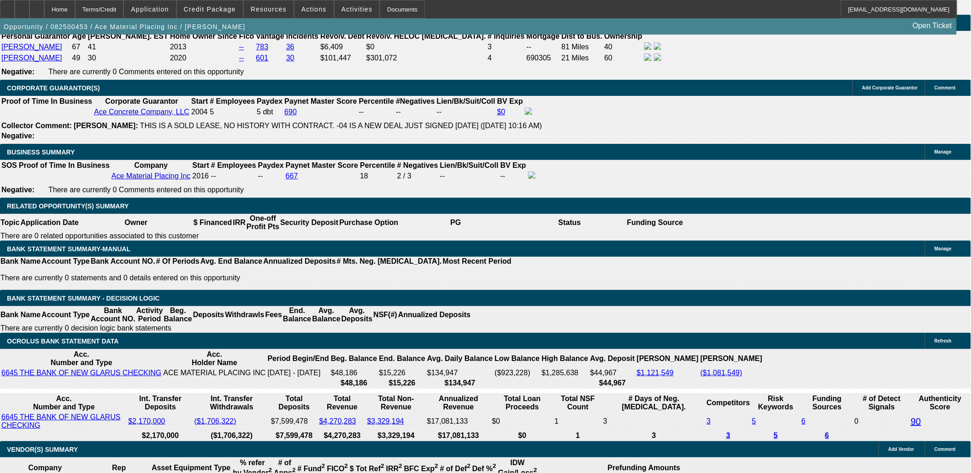
scroll to position [1330, 0]
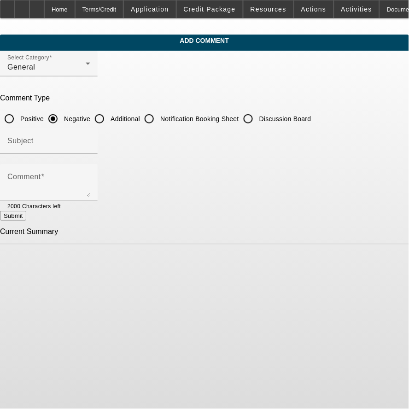
click at [90, 201] on div at bounding box center [75, 206] width 29 height 10
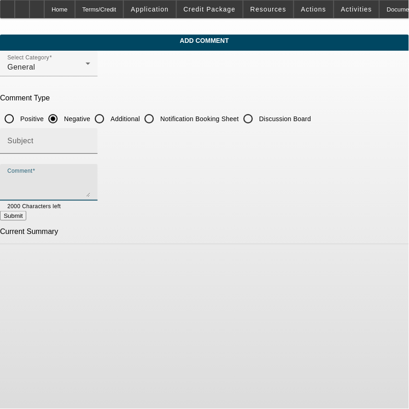
drag, startPoint x: 146, startPoint y: 194, endPoint x: 148, endPoint y: 146, distance: 48.4
click at [90, 193] on textarea "Comment" at bounding box center [48, 186] width 83 height 22
paste textarea "Ace Concrete Company, LLC was established in [DATE] and is a current BFC lessee…"
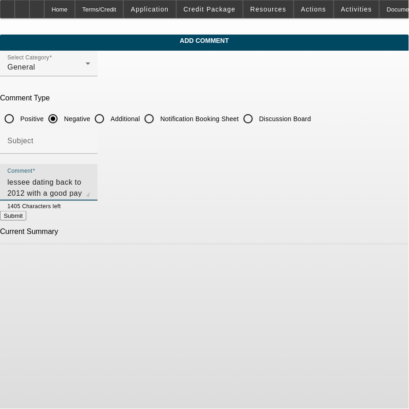
type textarea "Ace Concrete Company, LLC was established in [DATE] and is a current BFC lessee…"
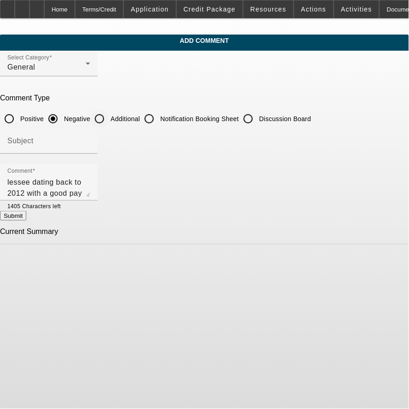
click at [140, 123] on div "Additional" at bounding box center [115, 119] width 50 height 18
click at [140, 117] on label "Additional" at bounding box center [124, 118] width 31 height 9
click at [109, 117] on input "Additional" at bounding box center [99, 119] width 18 height 18
radio input "true"
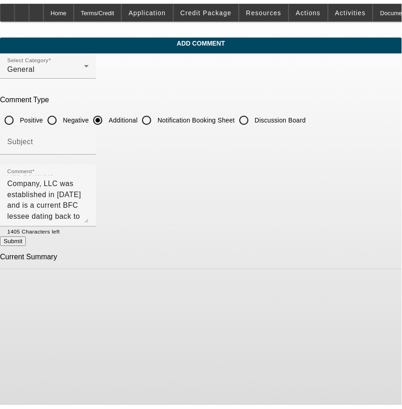
scroll to position [0, 0]
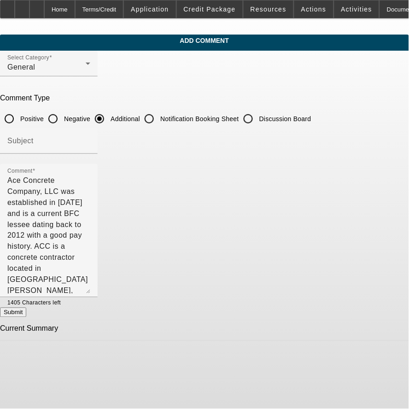
drag, startPoint x: 358, startPoint y: 191, endPoint x: 383, endPoint y: 287, distance: 99.0
click at [384, 287] on app-comments-manage "Add Comment Select Category General Comment Type Positive Negative Additional N…" at bounding box center [204, 188] width 409 height 307
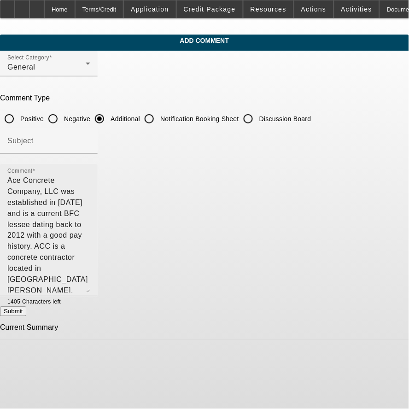
click at [90, 202] on textarea "Ace Concrete Company, LLC was established in [DATE] and is a current BFC lessee…" at bounding box center [48, 234] width 83 height 118
click at [90, 203] on textarea "Ace Concrete Company, LLC was established in [DATE] and is a current BFC lessee…" at bounding box center [48, 234] width 83 height 118
click at [90, 212] on textarea "Ace Concrete Company, LLC was established in [DATE] and is a current BFC lessee…" at bounding box center [48, 234] width 83 height 118
click at [90, 254] on textarea "Ace Concrete Company, LLC was established in [DATE] and is a current BFC lessee…" at bounding box center [48, 234] width 83 height 118
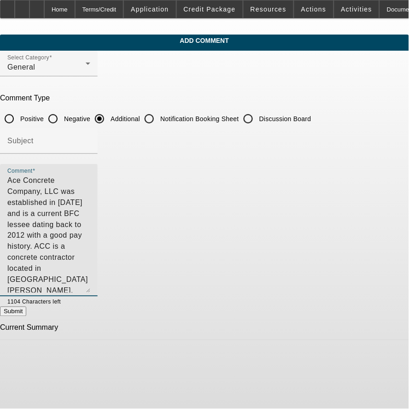
drag, startPoint x: 94, startPoint y: 246, endPoint x: 313, endPoint y: 248, distance: 219.7
click at [90, 248] on textarea "Ace Concrete Company, LLC was established in [DATE] and is a current BFC lessee…" at bounding box center [48, 234] width 83 height 118
click at [90, 263] on textarea "Ace Concrete Company, LLC was established in [DATE] and is a current BFC lessee…" at bounding box center [48, 234] width 83 height 118
click at [90, 256] on textarea "Ace Concrete Company, LLC was established in [DATE] and is a current BFC lessee…" at bounding box center [48, 234] width 83 height 118
click at [75, 191] on textarea "Ace Concrete Company, LLC was established in [DATE] and is a current BFC lessee…" at bounding box center [48, 234] width 83 height 118
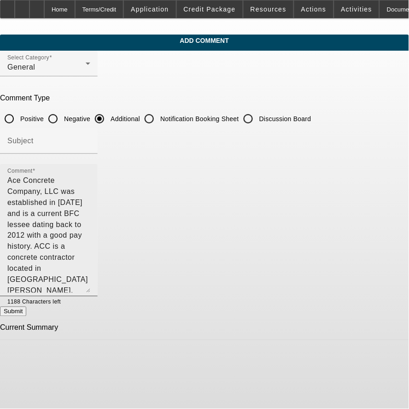
click at [90, 258] on textarea "Ace Concrete Company, LLC was established in [DATE] and is a current BFC lessee…" at bounding box center [48, 234] width 83 height 118
click at [90, 178] on textarea "Ace Concrete Company, LLC was established in [DATE] and is a current BFC lessee…" at bounding box center [48, 234] width 83 height 118
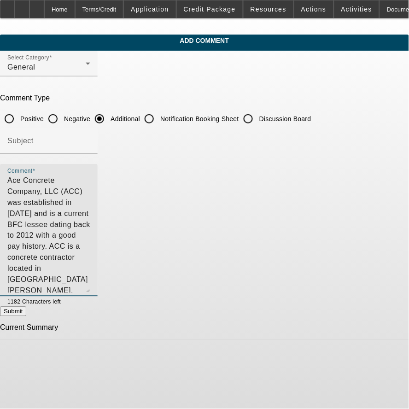
click at [90, 178] on textarea "Ace Concrete Company, LLC (ACC) was established in [DATE] and is a current BFC …" at bounding box center [48, 234] width 83 height 118
click at [90, 201] on textarea "Ace Concrete Company, LLC (aka ACC) was established in [DATE] and is a current …" at bounding box center [48, 234] width 83 height 118
click at [59, 194] on textarea "Ace Concrete Company, LLC (aka ACC) was established in [DATE] and is a current …" at bounding box center [48, 234] width 83 height 118
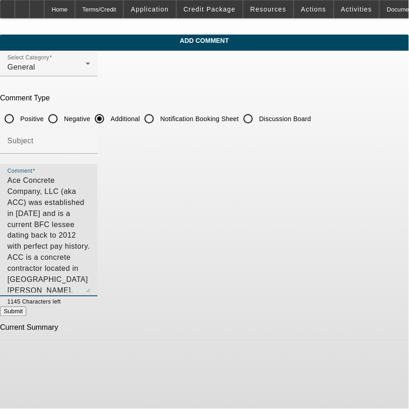
click at [90, 263] on textarea "Ace Concrete Company, LLC (aka ACC) was established in [DATE] and is a current …" at bounding box center [48, 234] width 83 height 118
click at [90, 191] on textarea "Ace Concrete Company, LLC (aka ACC) was established in [DATE] and is a current …" at bounding box center [48, 234] width 83 height 118
click at [90, 188] on textarea "Ace Concrete Company, LLC (aka ACC) was established in [DATE] and is a current …" at bounding box center [48, 234] width 83 height 118
click at [90, 243] on textarea "Ace Concrete Company, LLC (aka ACC) was established in [DATE] and is a current …" at bounding box center [48, 234] width 83 height 118
click at [90, 257] on textarea "Ace Concrete Company, LLC (aka ACC) was established in [DATE] and is a current …" at bounding box center [48, 234] width 83 height 118
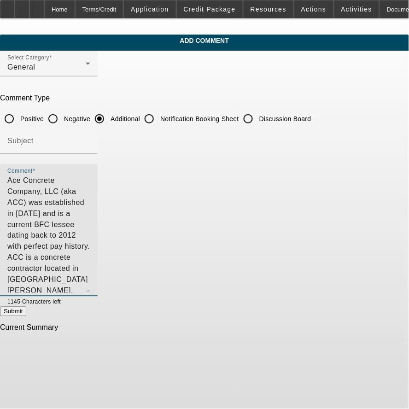
click at [90, 203] on textarea "Ace Concrete Company, LLC (aka ACC) was established in [DATE] and is a current …" at bounding box center [48, 234] width 83 height 118
click at [48, 210] on textarea "Ace Concrete Company, LLC (aka ACC) was established in [DATE] and is a current …" at bounding box center [48, 234] width 83 height 118
drag, startPoint x: 106, startPoint y: 212, endPoint x: 176, endPoint y: 211, distance: 69.6
click at [90, 211] on textarea "Ace Concrete Company, LLC (aka ACC) was established in [DATE] and is a current …" at bounding box center [48, 234] width 83 height 118
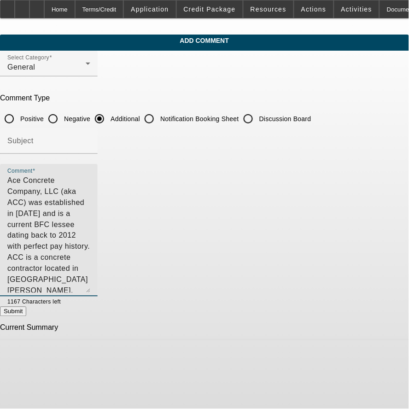
click at [90, 264] on textarea "Ace Concrete Company, LLC (aka ACC) was established in [DATE] and is a current …" at bounding box center [48, 234] width 83 height 118
drag, startPoint x: 155, startPoint y: 211, endPoint x: 176, endPoint y: 211, distance: 20.3
click at [90, 211] on textarea "Ace Concrete Company, LLC (aka ACC) was established in [DATE] and is a current …" at bounding box center [48, 234] width 83 height 118
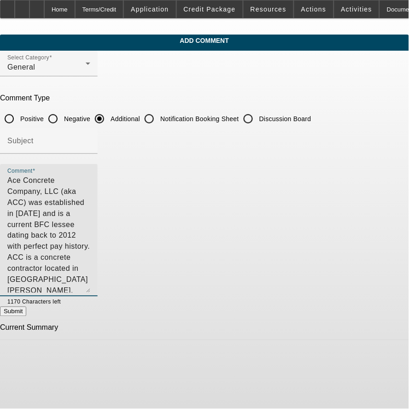
click at [90, 249] on textarea "Ace Concrete Company, LLC (aka ACC) was established in [DATE] and is a current …" at bounding box center [48, 234] width 83 height 118
click at [90, 256] on textarea "Ace Concrete Company, LLC (aka ACC) was established in [DATE] and is a current …" at bounding box center [48, 234] width 83 height 118
click at [90, 221] on textarea "Ace Concrete Company, LLC (aka ACC) was established in [DATE] and is a current …" at bounding box center [48, 234] width 83 height 118
click at [90, 270] on textarea "Ace Concrete Company, LLC (aka ACC) was established in [DATE] and is a current …" at bounding box center [48, 234] width 83 height 118
click at [90, 223] on textarea "Ace Concrete Company, LLC (aka ACC) was established in [DATE] and is a current …" at bounding box center [48, 234] width 83 height 118
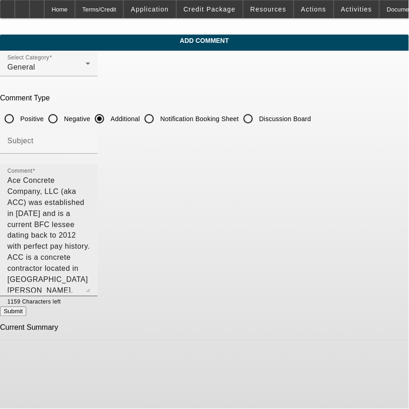
click at [90, 237] on textarea "Ace Concrete Company, LLC (aka ACC) was established in [DATE] and is a current …" at bounding box center [48, 234] width 83 height 118
click at [90, 224] on textarea "Ace Concrete Company, LLC (aka ACC) was established in [DATE] and is a current …" at bounding box center [48, 234] width 83 height 118
drag, startPoint x: 72, startPoint y: 234, endPoint x: 280, endPoint y: 220, distance: 208.7
click at [90, 220] on textarea "Ace Concrete Company, LLC (aka ACC) was established in [DATE] and is a current …" at bounding box center [48, 234] width 83 height 118
click at [90, 224] on textarea "Ace Concrete Company, LLC (aka ACC) was established in [DATE] and is a current …" at bounding box center [48, 234] width 83 height 118
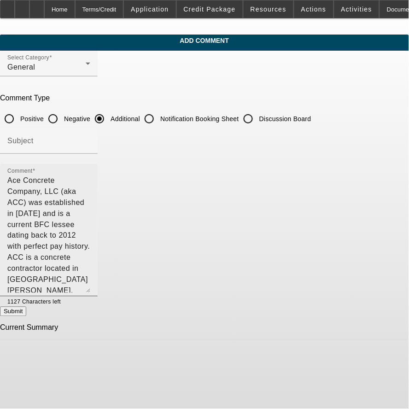
click at [90, 265] on textarea "Ace Concrete Company, LLC (aka ACC) was established in [DATE] and is a current …" at bounding box center [48, 234] width 83 height 118
drag, startPoint x: 172, startPoint y: 226, endPoint x: 287, endPoint y: 224, distance: 114.3
click at [90, 224] on textarea "Ace Concrete Company, LLC (aka ACC) was established in [DATE] and is a current …" at bounding box center [48, 234] width 83 height 118
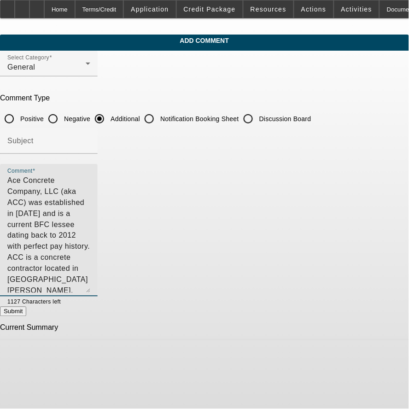
click at [90, 233] on textarea "Ace Concrete Company, LLC (aka ACC) was established in [DATE] and is a current …" at bounding box center [48, 234] width 83 height 118
click at [90, 232] on textarea "Ace Concrete Company, LLC (aka ACC) was established in 2004 and is a current BF…" at bounding box center [48, 234] width 83 height 118
click at [90, 258] on textarea "Ace Concrete Company, LLC (aka ACC) was established in [DATE] and is a current …" at bounding box center [48, 234] width 83 height 118
click at [90, 262] on textarea "Ace Concrete Company, LLC (aka ACC) was established in [DATE] and is a current …" at bounding box center [48, 234] width 83 height 118
type textarea "Ace Concrete Company, LLC (aka ACC) was established in [DATE] and is a current …"
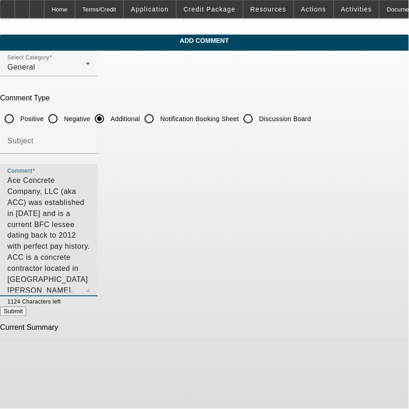
click at [26, 309] on button "Submit" at bounding box center [13, 312] width 26 height 10
radio input "true"
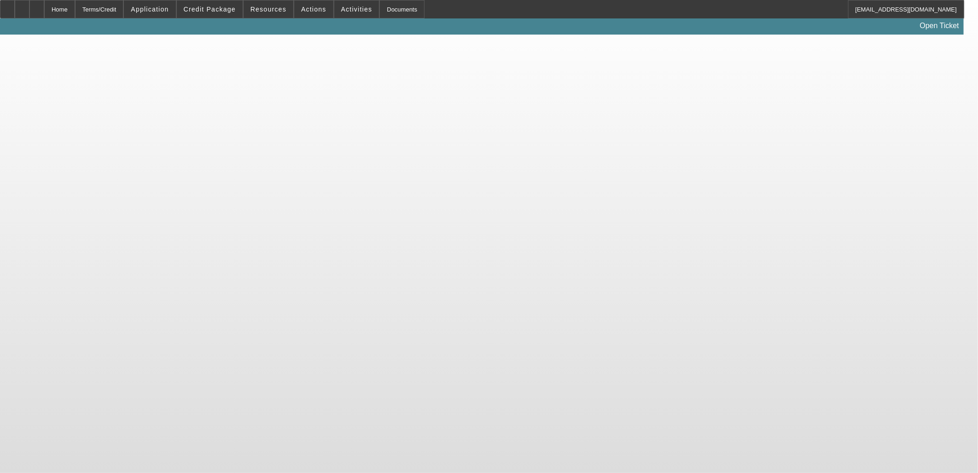
select select "0"
select select "2"
select select "0"
select select "6"
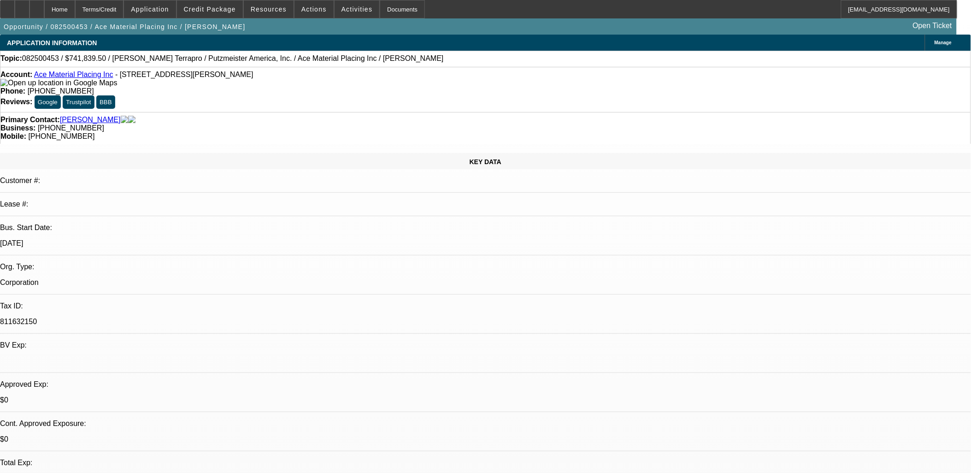
click at [19, 84] on img at bounding box center [58, 83] width 117 height 8
click at [117, 87] on icon at bounding box center [117, 83] width 0 height 8
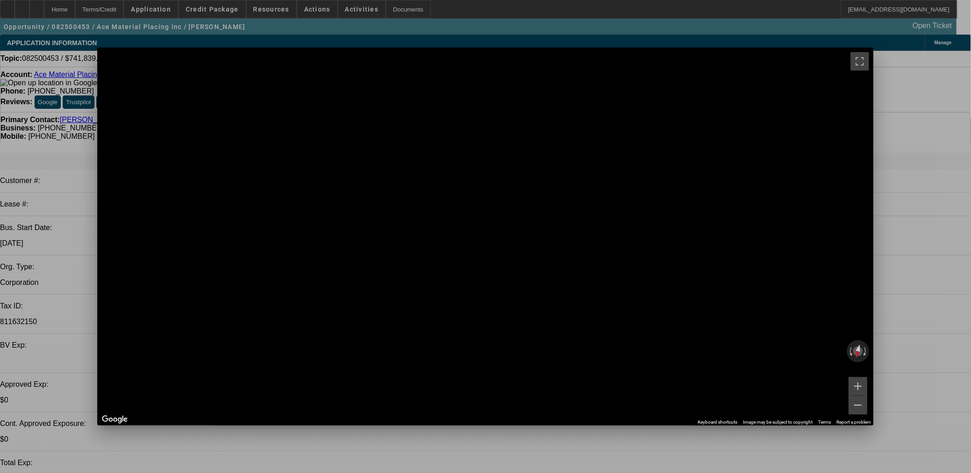
drag, startPoint x: 658, startPoint y: 205, endPoint x: 525, endPoint y: 189, distance: 133.6
click at [513, 189] on div "Main Display" at bounding box center [485, 236] width 777 height 378
drag, startPoint x: 685, startPoint y: 220, endPoint x: 670, endPoint y: 171, distance: 51.3
click at [503, 171] on div "Main Display" at bounding box center [485, 236] width 777 height 378
click at [857, 403] on button "Zoom out" at bounding box center [858, 405] width 18 height 18
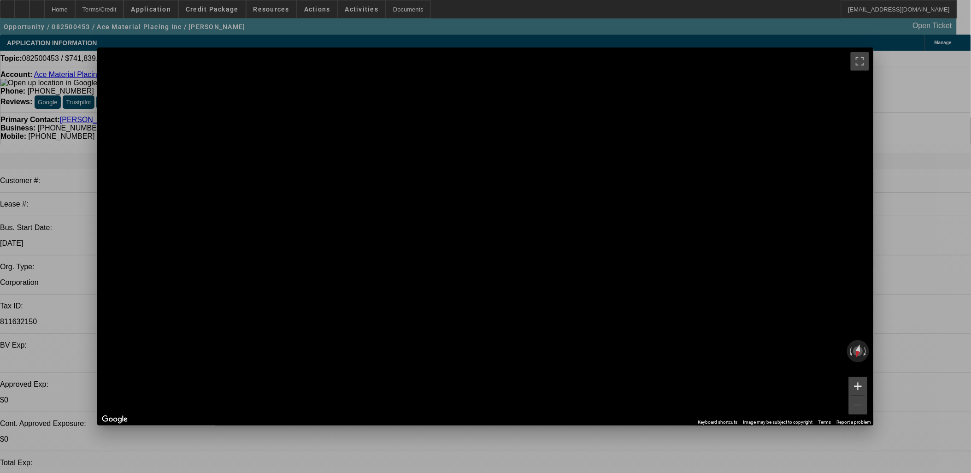
click at [857, 384] on button "Zoom in" at bounding box center [858, 386] width 18 height 18
drag, startPoint x: 866, startPoint y: 72, endPoint x: 868, endPoint y: 126, distance: 53.9
click at [866, 70] on button "Toggle fullscreen view" at bounding box center [859, 61] width 18 height 18
click at [856, 60] on div "Google Street View Close" at bounding box center [485, 55] width 777 height 16
click at [856, 51] on div "Close" at bounding box center [863, 52] width 20 height 11
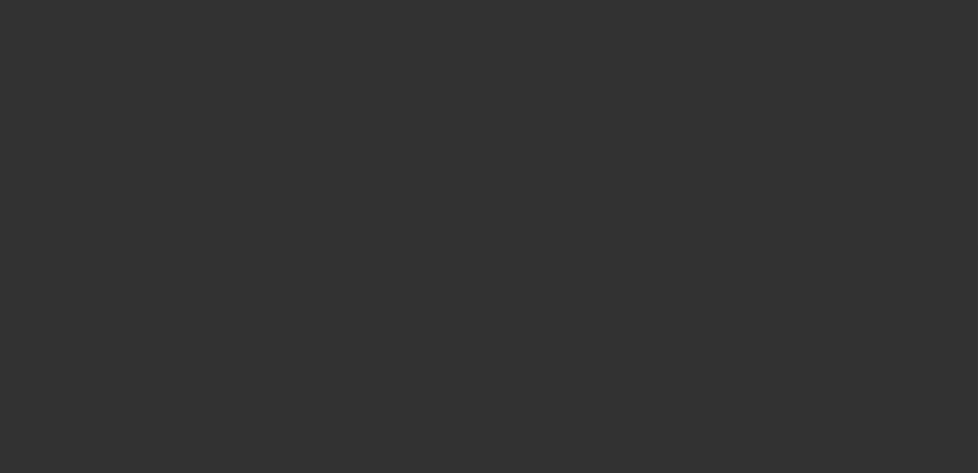
select select "0"
select select "2"
select select "0"
select select "6"
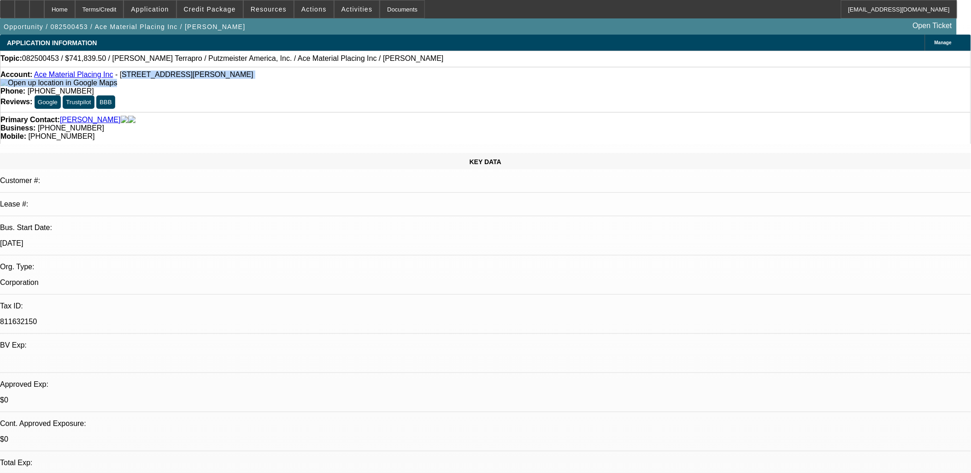
drag, startPoint x: 120, startPoint y: 80, endPoint x: 232, endPoint y: 83, distance: 112.0
click at [231, 84] on div "Account: Ace Material Placing Inc - [STREET_ADDRESS][PERSON_NAME]" at bounding box center [485, 78] width 970 height 17
click at [232, 81] on div "Account: Ace Material Placing Inc - [STREET_ADDRESS][PERSON_NAME]" at bounding box center [485, 78] width 970 height 17
drag, startPoint x: 232, startPoint y: 79, endPoint x: 112, endPoint y: 79, distance: 119.8
click at [112, 79] on div "Account: Ace Material Placing Inc - [STREET_ADDRESS][PERSON_NAME]" at bounding box center [485, 78] width 970 height 17
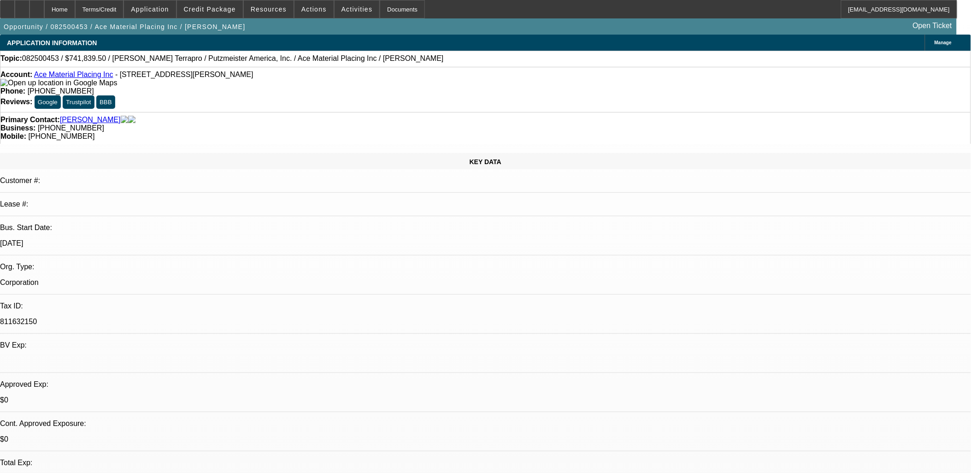
click at [115, 78] on span "- 2441 Highway 11, South Wayne, WI 53587" at bounding box center [184, 74] width 138 height 8
drag, startPoint x: 135, startPoint y: 80, endPoint x: 220, endPoint y: 92, distance: 85.6
click at [220, 92] on div "Account: Ace Material Placing Inc - 2441 Highway 11, South Wayne, WI 53587 Phon…" at bounding box center [485, 89] width 971 height 45
click at [220, 91] on div "Account: Ace Material Placing Inc - 2441 Highway 11, South Wayne, WI 53587 Phon…" at bounding box center [485, 89] width 971 height 45
drag, startPoint x: 220, startPoint y: 94, endPoint x: 227, endPoint y: 95, distance: 6.6
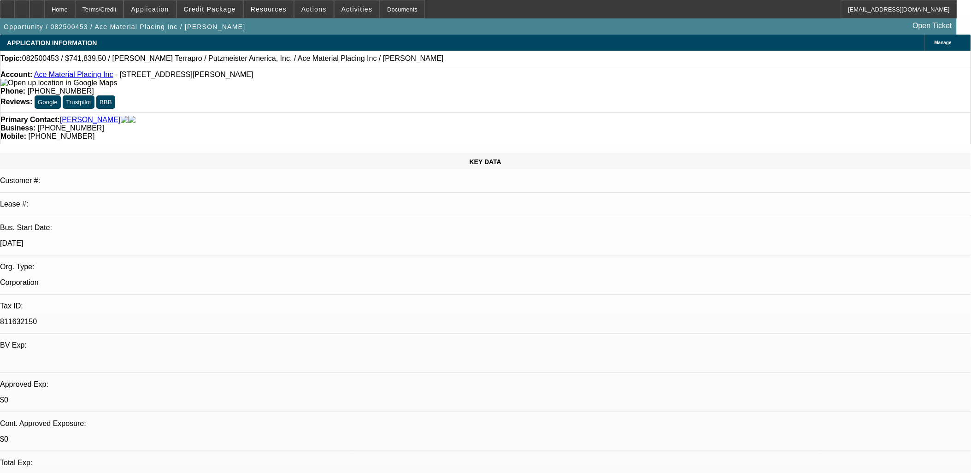
click at [220, 112] on div "Primary Contact: Lange, Jonathon Business: (608) 439-5349 Mobile: (608) 214-4302" at bounding box center [485, 128] width 971 height 32
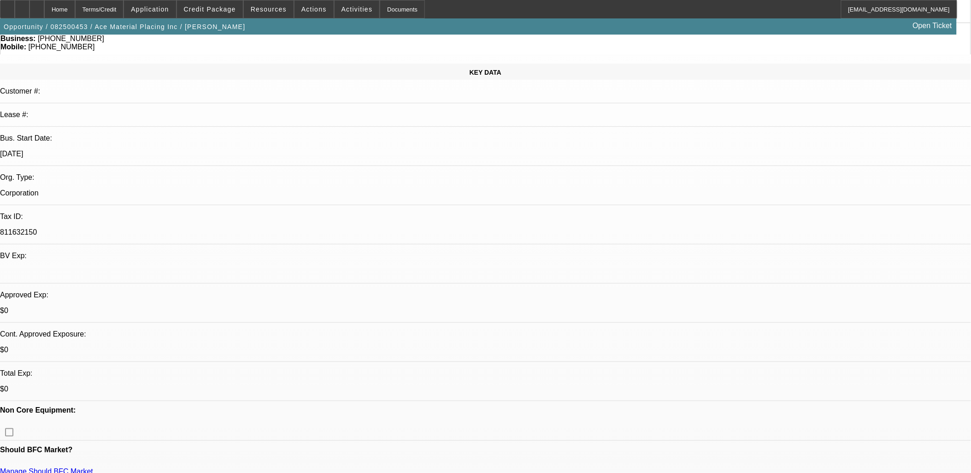
scroll to position [153, 0]
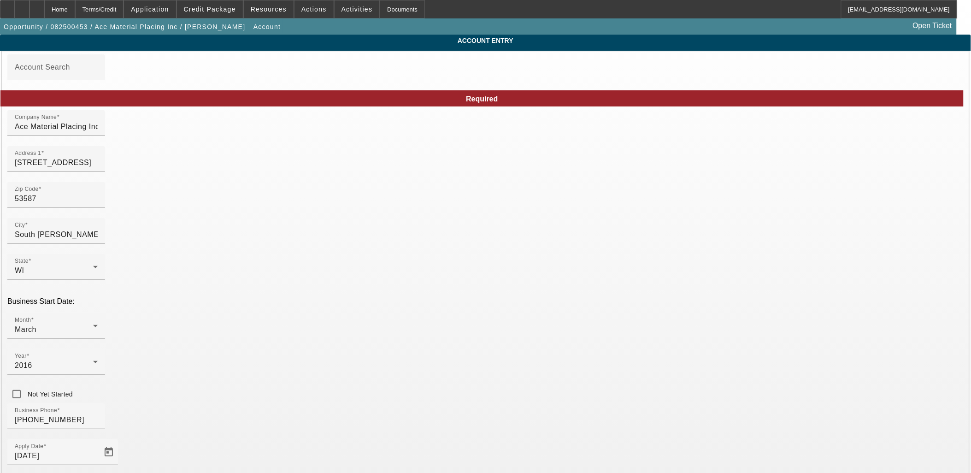
paste input "[URL][DOMAIN_NAME]"
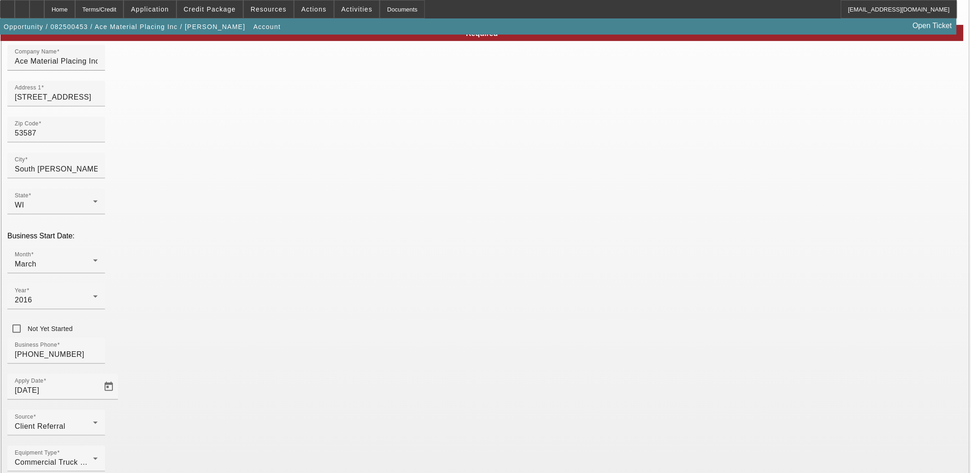
scroll to position [68, 0]
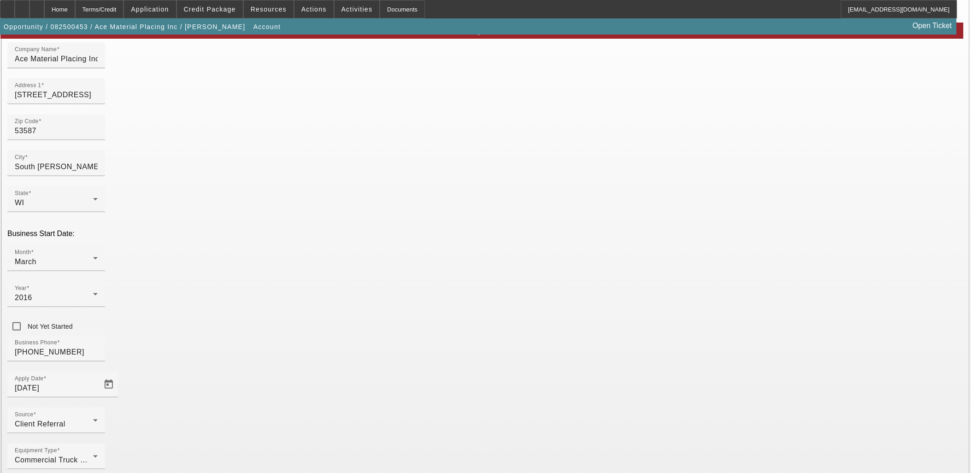
type input "[URL][DOMAIN_NAME]"
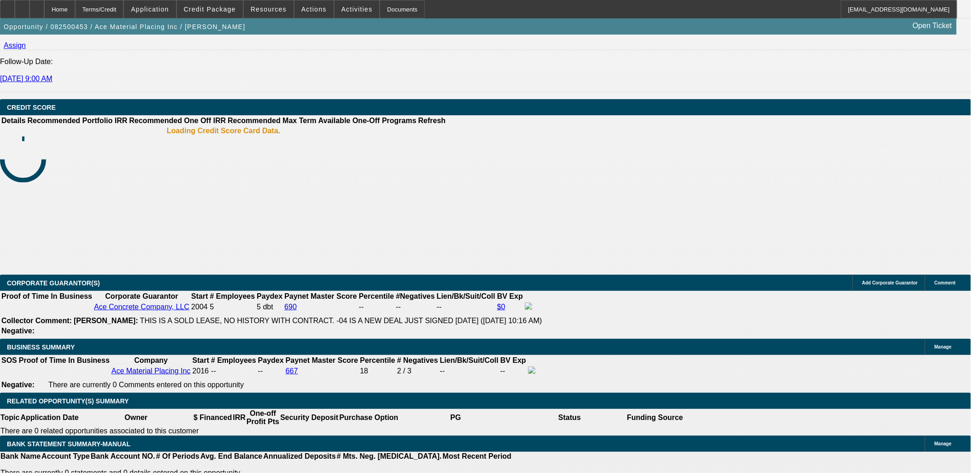
select select "0"
select select "2"
select select "0"
select select "6"
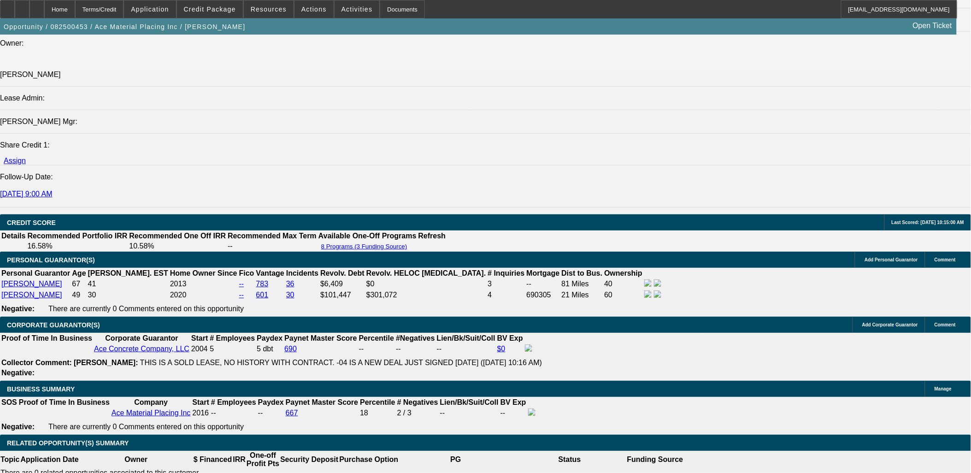
scroll to position [1089, 0]
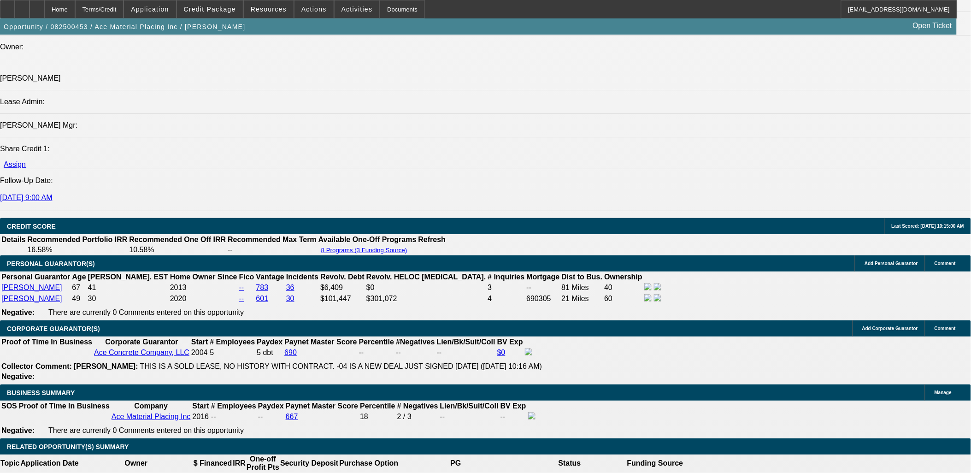
click at [44, 8] on div at bounding box center [36, 9] width 15 height 18
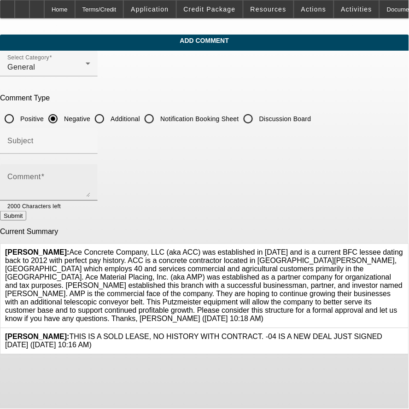
click at [90, 172] on div "Comment" at bounding box center [48, 182] width 83 height 37
paste textarea "[URL][DOMAIN_NAME]"
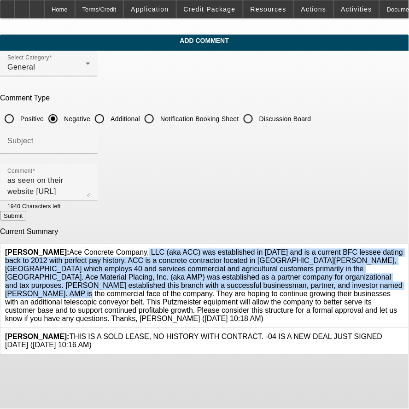
drag, startPoint x: 90, startPoint y: 247, endPoint x: 192, endPoint y: 289, distance: 110.1
click at [192, 289] on span "Zallik, [PERSON_NAME]: Ace Concrete Company, LLC (aka ACC) was established in […" at bounding box center [204, 286] width 398 height 74
copy span "Ace Concrete Company, LLC (aka ACC) was established in [DATE] and is a current …"
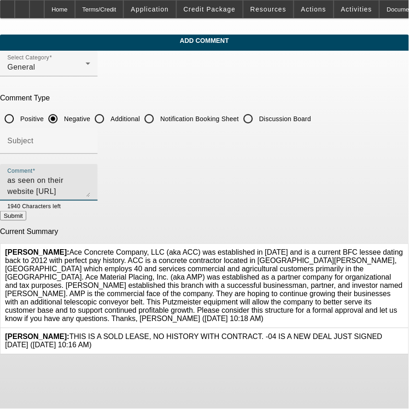
click at [48, 180] on textarea "as seen on their website [URL][DOMAIN_NAME]" at bounding box center [48, 186] width 83 height 22
paste textarea "Ace Concrete Company, LLC (aka ACC) was established in [DATE] and is a current …"
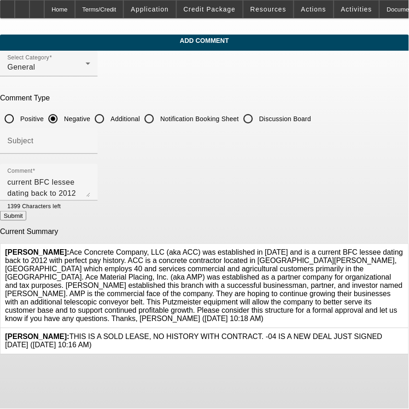
click at [203, 264] on span "Zallik, [PERSON_NAME]: Ace Concrete Company, LLC (aka ACC) was established in […" at bounding box center [204, 286] width 398 height 74
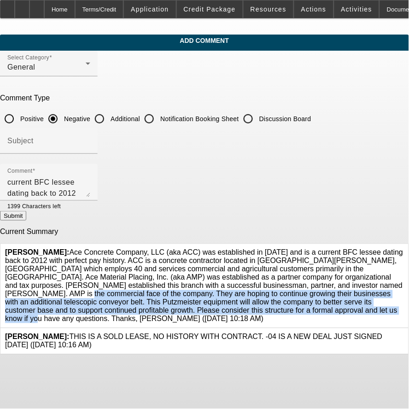
drag, startPoint x: 194, startPoint y: 289, endPoint x: 296, endPoint y: 314, distance: 104.8
click at [296, 314] on span "Zallik, [PERSON_NAME]: Ace Concrete Company, LLC (aka ACC) was established in […" at bounding box center [204, 286] width 398 height 74
copy span "They are hoping to continue growing their businesses with an additional telesco…"
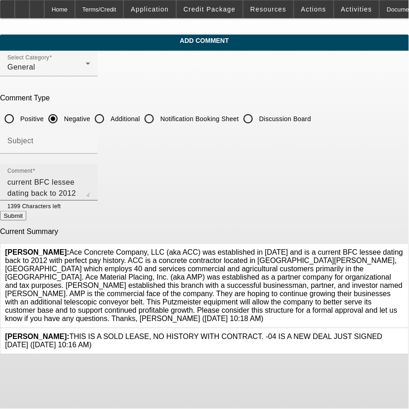
click at [90, 192] on textarea "Ace Concrete Company, LLC (aka ACC) was established in [DATE] and is a current …" at bounding box center [48, 186] width 83 height 22
paste textarea "They are hoping to continue growing their businesses with an additional telesco…"
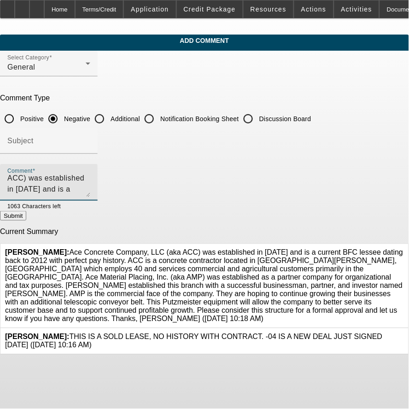
scroll to position [24, 0]
click at [90, 189] on textarea "Ace Concrete Company, LLC (aka ACC) was established in [DATE] and is a current …" at bounding box center [48, 186] width 83 height 22
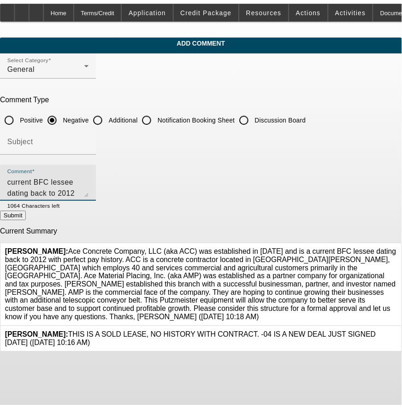
scroll to position [0, 0]
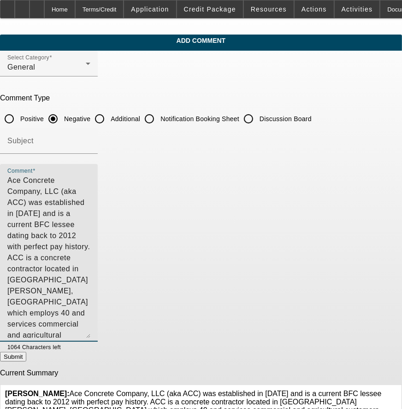
drag, startPoint x: 360, startPoint y: 191, endPoint x: 352, endPoint y: 337, distance: 146.2
click at [90, 337] on textarea "Ace Concrete Company, LLC (aka ACC) was established in [DATE] and is a current …" at bounding box center [48, 256] width 83 height 163
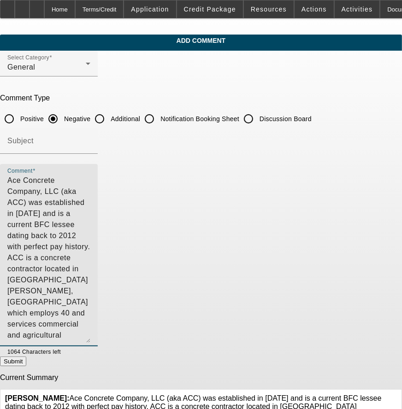
click at [90, 287] on textarea "Ace Concrete Company, LLC (aka ACC) was established in [DATE] and is a current …" at bounding box center [48, 259] width 83 height 168
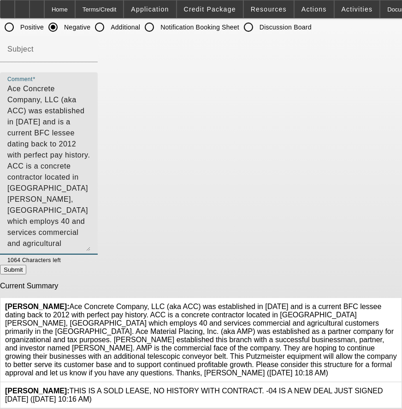
scroll to position [102, 0]
drag, startPoint x: 180, startPoint y: 177, endPoint x: 185, endPoint y: 135, distance: 42.2
click at [90, 176] on textarea "Ace Concrete Company, LLC (aka ACC) was established in [DATE] and is a current …" at bounding box center [48, 167] width 83 height 168
click at [90, 104] on textarea "Ace Concrete Company, LLC (aka ACC) was established in [DATE] and is a current …" at bounding box center [48, 167] width 83 height 168
click at [90, 106] on textarea "Ace Concrete Company, LLC (aka ACC) was established in [DATE] and is a current …" at bounding box center [48, 167] width 83 height 168
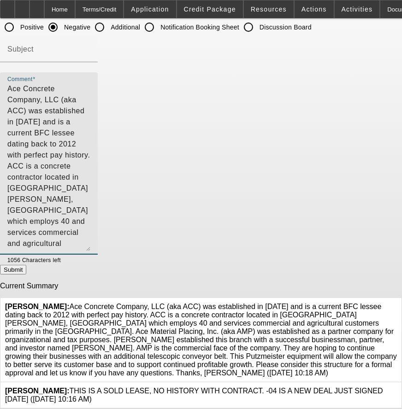
click at [90, 190] on textarea "Ace Concrete Company, LLC (aka ACC) was established in [DATE] and is a current …" at bounding box center [48, 167] width 83 height 168
click at [90, 111] on textarea "Ace Concrete Company, LLC (aka ACC) was established in [DATE] and is a current …" at bounding box center [48, 167] width 83 height 168
click at [90, 125] on textarea "Ace Concrete Company, LLC (aka ACC) was established in [DATE] and is a current …" at bounding box center [48, 167] width 83 height 168
click at [90, 164] on textarea "Ace Concrete Company, LLC (aka ACC) was established in [DATE] and is a current …" at bounding box center [48, 167] width 83 height 168
click at [90, 135] on textarea "Ace Concrete Company, LLC (aka ACC) was established in [DATE] and is a current …" at bounding box center [48, 167] width 83 height 168
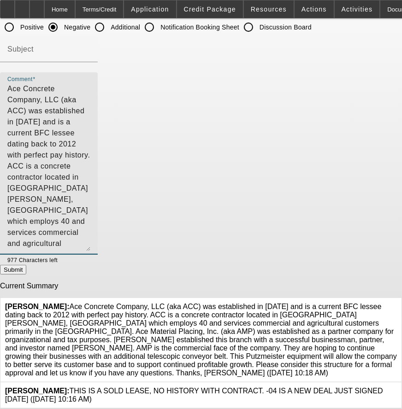
click at [56, 141] on textarea "Ace Concrete Company, LLC (aka ACC) was established in [DATE] and is a current …" at bounding box center [48, 167] width 83 height 168
click at [90, 135] on textarea "Ace Concrete Company, LLC (aka ACC) was established in [DATE] and is a current …" at bounding box center [48, 167] width 83 height 168
drag, startPoint x: 61, startPoint y: 145, endPoint x: 208, endPoint y: 139, distance: 147.1
click at [90, 139] on textarea "Comment" at bounding box center [48, 167] width 83 height 168
click at [90, 130] on textarea "Ace Concrete Company, LLC (aka ACC) was established in [DATE] and is a current …" at bounding box center [48, 167] width 83 height 168
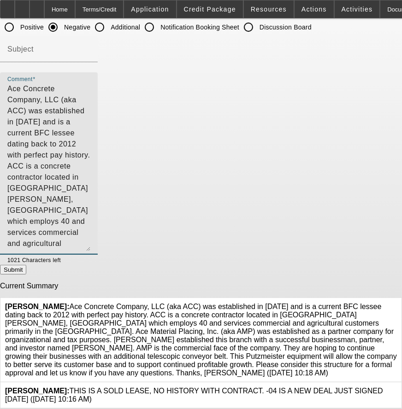
click at [90, 200] on textarea "Ace Concrete Company, LLC (aka ACC) was established in [DATE] and is a current …" at bounding box center [48, 167] width 83 height 168
drag, startPoint x: 102, startPoint y: 144, endPoint x: 84, endPoint y: 144, distance: 18.0
click at [84, 144] on textarea "Ace Concrete Company, LLC (aka ACC) was established in [DATE] and is a current …" at bounding box center [48, 167] width 83 height 168
drag, startPoint x: 209, startPoint y: 181, endPoint x: 249, endPoint y: 177, distance: 40.3
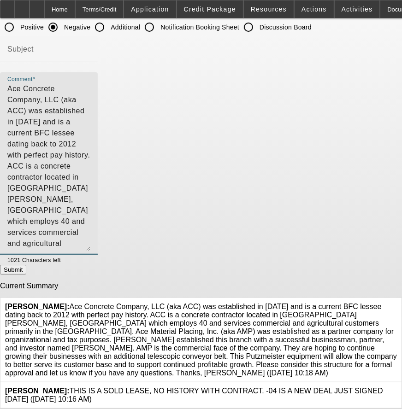
click at [90, 181] on textarea "Ace Concrete Company, LLC (aka ACC) was established in [DATE] and is a current …" at bounding box center [48, 167] width 83 height 168
drag, startPoint x: 263, startPoint y: 173, endPoint x: 268, endPoint y: 180, distance: 7.9
click at [90, 174] on textarea "Ace Concrete Company, LLC (aka ACC) was established in [DATE] and is a current …" at bounding box center [48, 167] width 83 height 168
type textarea "Ace Concrete Company, LLC (aka ACC) was established in [DATE] and is a current …"
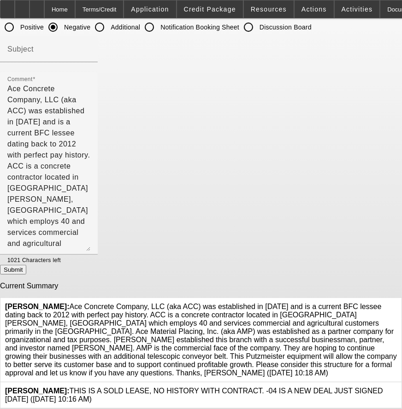
click at [26, 265] on button "Submit" at bounding box center [13, 270] width 26 height 10
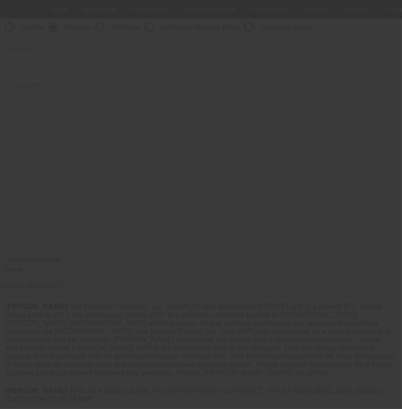
click at [341, 256] on div at bounding box center [201, 204] width 402 height 409
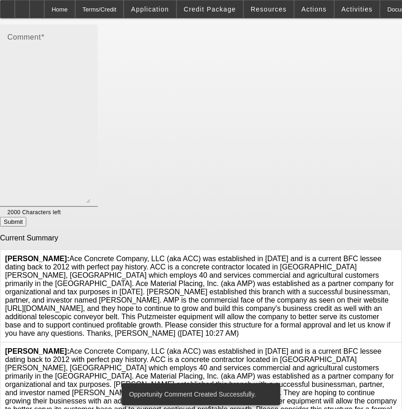
scroll to position [201, 0]
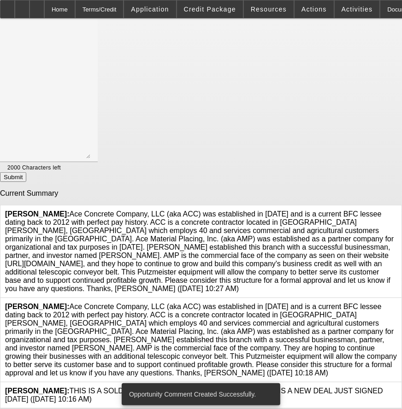
click at [397, 303] on icon at bounding box center [397, 303] width 0 height 0
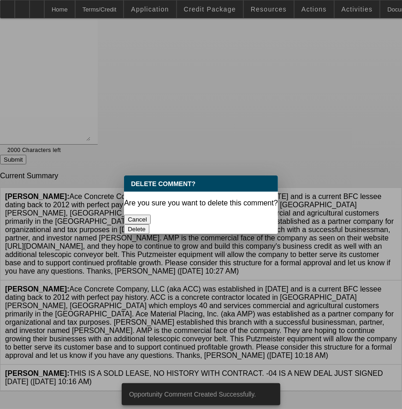
scroll to position [0, 0]
click at [149, 224] on button "Delete" at bounding box center [136, 229] width 25 height 10
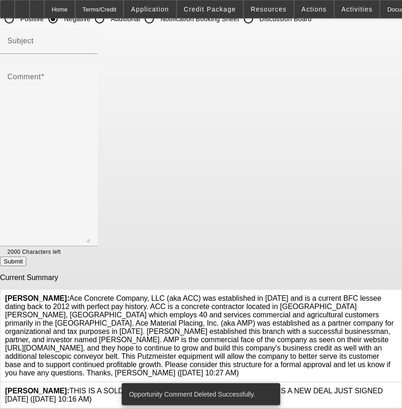
scroll to position [110, 0]
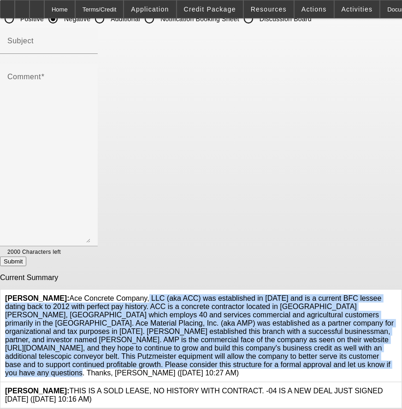
drag, startPoint x: 86, startPoint y: 280, endPoint x: 326, endPoint y: 358, distance: 252.9
click at [326, 358] on div "[PERSON_NAME]:" at bounding box center [201, 335] width 392 height 83
copy span "Ace Concrete Company, LLC (aka ACC) was established in [DATE] and is a current …"
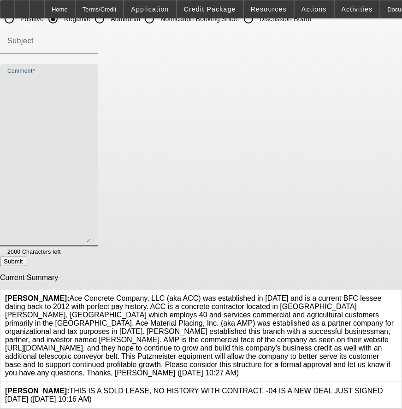
click at [90, 154] on textarea "Comment" at bounding box center [48, 159] width 83 height 168
paste textarea "Ace Concrete Company, LLC (aka ACC) was established in [DATE] and is a current …"
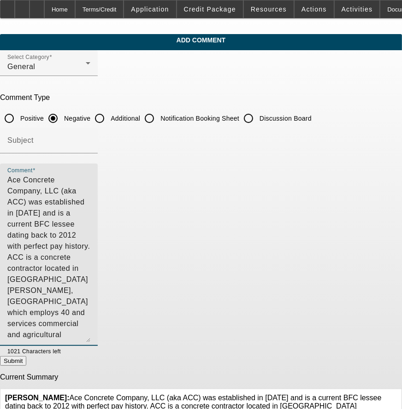
scroll to position [0, 0]
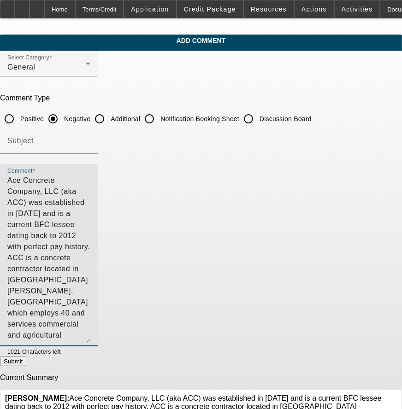
type textarea "Ace Concrete Company, LLC (aka ACC) was established in [DATE] and is a current …"
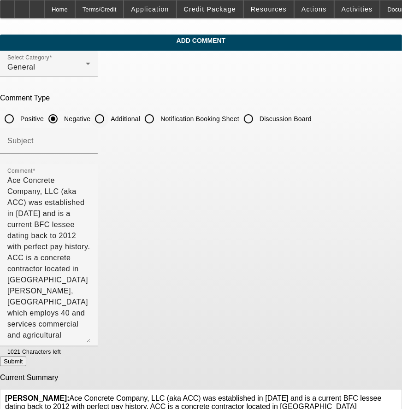
click at [140, 114] on label "Additional" at bounding box center [124, 118] width 31 height 9
click at [109, 114] on input "Additional" at bounding box center [99, 119] width 18 height 18
radio input "true"
click at [26, 361] on button "Submit" at bounding box center [13, 362] width 26 height 10
radio input "true"
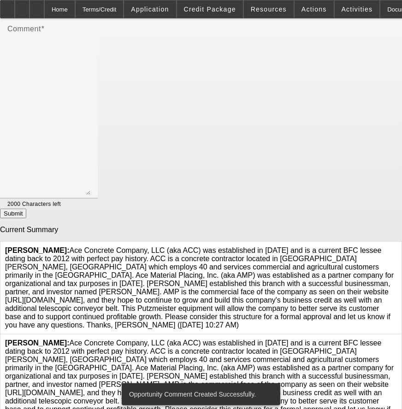
scroll to position [210, 0]
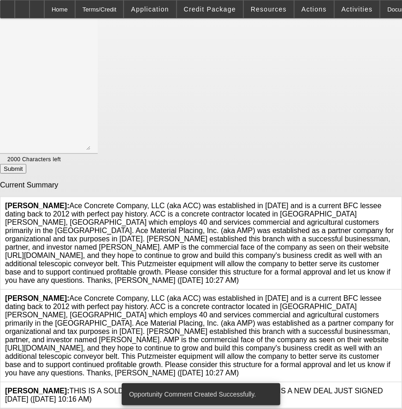
drag, startPoint x: 341, startPoint y: 278, endPoint x: 345, endPoint y: 284, distance: 7.3
click at [345, 290] on div "[PERSON_NAME]:" at bounding box center [200, 336] width 401 height 93
drag, startPoint x: 346, startPoint y: 286, endPoint x: 340, endPoint y: 279, distance: 9.5
click at [397, 294] on div at bounding box center [397, 335] width 0 height 83
drag, startPoint x: 340, startPoint y: 279, endPoint x: 344, endPoint y: 283, distance: 6.2
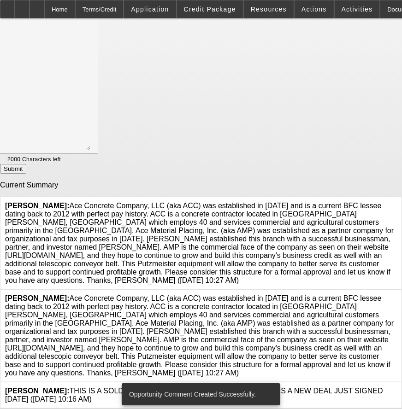
click at [397, 294] on div at bounding box center [397, 335] width 0 height 83
click at [397, 294] on icon at bounding box center [397, 294] width 0 height 0
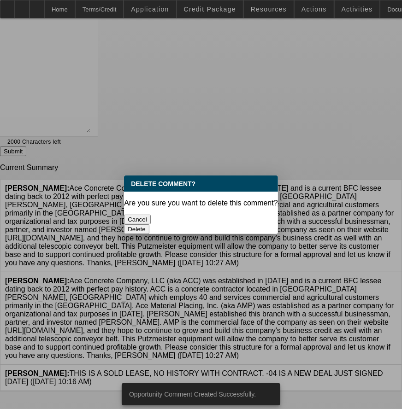
scroll to position [0, 0]
click at [149, 224] on button "Delete" at bounding box center [136, 229] width 25 height 10
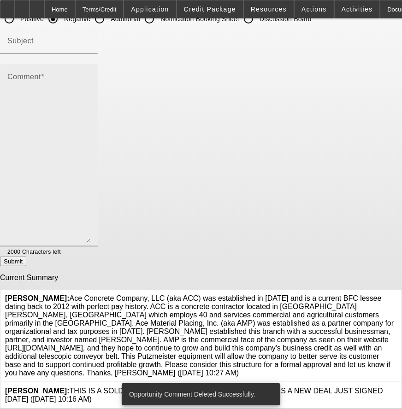
scroll to position [110, 0]
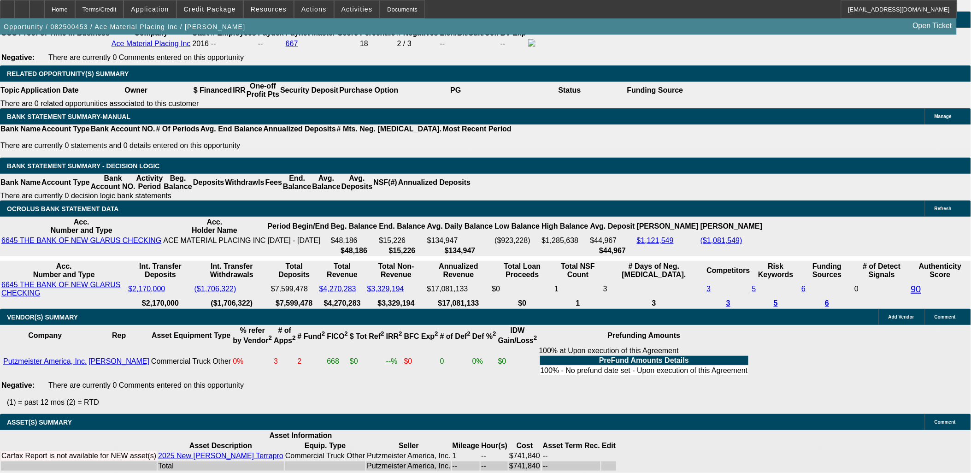
select select "0"
select select "2"
select select "0"
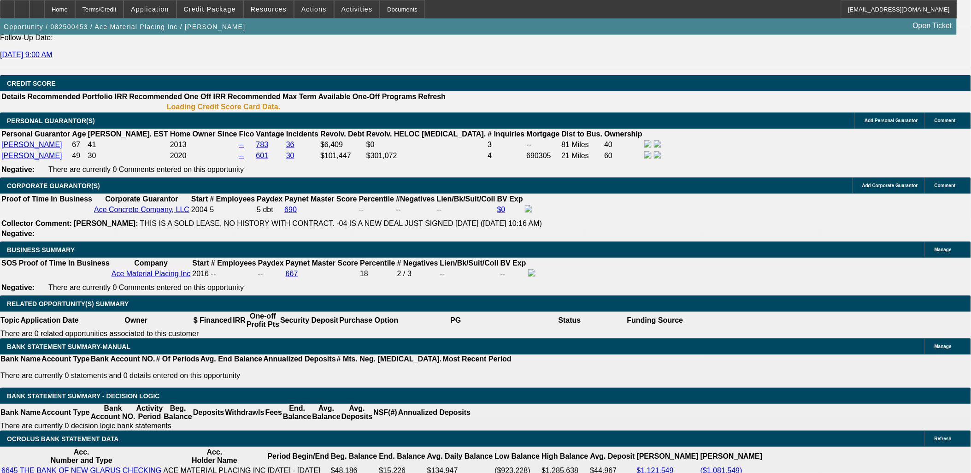
select select "1"
select select "2"
select select "6"
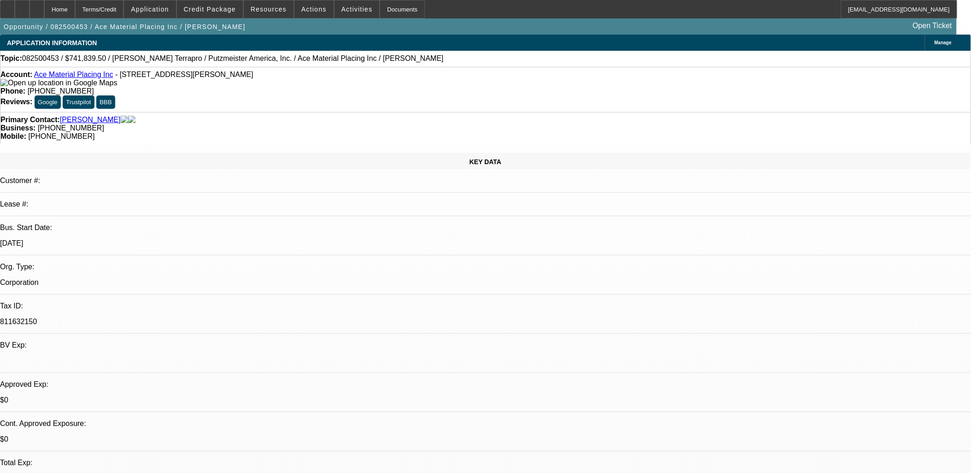
select select "0"
select select "2"
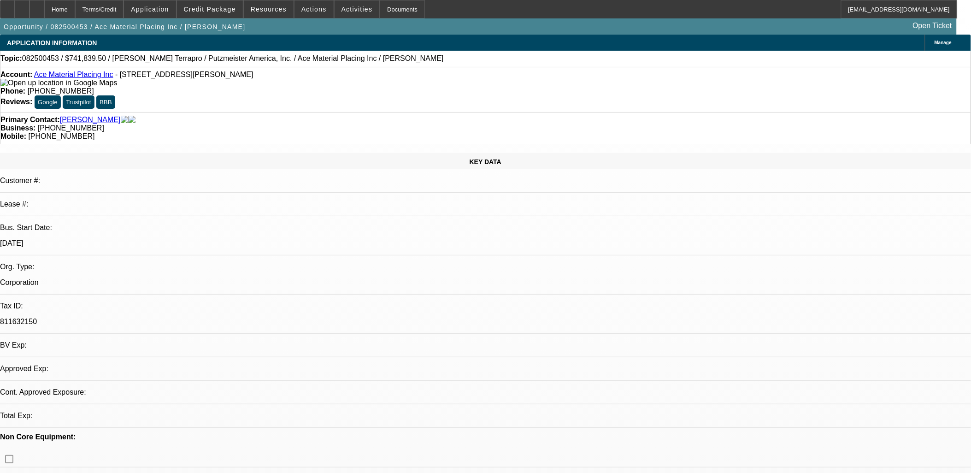
select select "0"
select select "6"
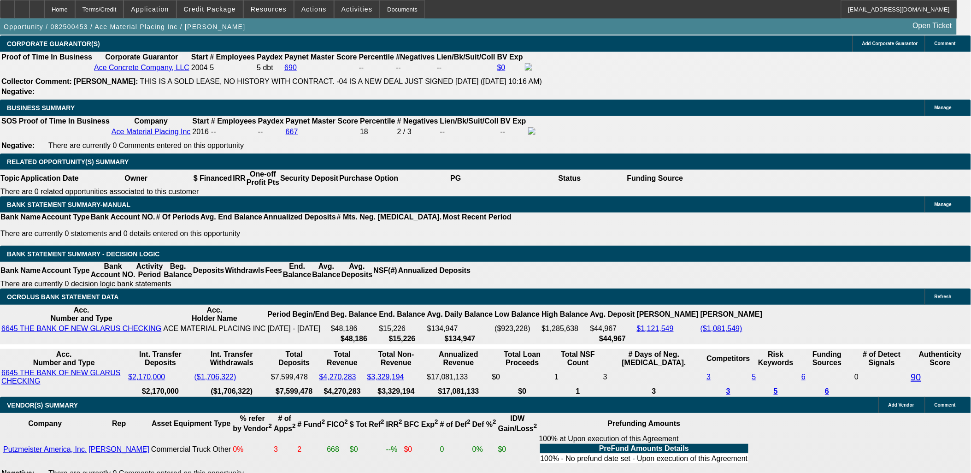
scroll to position [1382, 0]
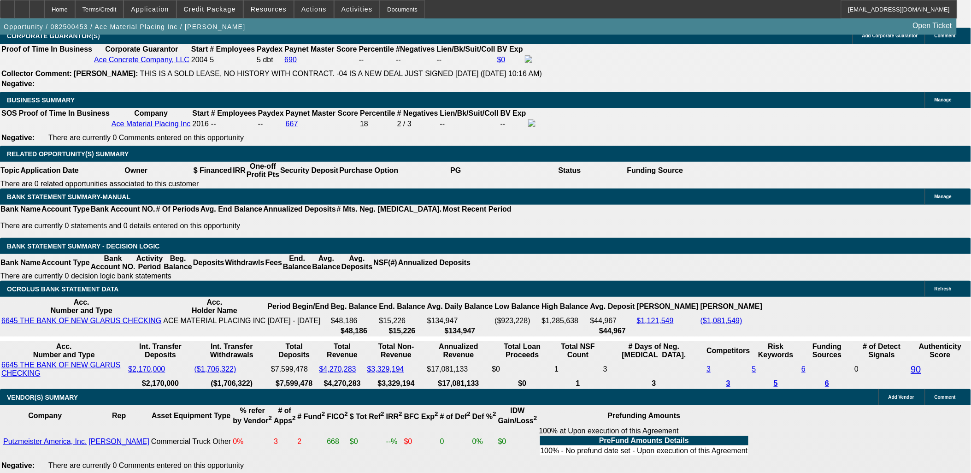
type input "9.43"
type input "UNKNOWN"
type input "$12,098.03"
type input "$24,196.06"
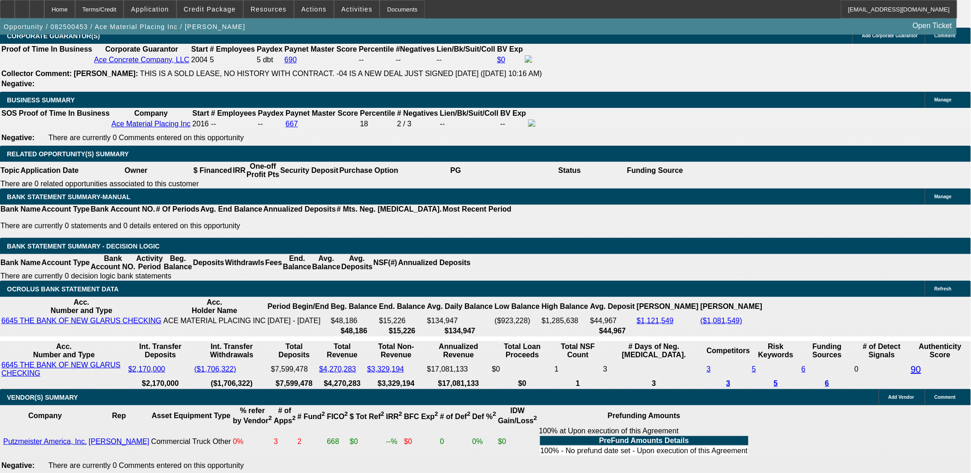
type input "9.43"
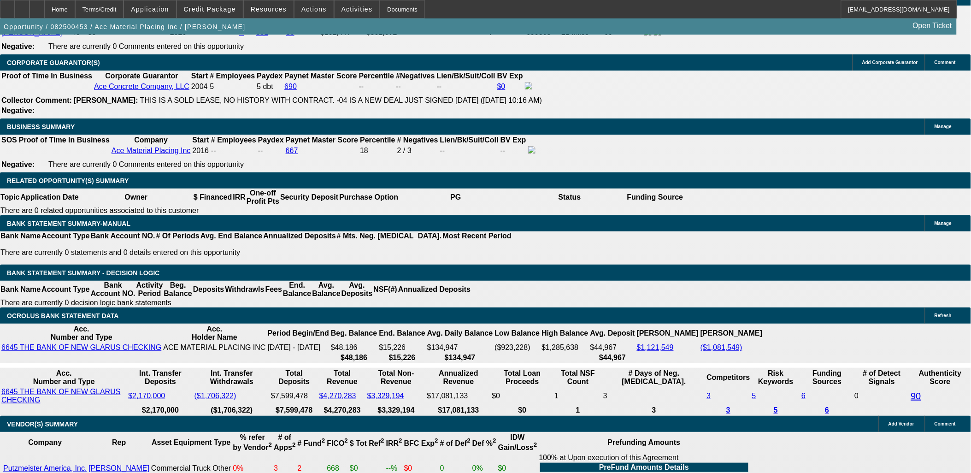
scroll to position [1330, 0]
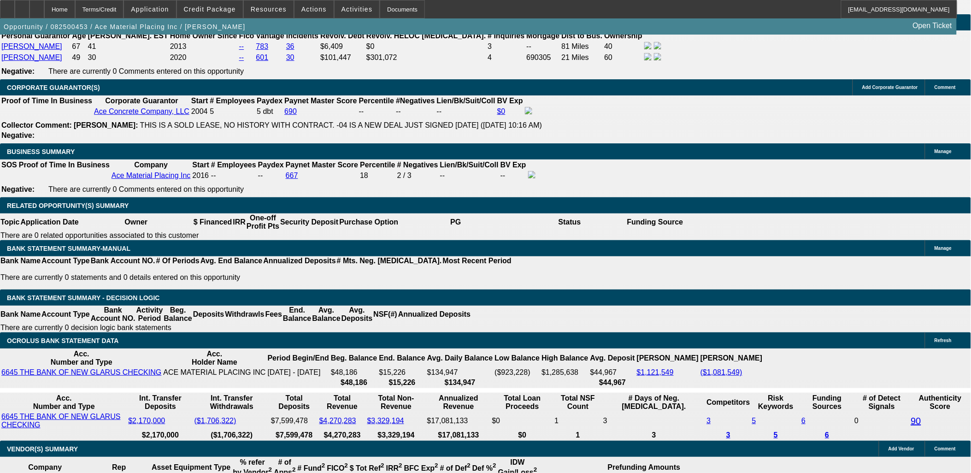
drag, startPoint x: 153, startPoint y: 40, endPoint x: 153, endPoint y: 47, distance: 6.4
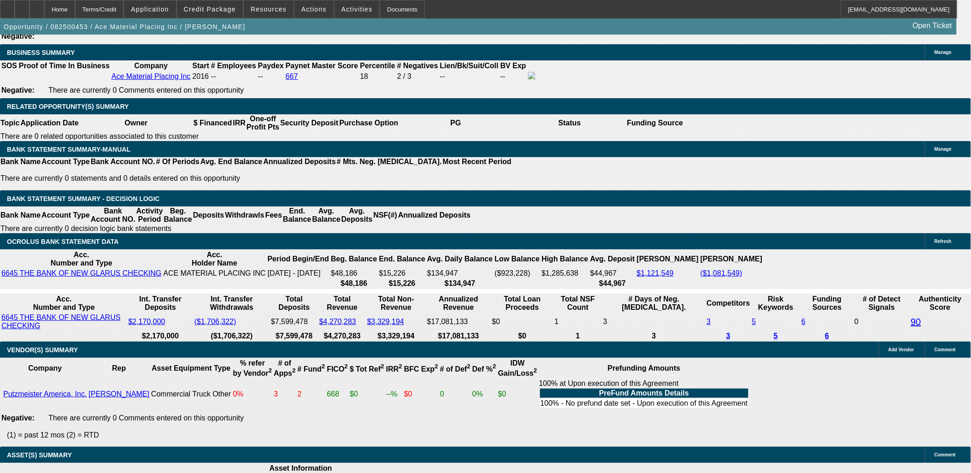
scroll to position [1433, 0]
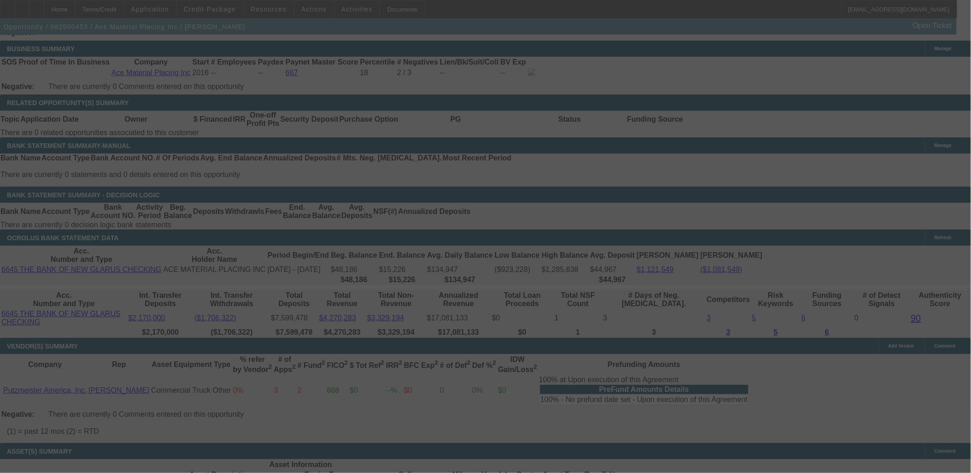
select select "0"
select select "2"
select select "0"
select select "6"
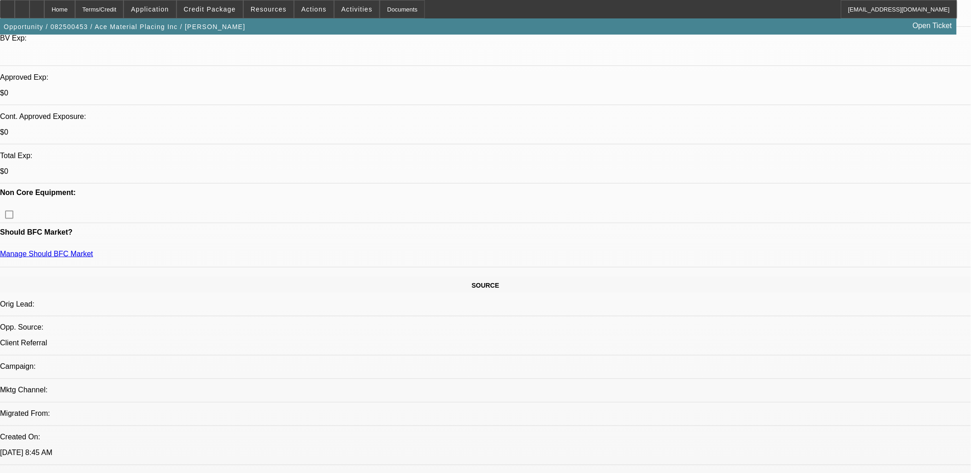
scroll to position [0, 0]
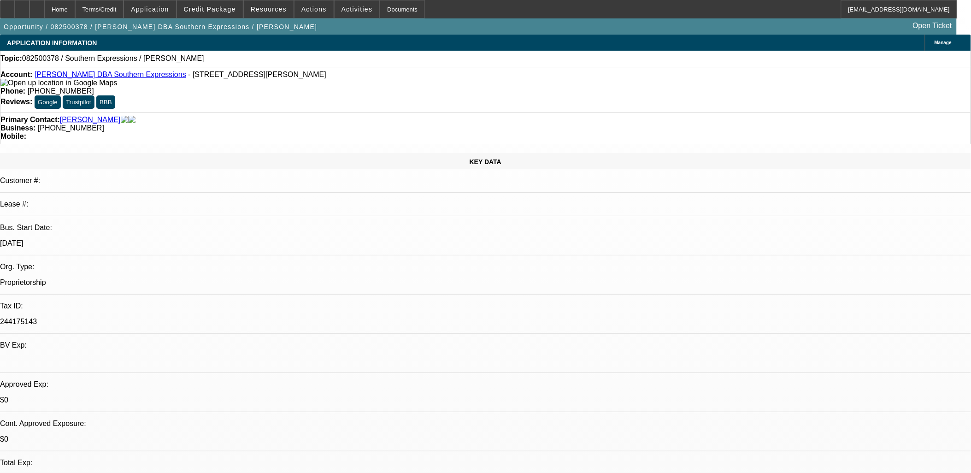
select select "0"
select select "2"
select select "0.1"
select select "1"
select select "2"
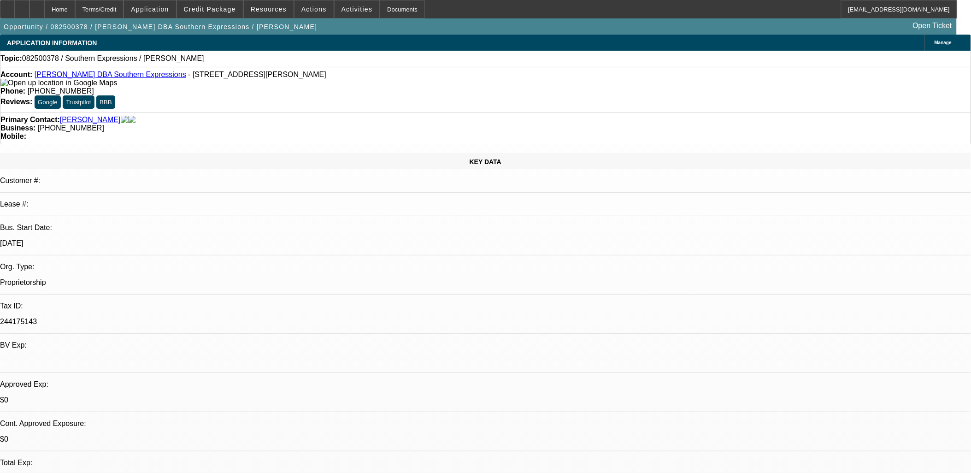
select select "4"
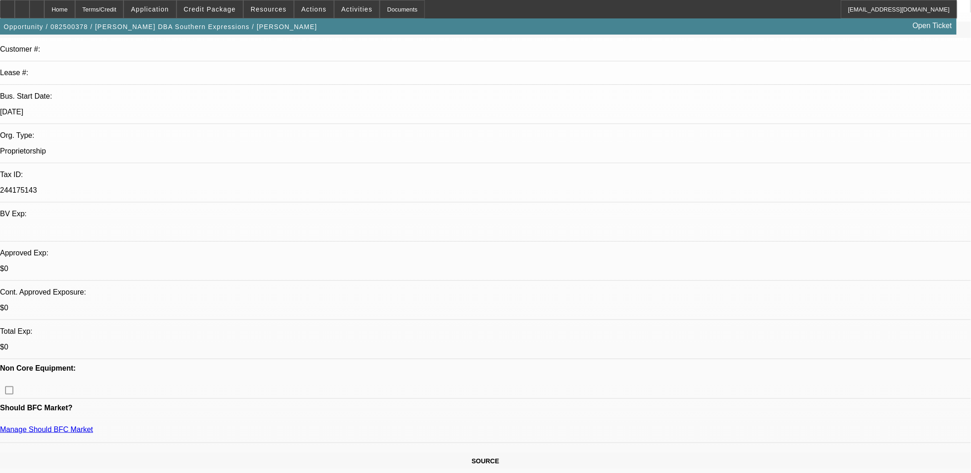
scroll to position [153, 0]
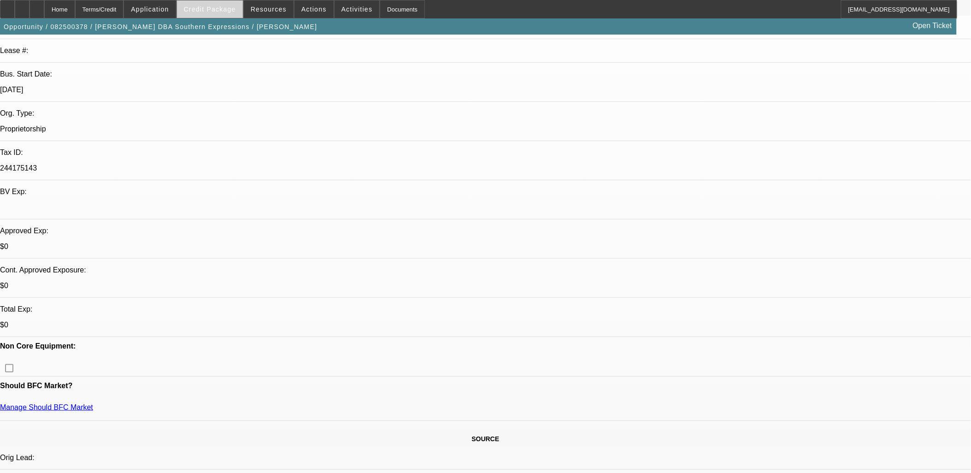
click at [234, 14] on span at bounding box center [210, 9] width 66 height 22
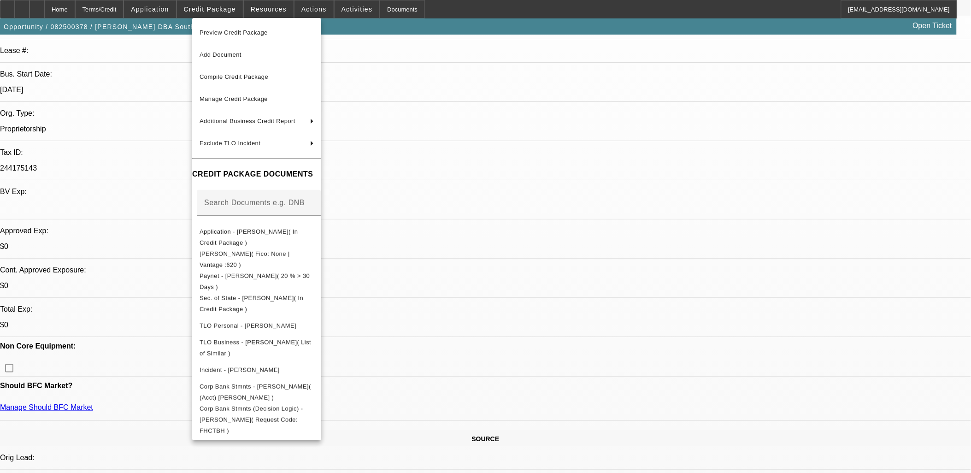
drag, startPoint x: 498, startPoint y: 152, endPoint x: 493, endPoint y: 153, distance: 4.7
click at [498, 151] on div at bounding box center [485, 236] width 971 height 473
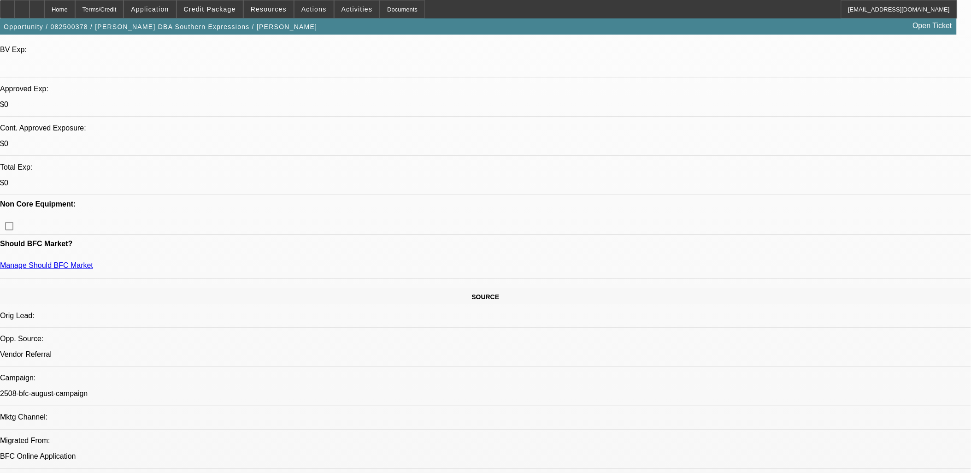
scroll to position [307, 0]
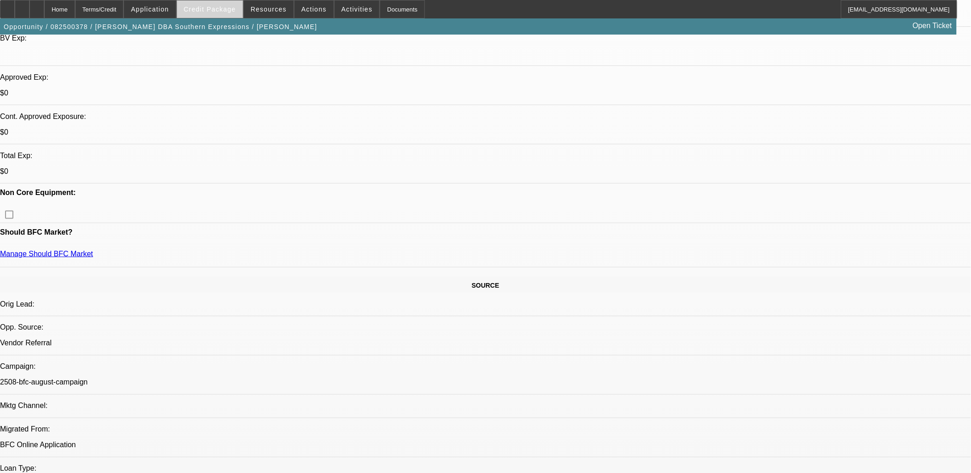
click at [224, 11] on span "Credit Package" at bounding box center [210, 9] width 52 height 7
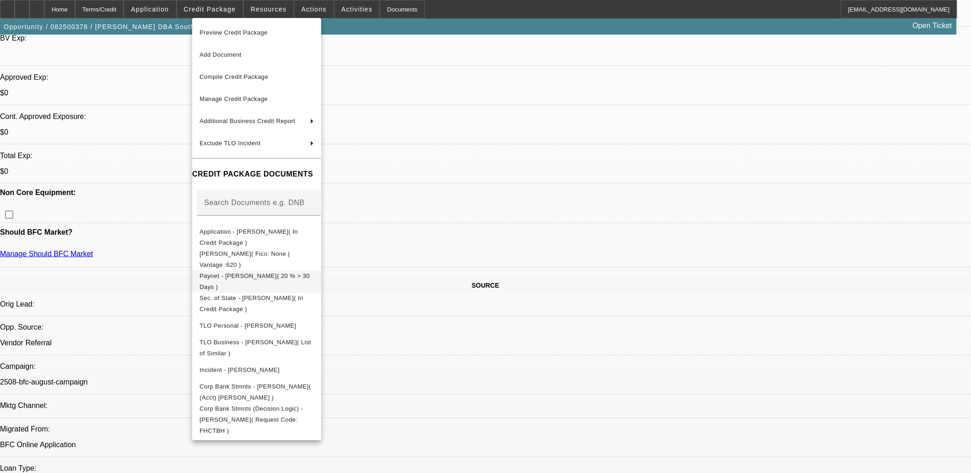
click at [321, 271] on button "Paynet - Darryl Smith( 20 % > 30 Days )" at bounding box center [256, 281] width 129 height 22
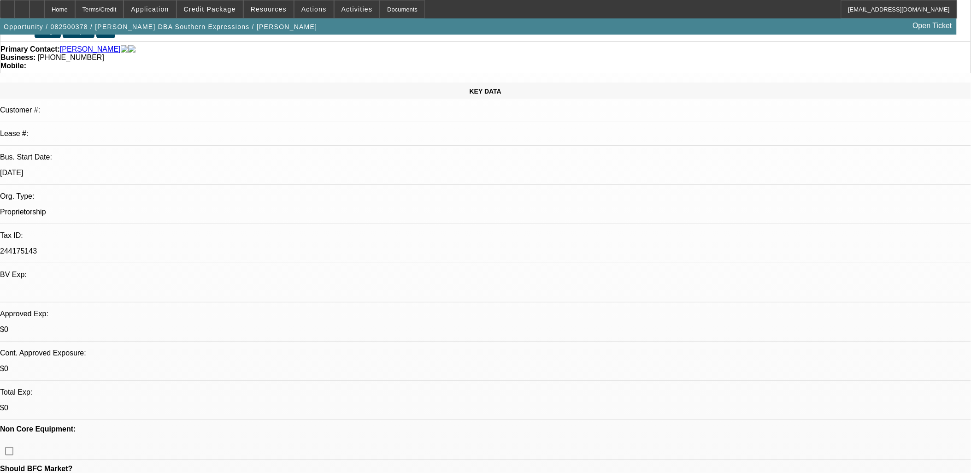
scroll to position [0, 0]
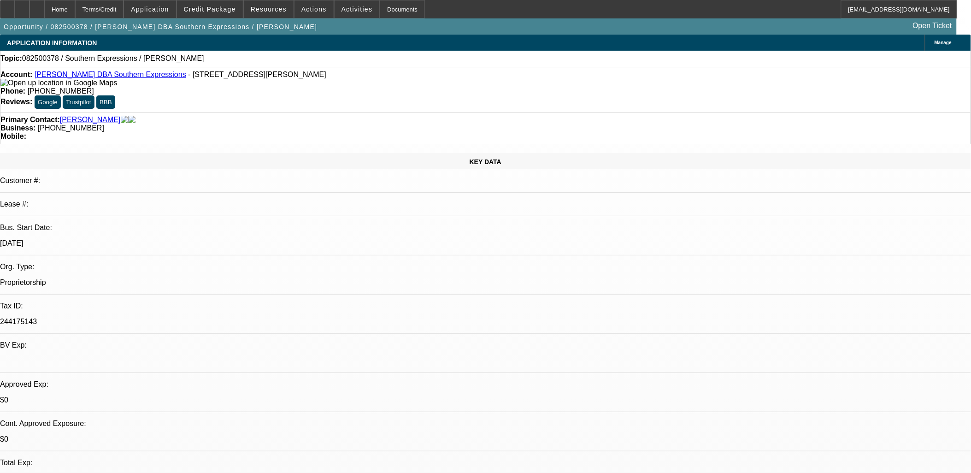
click at [88, 78] on link "[PERSON_NAME] DBA Southern Expressions" at bounding box center [111, 74] width 152 height 8
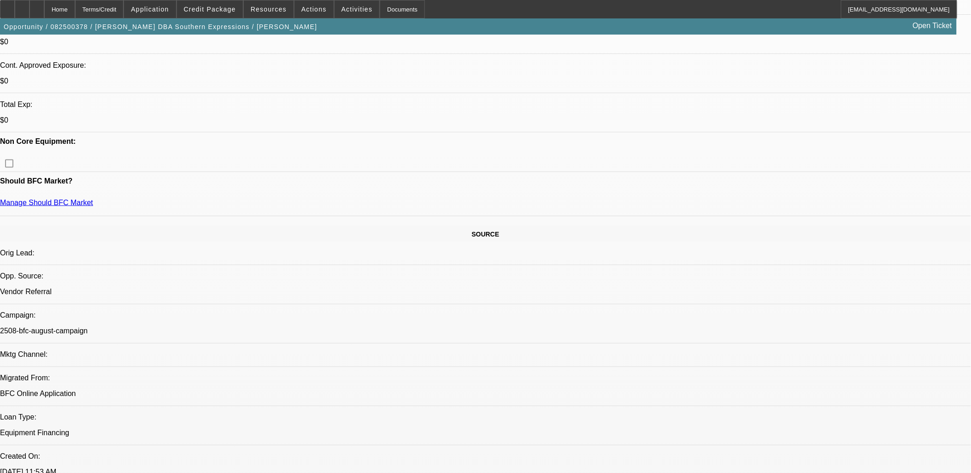
scroll to position [409, 0]
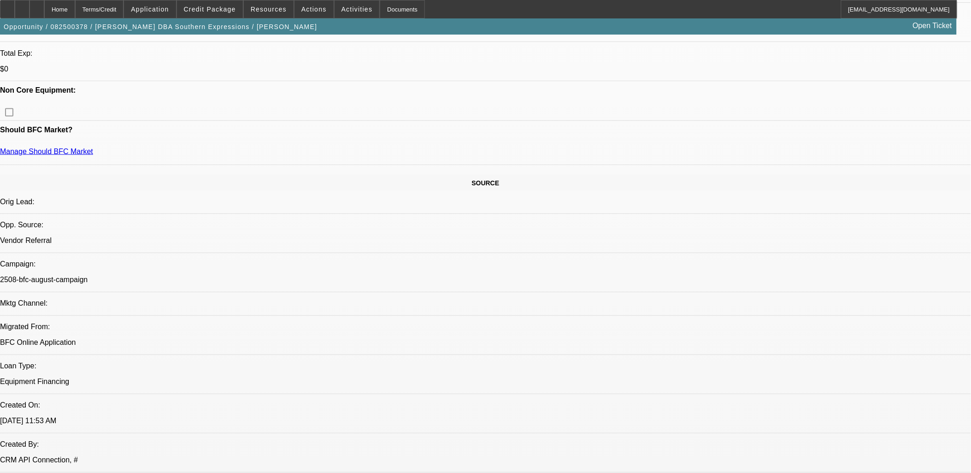
click at [29, 12] on div at bounding box center [22, 9] width 15 height 18
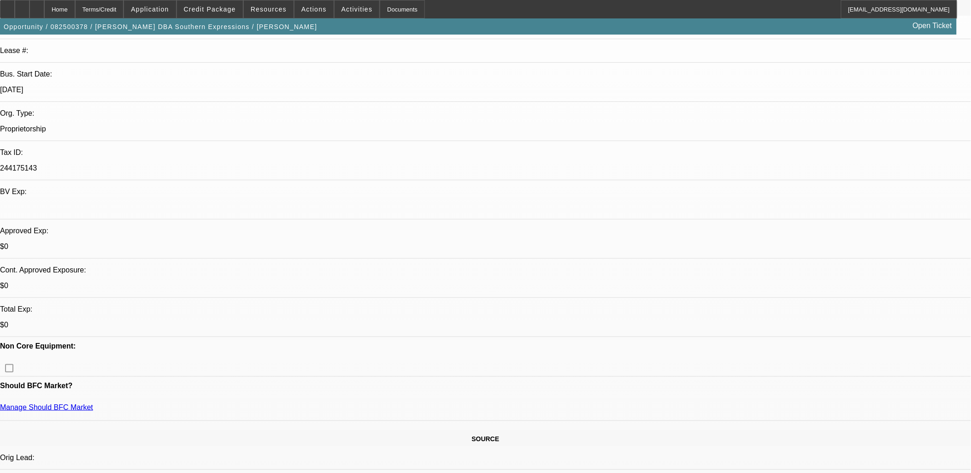
scroll to position [0, 0]
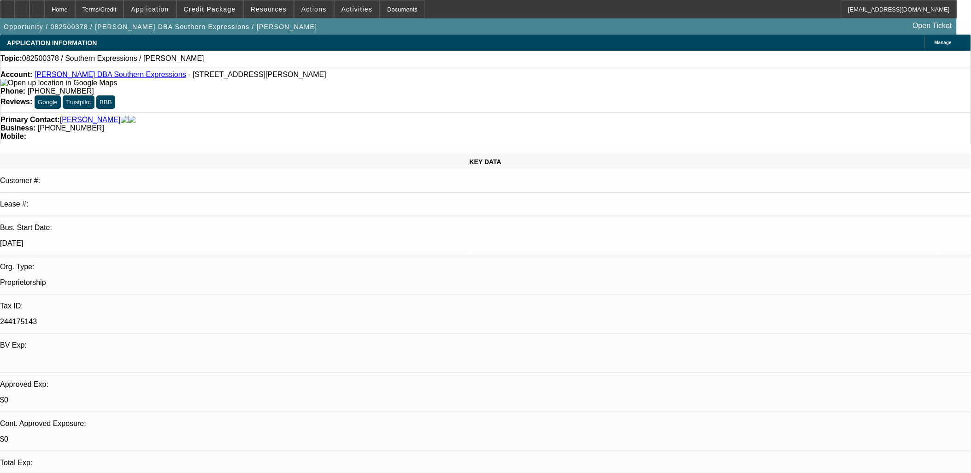
drag, startPoint x: 299, startPoint y: 76, endPoint x: 42, endPoint y: 79, distance: 257.5
click at [42, 79] on div "Account: Darryl Smith DBA Southern Expressions - 6161 Beaver Dam Rd, Adams Run,…" at bounding box center [485, 78] width 970 height 17
copy div "Darryl Smith DBA Southern Expressions - 6161 Beaver Dam Rd, Adams Run, SC 29426"
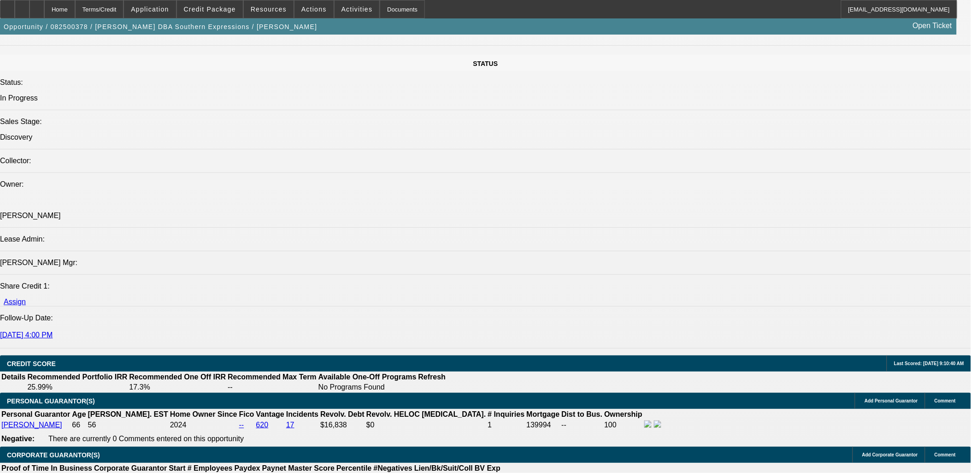
scroll to position [1024, 0]
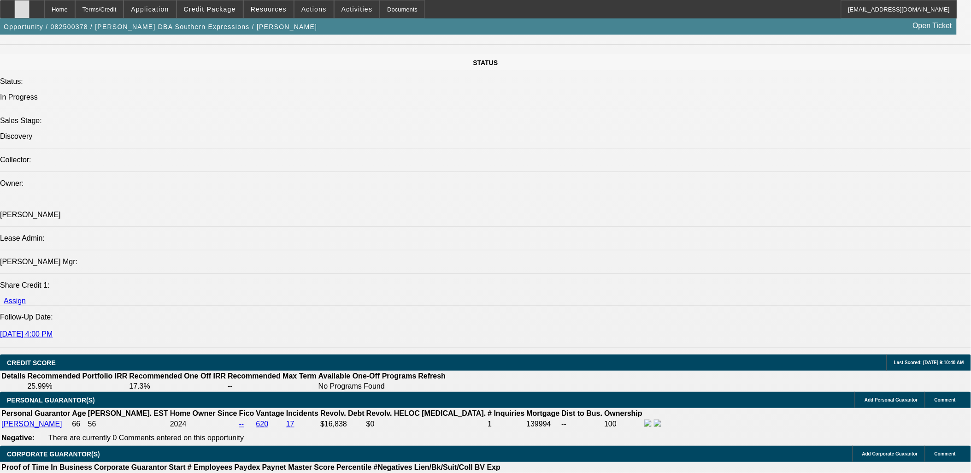
click at [22, 6] on icon at bounding box center [22, 6] width 0 height 0
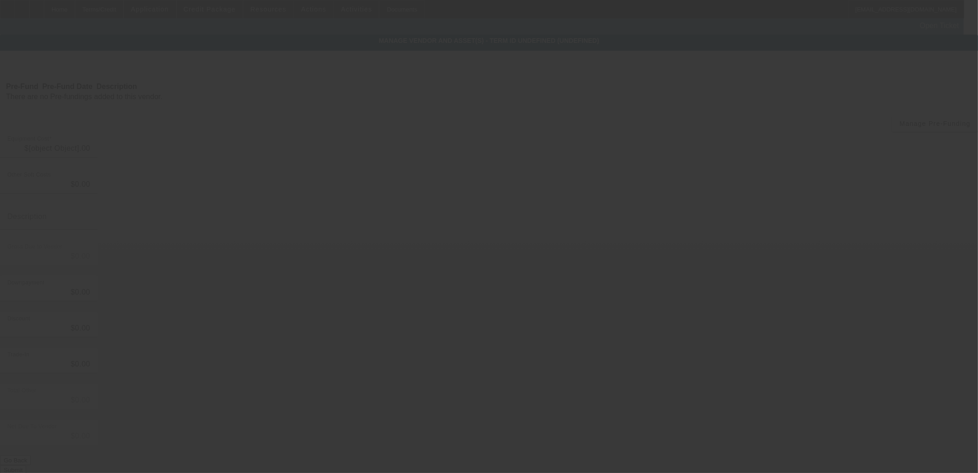
type input "$13,500.00"
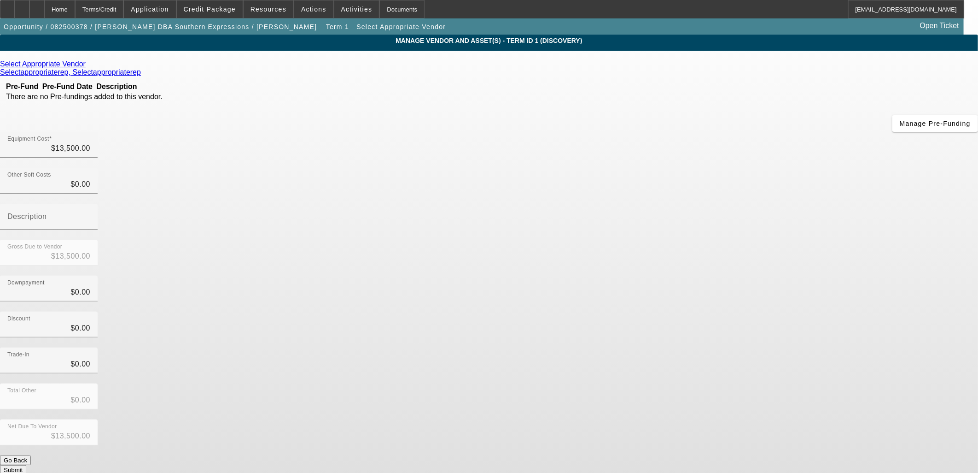
click at [306, 64] on div "Select Appropriate Vendor" at bounding box center [489, 64] width 978 height 8
click at [88, 66] on icon at bounding box center [88, 64] width 0 height 8
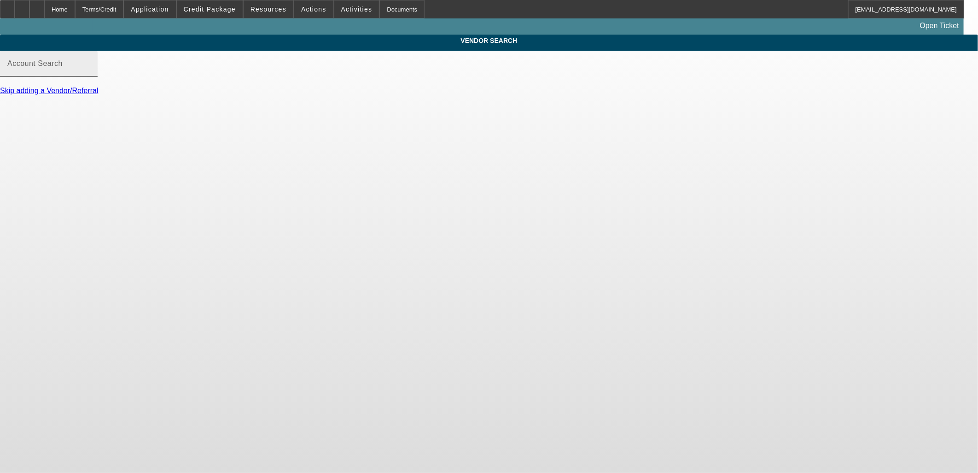
click at [90, 73] on input "Account Search" at bounding box center [48, 67] width 83 height 11
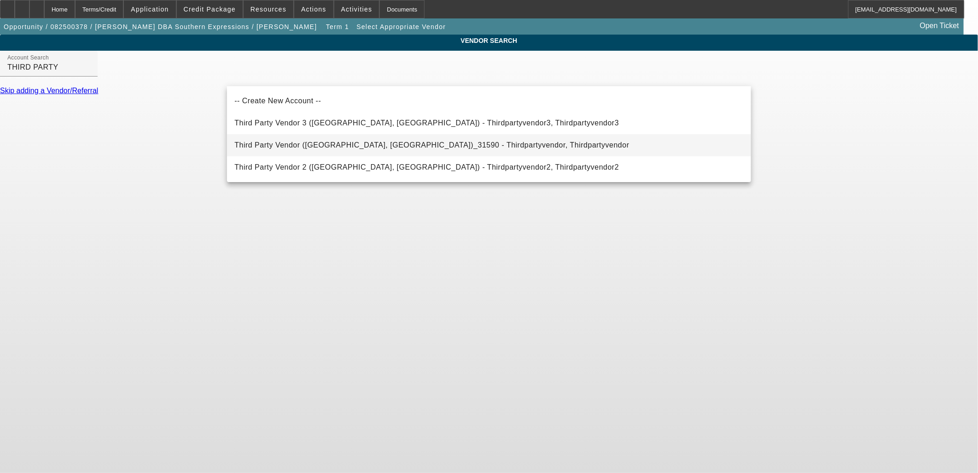
click at [378, 147] on span "Third Party Vendor (Northbrook, IL)_31590 - Thirdpartyvendor, Thirdpartyvendor" at bounding box center [431, 145] width 395 height 8
type input "Third Party Vendor (Northbrook, IL)_31590 - Thirdpartyvendor, Thirdpartyvendor"
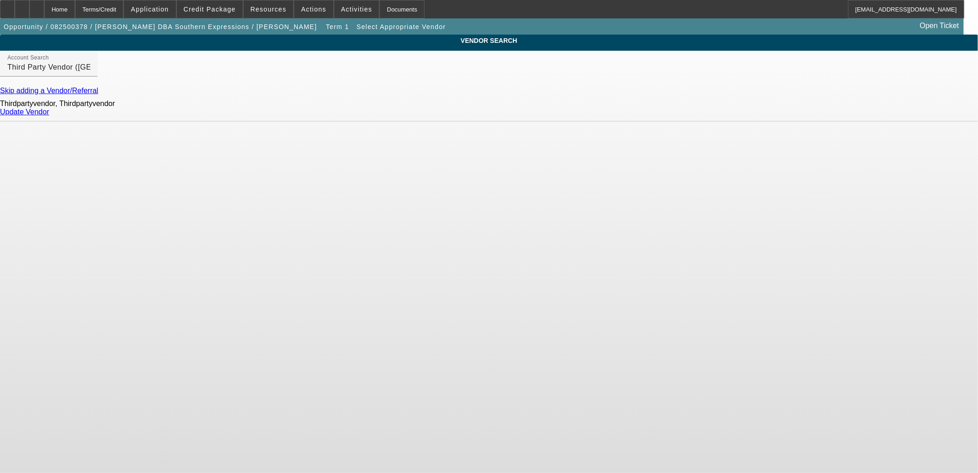
click at [49, 116] on link "Update Vendor" at bounding box center [24, 112] width 49 height 8
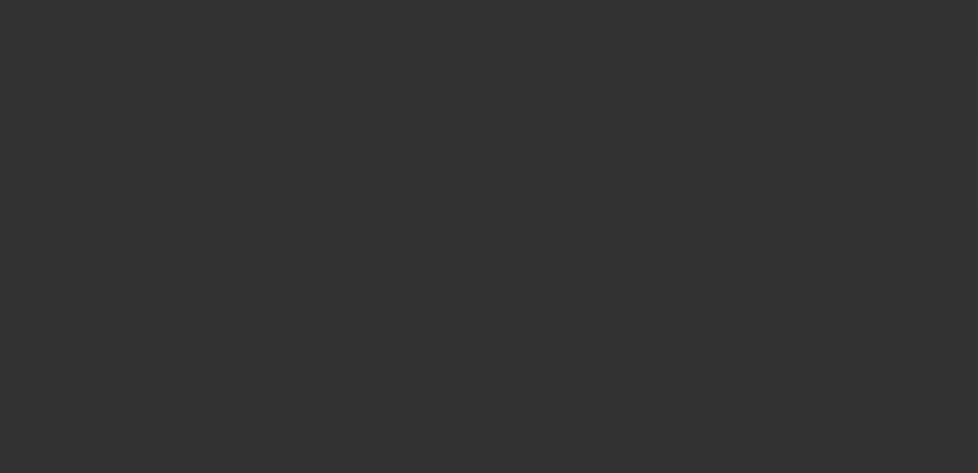
type input "$13,500.00"
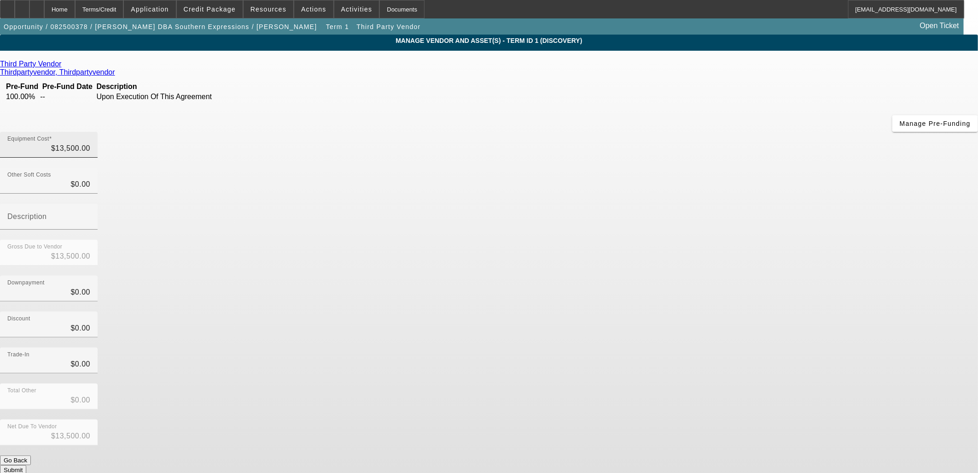
click at [98, 132] on div "Equipment Cost $13,500.00" at bounding box center [49, 145] width 98 height 26
click at [90, 143] on input "13500" at bounding box center [48, 148] width 83 height 11
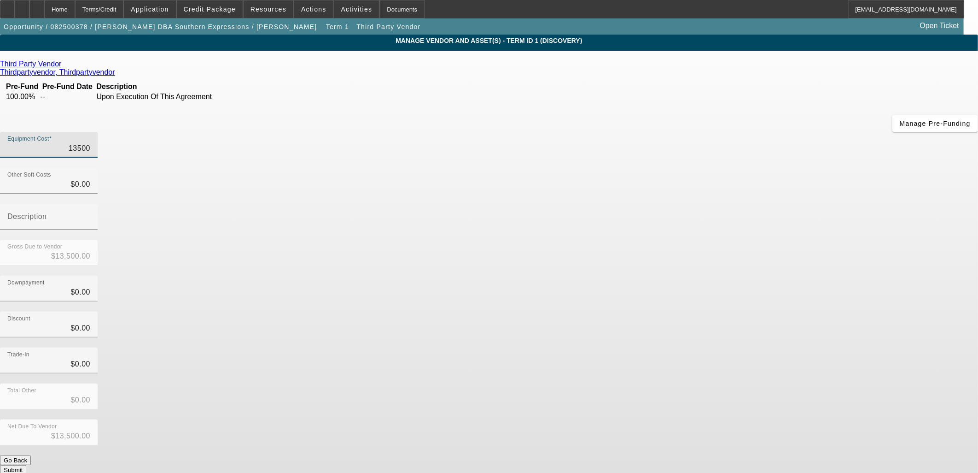
click at [90, 143] on input "13500" at bounding box center [48, 148] width 83 height 11
type input "1"
type input "$1.00"
type input "11"
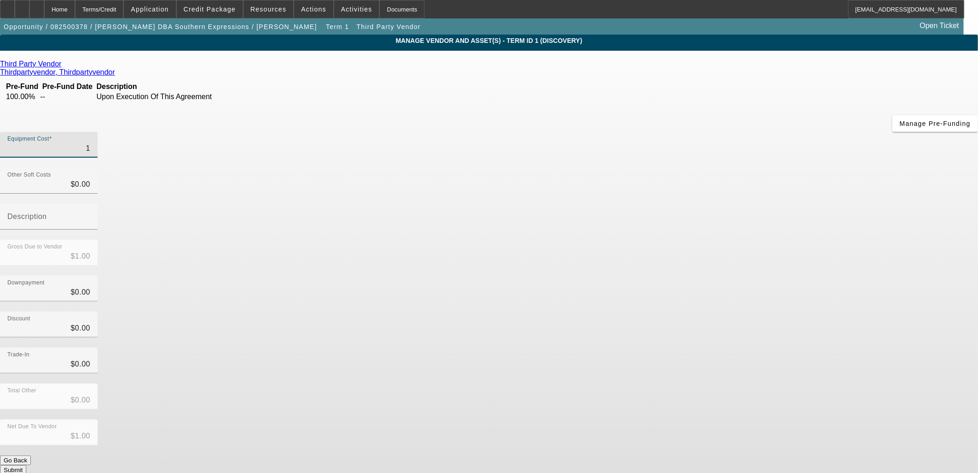
type input "$11.00"
type input "114"
type input "$114.00"
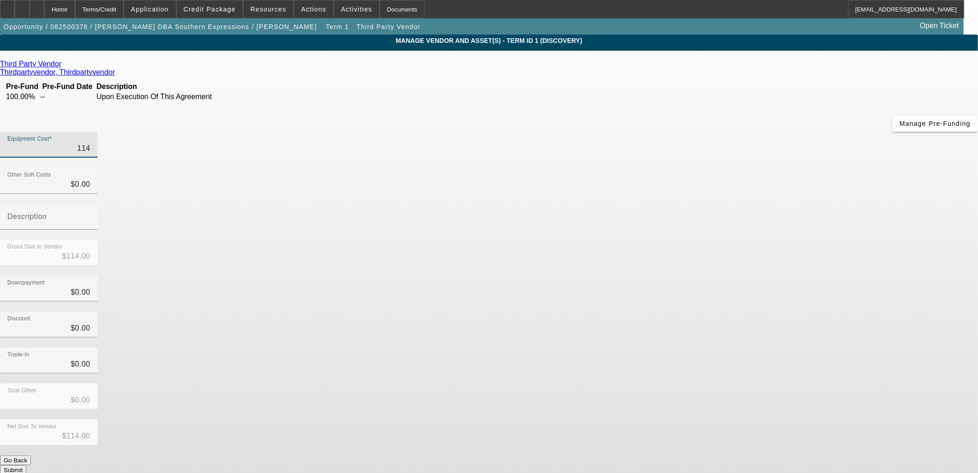
type input "1145"
type input "$1,145.00"
type input "11450"
type input "$11,450.00"
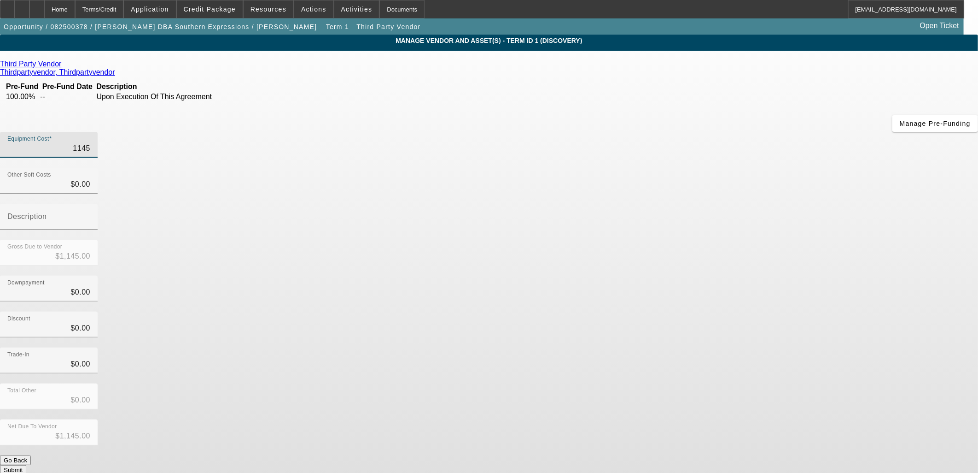
type input "$11,450.00"
click at [696, 311] on div "Discount $0.00" at bounding box center [489, 329] width 978 height 36
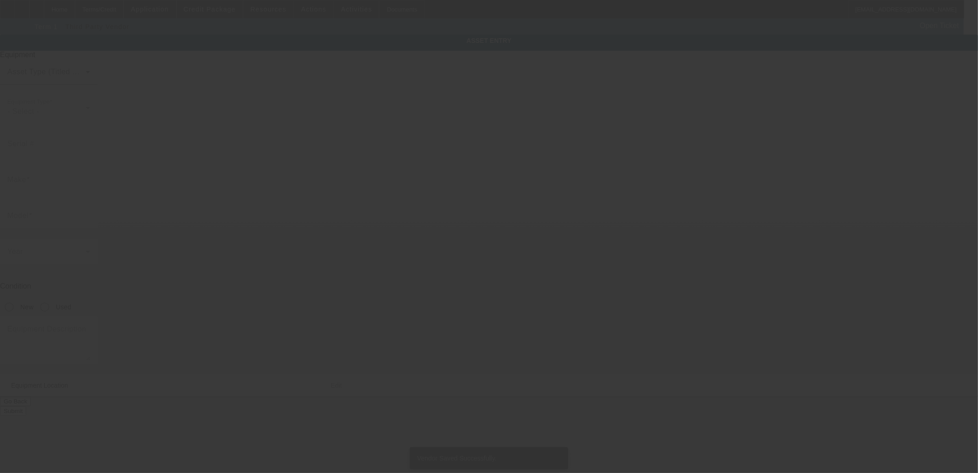
type textarea "Make: Javalin ; Model: Work horse"
type input "6161 Beaver Dam Road"
type input "Adams Run"
type input "29426"
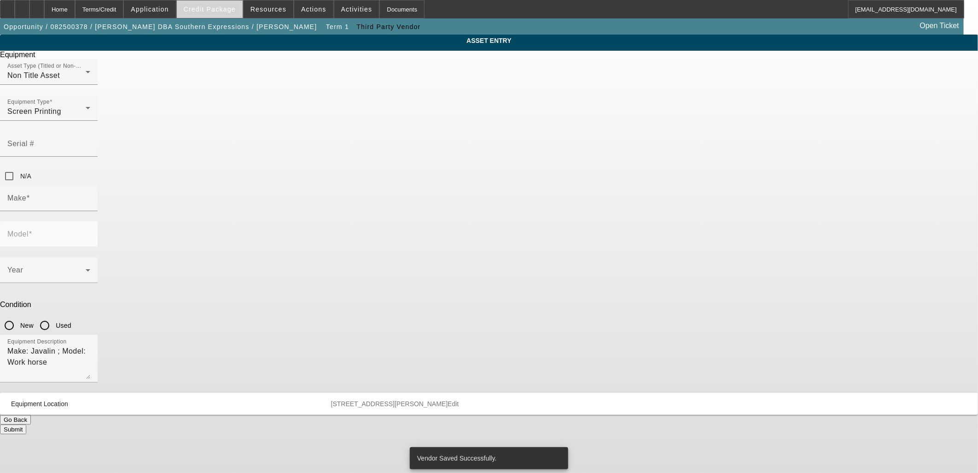
click at [222, 3] on span at bounding box center [210, 9] width 66 height 22
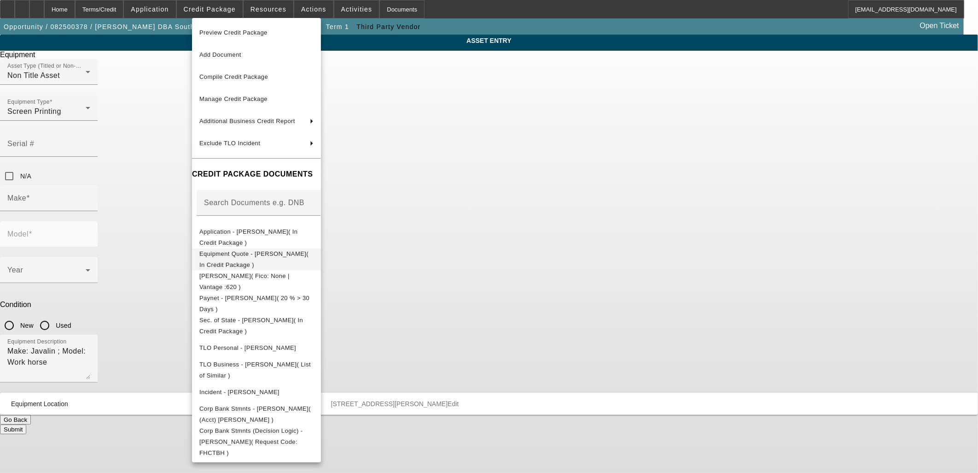
click at [260, 252] on span "Equipment Quote - Darryl Smith( In Credit Package )" at bounding box center [253, 259] width 109 height 18
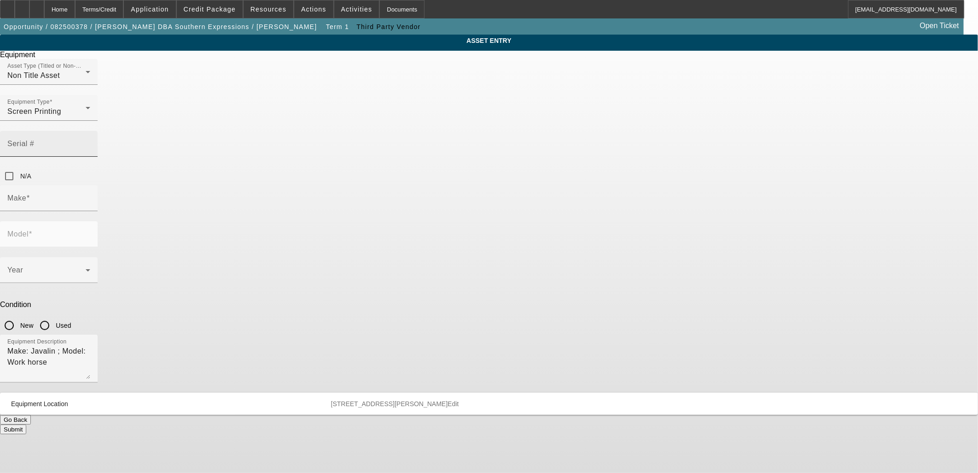
click at [34, 140] on mat-label "Serial #" at bounding box center [20, 144] width 27 height 8
click at [90, 142] on input "Serial #" at bounding box center [48, 147] width 83 height 11
paste input "29486"
type input "29486"
click at [90, 196] on input "Make" at bounding box center [48, 201] width 83 height 11
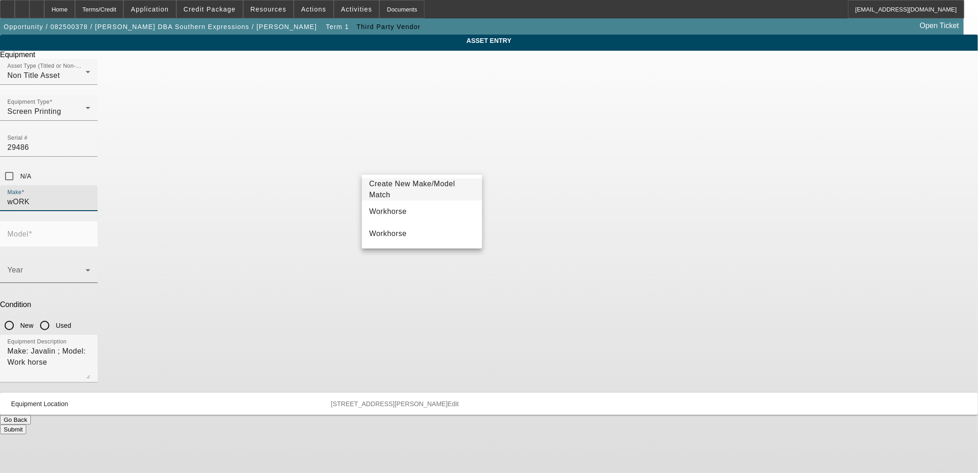
click at [418, 209] on mat-option "Workhorse" at bounding box center [422, 211] width 120 height 22
type input "Workhorse"
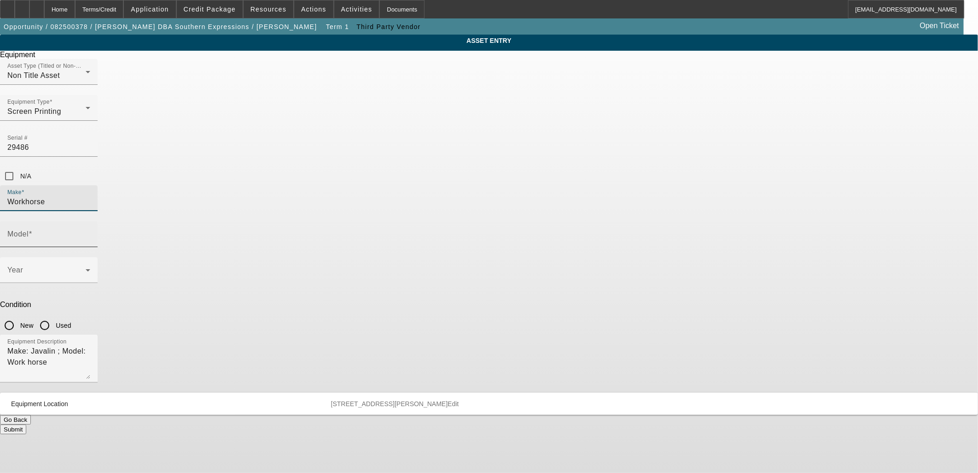
click at [90, 232] on input "Model" at bounding box center [48, 237] width 83 height 11
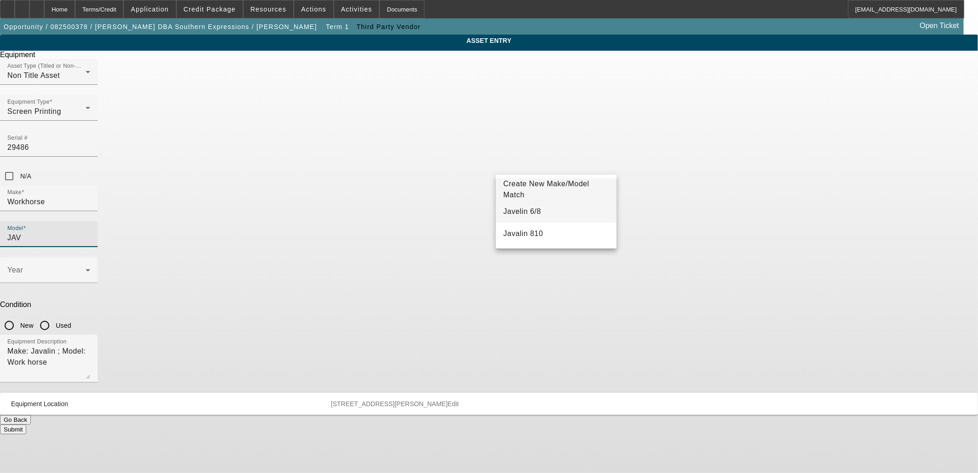
click at [555, 213] on mat-option "Javelin 6/8" at bounding box center [556, 211] width 120 height 22
type input "Javelin 6/8"
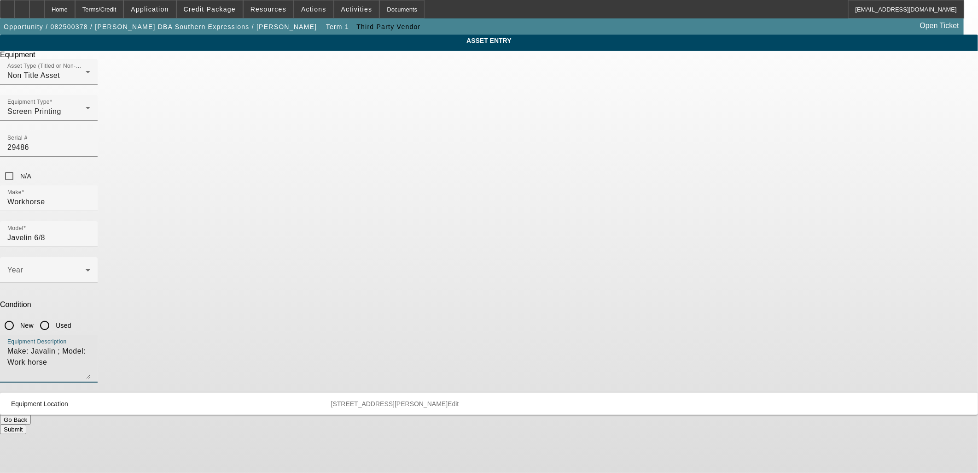
drag, startPoint x: 536, startPoint y: 240, endPoint x: 255, endPoint y: 250, distance: 280.7
click at [255, 250] on div "ASSET ENTRY Delete asset Equipment Asset Type (Titled or Non-Titled) Non Title …" at bounding box center [489, 234] width 978 height 399
drag, startPoint x: 540, startPoint y: 209, endPoint x: 480, endPoint y: 206, distance: 60.9
click at [54, 316] on input "Used" at bounding box center [44, 325] width 18 height 18
radio input "true"
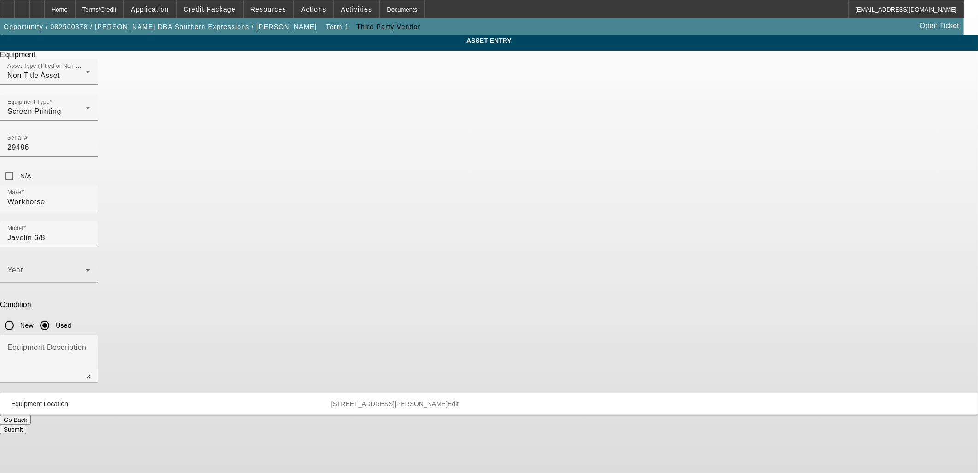
click at [86, 268] on span at bounding box center [46, 273] width 78 height 11
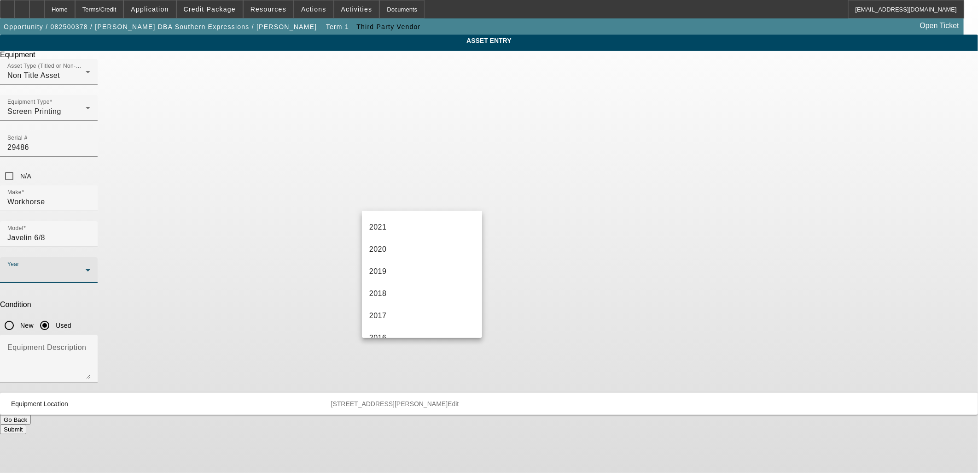
scroll to position [205, 0]
click at [416, 302] on mat-option "2015" at bounding box center [422, 309] width 120 height 22
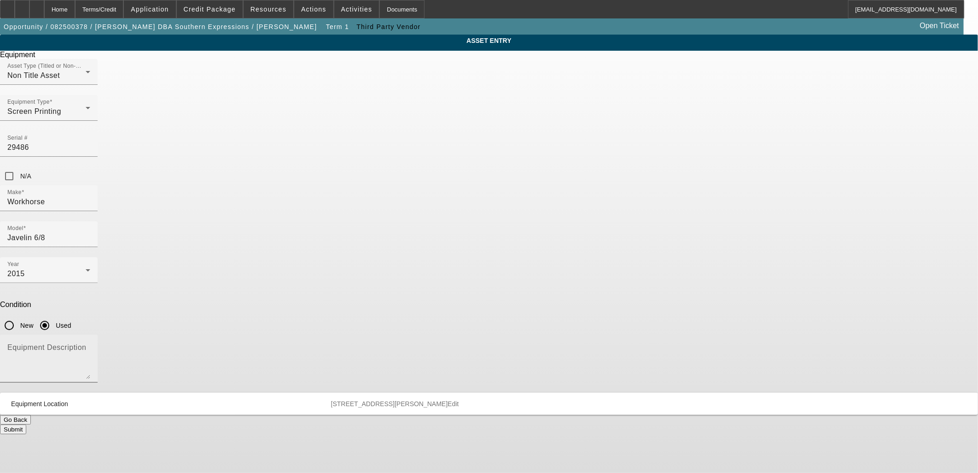
click at [90, 345] on textarea "Equipment Description" at bounding box center [48, 361] width 83 height 33
paste textarea "w/ squeegees & flood bars"
type textarea "Sold w/ squeegees & flood bars"
click at [524, 424] on div "Submit" at bounding box center [489, 429] width 978 height 10
click at [526, 424] on div "Submit" at bounding box center [489, 429] width 978 height 10
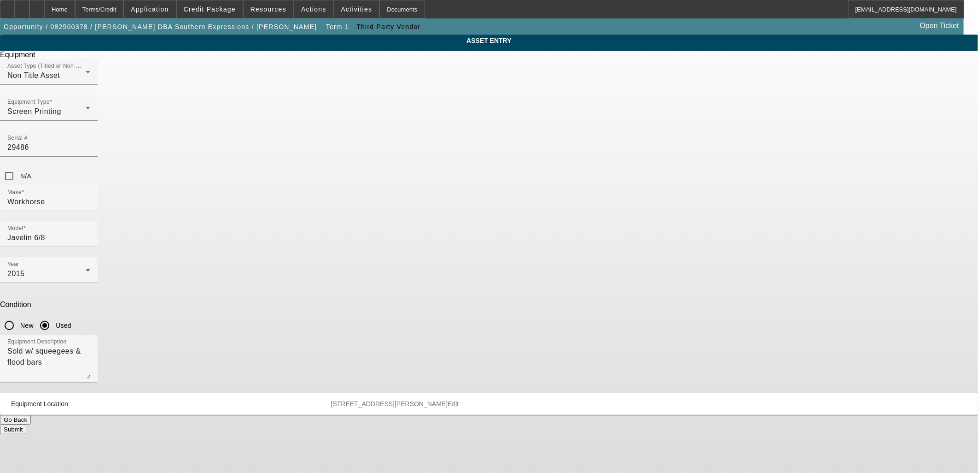
click at [26, 424] on button "Submit" at bounding box center [13, 429] width 26 height 10
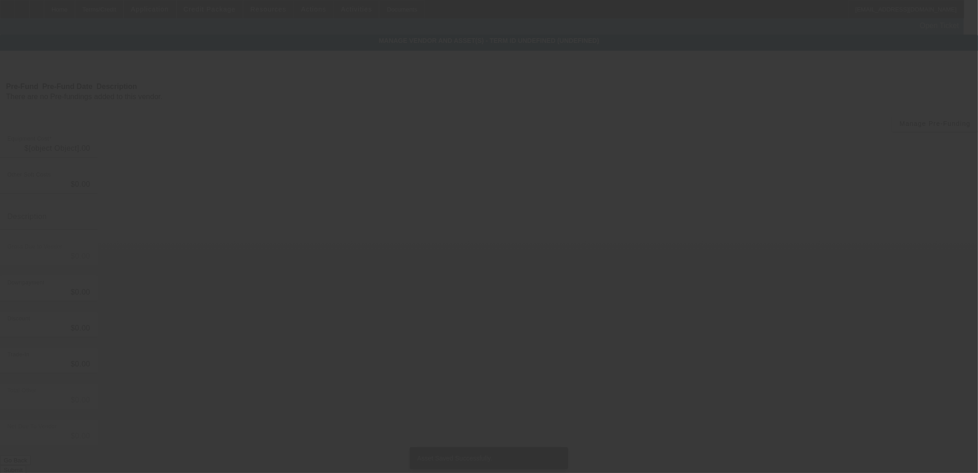
type input "$11,450.00"
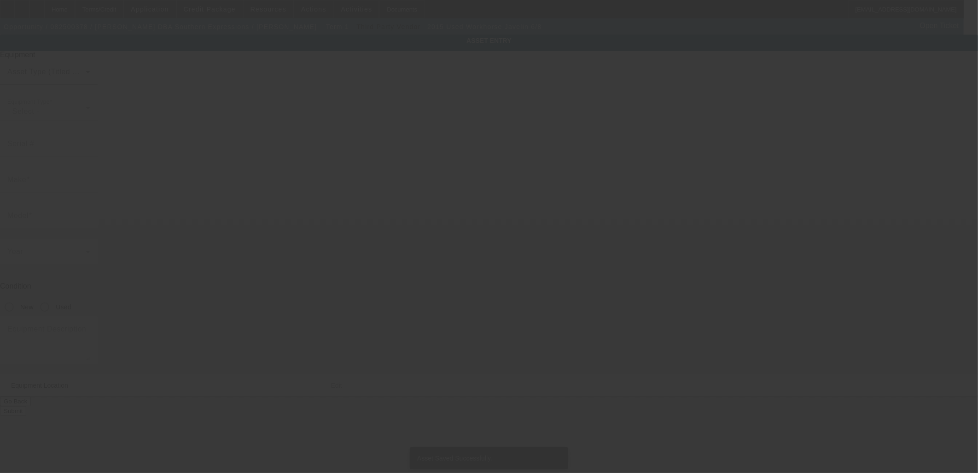
type input "29486"
type input "Workhorse"
type input "Javelin 6/8"
radio input "true"
type textarea "Sold w/ squeegees & flood bars"
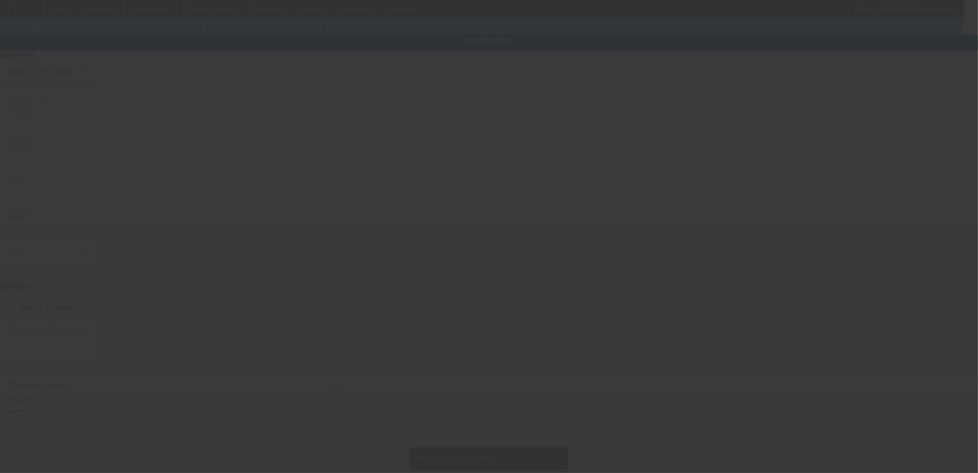
type input "6161 Beaver Dam Road"
type input "Adams Run"
type input "29426"
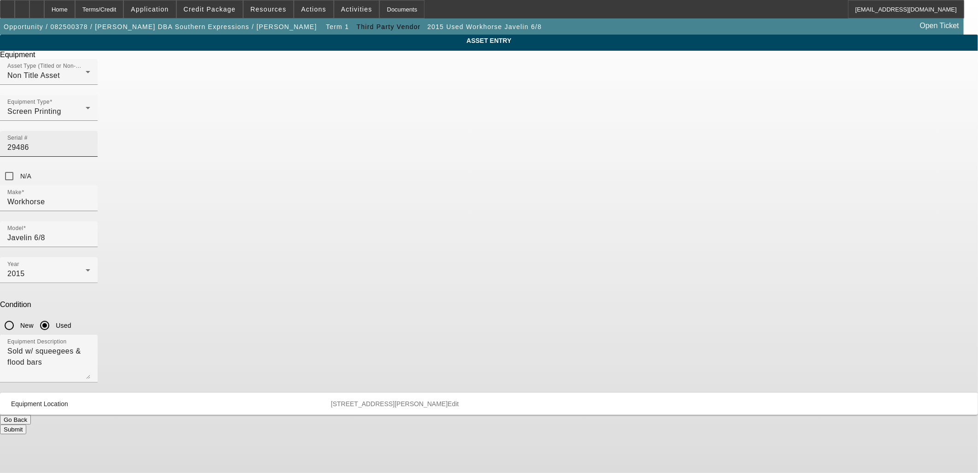
click at [90, 131] on div "Serial # 29486" at bounding box center [48, 144] width 83 height 26
click at [90, 142] on input "29486" at bounding box center [48, 147] width 83 height 11
paste input "B-9745"
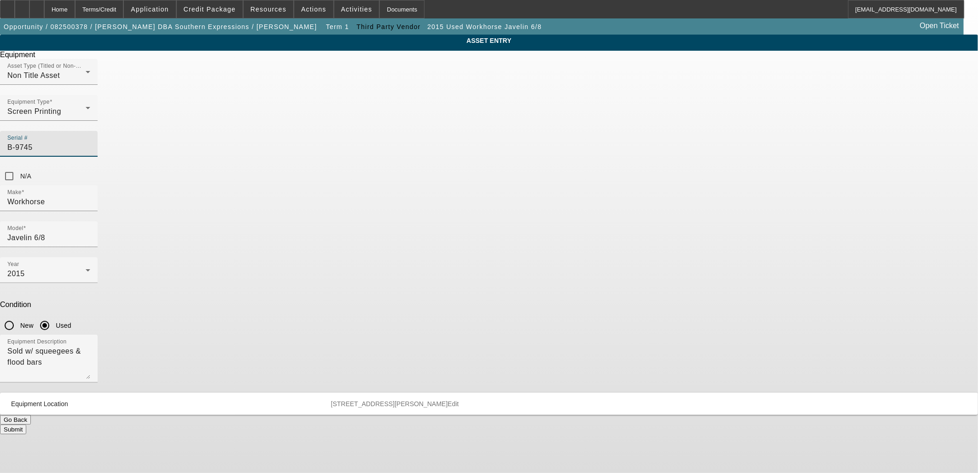
type input "B-9745"
click at [26, 424] on button "Submit" at bounding box center [13, 429] width 26 height 10
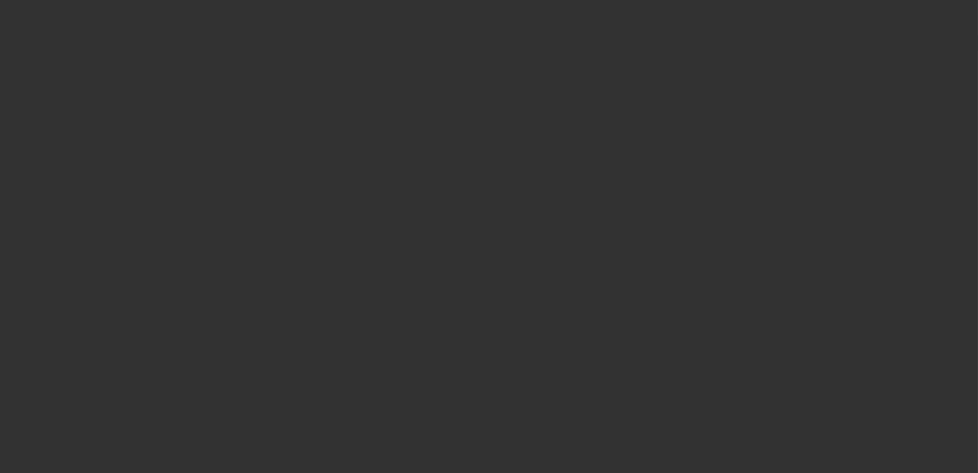
type input "$11,450.00"
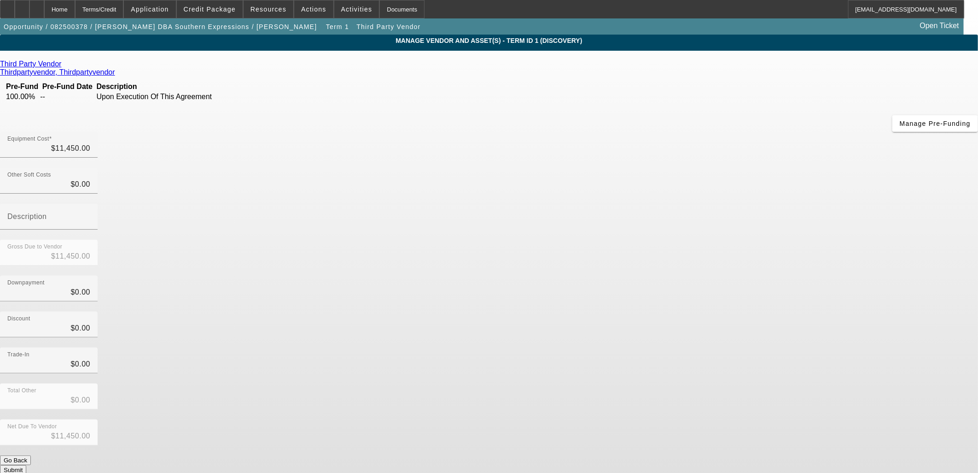
click at [26, 465] on button "Submit" at bounding box center [13, 470] width 26 height 10
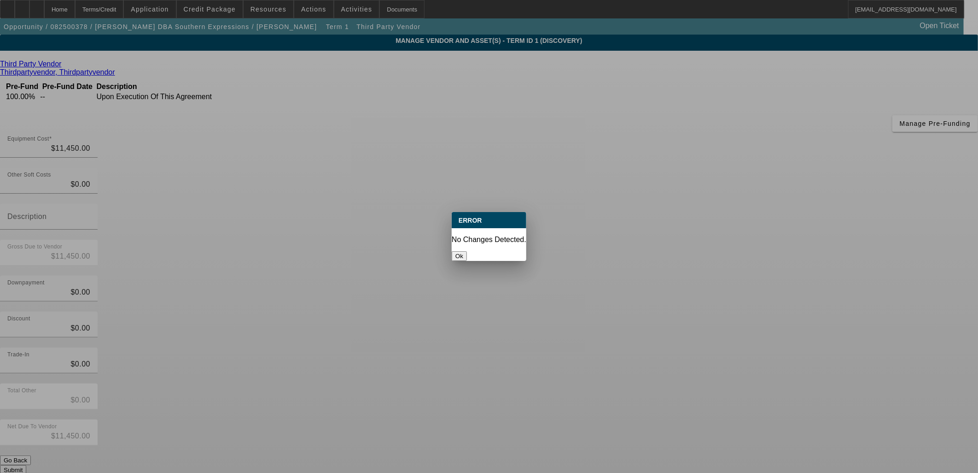
click at [683, 364] on div at bounding box center [489, 236] width 978 height 473
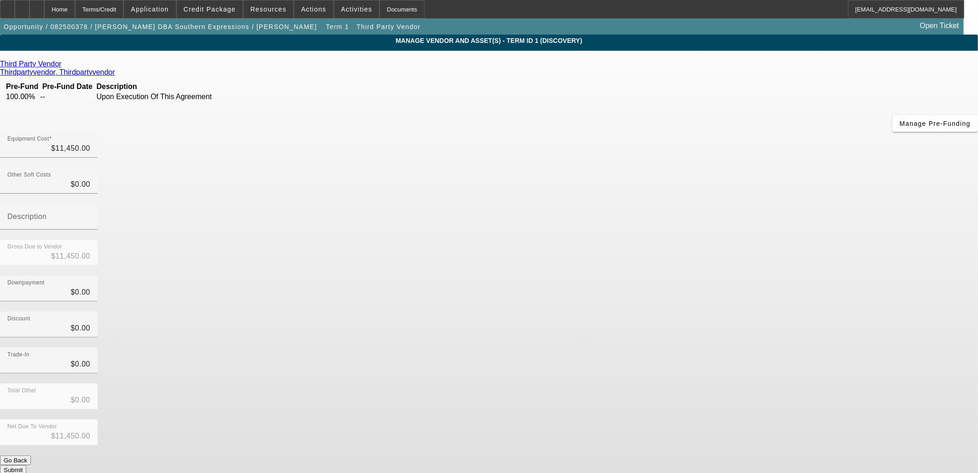
click at [26, 465] on button "Submit" at bounding box center [13, 470] width 26 height 10
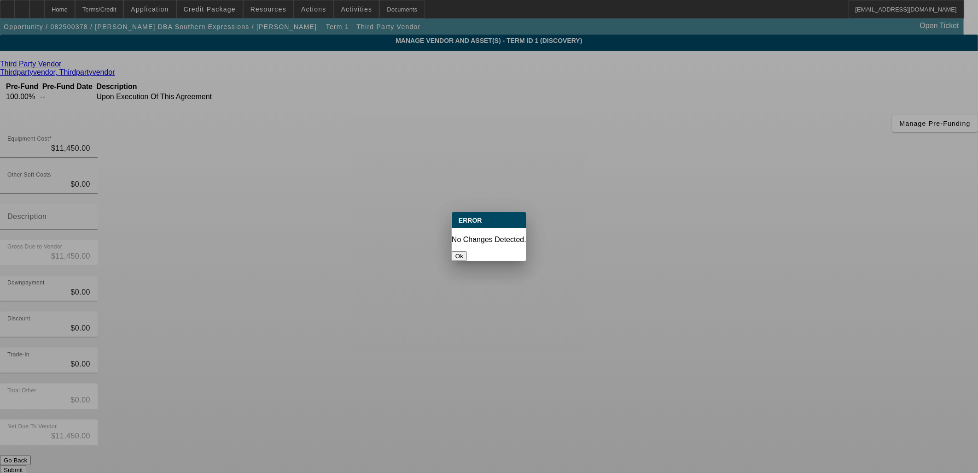
click at [703, 352] on div at bounding box center [489, 236] width 978 height 473
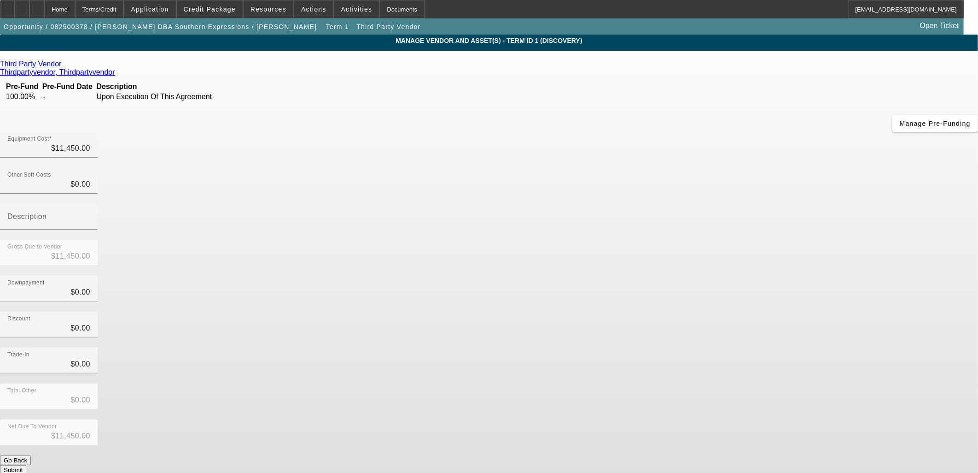
click at [26, 465] on button "Submit" at bounding box center [13, 470] width 26 height 10
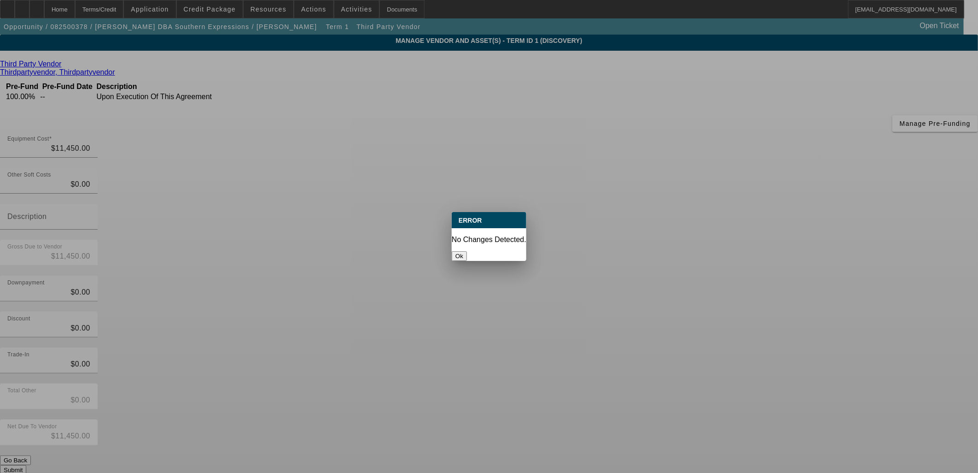
click at [708, 387] on div at bounding box center [489, 236] width 978 height 473
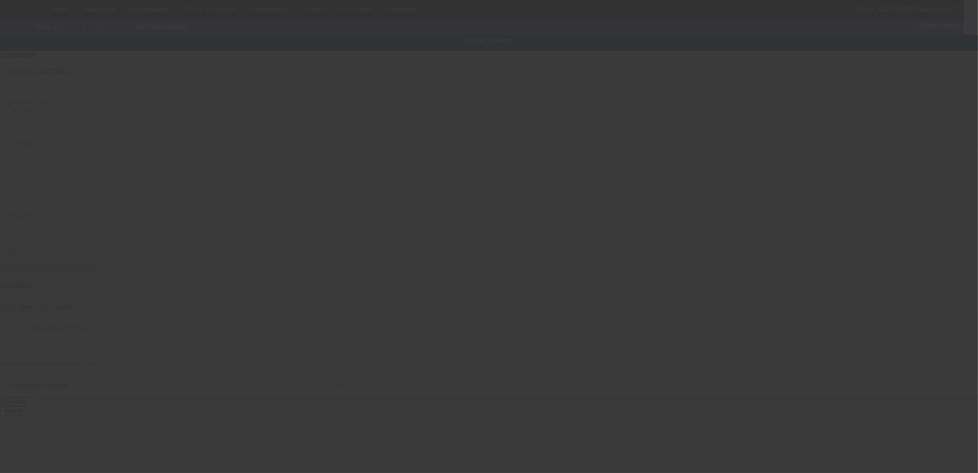
type input "6161 Beaver Dam Rd"
type input "Adams Run"
type input "29426"
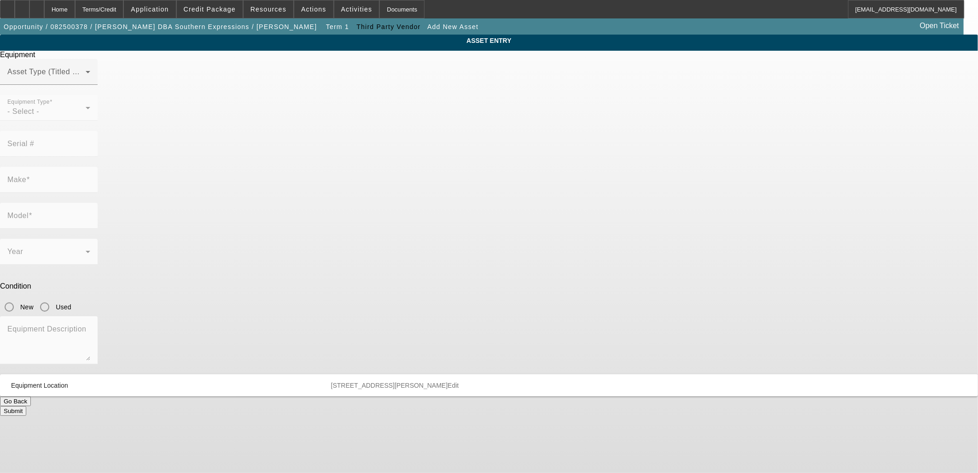
click at [98, 95] on div at bounding box center [49, 90] width 98 height 10
click at [86, 81] on span at bounding box center [46, 75] width 78 height 11
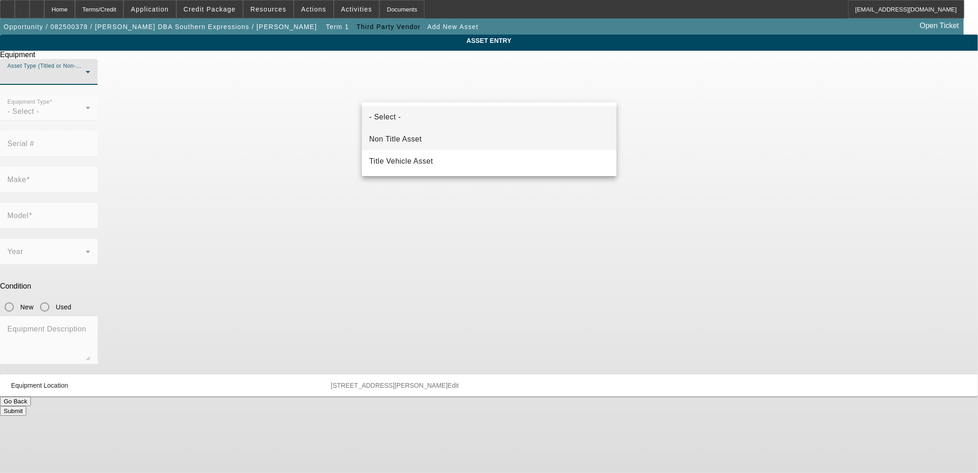
click at [431, 142] on mat-option "Non Title Asset" at bounding box center [489, 139] width 255 height 22
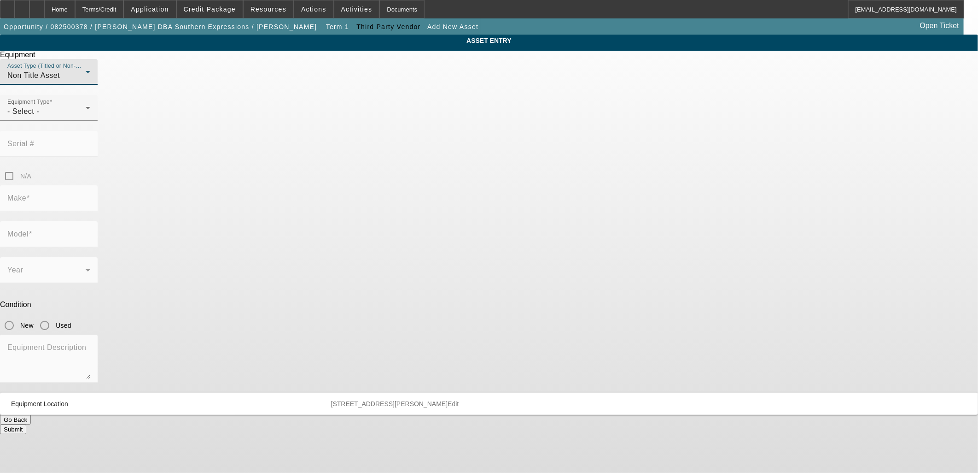
click at [98, 131] on mat-form-field "Equipment Type - Select -" at bounding box center [49, 113] width 98 height 36
click at [86, 117] on div "- Select -" at bounding box center [46, 111] width 78 height 11
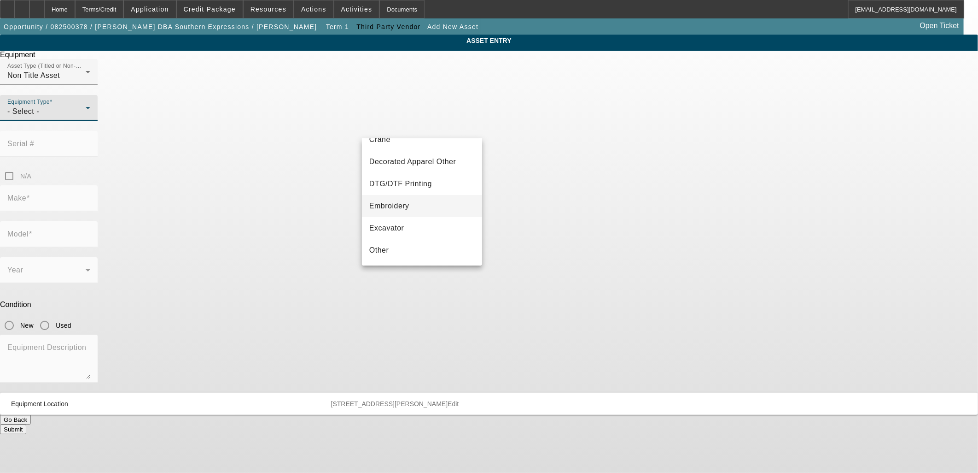
scroll to position [153, 0]
click at [414, 217] on span "Screen Printing" at bounding box center [396, 221] width 54 height 11
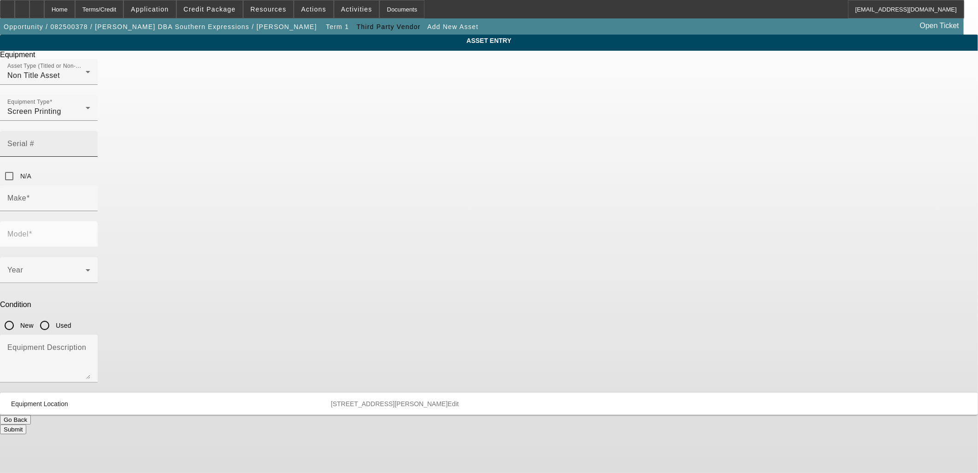
click at [90, 142] on input "Serial #" at bounding box center [48, 147] width 83 height 11
paste input "ND606"
type input "ND606"
click at [90, 185] on div "Make" at bounding box center [48, 198] width 83 height 26
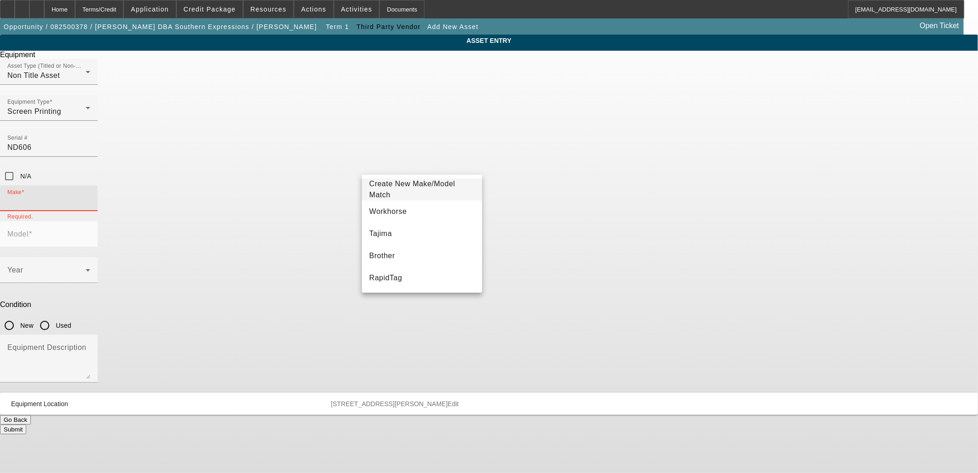
click at [90, 196] on input "Make" at bounding box center [48, 201] width 83 height 11
paste input "Qomolangma"
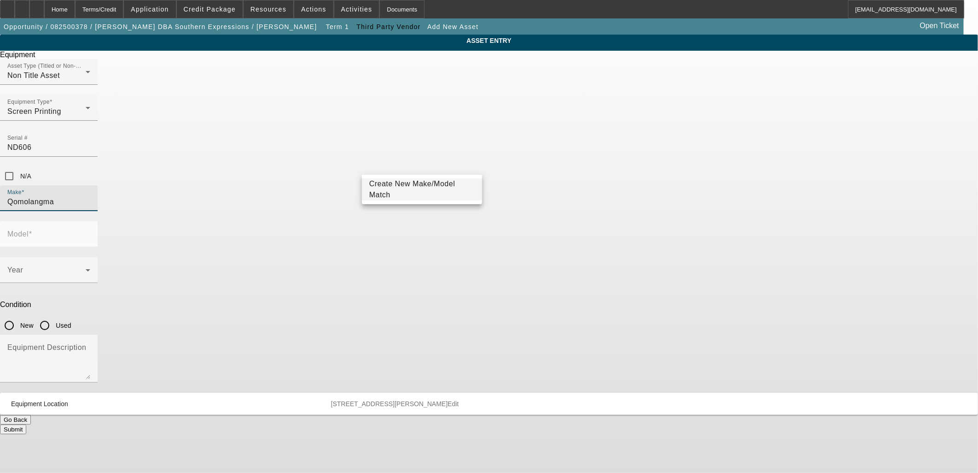
type input "Qomolangma"
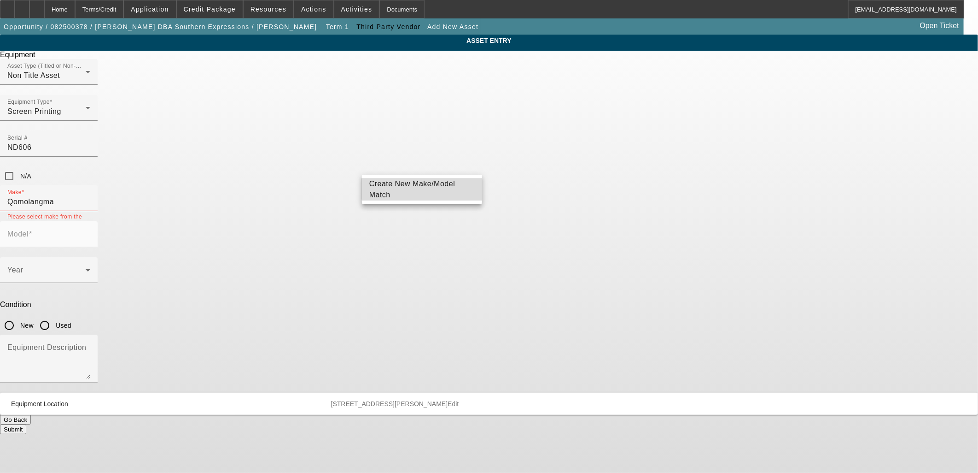
click at [427, 185] on span "Create New Make/Model Match" at bounding box center [421, 189] width 105 height 22
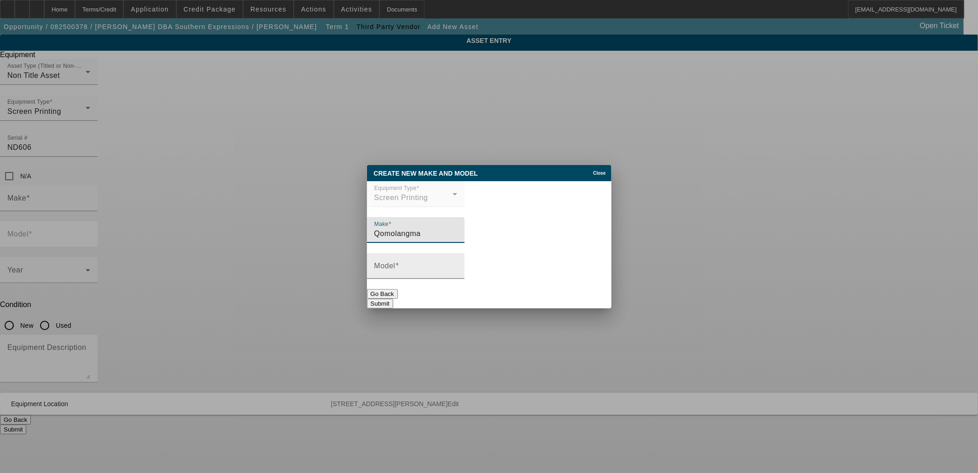
type input "Qomolangma"
click at [413, 270] on input "Model" at bounding box center [416, 269] width 83 height 11
type input "Flash Dryer"
click at [393, 299] on button "Submit" at bounding box center [380, 304] width 26 height 10
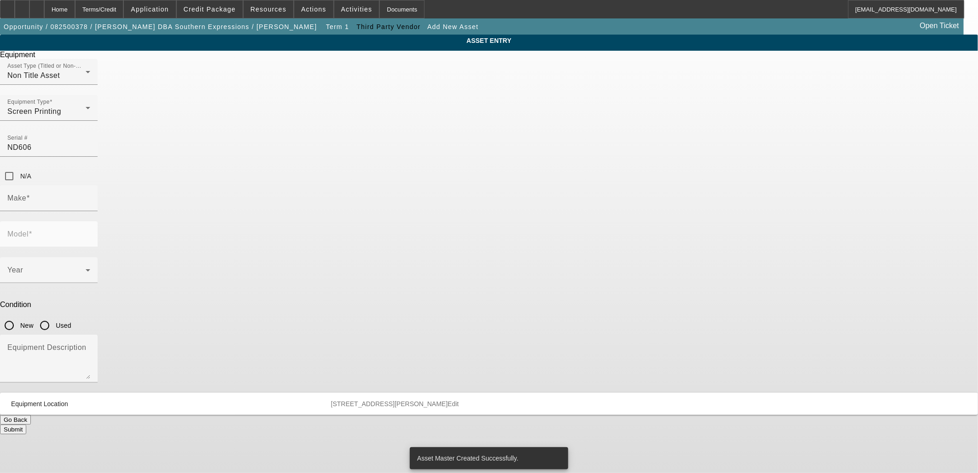
type input "Qomolangma"
type input "Flash Dryer"
click at [90, 345] on textarea "Equipment Description" at bounding box center [48, 361] width 83 height 33
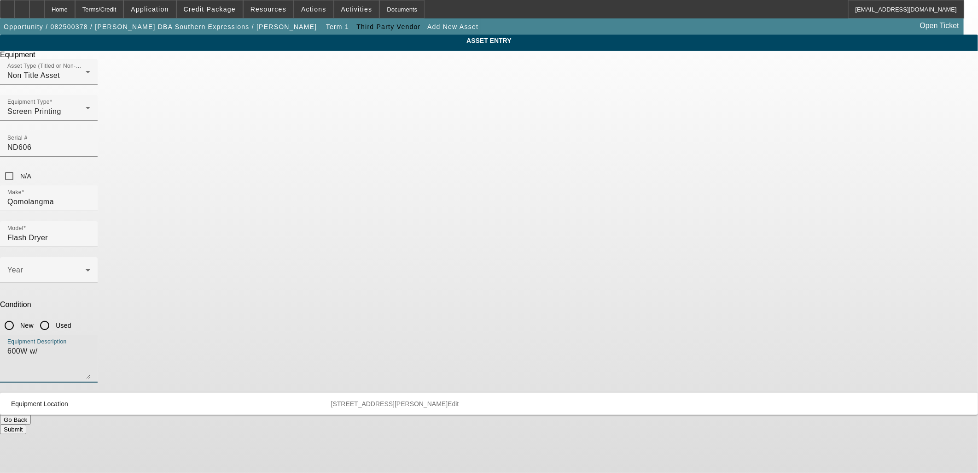
click at [90, 345] on textarea "600W w/" at bounding box center [48, 361] width 83 height 33
paste textarea "proximity sensor"
type textarea "600W w/ proximity sensor"
click at [54, 316] on input "Used" at bounding box center [44, 325] width 18 height 18
radio input "true"
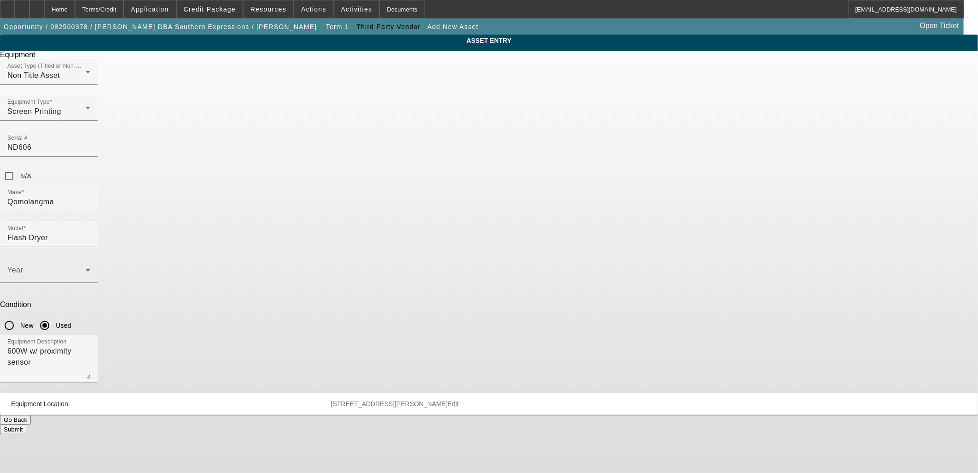
click at [86, 268] on span at bounding box center [46, 273] width 78 height 11
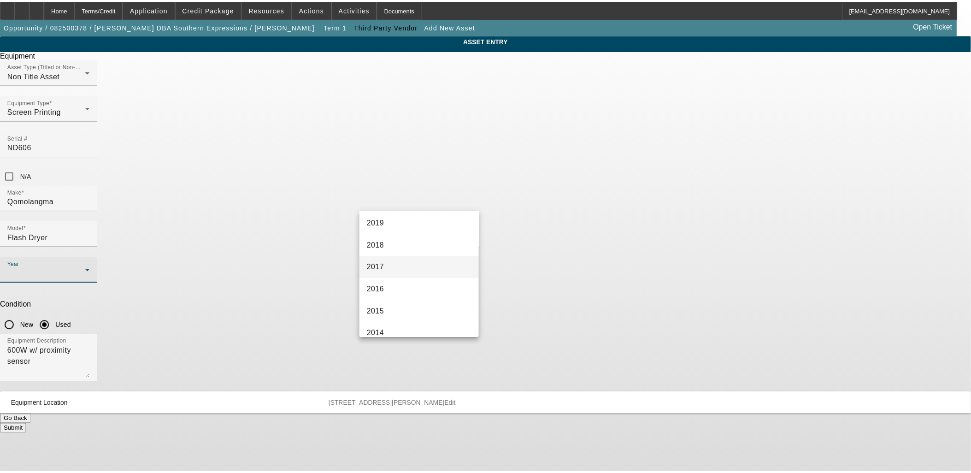
scroll to position [205, 0]
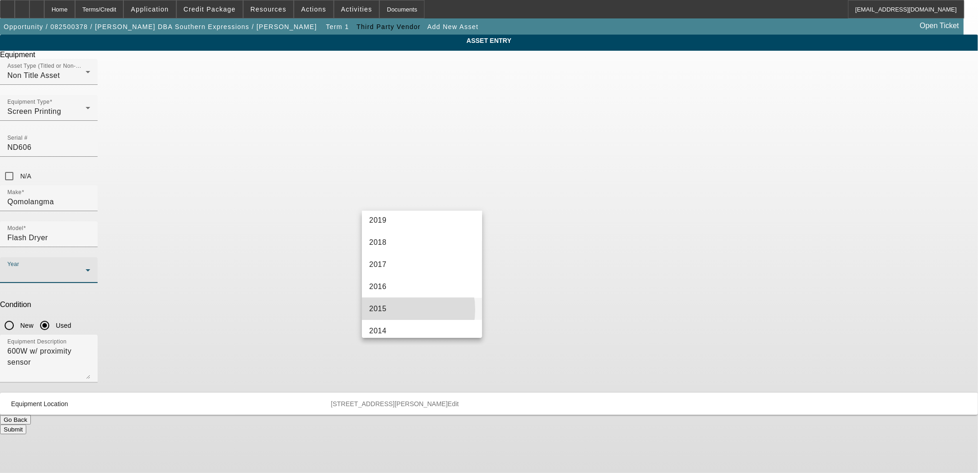
click at [396, 309] on mat-option "2015" at bounding box center [422, 309] width 120 height 22
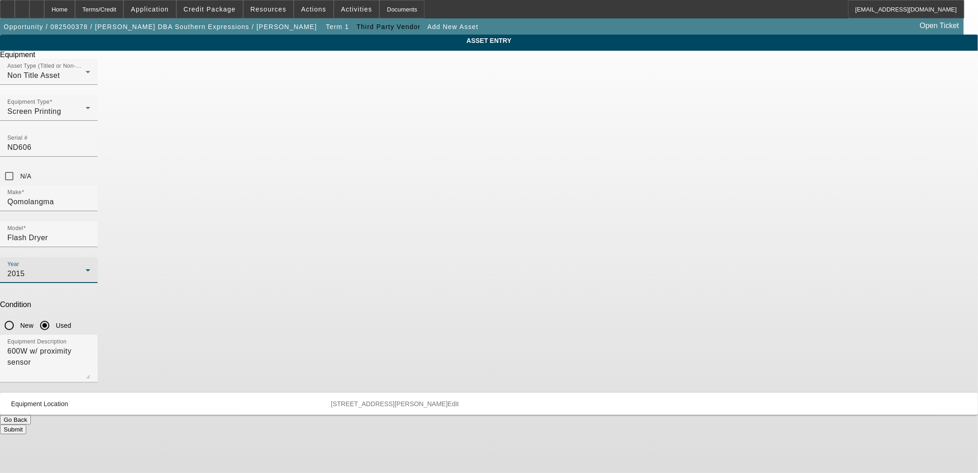
drag, startPoint x: 550, startPoint y: 299, endPoint x: 553, endPoint y: 306, distance: 8.0
click at [553, 306] on div "Equipment Asset Type (Titled or Non-Titled) Non Title Asset Equipment Type Scre…" at bounding box center [489, 242] width 992 height 383
drag, startPoint x: 553, startPoint y: 306, endPoint x: 552, endPoint y: 322, distance: 15.7
click at [26, 424] on button "Submit" at bounding box center [13, 429] width 26 height 10
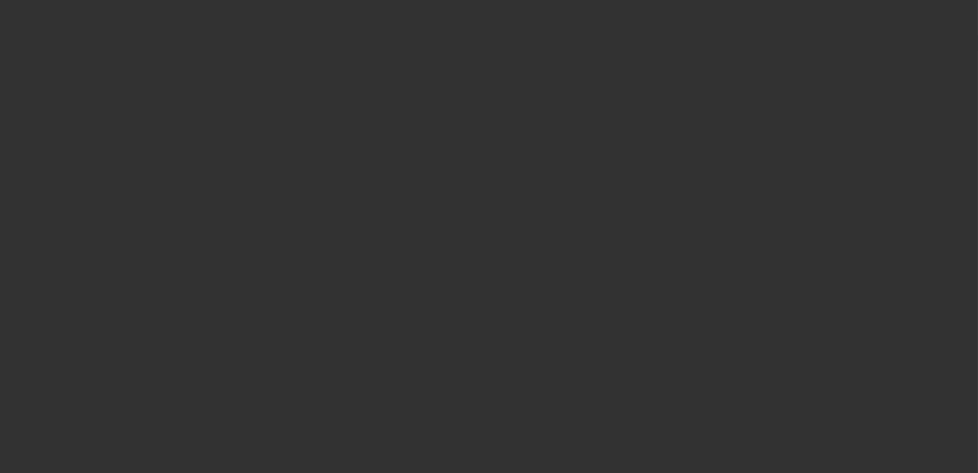
type input "$11,450.00"
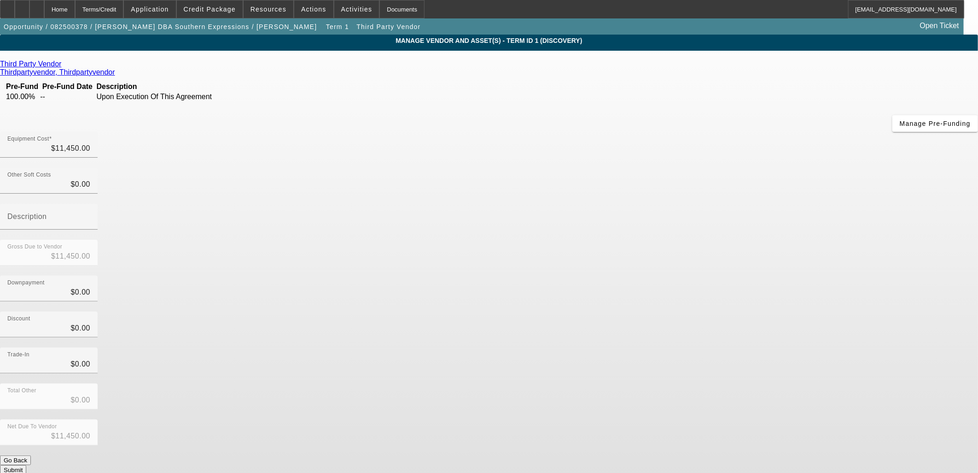
click at [26, 465] on button "Submit" at bounding box center [13, 470] width 26 height 10
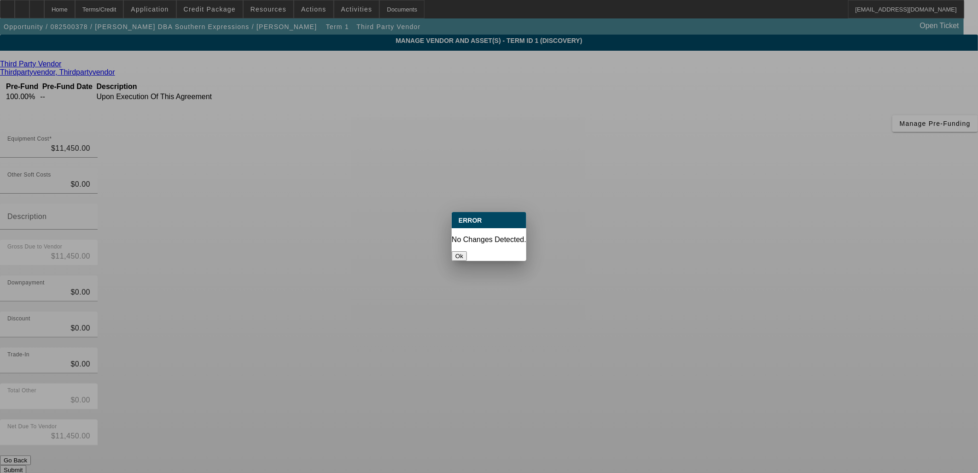
click at [684, 359] on div at bounding box center [489, 236] width 978 height 473
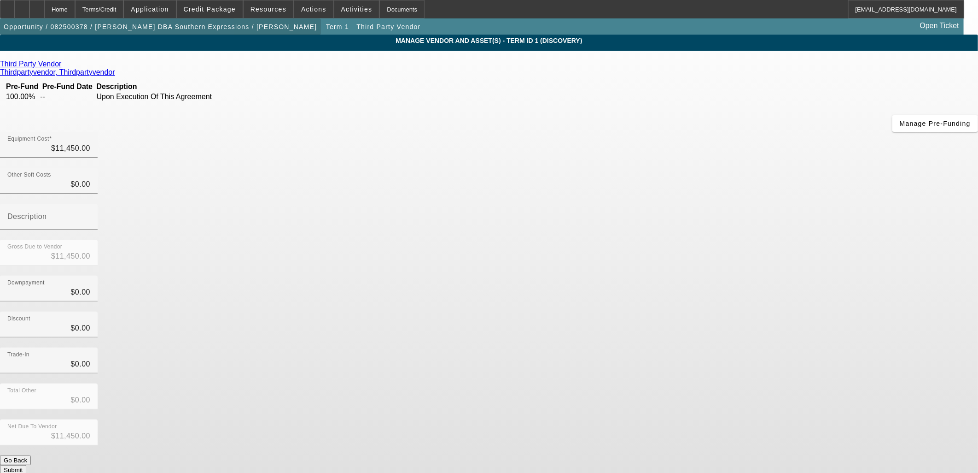
click at [188, 36] on span "button" at bounding box center [160, 27] width 321 height 22
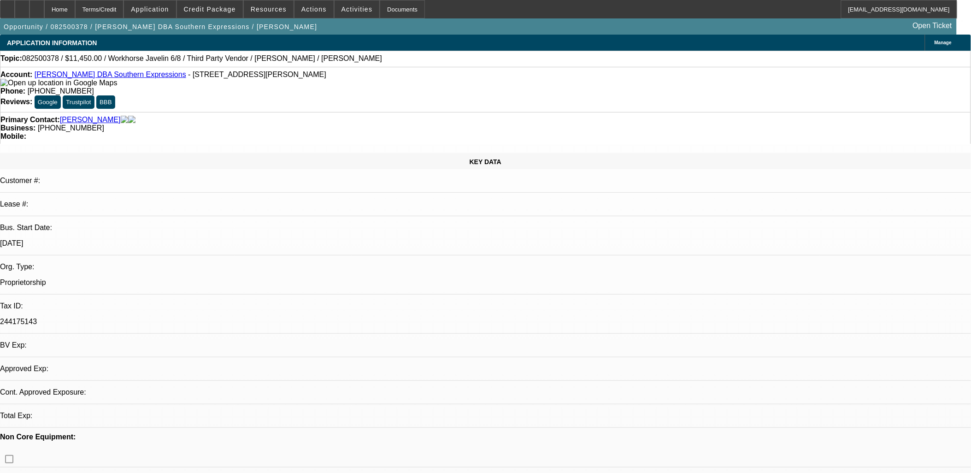
select select "0"
select select "2"
select select "0.1"
select select "4"
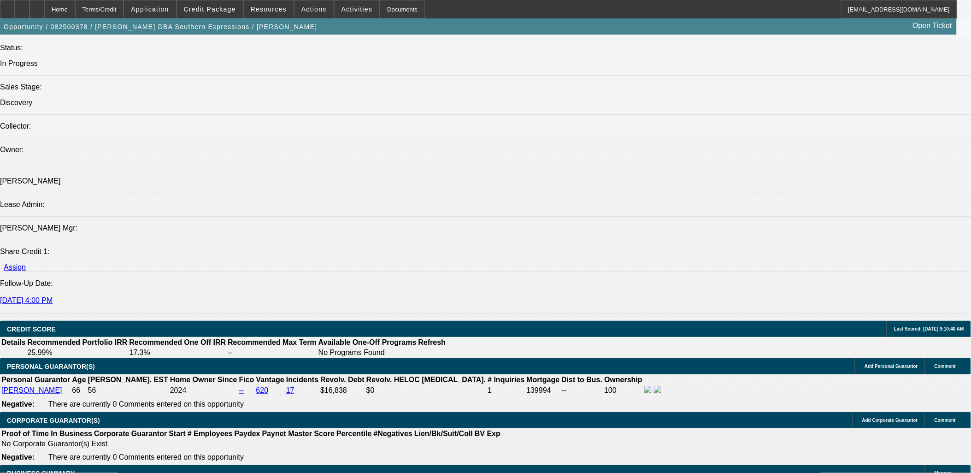
scroll to position [1177, 0]
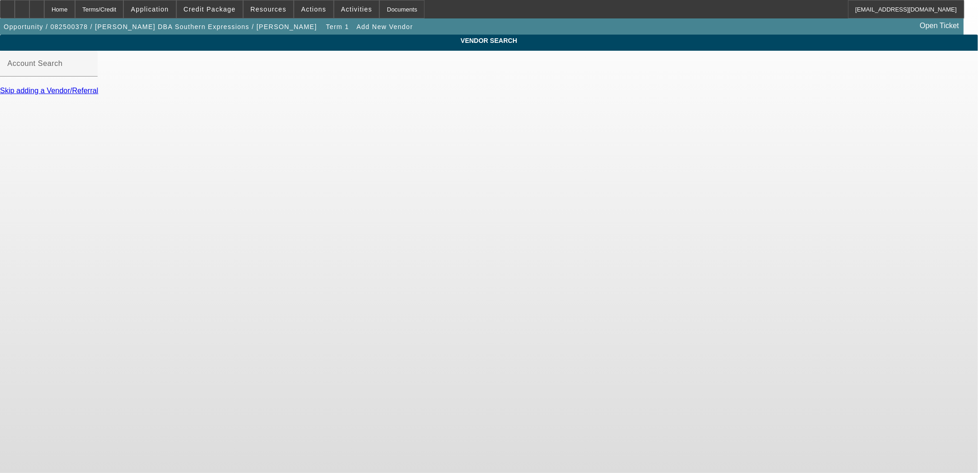
click at [98, 87] on div at bounding box center [49, 81] width 98 height 10
drag, startPoint x: 379, startPoint y: 88, endPoint x: 387, endPoint y: 76, distance: 14.9
click at [98, 84] on mat-form-field "Account Search" at bounding box center [49, 69] width 98 height 36
click at [90, 72] on input "Account Search" at bounding box center [48, 67] width 83 height 11
type input "home depot"
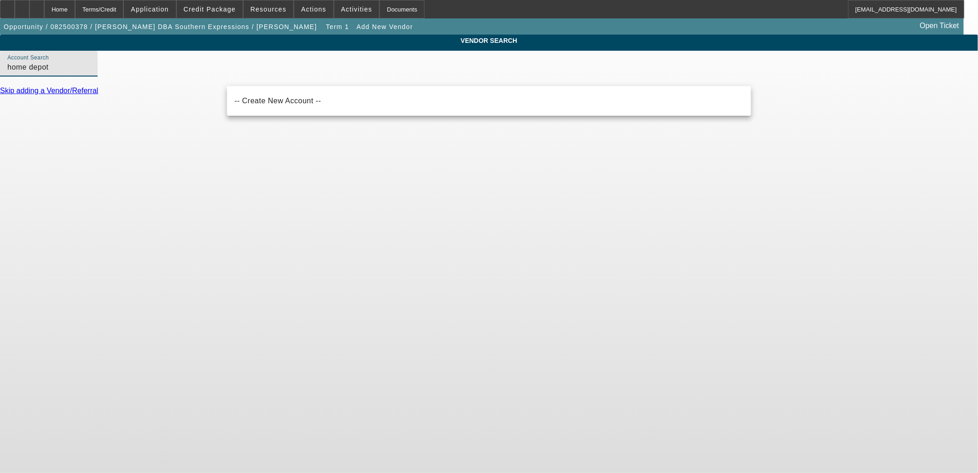
drag, startPoint x: 336, startPoint y: 76, endPoint x: 110, endPoint y: 100, distance: 227.9
click at [110, 100] on div "VENDOR SEARCH Account Search home depot Skip adding a Vendor/Referral" at bounding box center [489, 69] width 978 height 69
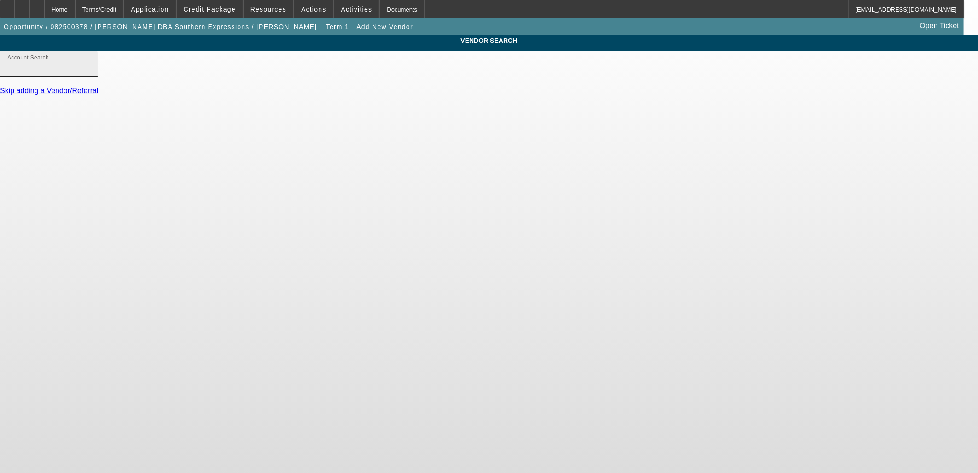
click at [90, 72] on input "Account Search" at bounding box center [48, 67] width 83 height 11
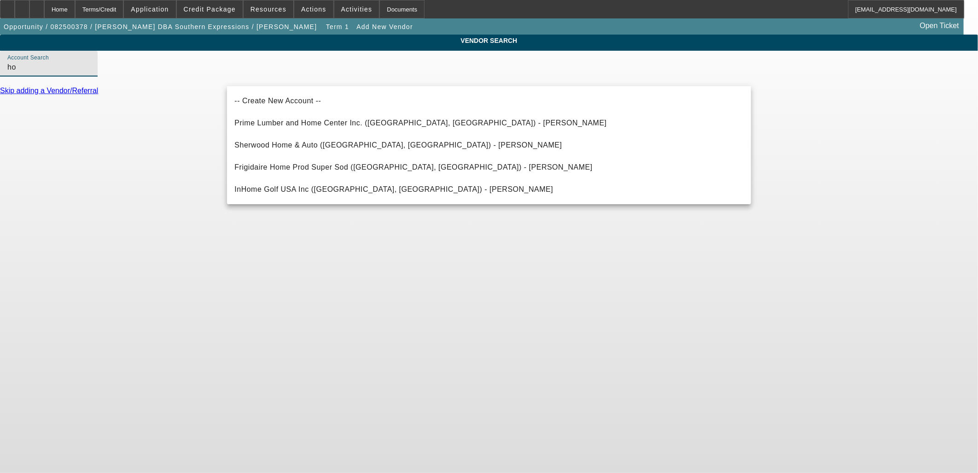
type input "h"
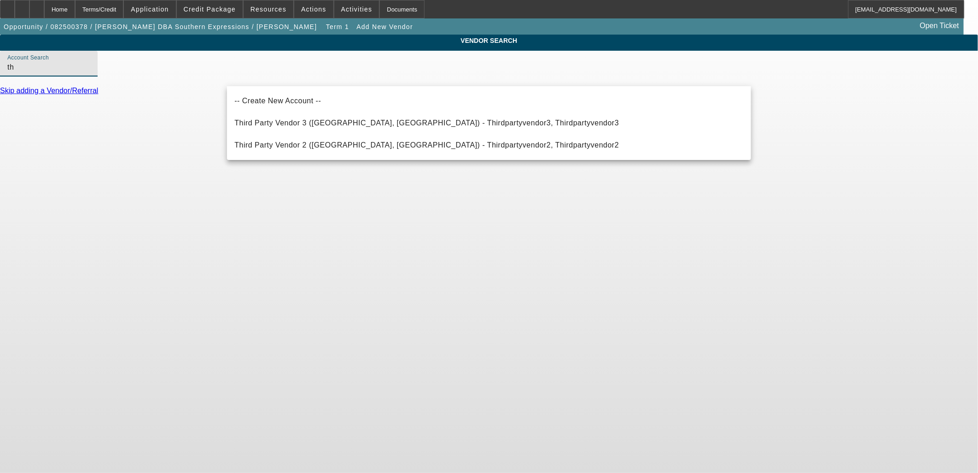
type input "t"
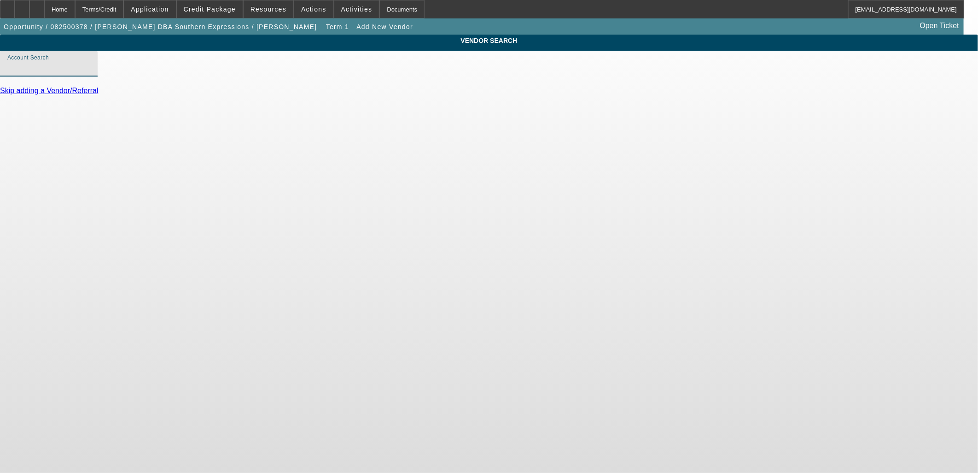
click at [90, 72] on input "Account Search" at bounding box center [48, 67] width 83 height 11
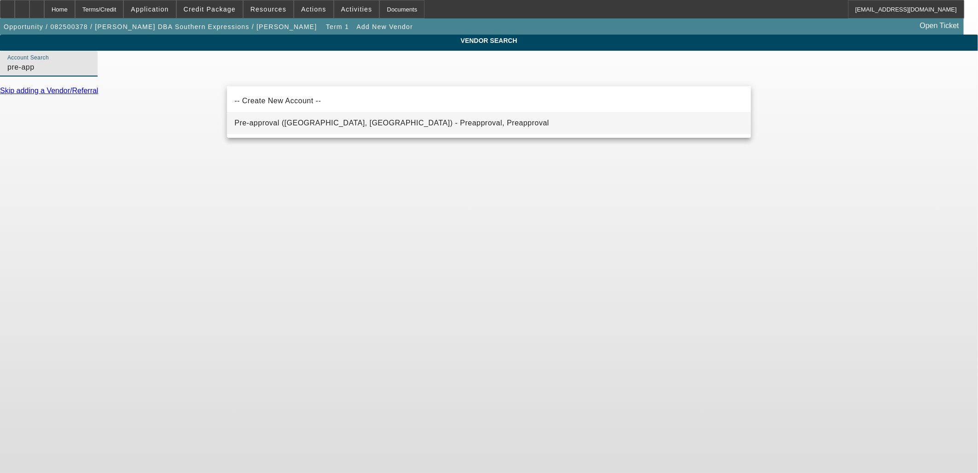
click at [336, 120] on span "Pre-approval (Northbrook, IL) - Preapproval, Preapproval" at bounding box center [391, 123] width 315 height 8
type input "Pre-approval (Northbrook, IL) - Preapproval, Preapproval"
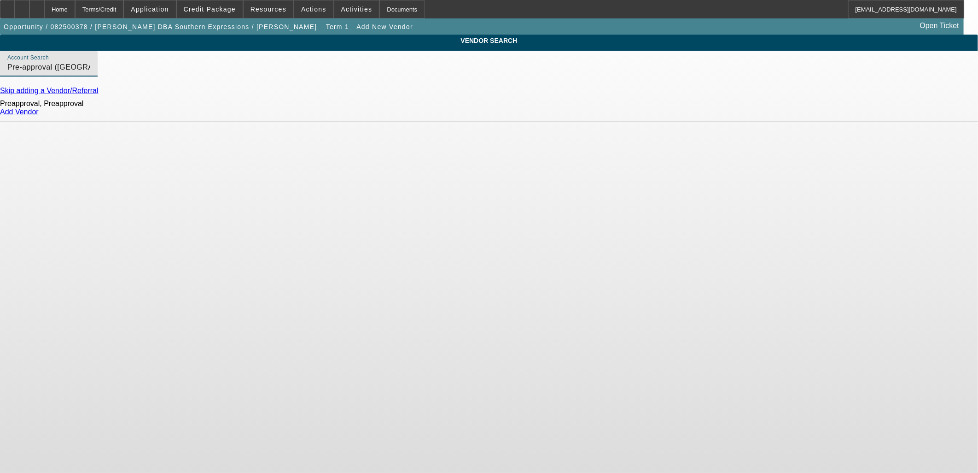
click at [39, 116] on link "Add Vendor" at bounding box center [19, 112] width 39 height 8
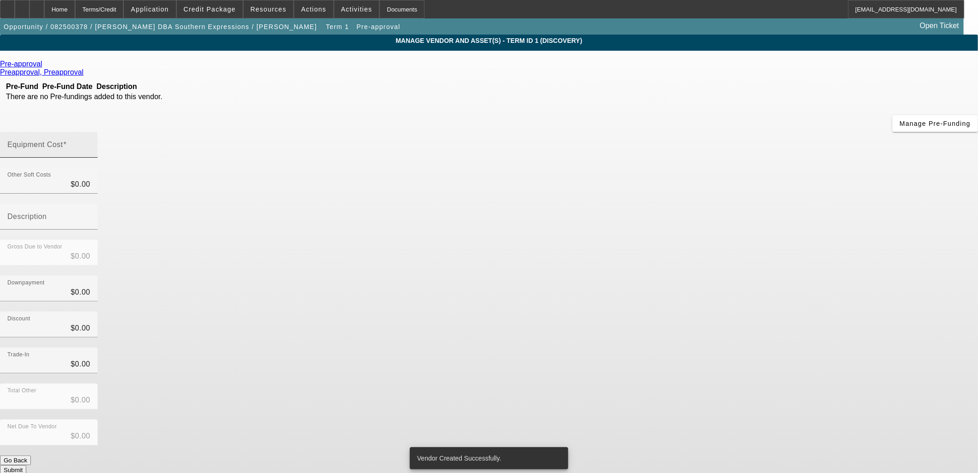
drag, startPoint x: 559, startPoint y: 88, endPoint x: 561, endPoint y: 83, distance: 5.0
click at [98, 158] on div at bounding box center [49, 163] width 98 height 10
click at [90, 143] on input "Equipment Cost" at bounding box center [48, 148] width 83 height 11
type input "2"
type input "$2.00"
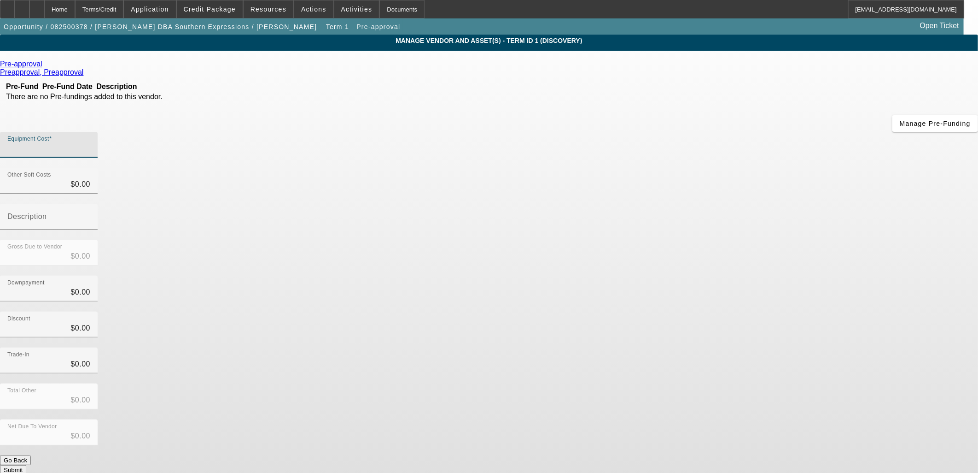
type input "$2.00"
type input "21"
type input "$21.00"
type input "215"
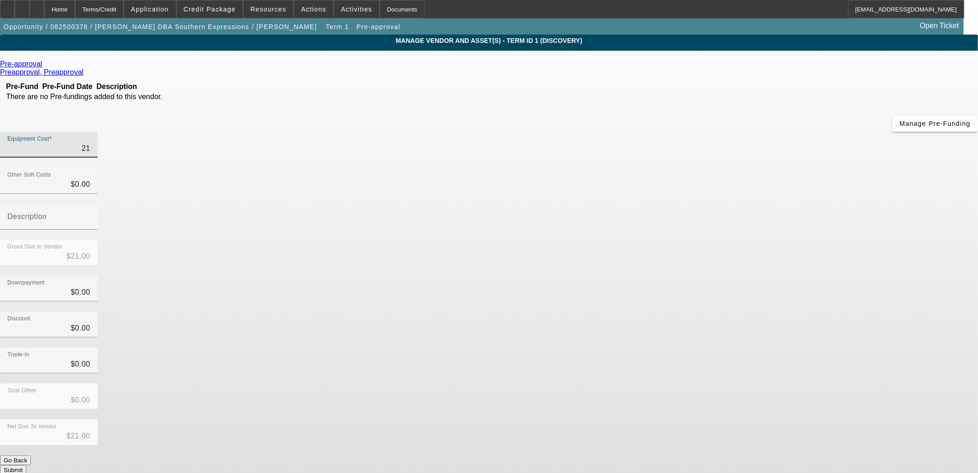
type input "$215.00"
type input "2150"
type input "$2,150.00"
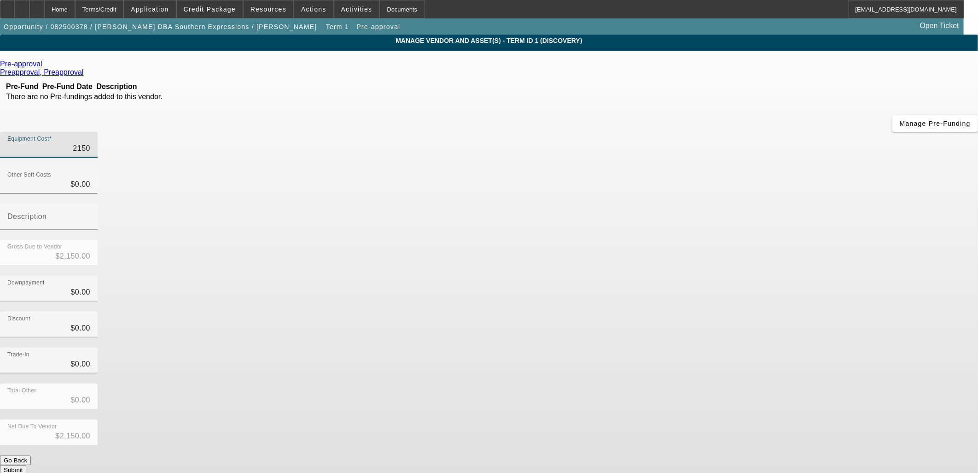
type input "$2,150.00"
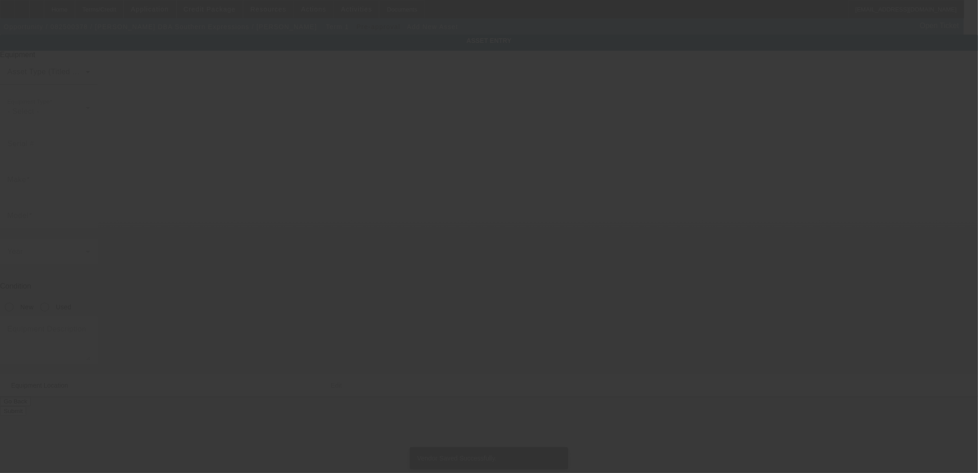
type input "6161 Beaver Dam Rd"
type input "Adams Run"
type input "29426"
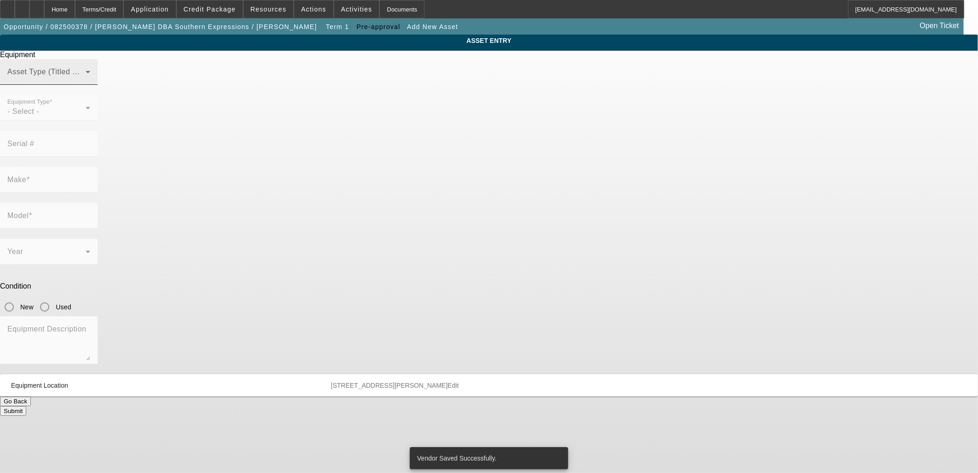
click at [90, 80] on div "Asset Type (Titled or Non-Titled)" at bounding box center [48, 72] width 83 height 26
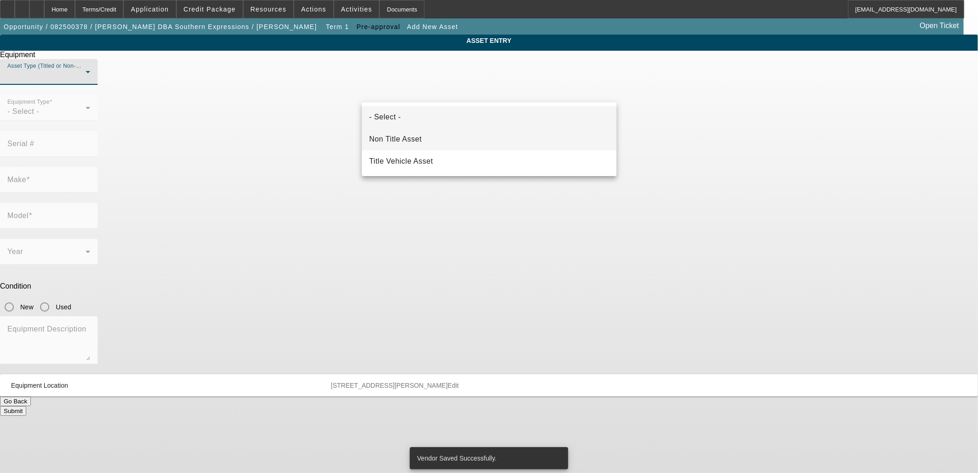
click at [461, 141] on mat-option "Non Title Asset" at bounding box center [489, 139] width 255 height 22
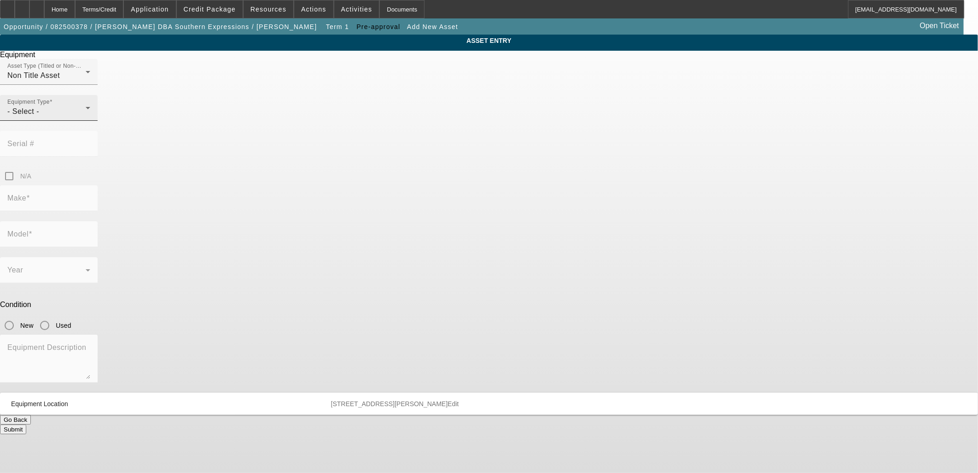
drag, startPoint x: 407, startPoint y: 144, endPoint x: 413, endPoint y: 135, distance: 11.0
click at [98, 131] on div at bounding box center [49, 126] width 98 height 10
click at [86, 117] on div "- Select -" at bounding box center [46, 111] width 78 height 11
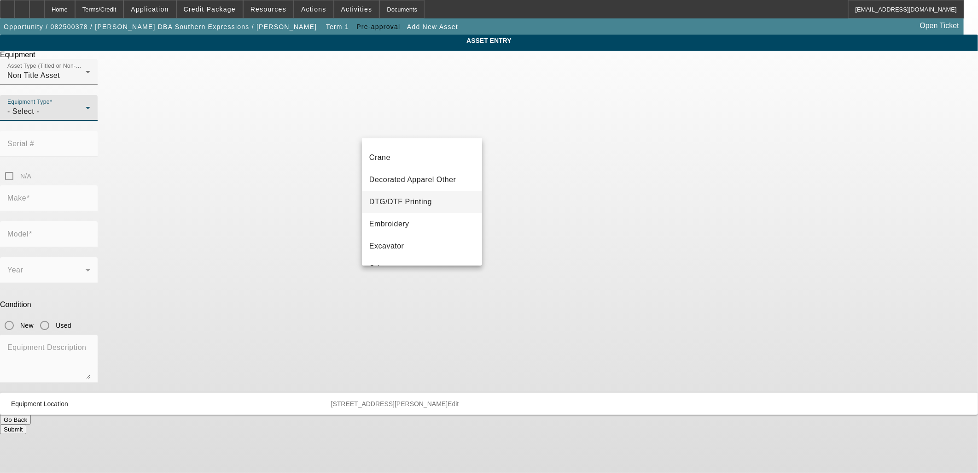
scroll to position [102, 0]
click at [404, 246] on mat-option "Other" at bounding box center [422, 250] width 120 height 22
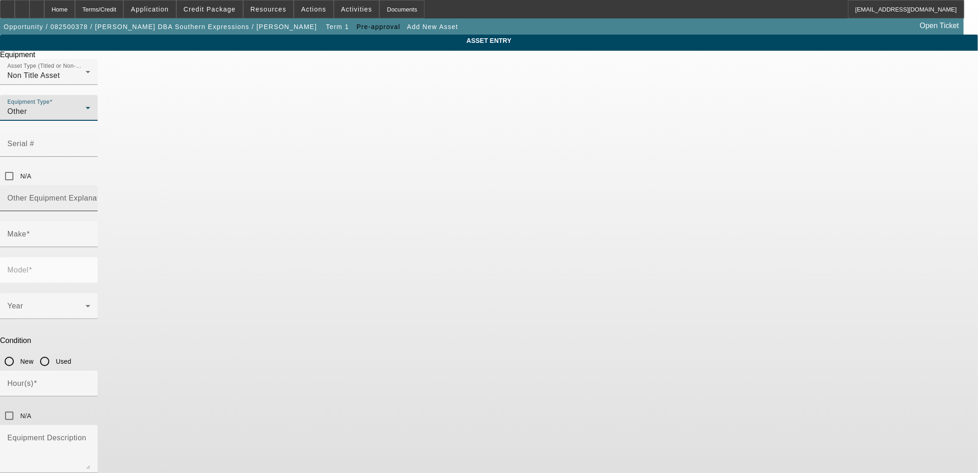
click at [110, 194] on mat-label "Other Equipment Explanation" at bounding box center [58, 198] width 103 height 8
click at [90, 196] on input "Other Equipment Explanation" at bounding box center [48, 201] width 83 height 11
type input "Air Compressor & Dryer"
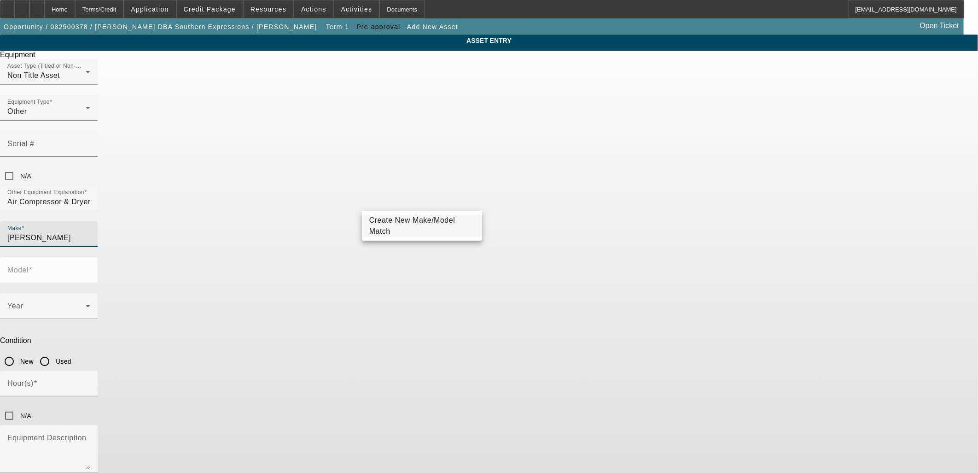
type input "Campbell"
click at [419, 222] on span "Create New Make/Model Match" at bounding box center [412, 225] width 86 height 19
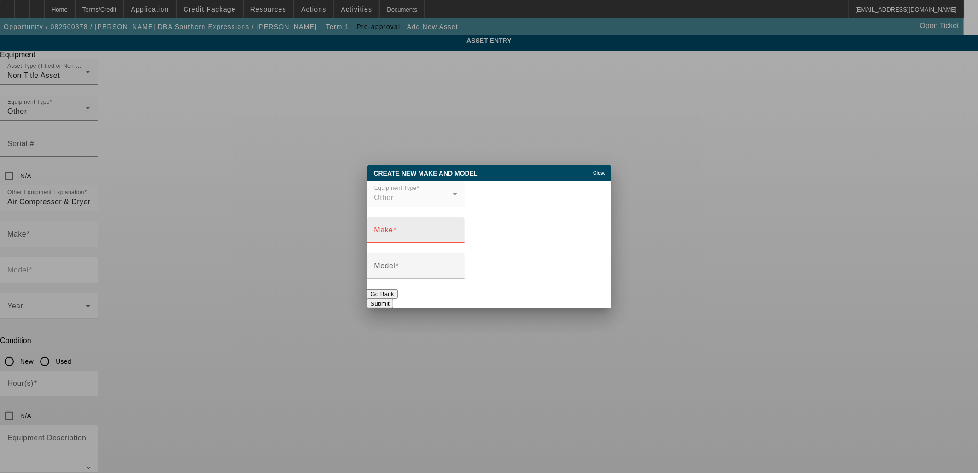
click at [427, 224] on div "Make" at bounding box center [416, 230] width 83 height 26
paste input "Campbell"
click at [417, 231] on input "Campbell" at bounding box center [416, 233] width 83 height 11
type input "Campbell Hausfeld"
type input "Electric Air Compressor"
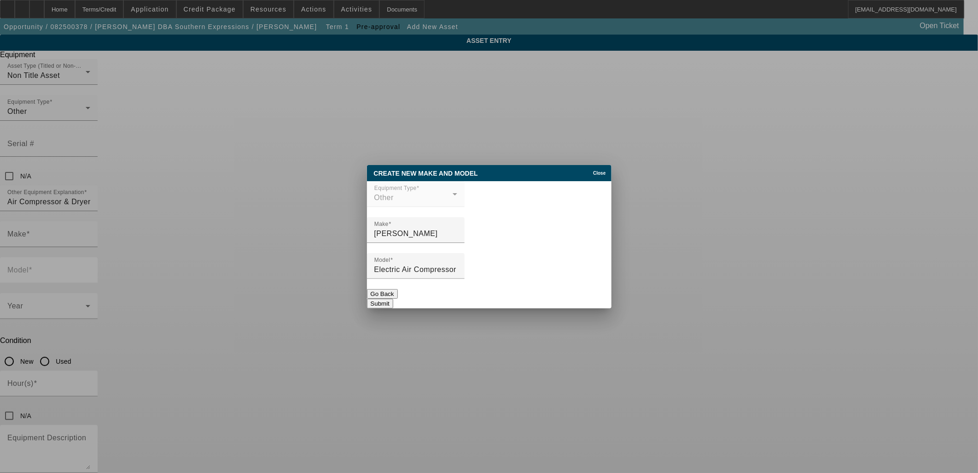
click at [393, 299] on button "Submit" at bounding box center [380, 304] width 26 height 10
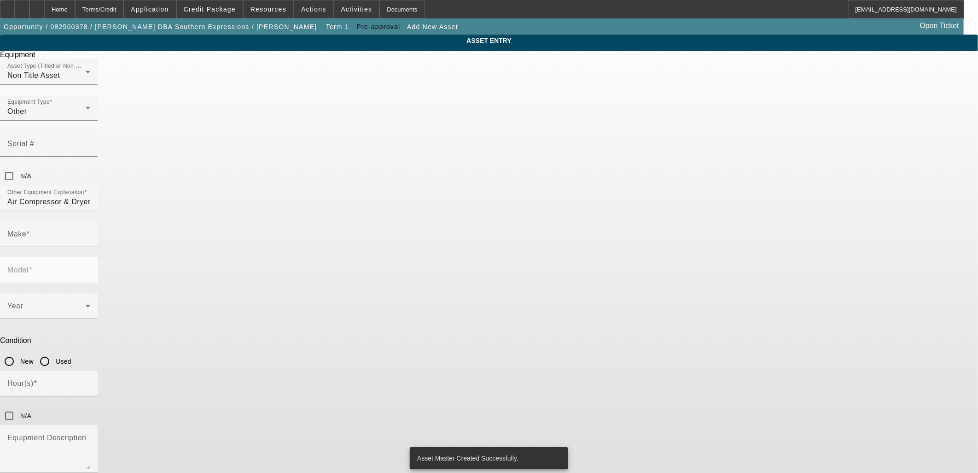
type input "Campbell Hausfeld"
type input "Electric Air Compressor"
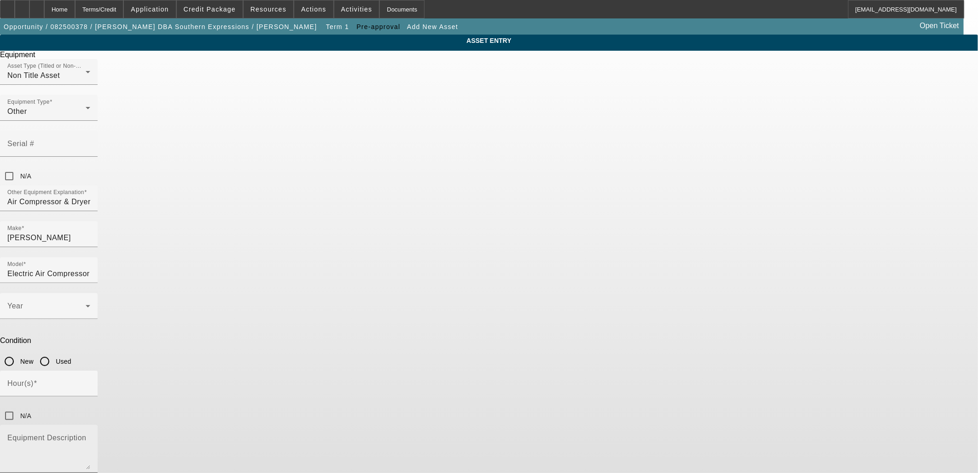
click at [90, 436] on textarea "Equipment Description" at bounding box center [48, 452] width 83 height 33
paste textarea "80 Gal. Vertical Two Stage Stationary Electric Air Compressor 14CFM 5HP 230V 1P…"
drag, startPoint x: 462, startPoint y: 331, endPoint x: 465, endPoint y: 325, distance: 7.0
click at [90, 436] on textarea "80 Gal. Vertical Two Stage Stationary Electric Air Compressor 14CFM 5HP 230V 1P…" at bounding box center [48, 452] width 83 height 33
type textarea "80 Gal. Vertical Two Stage Stationary Electric Air Compressor 14CFM 5HP 230V 1P…"
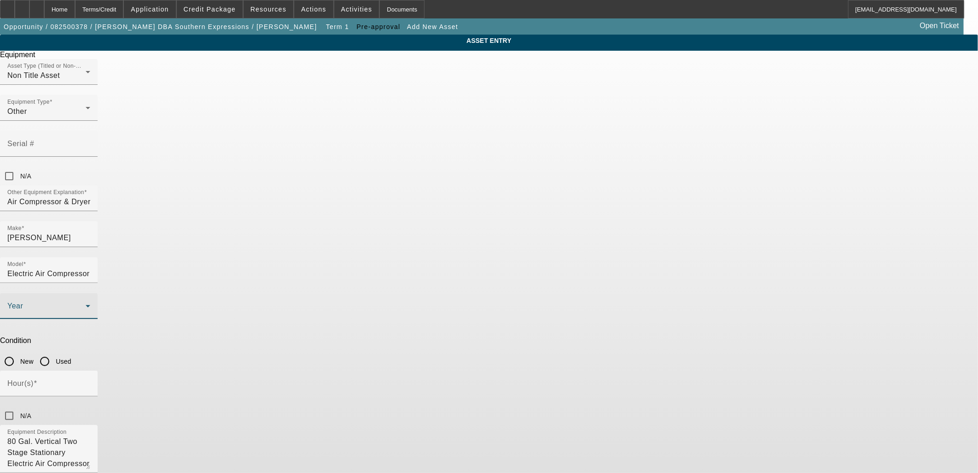
click at [86, 304] on span at bounding box center [46, 309] width 78 height 11
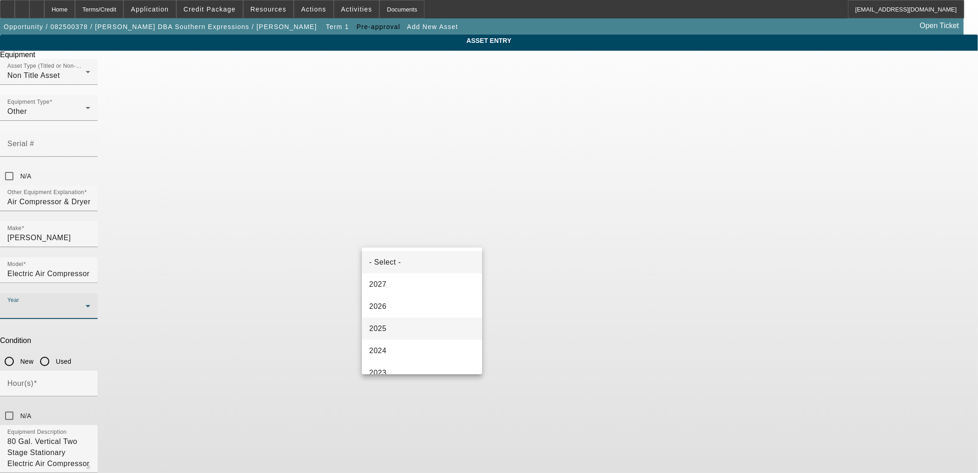
click at [405, 334] on mat-option "2025" at bounding box center [422, 328] width 120 height 22
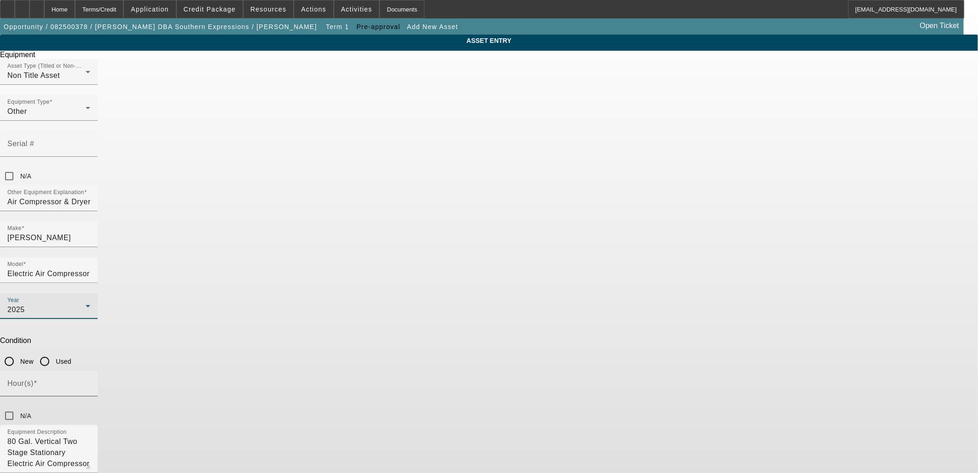
click at [90, 370] on div "Hour(s)" at bounding box center [48, 383] width 83 height 26
drag, startPoint x: 513, startPoint y: 238, endPoint x: 504, endPoint y: 247, distance: 12.7
click at [18, 352] on input "New" at bounding box center [9, 361] width 18 height 18
radio input "true"
click at [18, 406] on input "N/A" at bounding box center [9, 415] width 18 height 18
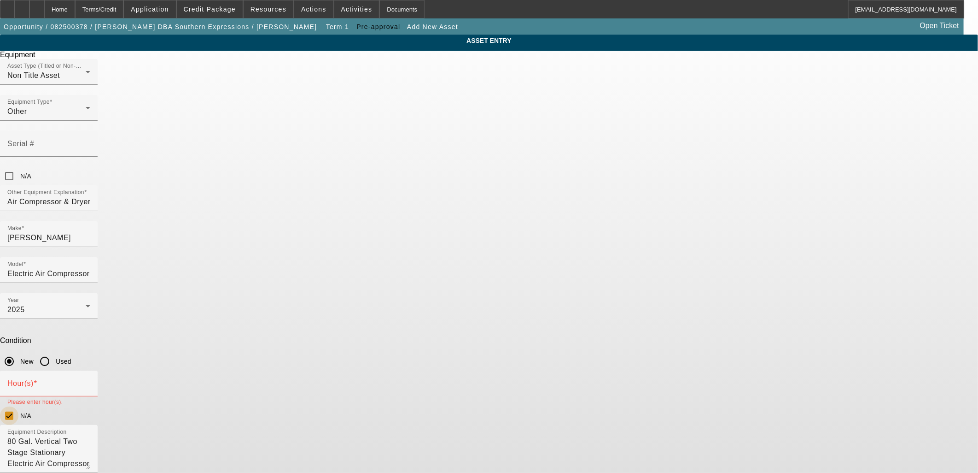
checkbox input "true"
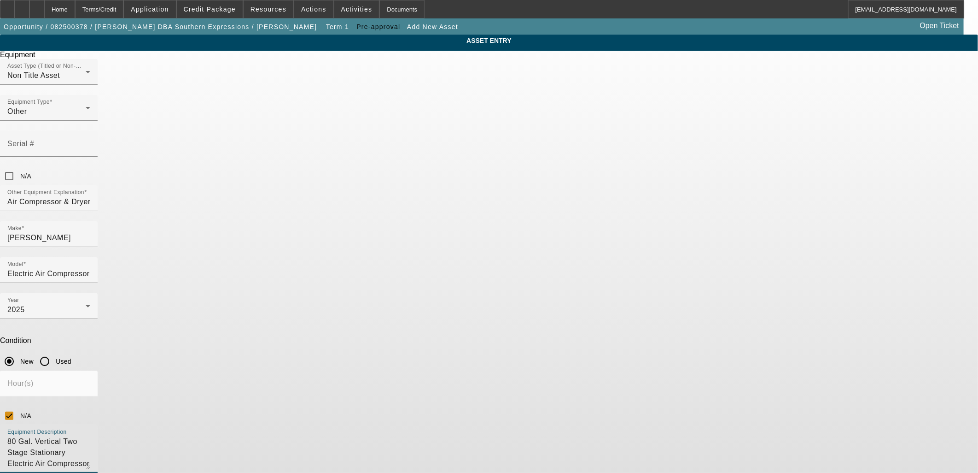
click at [90, 436] on textarea "80 Gal. Vertical Two Stage Stationary Electric Air Compressor 14CFM 5HP 230V 1P…" at bounding box center [48, 452] width 83 height 33
click at [98, 425] on div "Equipment Description 80 Gal. Vertical Two Stage Stationary Electric Air Compre…" at bounding box center [49, 449] width 98 height 48
click at [90, 436] on textarea "80 Gal. Vertical Two Stage Stationary Electric Air Compressor 14CFM 5HP 230V 1P…" at bounding box center [48, 452] width 83 height 33
drag, startPoint x: 492, startPoint y: 326, endPoint x: 496, endPoint y: 330, distance: 5.9
click at [90, 436] on textarea "80 Gal. Vertical Two Stage Stationary Electric Air Compressor 14CFM 5HP 230V 1P…" at bounding box center [48, 452] width 83 height 33
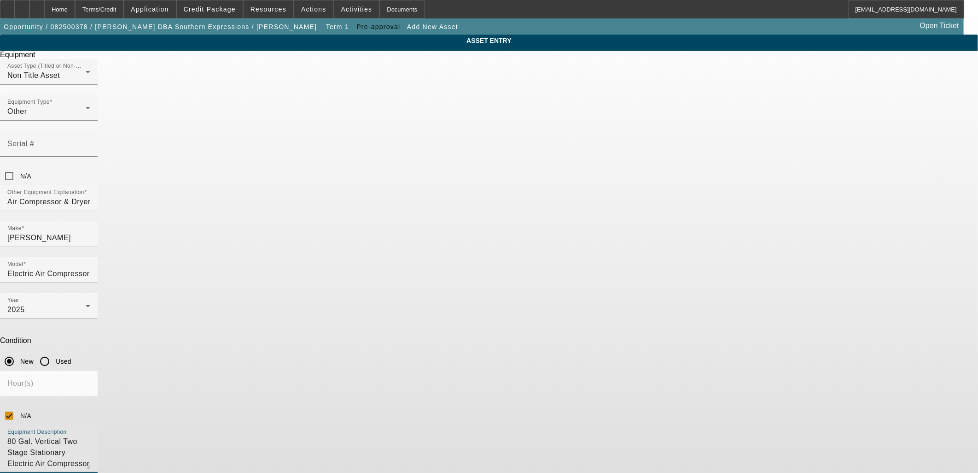
type textarea "80 Gal. Vertical Two Stage Stationary Electric Air Compressor 14CFM 5HP 230V 1P…"
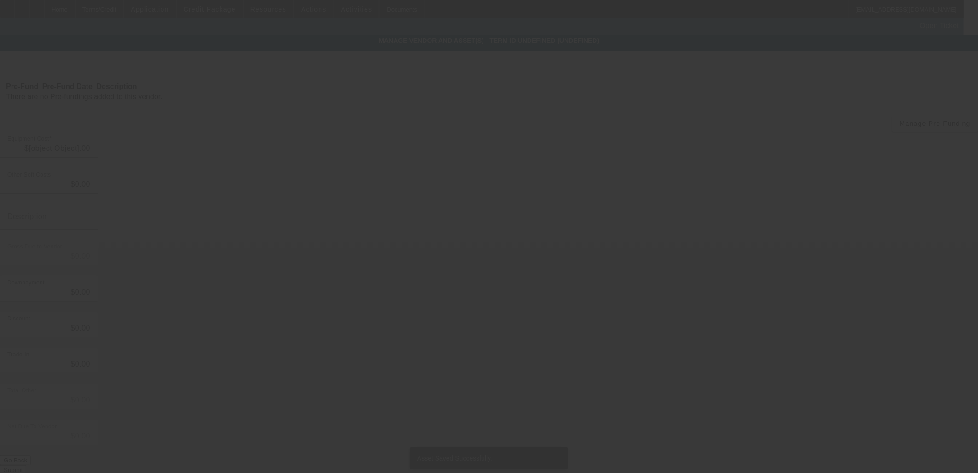
type input "$2,150.00"
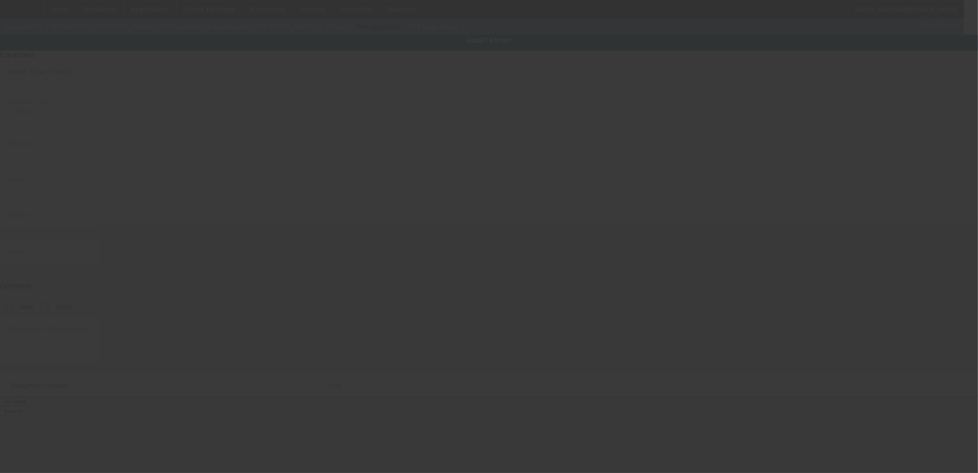
type input "6161 Beaver Dam Rd"
type input "Adams Run"
type input "29426"
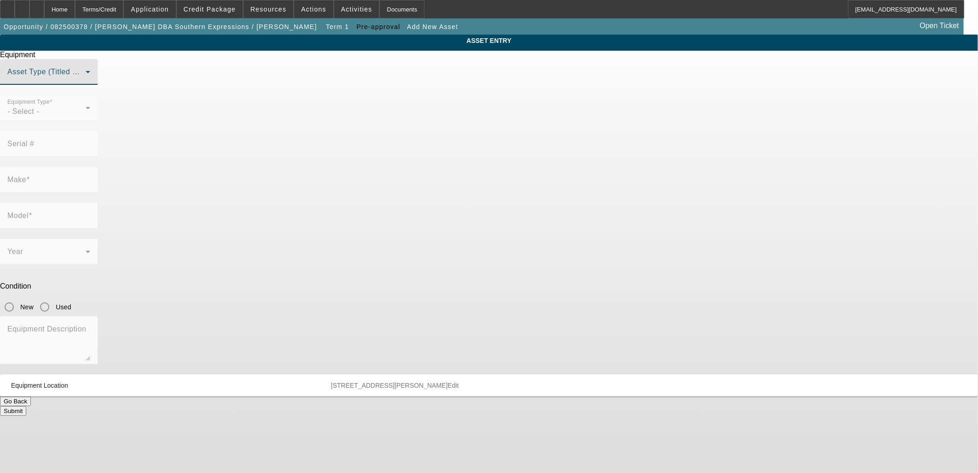
click at [86, 81] on span at bounding box center [46, 75] width 78 height 11
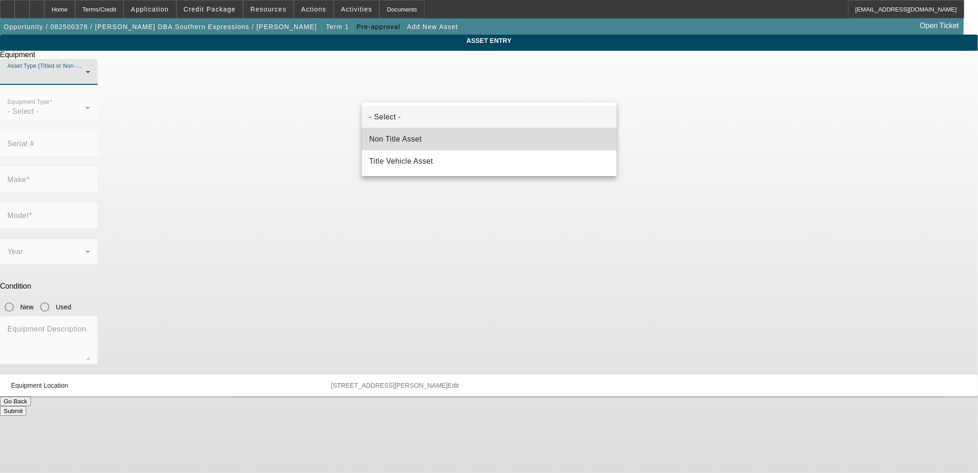
click at [436, 136] on mat-option "Non Title Asset" at bounding box center [489, 139] width 255 height 22
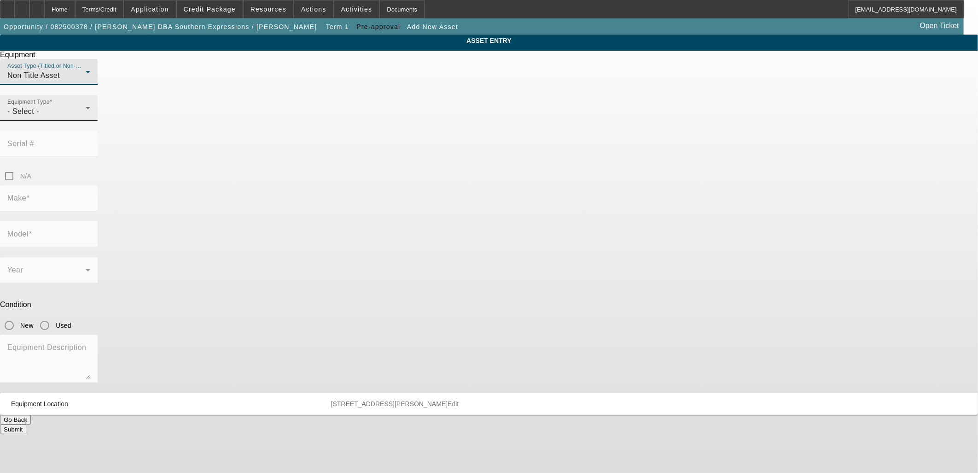
click at [86, 117] on div "- Select -" at bounding box center [46, 111] width 78 height 11
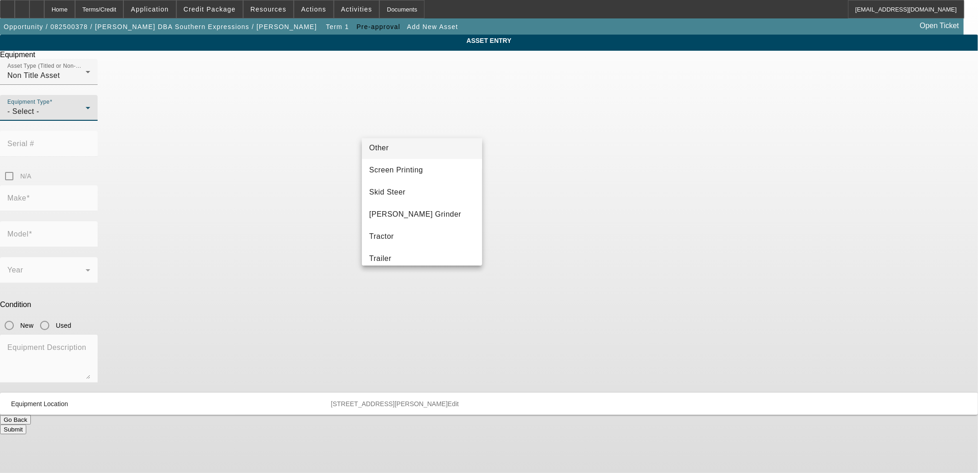
click at [400, 146] on mat-option "Other" at bounding box center [422, 148] width 120 height 22
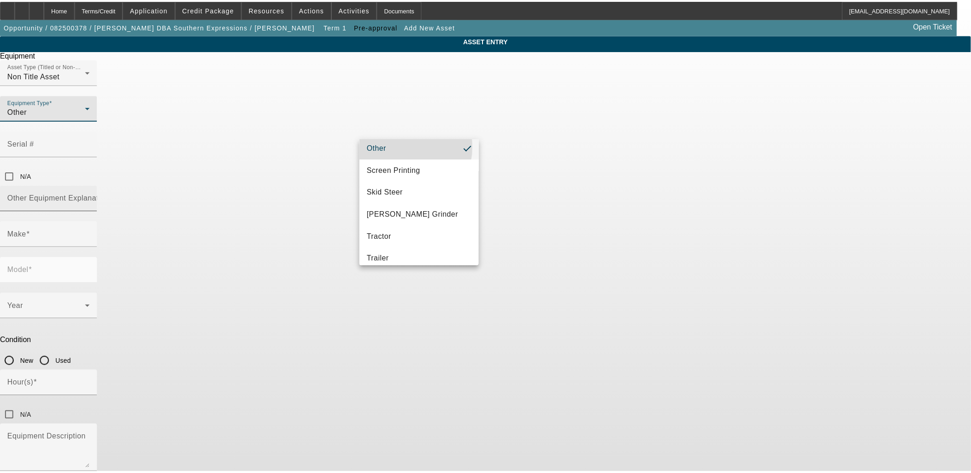
scroll to position [203, 0]
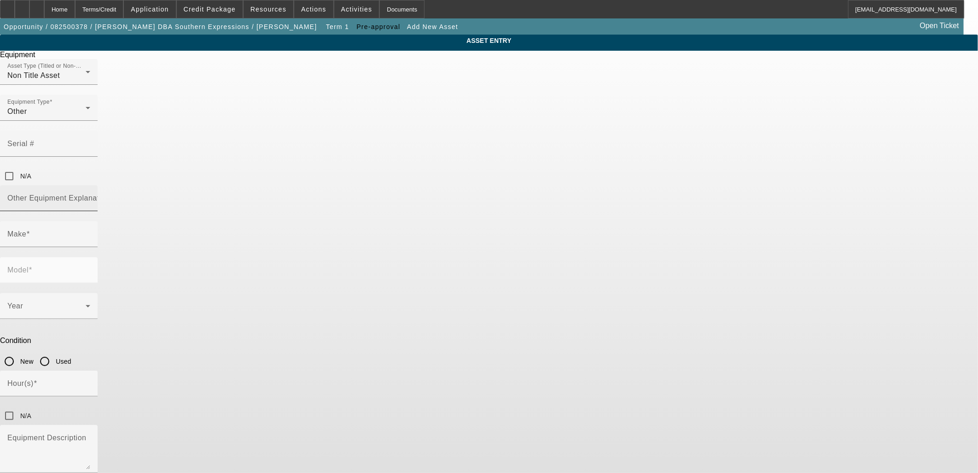
click at [110, 194] on mat-label "Other Equipment Explanation" at bounding box center [58, 198] width 103 height 8
click at [90, 196] on input "Other Equipment Explanation" at bounding box center [48, 201] width 83 height 11
type input "Compressed Air Dryer"
click at [90, 232] on input "Make" at bounding box center [48, 237] width 83 height 11
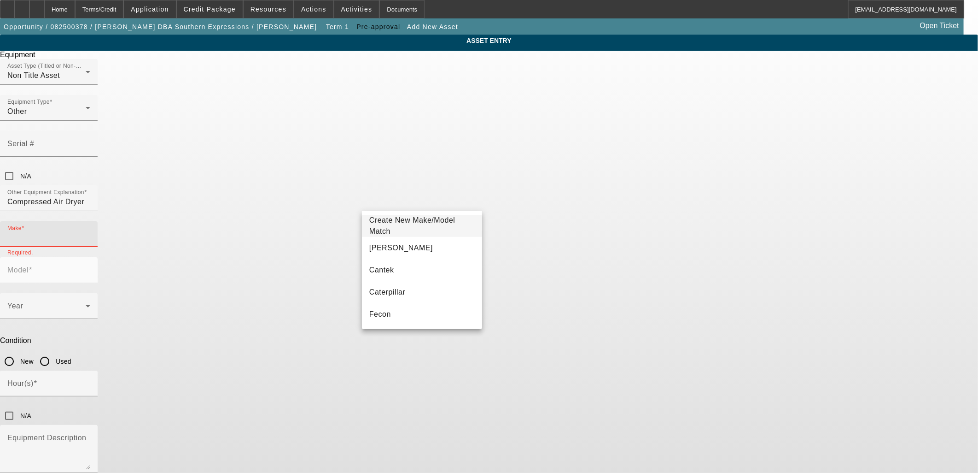
paste input "CENTRAL PNEUMATIC INDUSTRIAL"
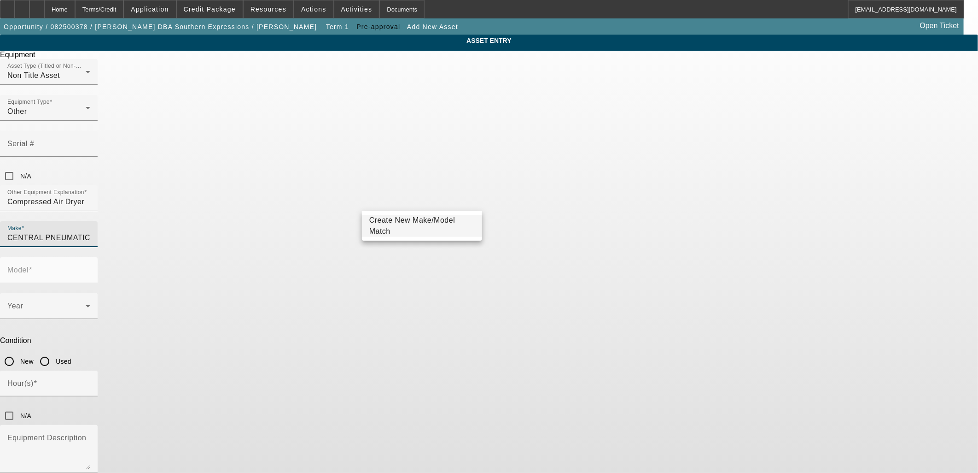
type input "CENTRAL PNEUMATIC INDUSTRIAL"
click at [425, 228] on span "Create New Make/Model Match" at bounding box center [421, 226] width 105 height 22
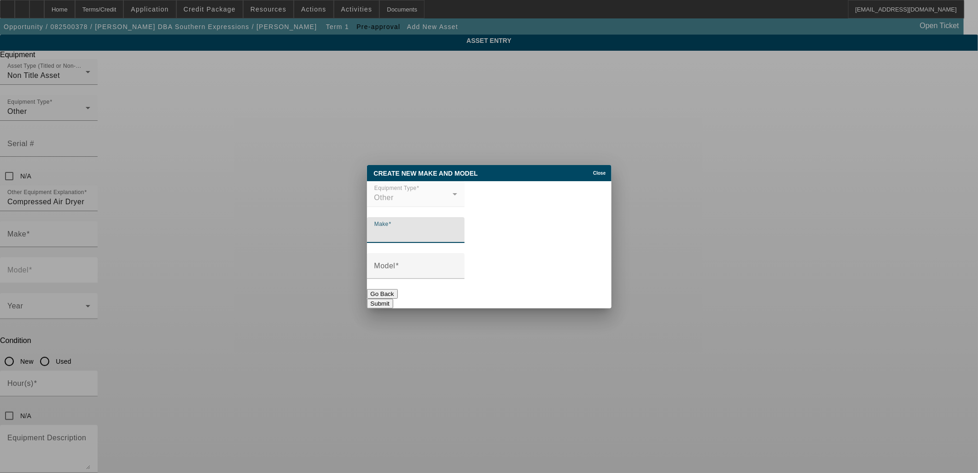
paste input "CENTRAL PNEUMATIC INDUSTRIAL"
type input "CENTRAL PNEUMATIC INDUSTRIAL"
click at [457, 265] on div "Model" at bounding box center [416, 266] width 83 height 26
type input "Compressed Air Dryer"
click at [388, 237] on input "CENTRAL PNEUMATIC INDUSTRIAL" at bounding box center [416, 233] width 83 height 11
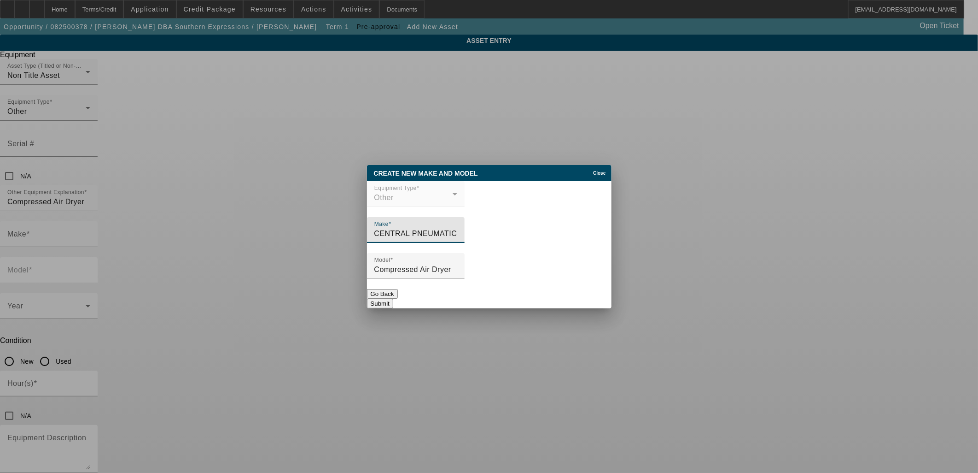
click at [388, 237] on input "CENTRAL PNEUMATIC INDUSTRIAL" at bounding box center [416, 233] width 83 height 11
click at [408, 233] on input "Central PNEUMATIC INDUSTRIAL" at bounding box center [416, 233] width 83 height 11
click at [447, 236] on input "Central Pneumatic NEUMATIC INDUSTRIAL" at bounding box center [416, 233] width 83 height 11
click at [448, 235] on input "Central Pneumatic INDUSTRIAL" at bounding box center [416, 233] width 83 height 11
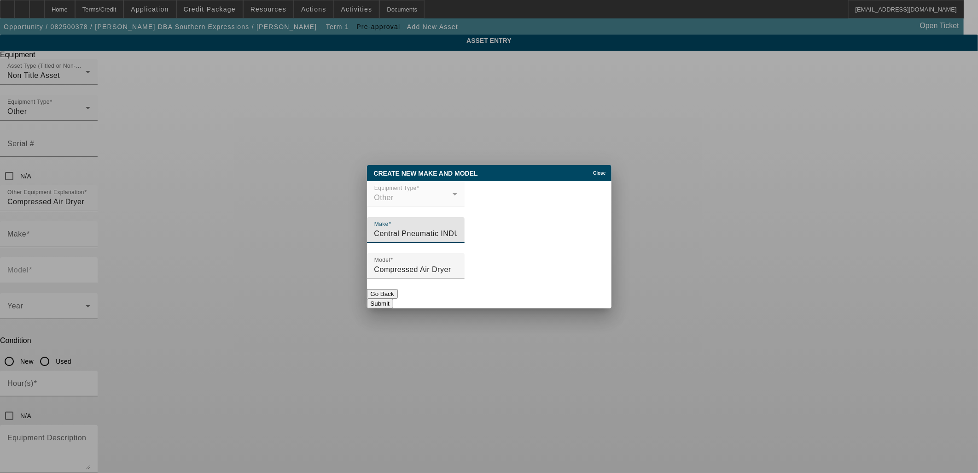
click at [448, 235] on input "Central Pneumatic INDUSTRIAL" at bounding box center [416, 233] width 83 height 11
type input "Central Pneumatic Industrial"
drag, startPoint x: 606, startPoint y: 315, endPoint x: 593, endPoint y: 299, distance: 19.6
click at [599, 308] on div "Create New Make and Model Close Equipment Type Other Make Central Pneumatic Ind…" at bounding box center [489, 236] width 245 height 143
click at [393, 299] on button "Submit" at bounding box center [380, 304] width 26 height 10
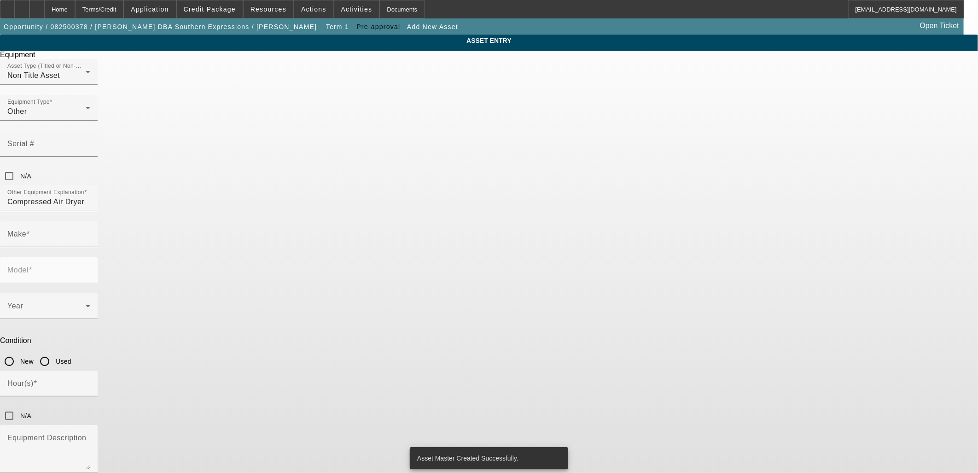
type input "Central Pneumatic Industrial"
type input "Compressed Air Dryer"
click at [86, 304] on span at bounding box center [46, 309] width 78 height 11
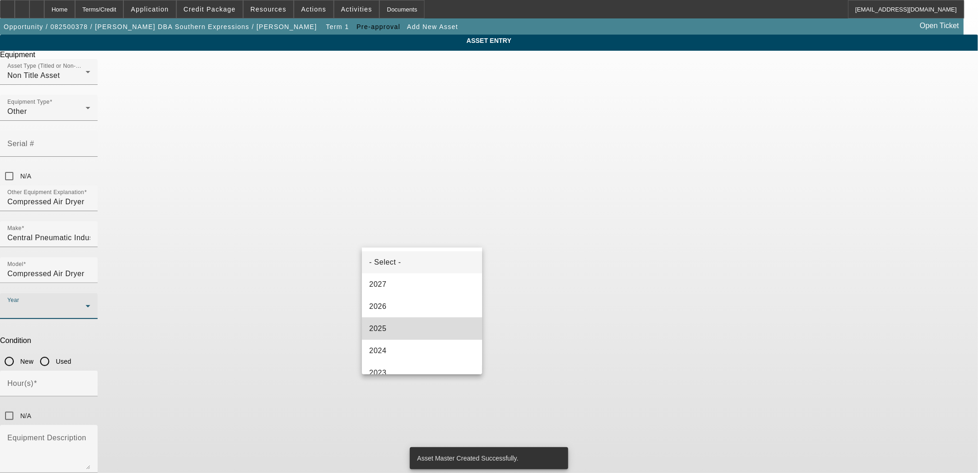
click at [428, 322] on mat-option "2025" at bounding box center [422, 328] width 120 height 22
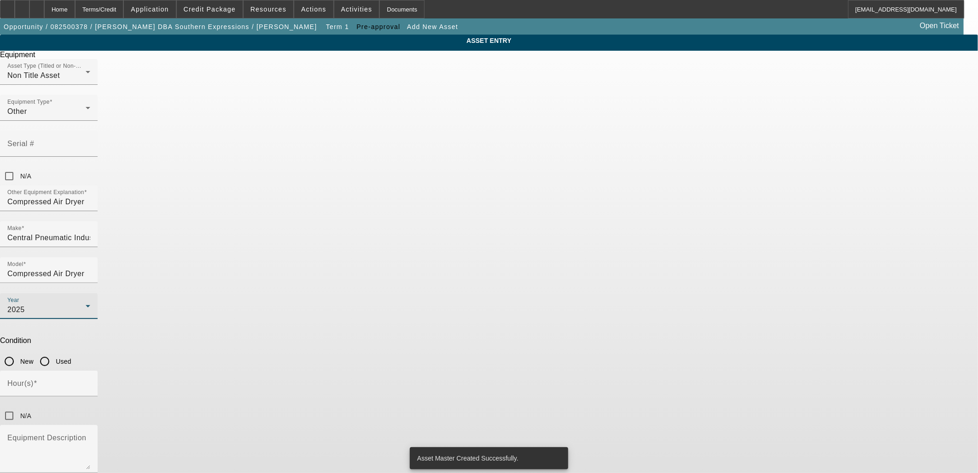
drag, startPoint x: 514, startPoint y: 228, endPoint x: 515, endPoint y: 234, distance: 5.6
click at [515, 336] on div "Condition New Used" at bounding box center [489, 353] width 978 height 34
drag, startPoint x: 515, startPoint y: 234, endPoint x: 512, endPoint y: 249, distance: 15.5
click at [18, 352] on input "New" at bounding box center [9, 361] width 18 height 18
radio input "true"
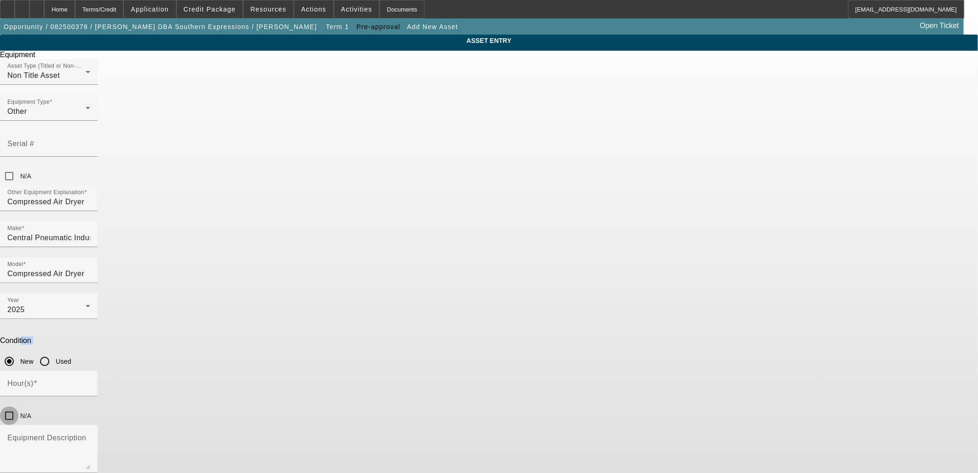
click at [18, 406] on input "N/A" at bounding box center [9, 415] width 18 height 18
checkbox input "true"
click at [90, 436] on textarea "Equipment Description" at bounding box center [48, 452] width 83 height 33
click at [546, 417] on div "ASSET ENTRY Equipment Asset Type (Titled or Non-Titled) Non Title Asset Equipme…" at bounding box center [489, 280] width 978 height 490
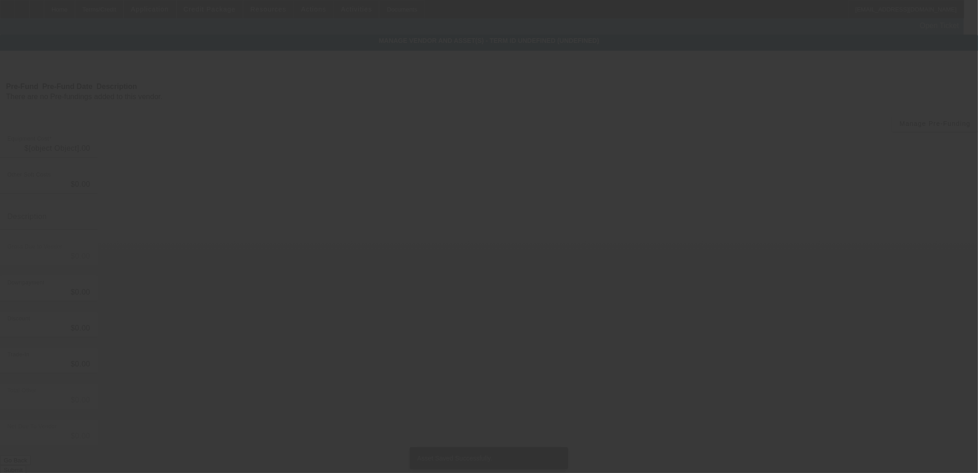
type input "$2,150.00"
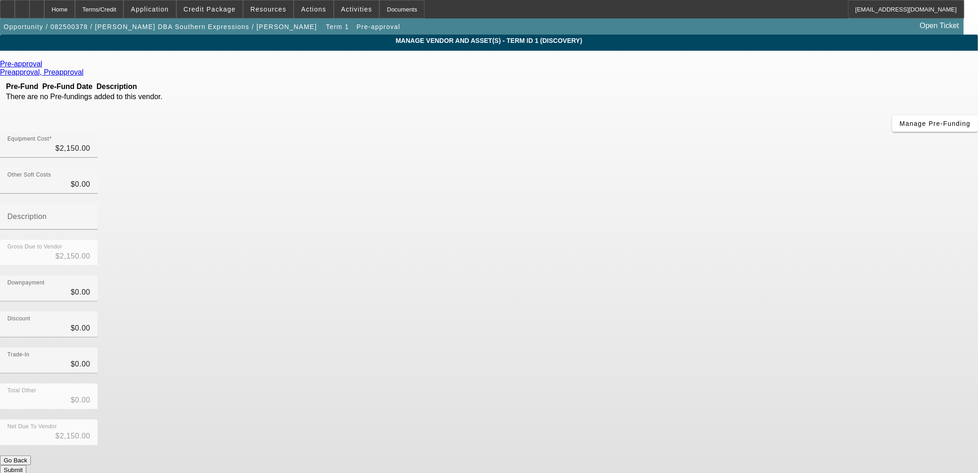
click at [26, 465] on button "Submit" at bounding box center [13, 470] width 26 height 10
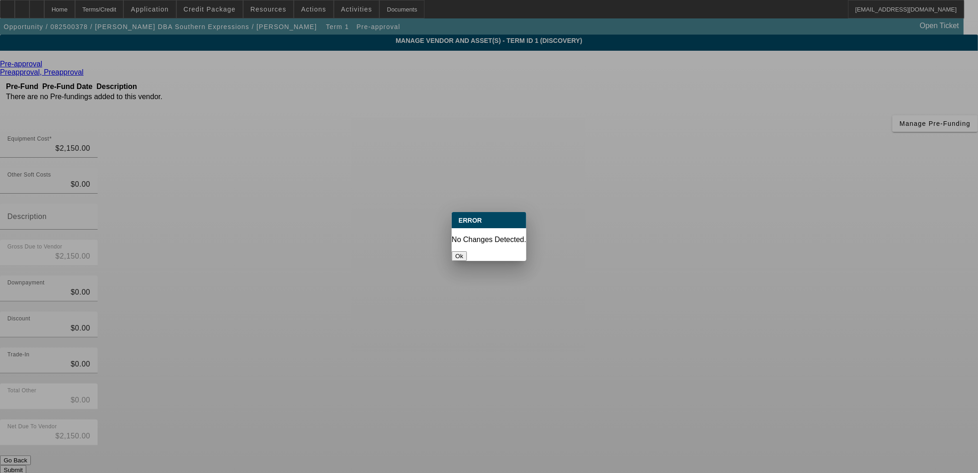
click at [675, 356] on div at bounding box center [489, 236] width 978 height 473
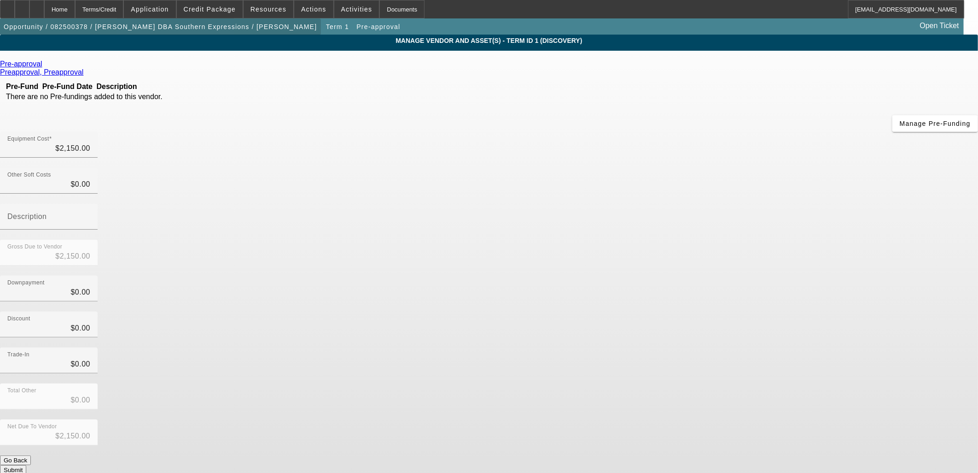
click at [177, 32] on span "button" at bounding box center [160, 27] width 321 height 22
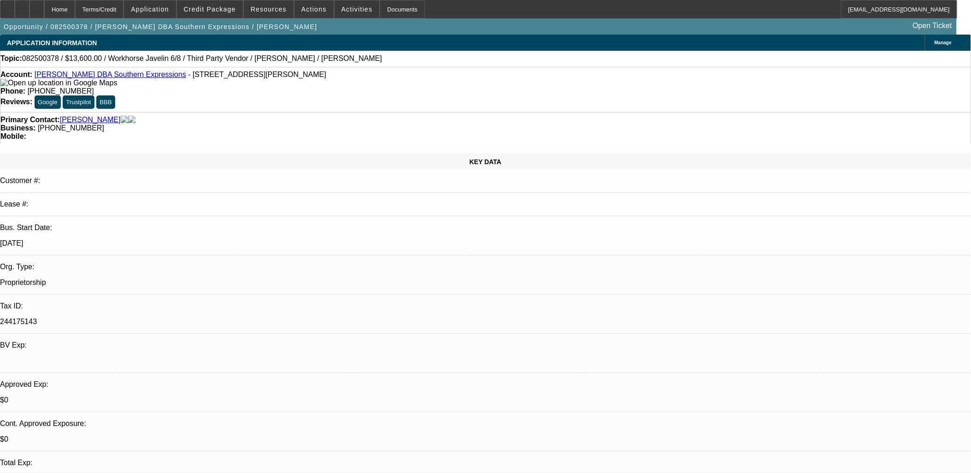
select select "0"
select select "2"
select select "0.1"
select select "4"
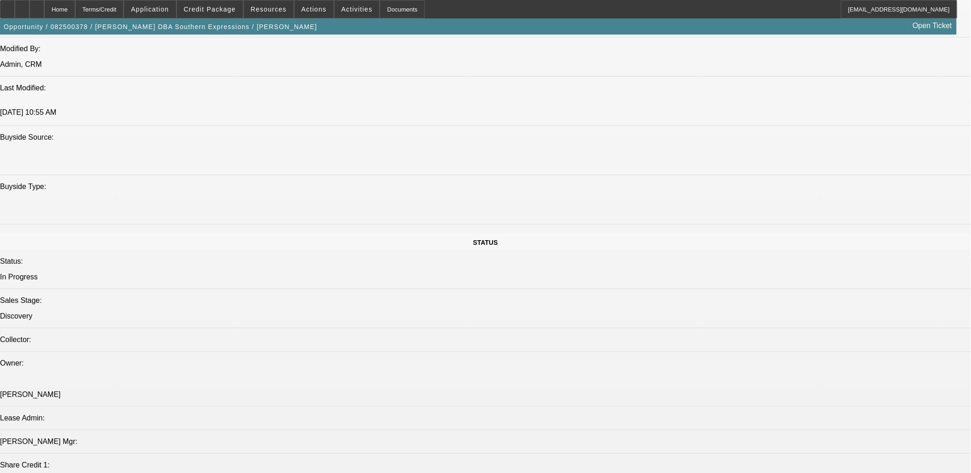
scroll to position [972, 0]
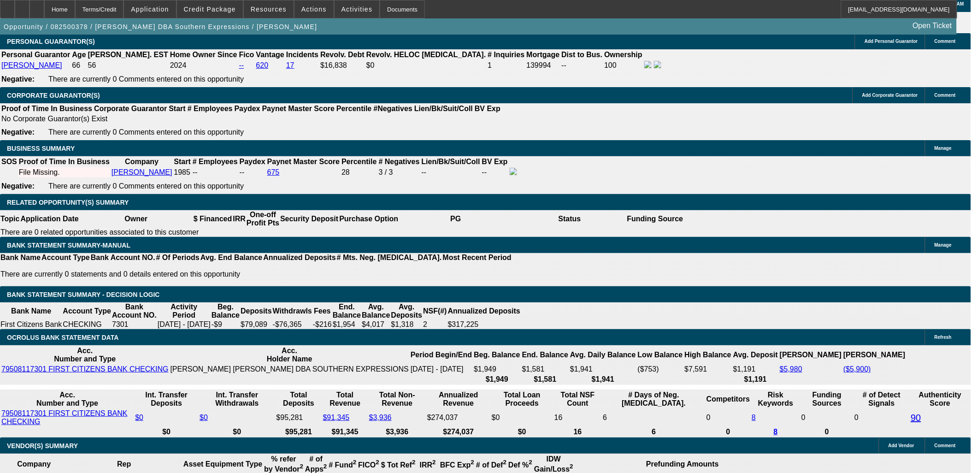
scroll to position [67, 0]
type input "$0.00"
type input "UNKNOWN"
drag, startPoint x: 200, startPoint y: 264, endPoint x: 250, endPoint y: 263, distance: 49.8
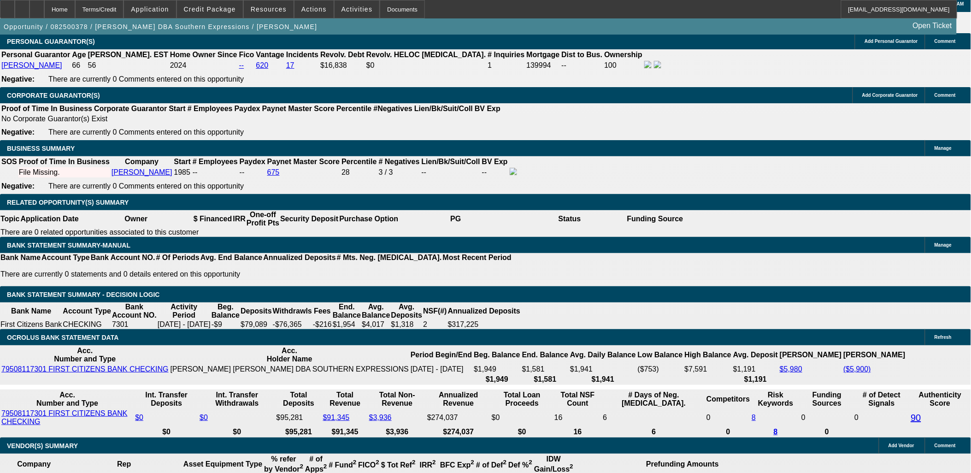
type input "36"
drag, startPoint x: 197, startPoint y: 193, endPoint x: 256, endPoint y: 194, distance: 59.0
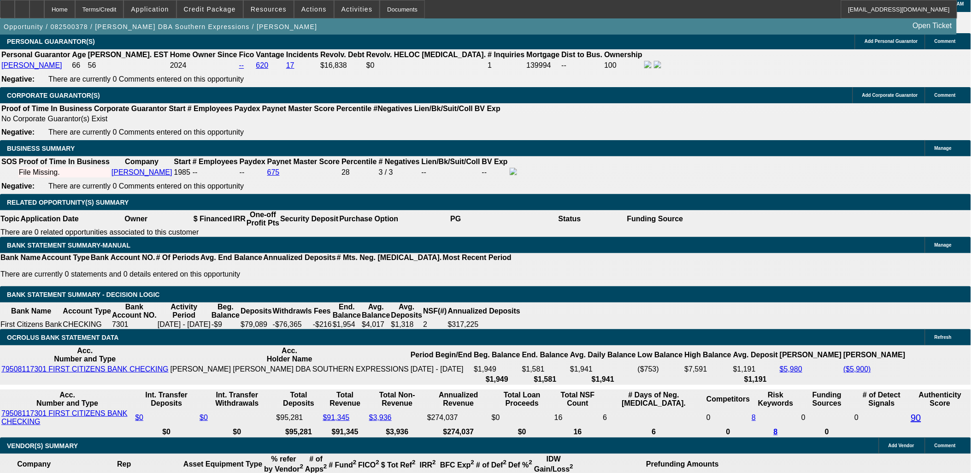
type input "$0.00"
drag, startPoint x: 302, startPoint y: 218, endPoint x: 159, endPoint y: 250, distance: 145.8
type input "18"
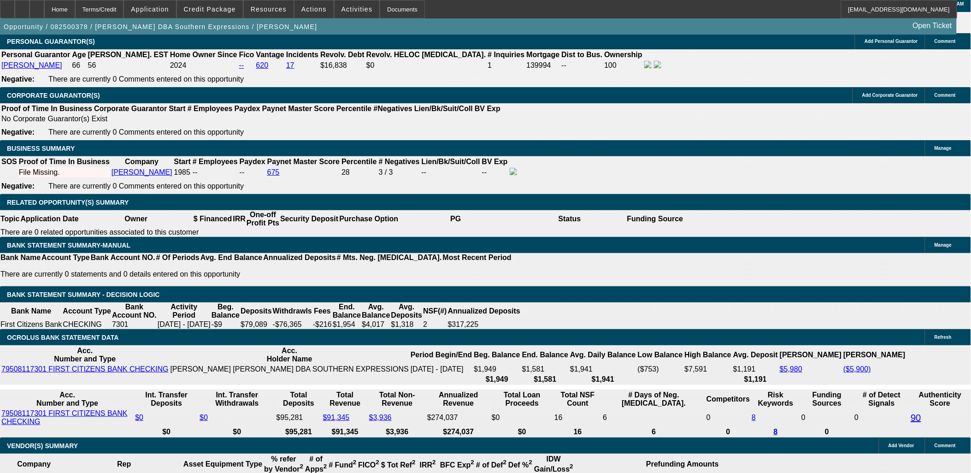
type input "$767.26"
type input "$383.63"
type input "181"
type input "$4,128.94"
type input "$2,064.47"
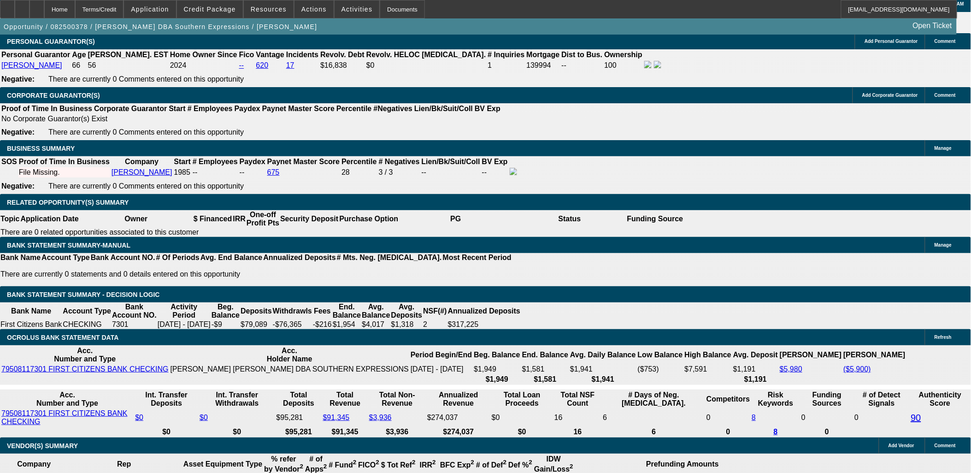
type input "$983.34"
type input "$491.67"
type input "18"
drag, startPoint x: 170, startPoint y: 260, endPoint x: 180, endPoint y: 264, distance: 10.9
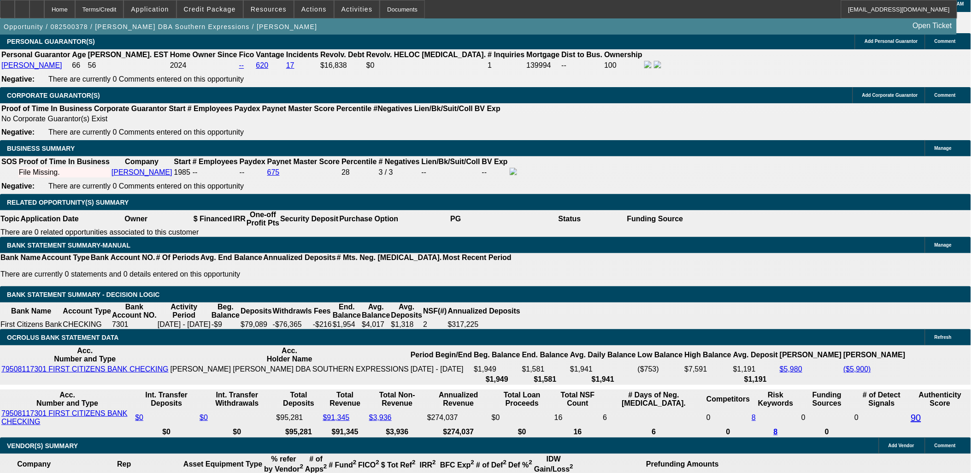
type input "499"
type input "$998.00"
type input "19.1"
type input "499.96"
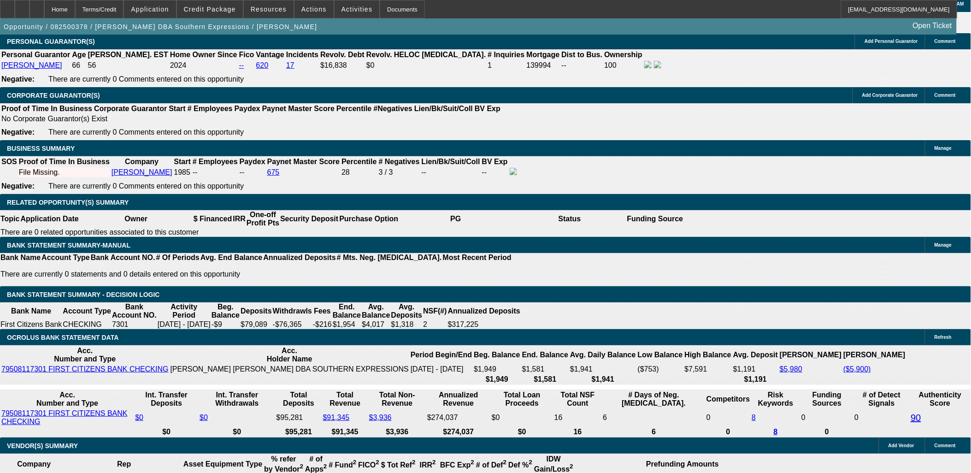
type input "$999.92"
type input "499.969"
type input "19.2"
type input "499.99"
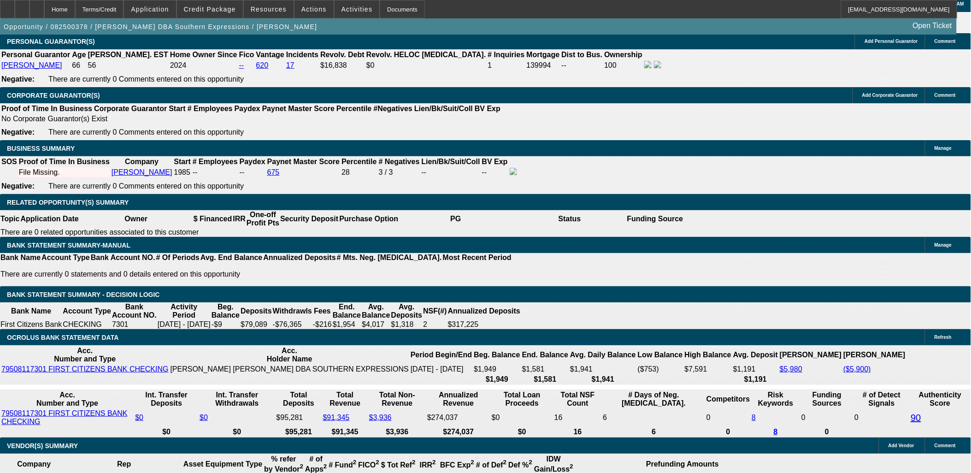
type input "$999.98"
type input "$499.99"
drag, startPoint x: 186, startPoint y: 165, endPoint x: 187, endPoint y: 170, distance: 5.8
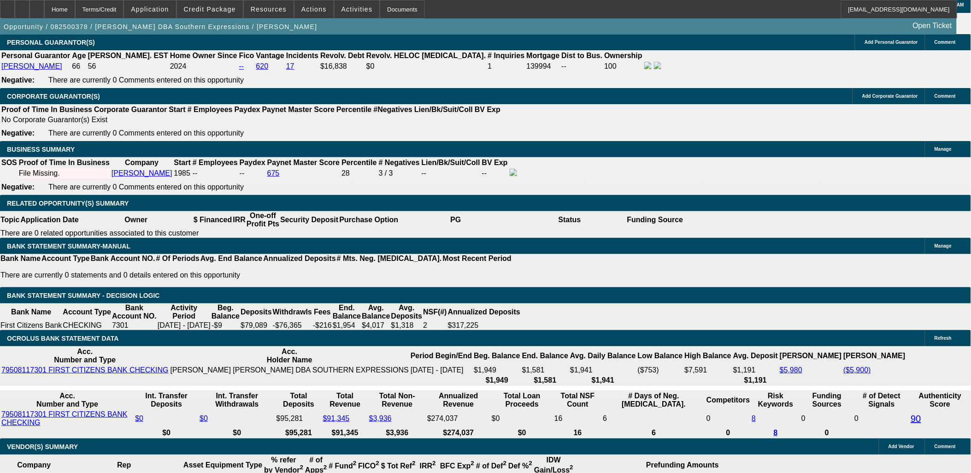
scroll to position [1330, 0]
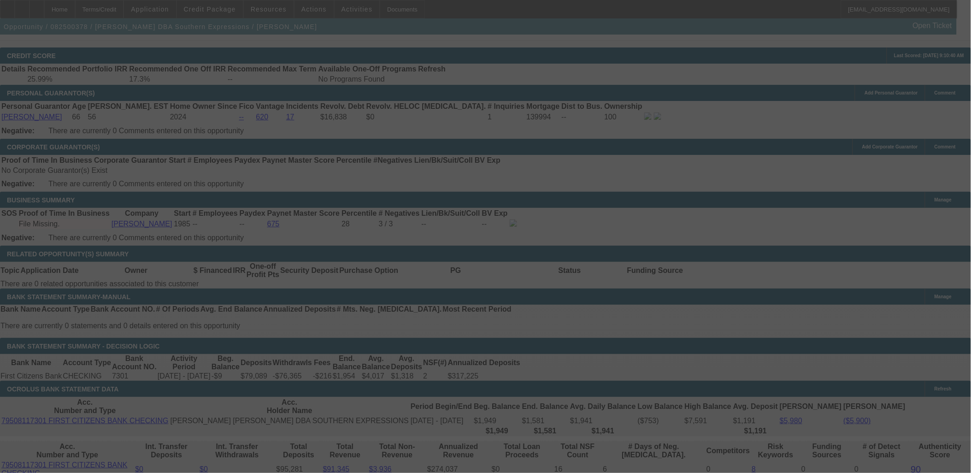
select select "0"
select select "2"
select select "0.1"
select select "4"
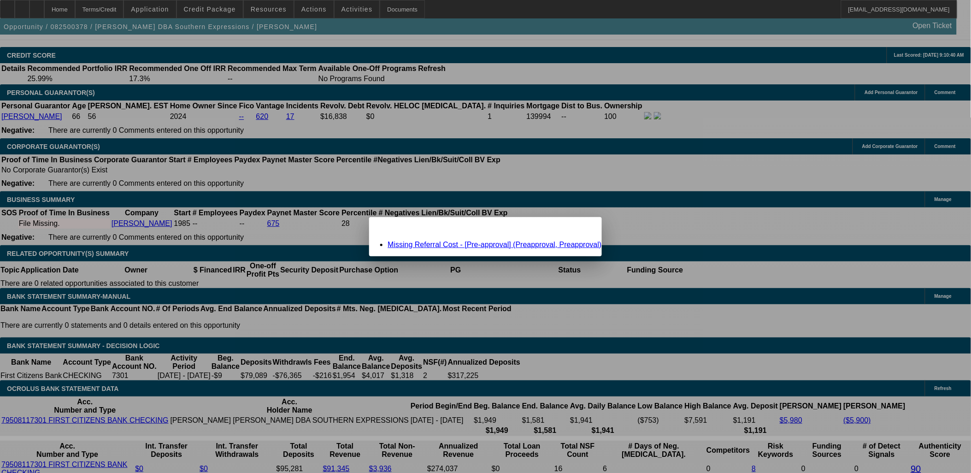
click at [464, 246] on link "Missing Referral Cost - [Pre-approval] (Preapproval, Preapproval)" at bounding box center [494, 244] width 214 height 8
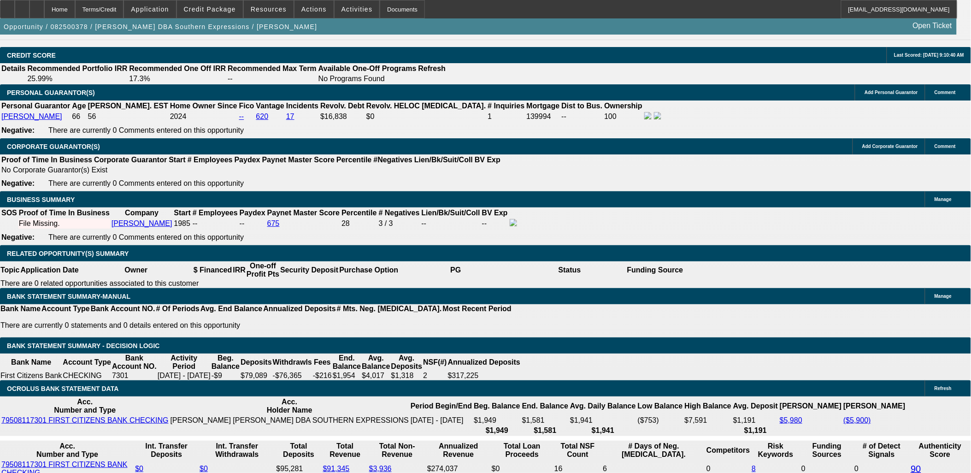
scroll to position [1330, 0]
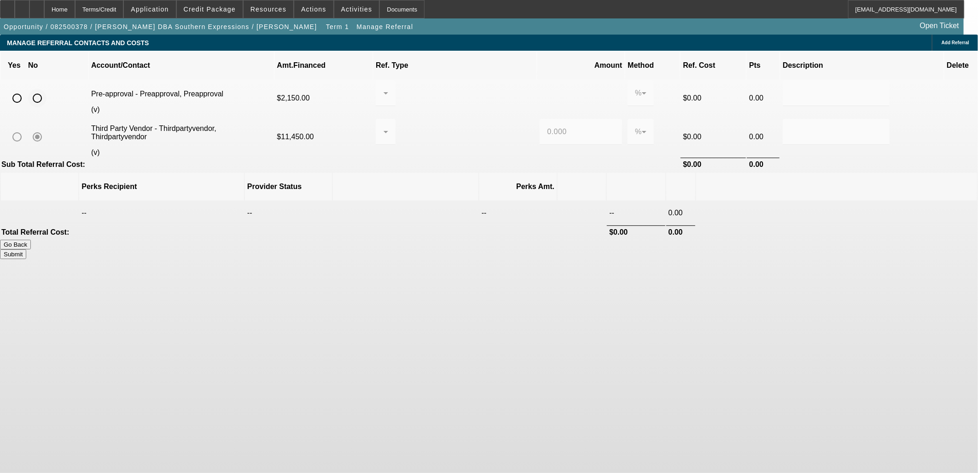
click at [47, 89] on input "radio" at bounding box center [37, 98] width 18 height 18
radio input "true"
click at [717, 225] on td at bounding box center [837, 231] width 281 height 13
click at [26, 249] on button "Submit" at bounding box center [13, 254] width 26 height 10
type input "0.000"
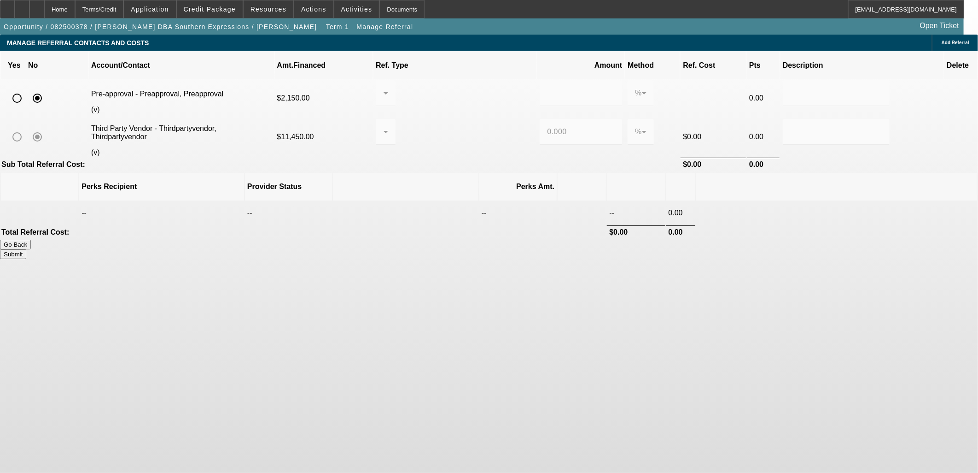
type input "0.000"
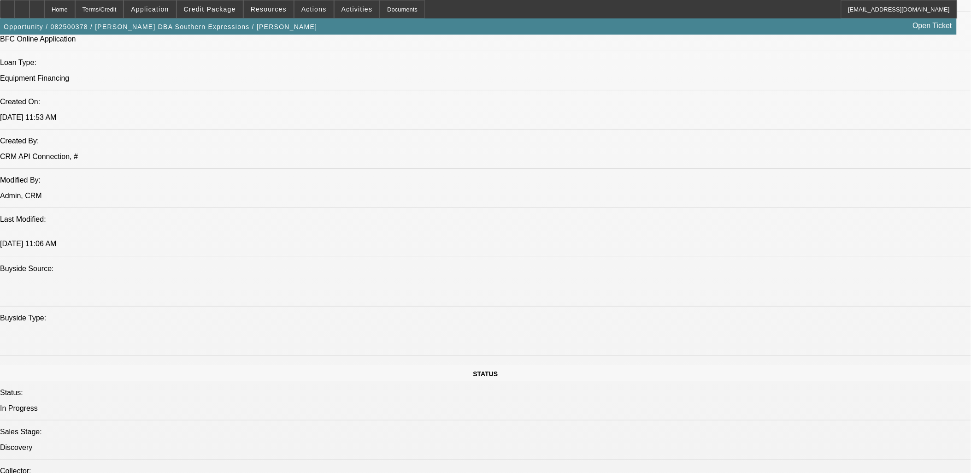
select select "0"
select select "2"
select select "0.1"
select select "4"
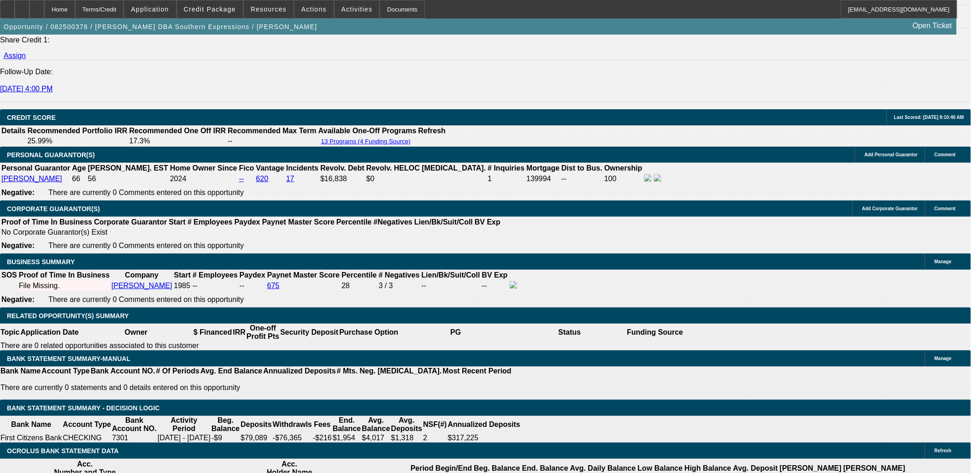
scroll to position [1371, 0]
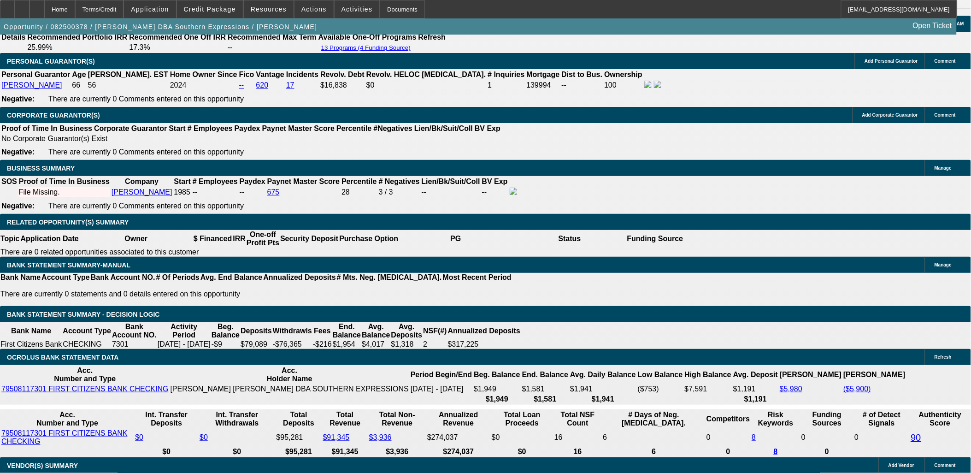
scroll to position [1473, 0]
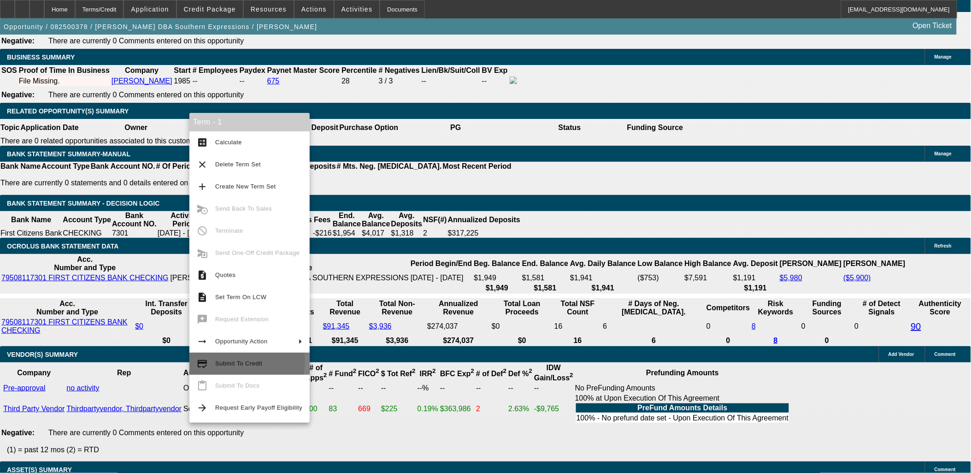
click at [241, 360] on span "Submit To Credit" at bounding box center [238, 363] width 47 height 7
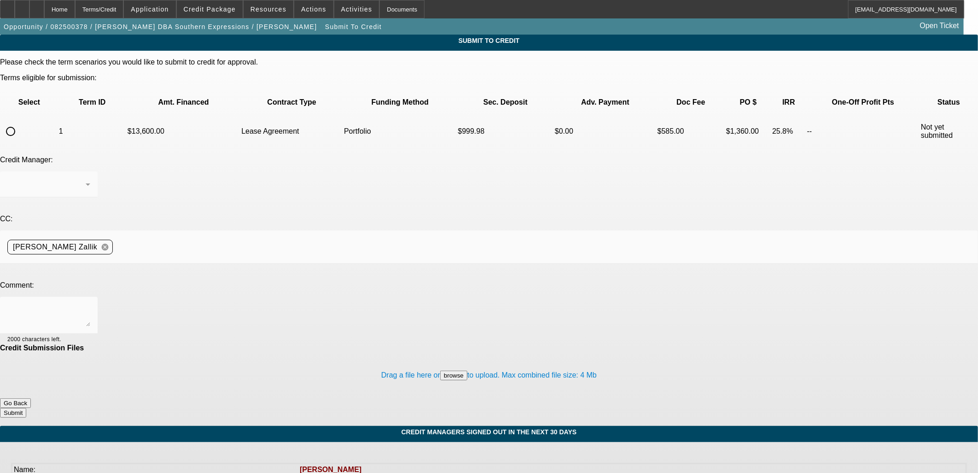
click at [20, 122] on input "radio" at bounding box center [10, 131] width 18 height 18
radio input "true"
click at [232, 141] on div at bounding box center [489, 236] width 978 height 473
click at [90, 304] on textarea at bounding box center [48, 315] width 83 height 22
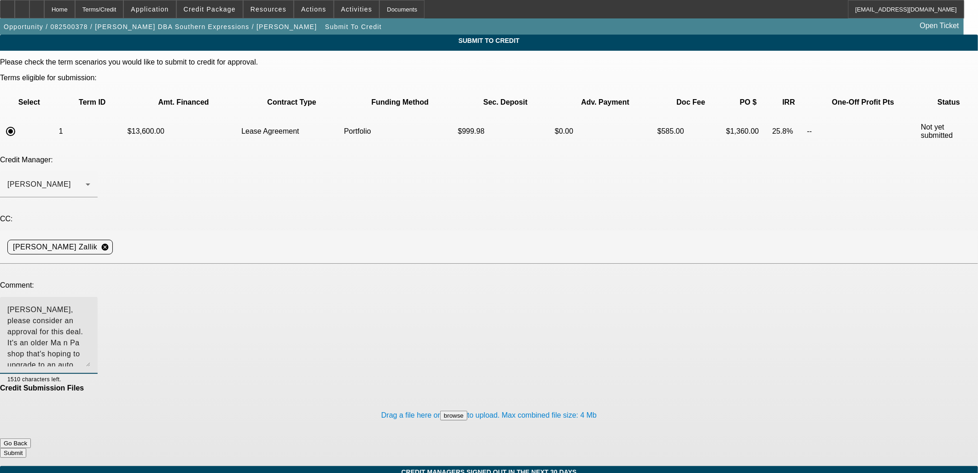
drag, startPoint x: 620, startPoint y: 225, endPoint x: 598, endPoint y: 261, distance: 42.6
click at [98, 297] on div "George, please consider an approval for this deal. It's an older Ma n Pa shop t…" at bounding box center [49, 335] width 98 height 77
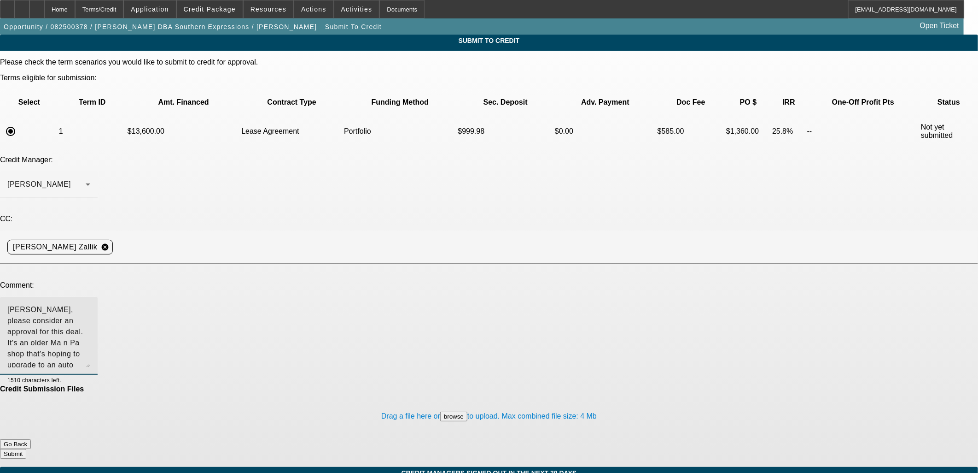
click at [90, 304] on textarea "George, please consider an approval for this deal. It's an older Ma n Pa shop t…" at bounding box center [48, 335] width 83 height 63
click at [90, 304] on textarea "George, please consider an approval for this deal. It's an older Ma 'n Pa shop …" at bounding box center [48, 335] width 83 height 63
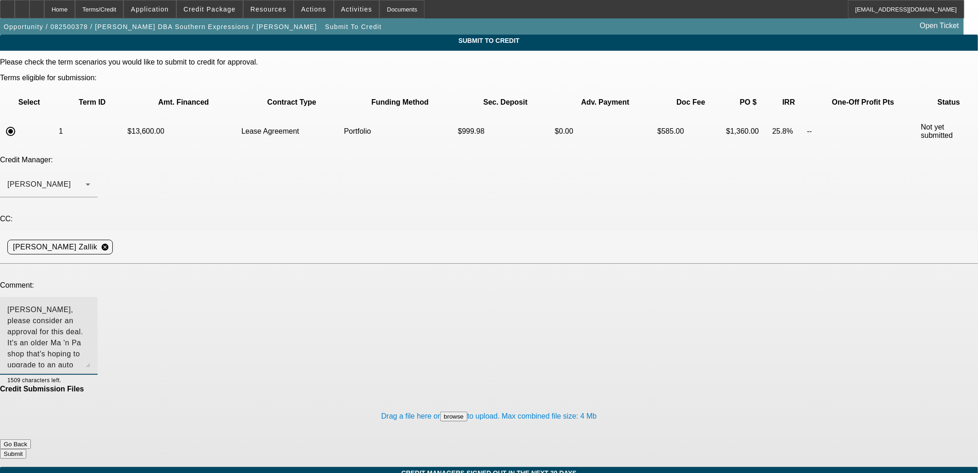
click at [90, 304] on textarea "George, please consider an approval for this deal. It's an older Ma 'n Pa shop …" at bounding box center [48, 335] width 83 height 63
drag, startPoint x: 504, startPoint y: 246, endPoint x: 514, endPoint y: 246, distance: 9.7
click at [90, 304] on textarea "George, please consider an approval for this deal. It's an older Ma 'n Pa shop …" at bounding box center [48, 335] width 83 height 63
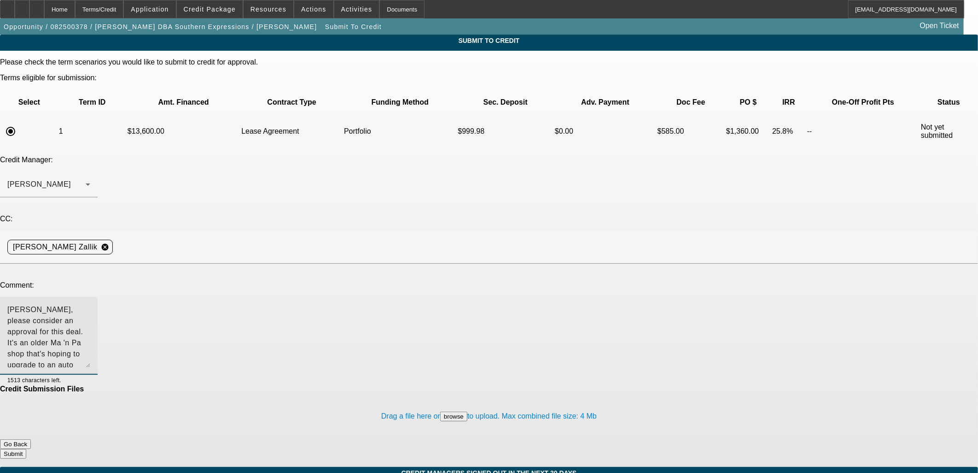
click at [90, 304] on textarea "George, please consider an approval for this deal. It's an older Ma 'n Pa shop …" at bounding box center [48, 335] width 83 height 63
drag, startPoint x: 449, startPoint y: 213, endPoint x: 454, endPoint y: 215, distance: 5.4
click at [90, 304] on textarea "George, please consider an approval for this deal. It's an older Ma 'n Pa shop …" at bounding box center [48, 335] width 83 height 63
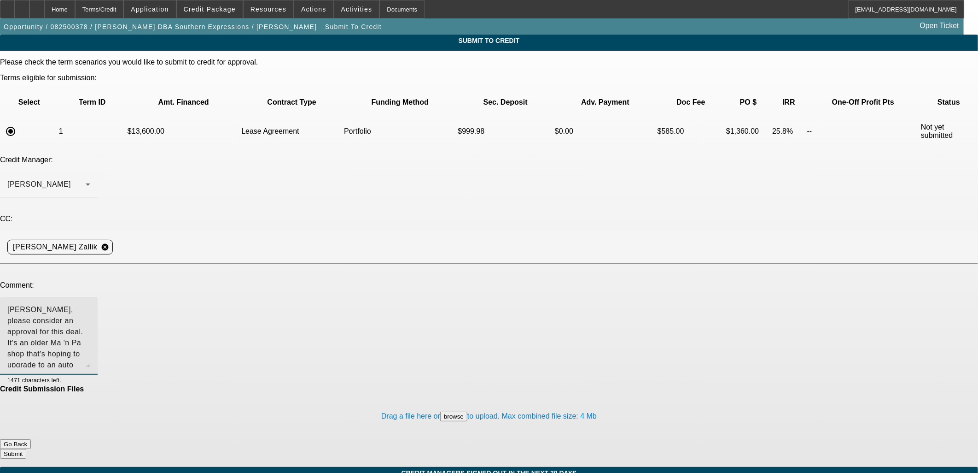
click at [90, 304] on textarea "George, please consider an approval for this deal. It's an older Ma 'n Pa shop …" at bounding box center [48, 335] width 83 height 63
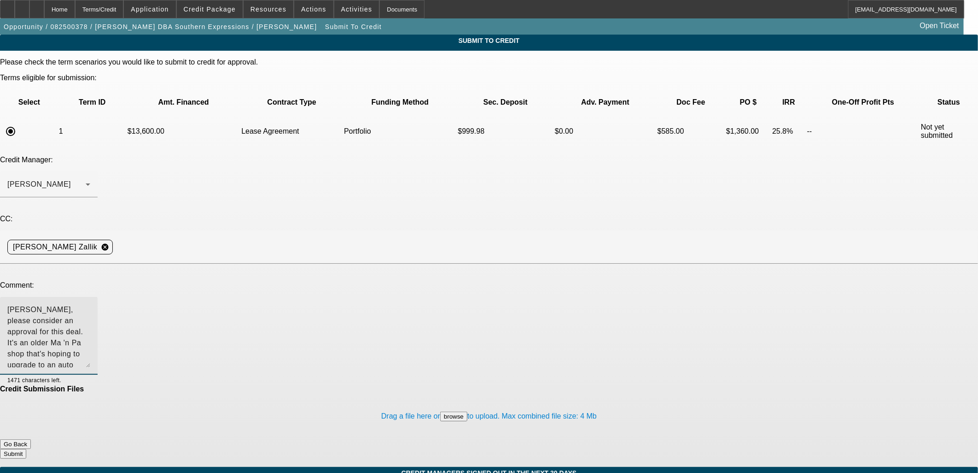
click at [90, 304] on textarea "George, please consider an approval for this deal. It's an older Ma 'n Pa shop …" at bounding box center [48, 335] width 83 height 63
drag, startPoint x: 389, startPoint y: 236, endPoint x: 611, endPoint y: 228, distance: 222.2
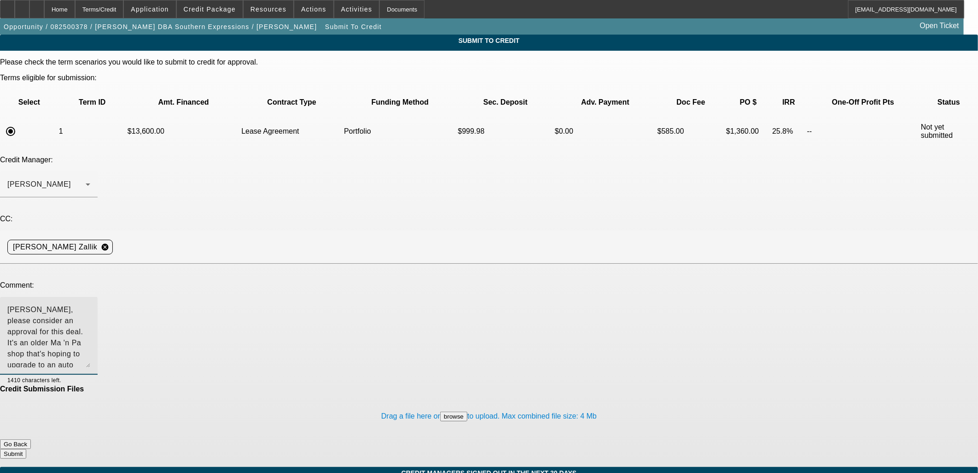
click at [90, 304] on textarea "George, please consider an approval for this deal. It's an older Ma 'n Pa shop …" at bounding box center [48, 335] width 83 height 63
paste textarea "If we can approve I'll get final invoices and proof of ownership from 3rd Party…"
click at [90, 304] on textarea "George, please consider an approval for this deal. It's an older Ma 'n Pa shop …" at bounding box center [48, 335] width 83 height 63
type textarea "George, please consider an approval for this deal. It's an older Ma 'n Pa shop …"
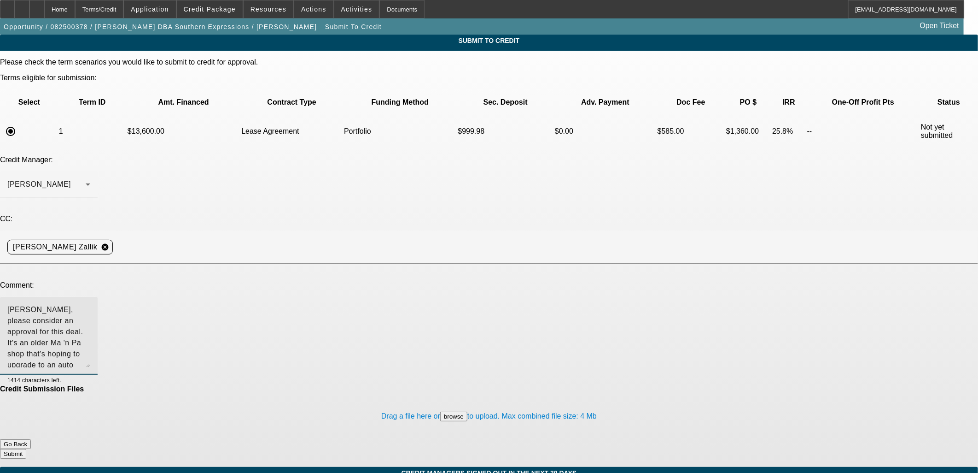
click at [26, 449] on button "Submit" at bounding box center [13, 454] width 26 height 10
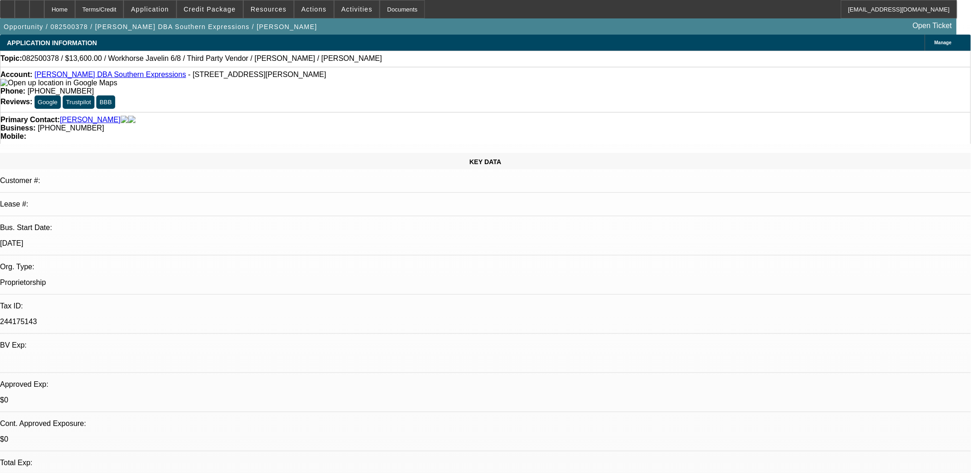
select select "0"
select select "2"
select select "0.1"
select select "4"
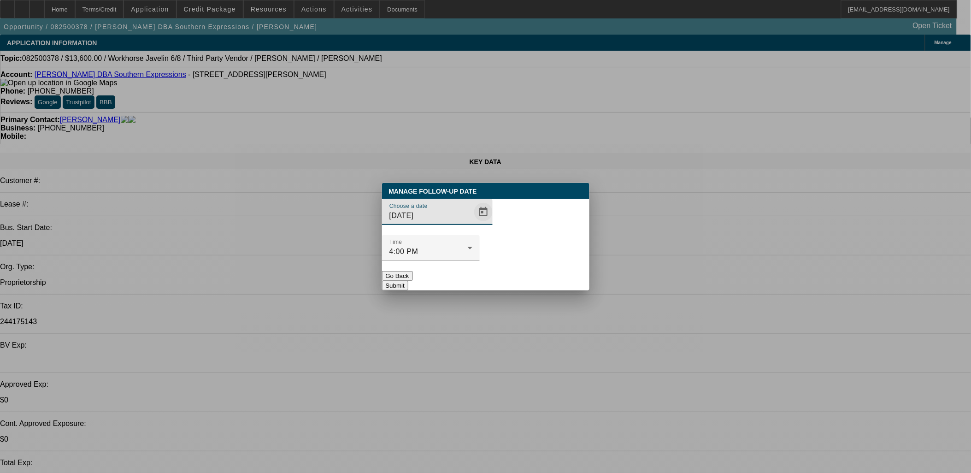
drag, startPoint x: 458, startPoint y: 229, endPoint x: 462, endPoint y: 231, distance: 5.0
click at [472, 223] on span "Open calendar" at bounding box center [483, 212] width 22 height 22
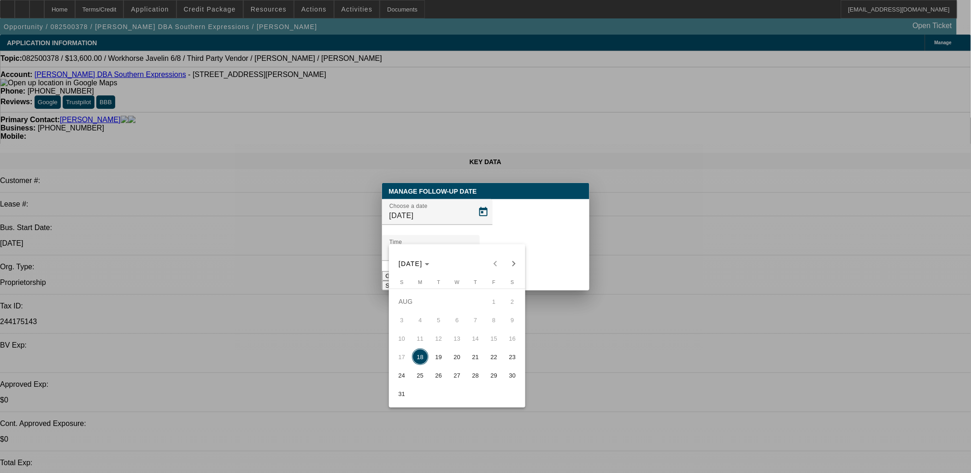
drag, startPoint x: 437, startPoint y: 362, endPoint x: 453, endPoint y: 338, distance: 28.5
click at [438, 362] on span "19" at bounding box center [438, 356] width 17 height 17
type input "8/19/2025"
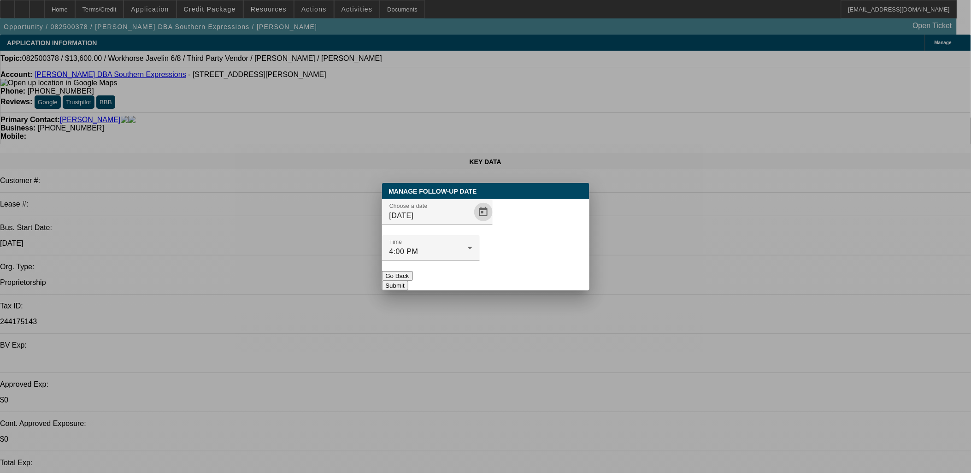
drag, startPoint x: 525, startPoint y: 263, endPoint x: 540, endPoint y: 208, distance: 56.3
click at [408, 281] on button "Submit" at bounding box center [395, 286] width 26 height 10
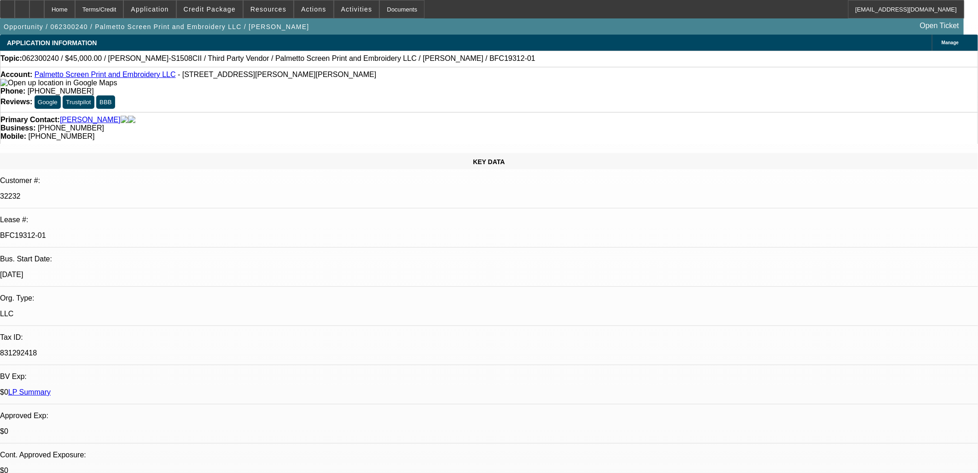
select select "0.1"
select select "0"
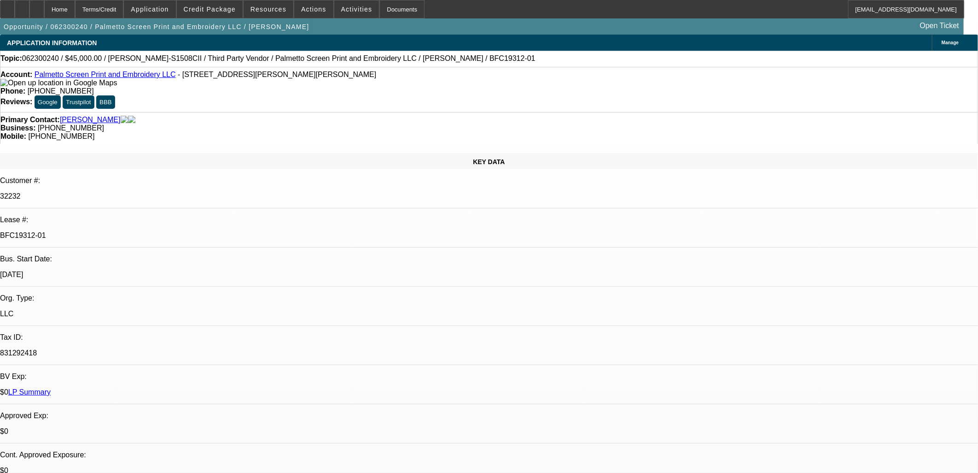
select select "0.1"
select select "0"
select select "0.1"
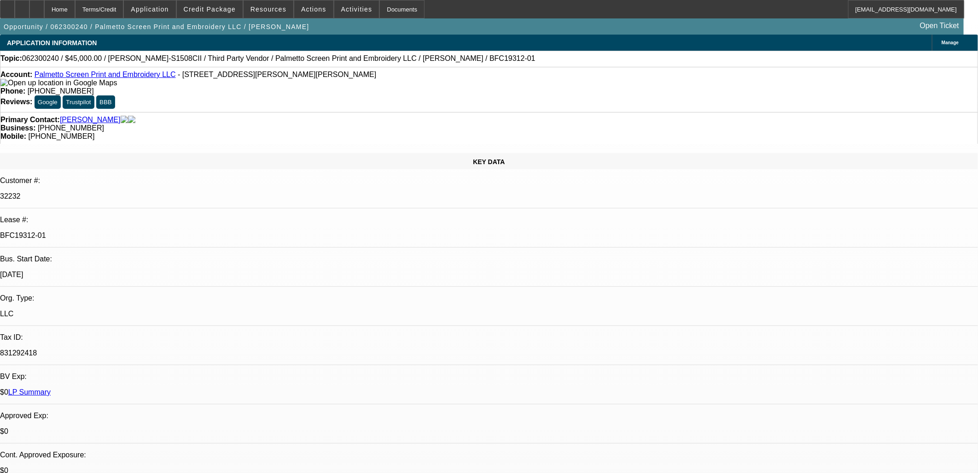
select select "0"
select select "1"
select select "2"
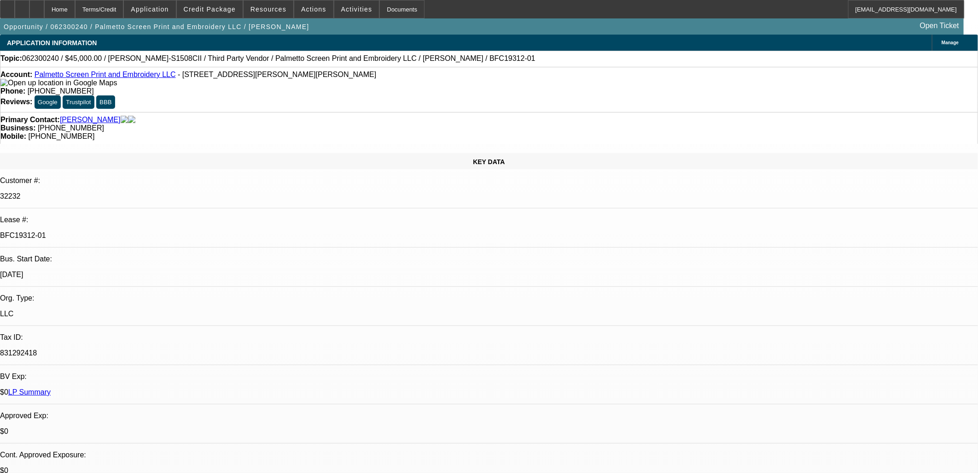
select select "1"
select select "4"
select select "1"
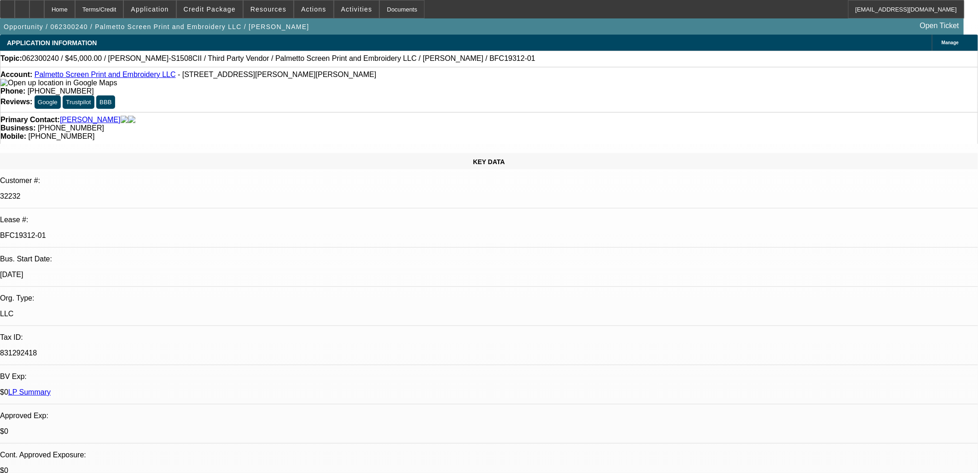
select select "4"
select select "1"
select select "2"
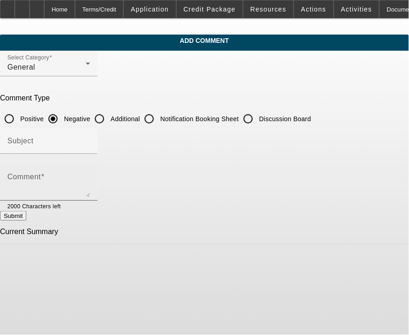
drag, startPoint x: 231, startPoint y: 185, endPoint x: 217, endPoint y: 174, distance: 17.7
click at [90, 177] on textarea "Comment" at bounding box center [48, 186] width 83 height 22
click at [140, 115] on label "Additional" at bounding box center [124, 118] width 31 height 9
click at [109, 115] on input "Additional" at bounding box center [99, 119] width 18 height 18
radio input "true"
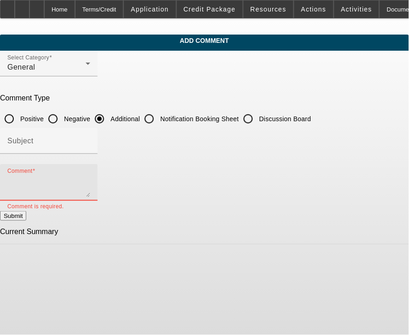
click at [90, 175] on textarea "Comment" at bounding box center [48, 186] width 83 height 22
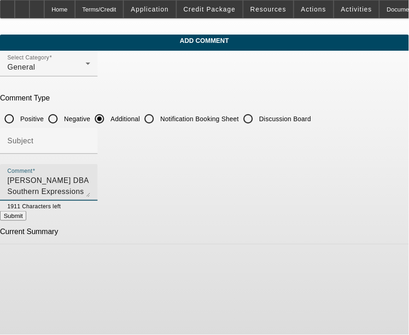
click at [90, 187] on textarea "[PERSON_NAME] DBA Southern Expressions has been established in [GEOGRAPHIC_DATA…" at bounding box center [48, 186] width 83 height 22
click at [90, 193] on textarea "[PERSON_NAME] DBA Southern Expressions has been established in [GEOGRAPHIC_DATA…" at bounding box center [48, 186] width 83 height 22
click at [90, 189] on textarea "[PERSON_NAME] DBA Southern Expressions has been established in [GEOGRAPHIC_DATA…" at bounding box center [48, 186] width 83 height 22
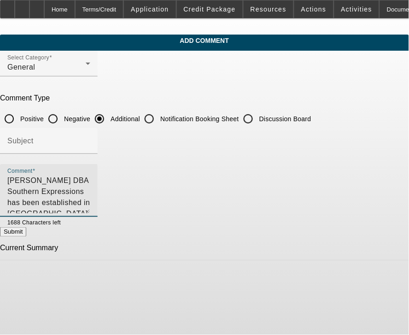
drag, startPoint x: 356, startPoint y: 191, endPoint x: 352, endPoint y: 223, distance: 33.0
click at [90, 213] on textarea "[PERSON_NAME] DBA Southern Expressions has been established in [GEOGRAPHIC_DATA…" at bounding box center [48, 194] width 83 height 38
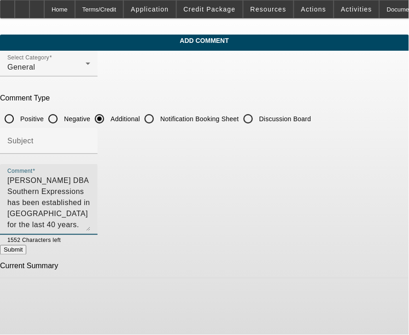
click at [90, 214] on textarea "[PERSON_NAME] DBA Southern Expressions has been established in [GEOGRAPHIC_DATA…" at bounding box center [48, 203] width 83 height 56
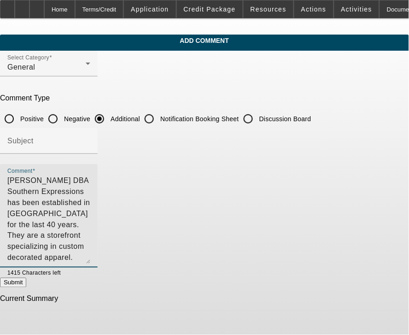
drag, startPoint x: 360, startPoint y: 228, endPoint x: 371, endPoint y: 264, distance: 37.5
click at [371, 264] on div "Comment [PERSON_NAME] DBA Southern Expressions has been established in [GEOGRAP…" at bounding box center [204, 221] width 409 height 114
click at [98, 245] on div "Comment [PERSON_NAME] DBA Southern Expressions has been established in [GEOGRAP…" at bounding box center [49, 217] width 98 height 107
click at [90, 181] on textarea "[PERSON_NAME] DBA Southern Expressions has been established in [GEOGRAPHIC_DATA…" at bounding box center [48, 221] width 83 height 92
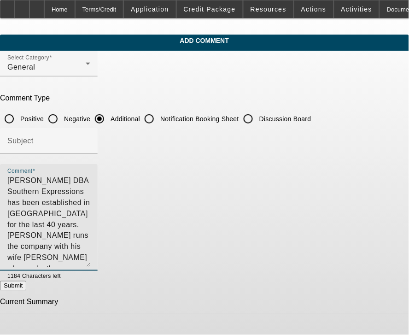
click at [90, 191] on textarea "[PERSON_NAME] DBA Southern Expressions has been established in [GEOGRAPHIC_DATA…" at bounding box center [48, 221] width 83 height 92
click at [90, 190] on textarea "[PERSON_NAME] DBA Southern Expressions has been established in [GEOGRAPHIC_DATA…" at bounding box center [48, 221] width 83 height 92
click at [90, 191] on textarea "[PERSON_NAME] DBA Southern Expressions has been established in [GEOGRAPHIC_DATA…" at bounding box center [48, 221] width 83 height 92
click at [90, 188] on textarea "[PERSON_NAME] DBA Southern Expressions has been established in [GEOGRAPHIC_DATA…" at bounding box center [48, 221] width 83 height 92
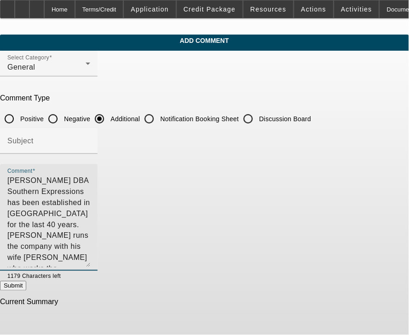
drag, startPoint x: 315, startPoint y: 188, endPoint x: 323, endPoint y: 191, distance: 8.7
click at [90, 191] on textarea "[PERSON_NAME] DBA Southern Expressions has been established in [GEOGRAPHIC_DATA…" at bounding box center [48, 221] width 83 height 92
click at [90, 256] on textarea "[PERSON_NAME] DBA Southern Expressions has been established in [GEOGRAPHIC_DATA…" at bounding box center [48, 221] width 83 height 92
click at [90, 199] on textarea "[PERSON_NAME] DBA Southern Expressions has been established in [GEOGRAPHIC_DATA…" at bounding box center [48, 221] width 83 height 92
drag, startPoint x: 190, startPoint y: 261, endPoint x: 186, endPoint y: 264, distance: 5.6
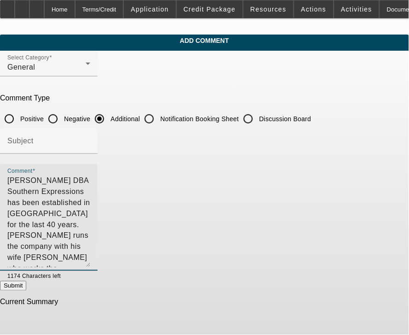
click at [90, 262] on textarea "[PERSON_NAME] DBA Southern Expressions has been established in [GEOGRAPHIC_DATA…" at bounding box center [48, 221] width 83 height 92
click at [90, 223] on textarea "[PERSON_NAME] DBA Southern Expressions has been established in [GEOGRAPHIC_DATA…" at bounding box center [48, 221] width 83 height 92
click at [90, 224] on textarea "[PERSON_NAME] DBA Southern Expressions has been established in [GEOGRAPHIC_DATA…" at bounding box center [48, 221] width 83 height 92
drag, startPoint x: 277, startPoint y: 267, endPoint x: 283, endPoint y: 252, distance: 15.9
click at [90, 264] on div "Comment [PERSON_NAME] DBA Southern Expressions has been established in [GEOGRAP…" at bounding box center [48, 217] width 83 height 107
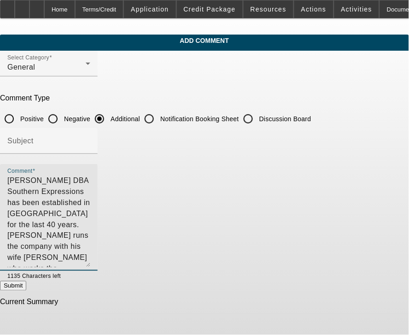
click at [90, 252] on textarea "[PERSON_NAME] DBA Southern Expressions has been established in [GEOGRAPHIC_DATA…" at bounding box center [48, 221] width 83 height 92
click at [89, 249] on textarea "[PERSON_NAME] DBA Southern Expressions has been established in [GEOGRAPHIC_DATA…" at bounding box center [48, 221] width 83 height 92
click at [90, 246] on textarea "[PERSON_NAME] DBA Southern Expressions has been established in [GEOGRAPHIC_DATA…" at bounding box center [48, 221] width 83 height 92
click at [90, 263] on textarea "[PERSON_NAME] DBA Southern Expressions has been established in [GEOGRAPHIC_DATA…" at bounding box center [48, 221] width 83 height 92
click at [90, 247] on textarea "[PERSON_NAME] DBA Southern Expressions has been established in [GEOGRAPHIC_DATA…" at bounding box center [48, 221] width 83 height 92
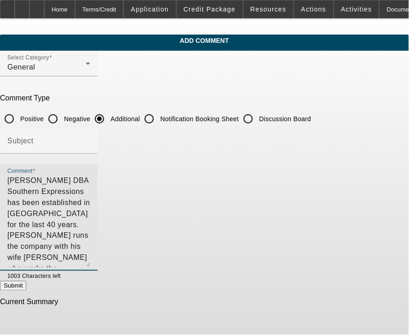
type textarea "[PERSON_NAME] DBA Southern Expressions has been established in [GEOGRAPHIC_DATA…"
drag, startPoint x: 364, startPoint y: 256, endPoint x: 361, endPoint y: 261, distance: 6.2
click at [98, 261] on div "Comment" at bounding box center [49, 217] width 98 height 107
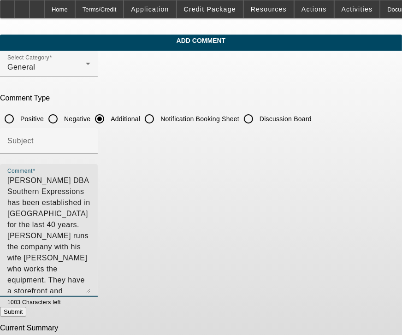
drag, startPoint x: 360, startPoint y: 261, endPoint x: 357, endPoint y: 306, distance: 44.8
click at [90, 293] on textarea "Darryl Smith DBA Southern Expressions has been established in Charleston City M…" at bounding box center [48, 234] width 83 height 118
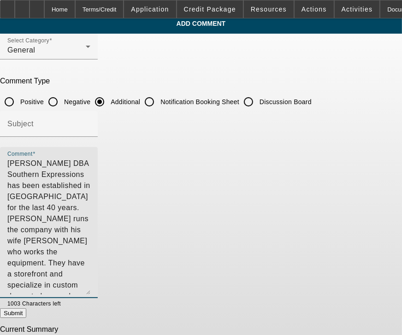
scroll to position [27, 0]
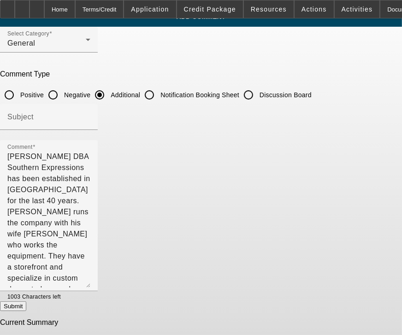
click at [26, 301] on button "Submit" at bounding box center [13, 306] width 26 height 10
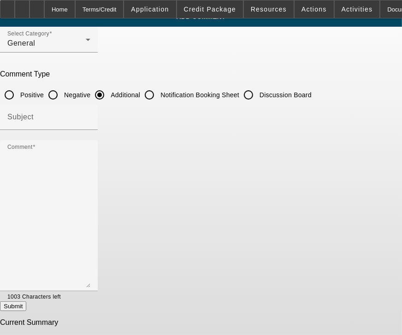
radio input "true"
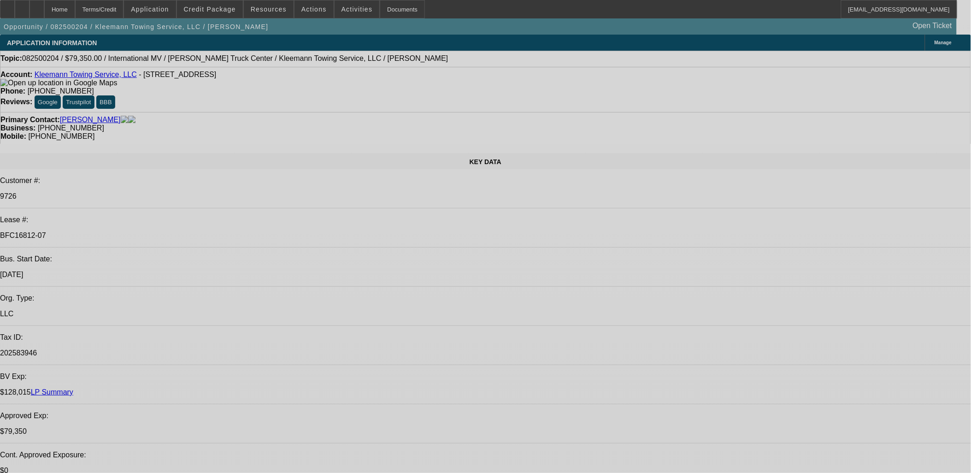
select select "0"
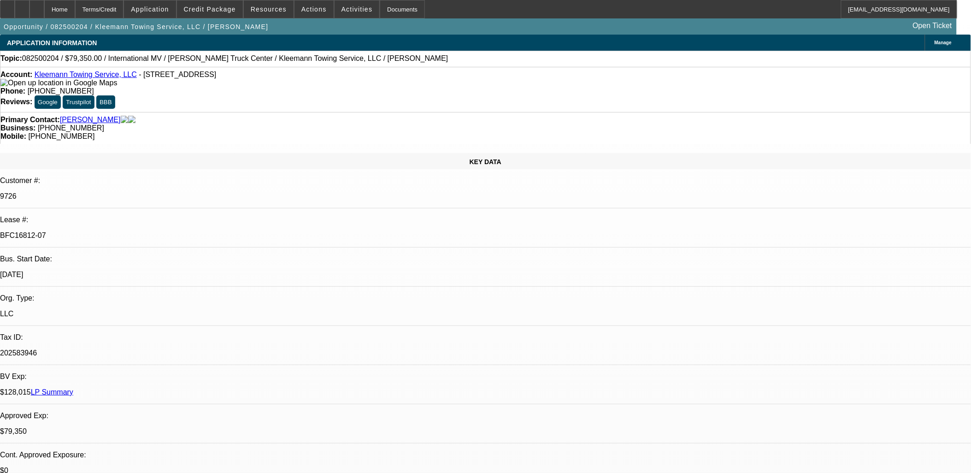
select select "0"
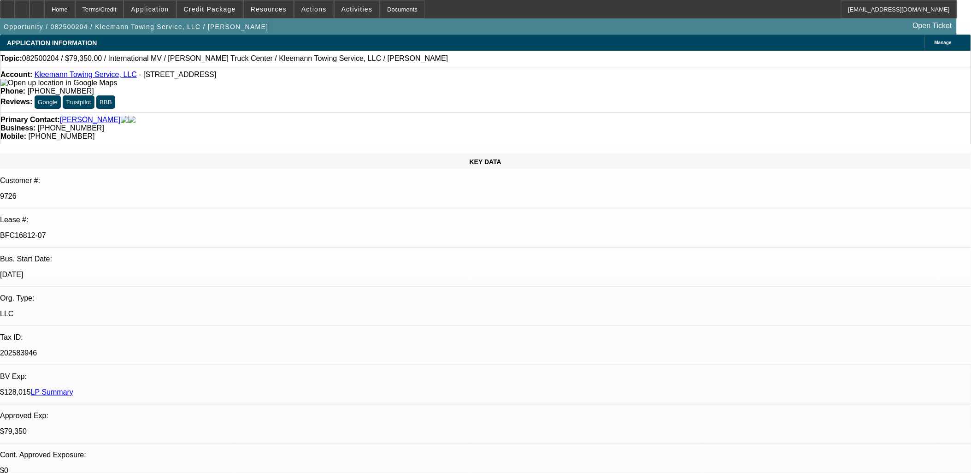
select select "1"
select select "6"
select select "1"
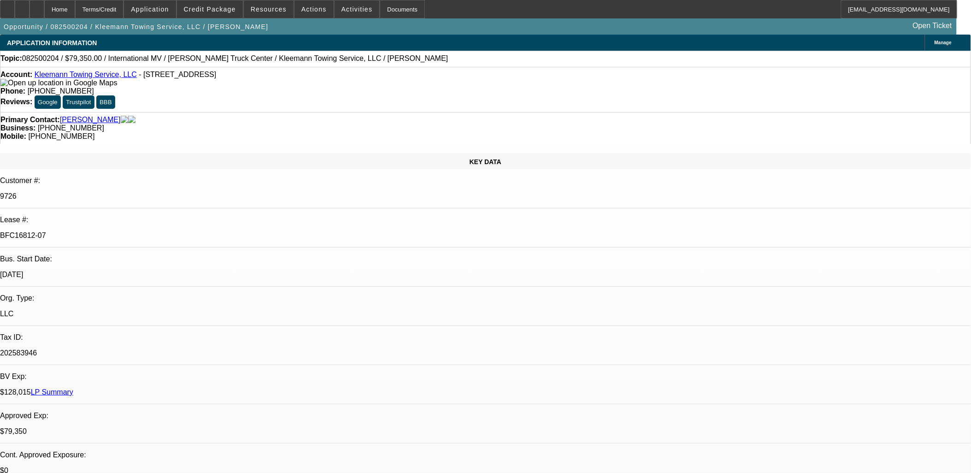
select select "6"
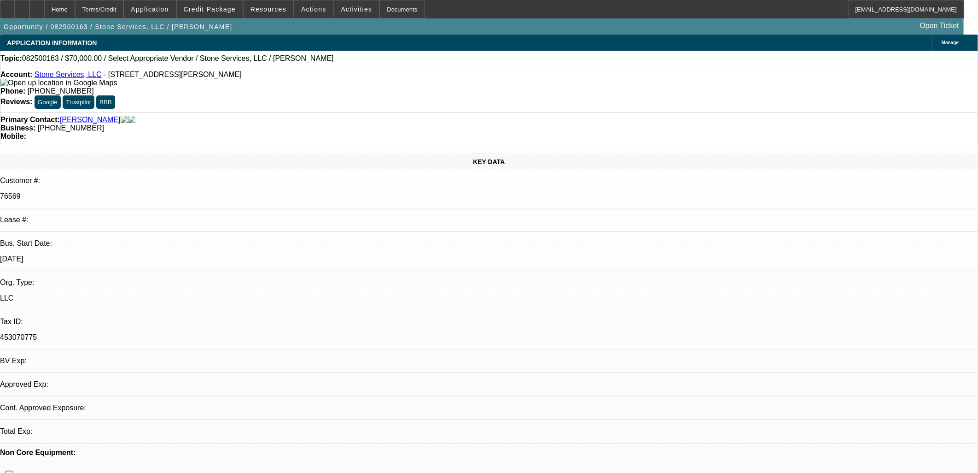
select select "0"
select select "2"
select select "0.1"
select select "1"
select select "2"
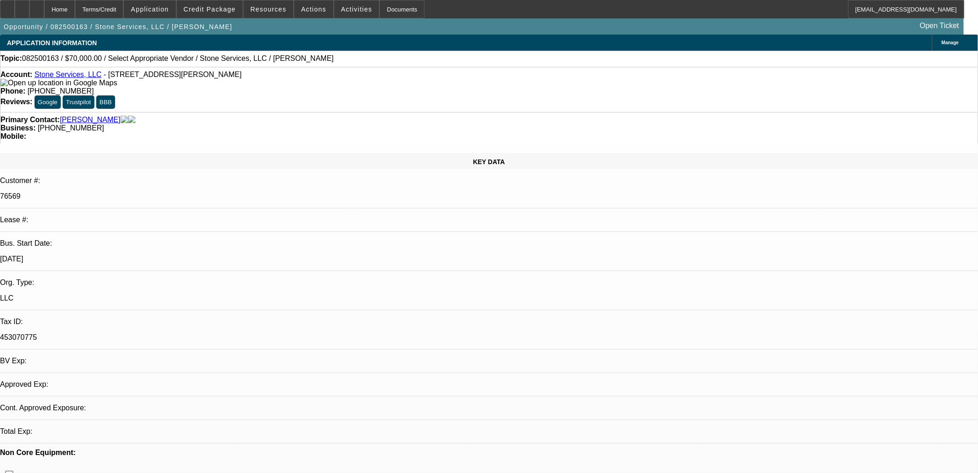
select select "4"
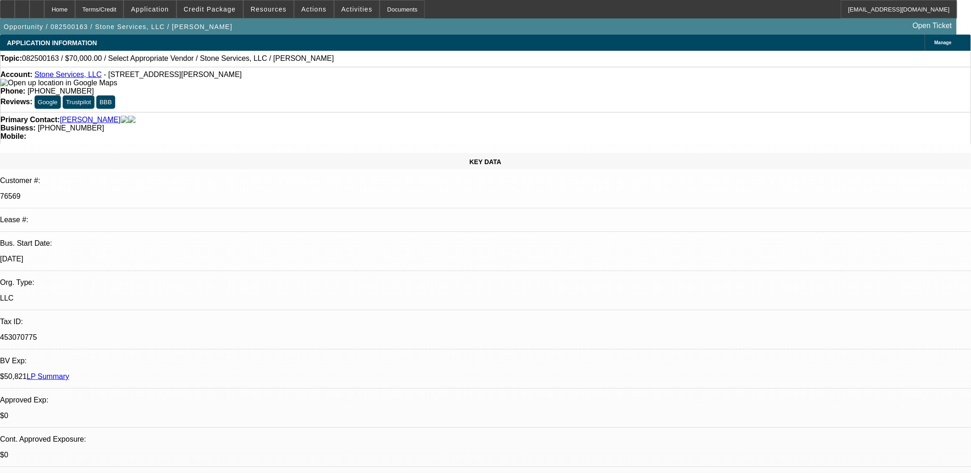
drag, startPoint x: 601, startPoint y: 267, endPoint x: 124, endPoint y: 196, distance: 481.6
drag, startPoint x: 124, startPoint y: 196, endPoint x: 75, endPoint y: 137, distance: 76.9
click at [75, 176] on div "Customer #:" at bounding box center [485, 180] width 971 height 8
drag, startPoint x: 70, startPoint y: 125, endPoint x: 609, endPoint y: 273, distance: 558.8
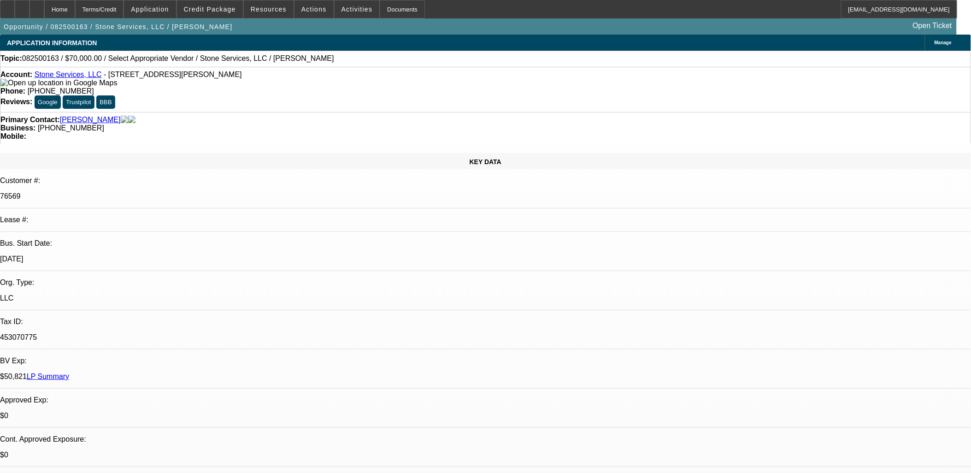
drag, startPoint x: 605, startPoint y: 272, endPoint x: 84, endPoint y: 124, distance: 541.5
click at [75, 153] on div "KEY DATA Customer #: 76569 Lease #: Bus. Start Date: 8/1/11 Org. Type: LLC Tax …" at bounding box center [485, 375] width 971 height 444
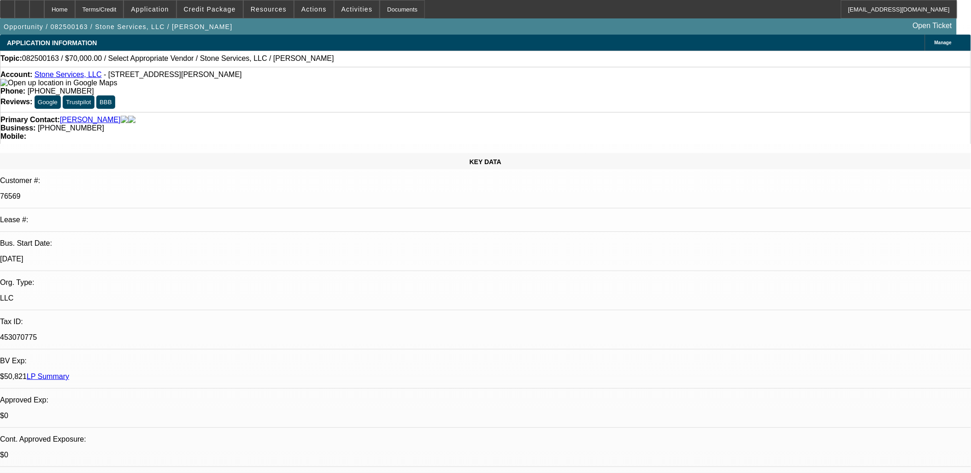
click at [240, 17] on span at bounding box center [210, 9] width 66 height 22
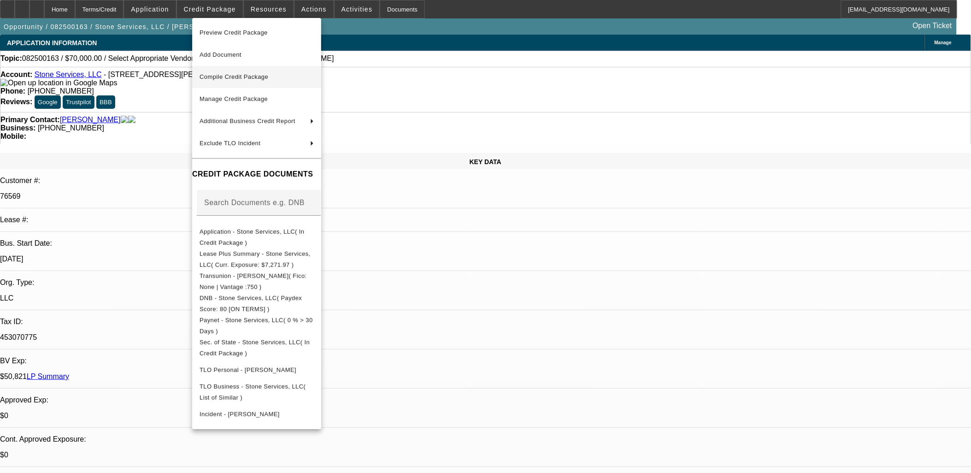
click at [266, 83] on button "Compile Credit Package" at bounding box center [256, 77] width 129 height 22
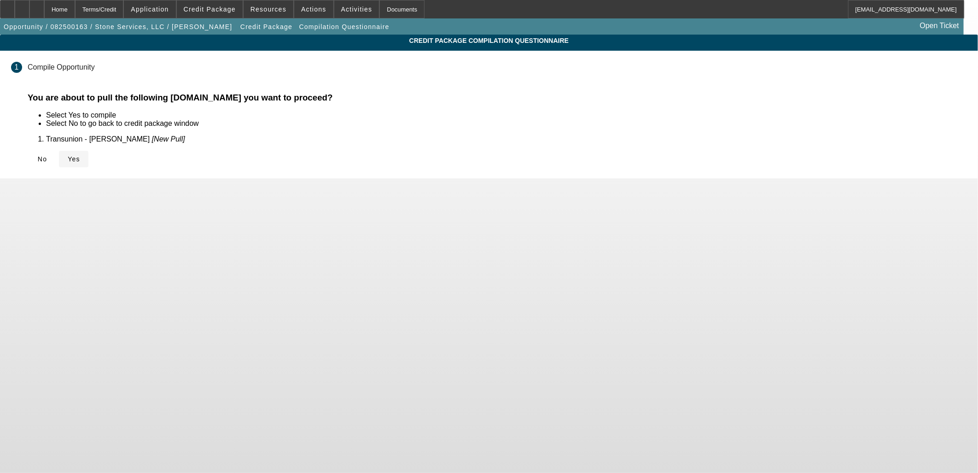
click at [80, 158] on span "Yes" at bounding box center [74, 158] width 12 height 7
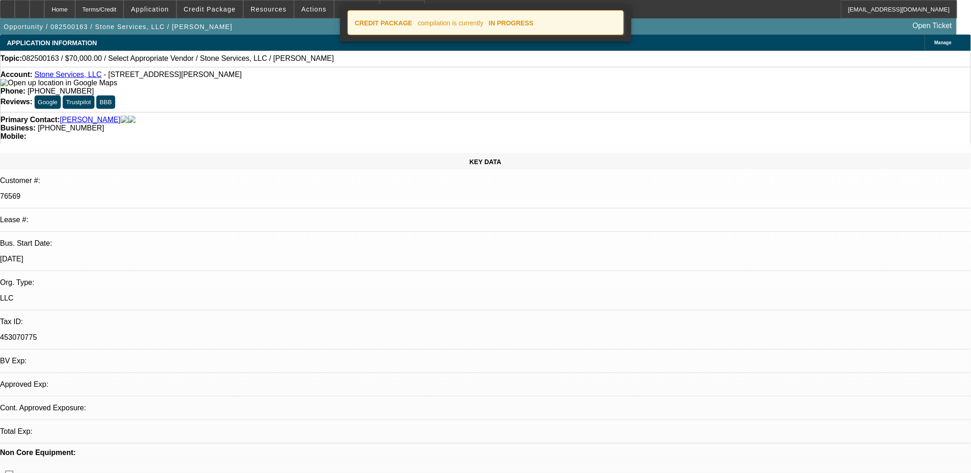
select select "0"
select select "2"
select select "0.1"
select select "4"
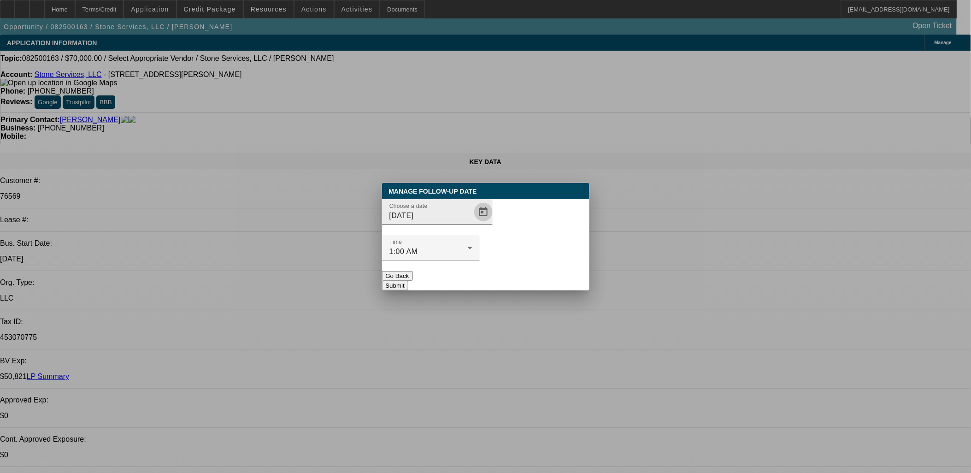
click at [472, 223] on span "Open calendar" at bounding box center [483, 212] width 22 height 22
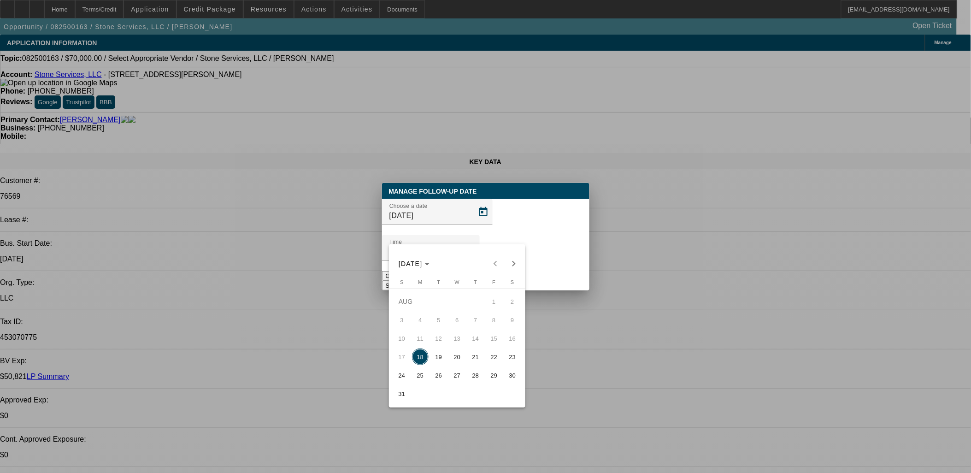
click at [455, 357] on span "20" at bounding box center [457, 356] width 17 height 17
type input "8/20/2025"
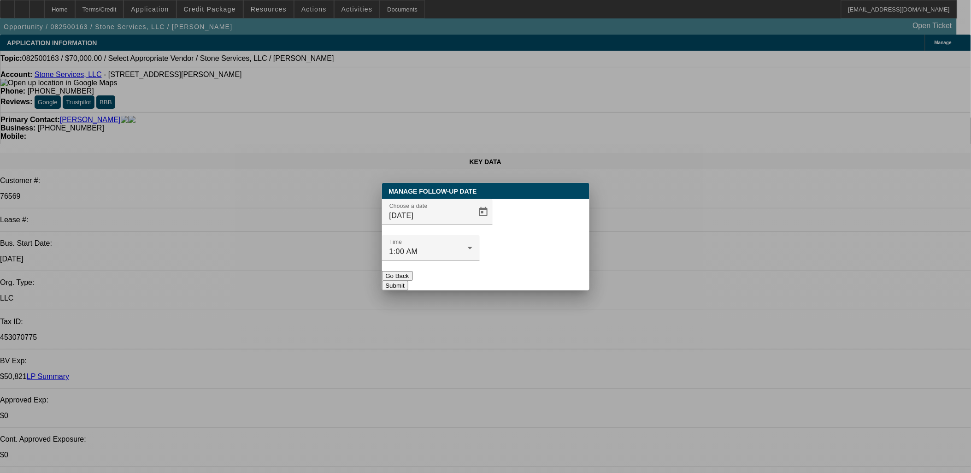
click at [408, 281] on button "Submit" at bounding box center [395, 286] width 26 height 10
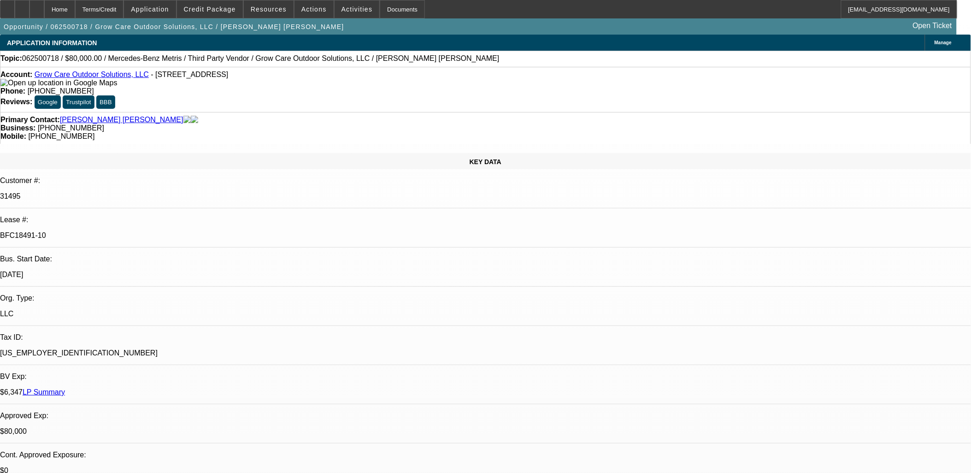
select select "0"
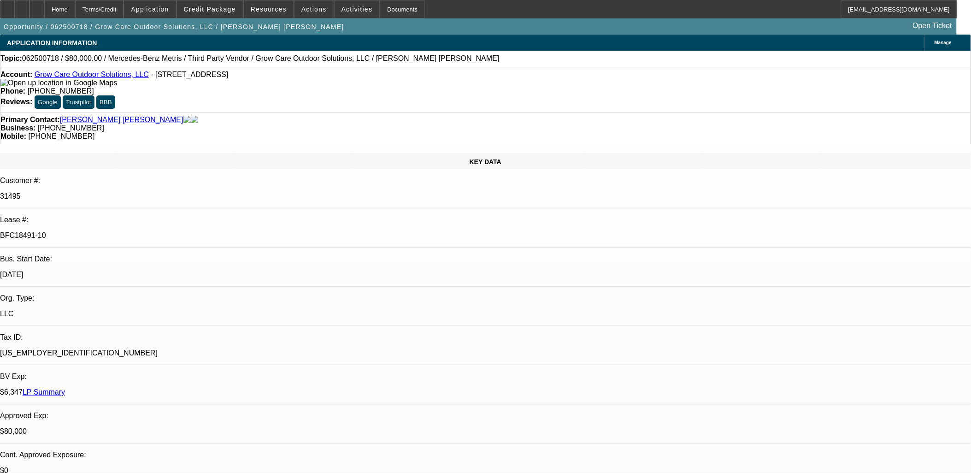
select select "0"
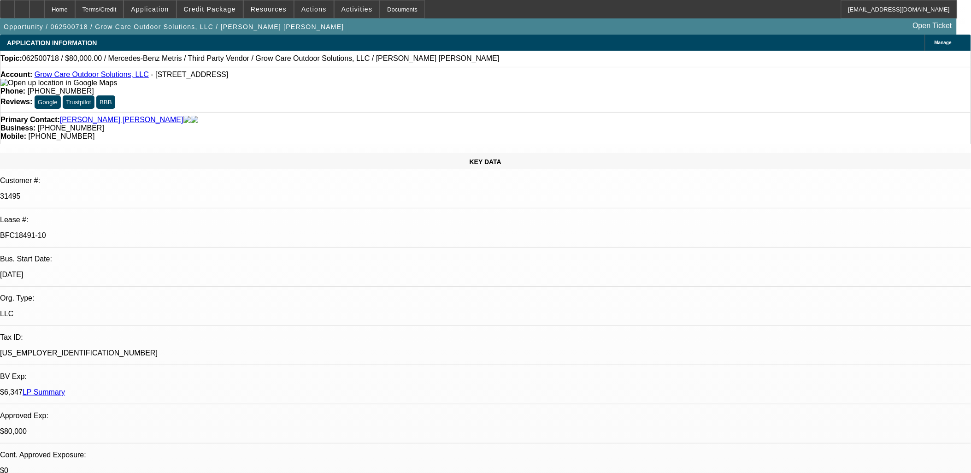
select select "0"
select select "1"
select select "6"
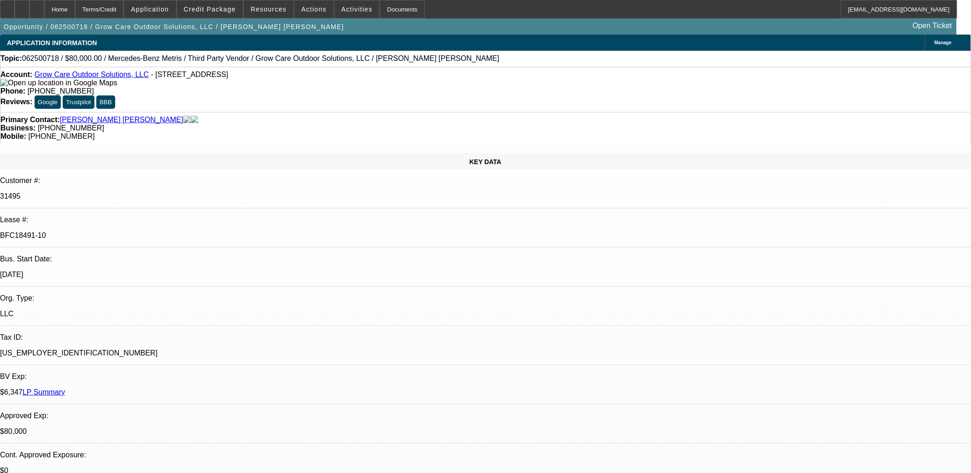
select select "1"
select select "6"
select select "1"
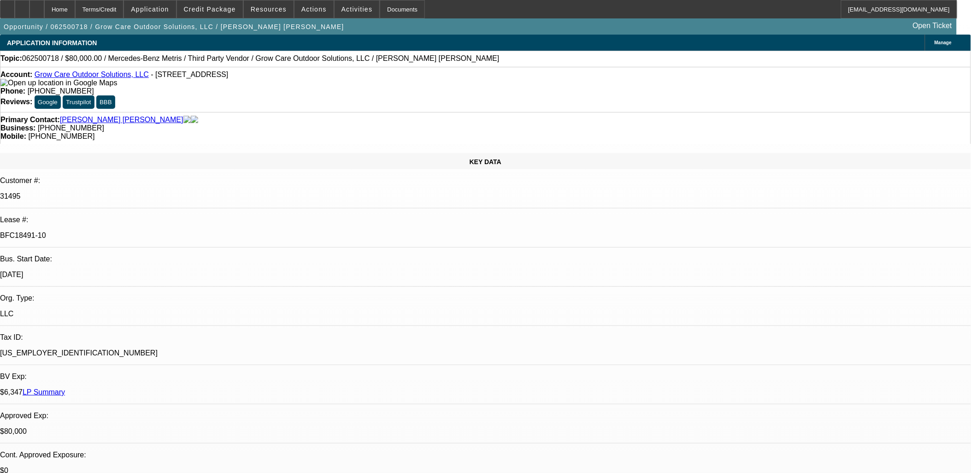
select select "6"
select select "1"
select select "6"
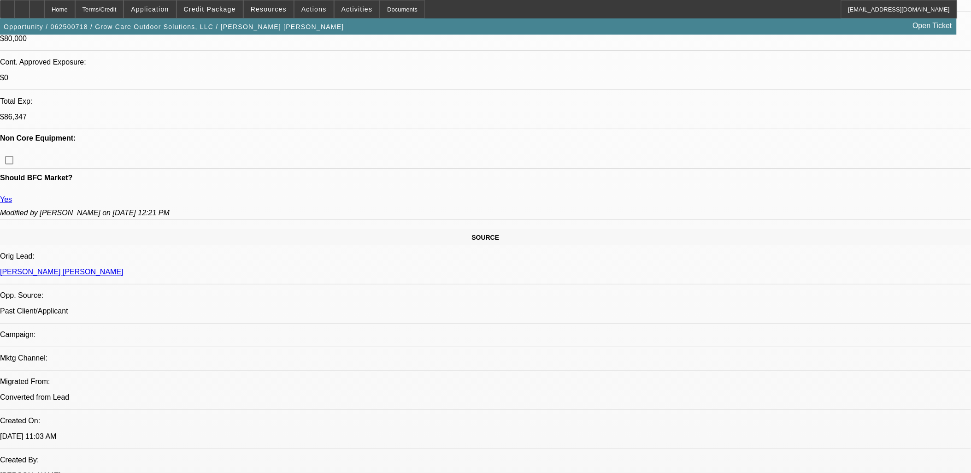
scroll to position [461, 0]
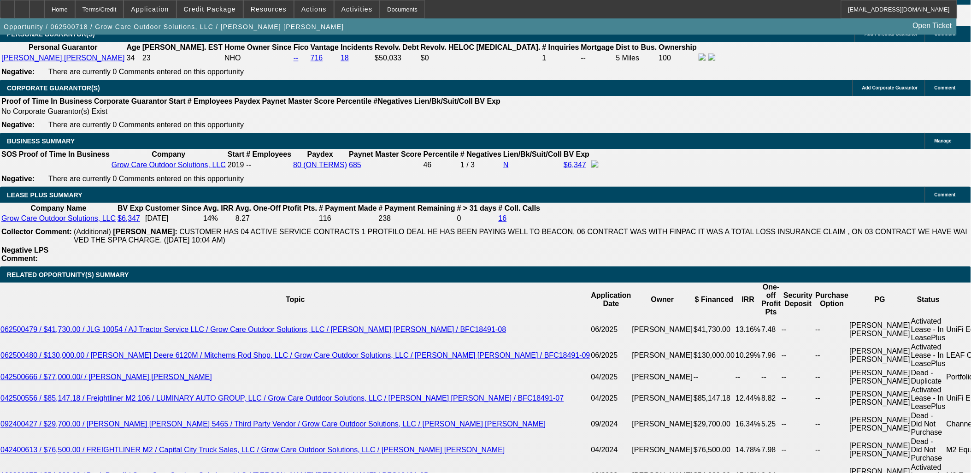
scroll to position [205, 0]
drag, startPoint x: 774, startPoint y: 359, endPoint x: 662, endPoint y: 319, distance: 119.5
drag, startPoint x: 662, startPoint y: 319, endPoint x: 818, endPoint y: 360, distance: 161.1
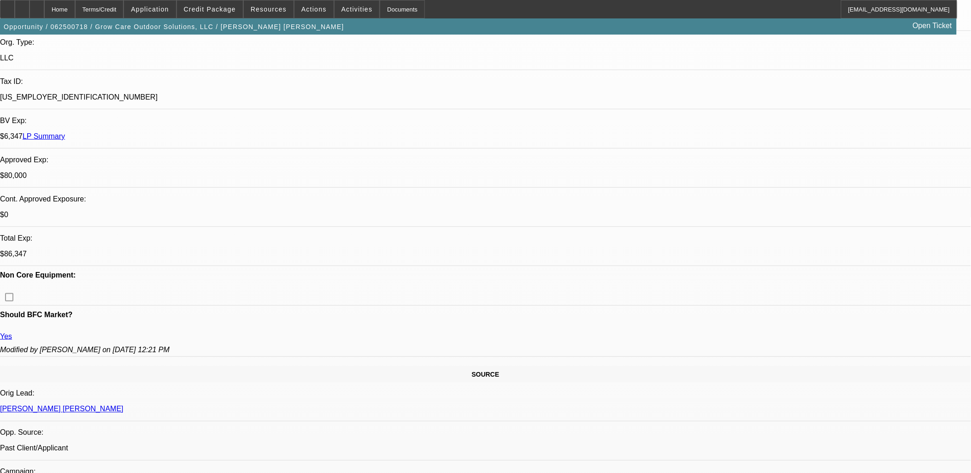
scroll to position [0, 0]
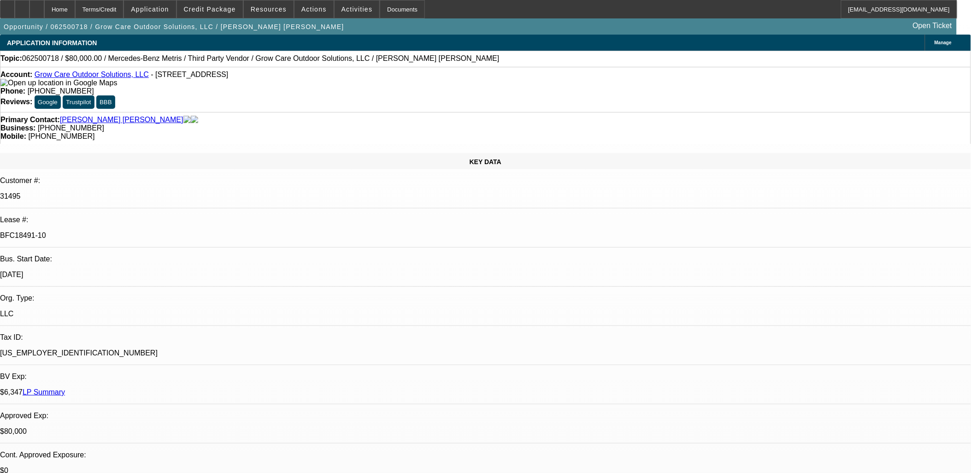
click at [104, 216] on div "Lease #:" at bounding box center [485, 220] width 971 height 8
click at [104, 216] on p "Lease #:" at bounding box center [485, 220] width 971 height 8
click at [106, 216] on div "Lease #:" at bounding box center [485, 220] width 971 height 8
click at [149, 231] on div "BFC18491-10" at bounding box center [485, 235] width 971 height 8
drag, startPoint x: 149, startPoint y: 158, endPoint x: 12, endPoint y: 150, distance: 137.1
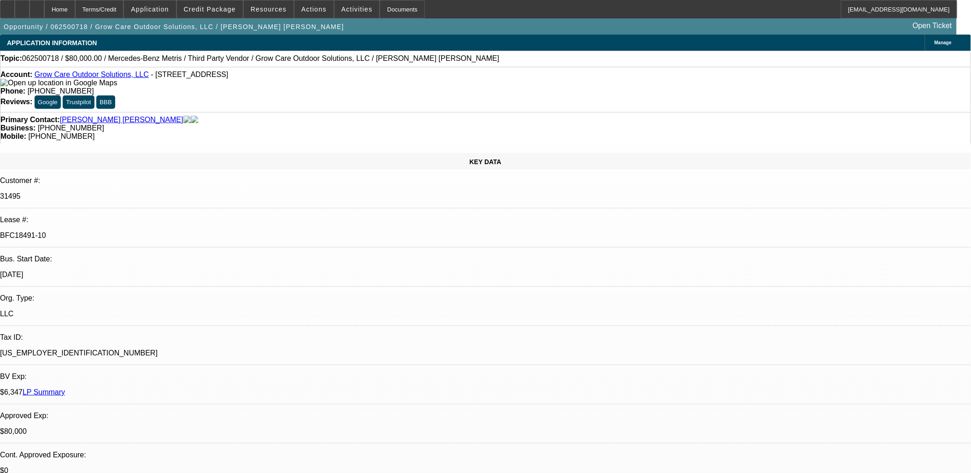
click at [12, 216] on div "Lease #: BFC18491-10" at bounding box center [485, 232] width 971 height 32
click at [12, 216] on div "Lease #:" at bounding box center [485, 220] width 971 height 8
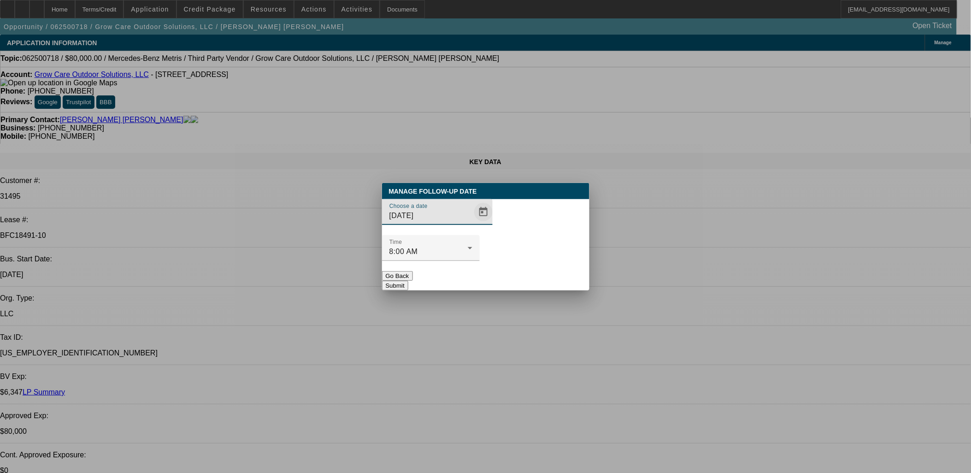
click at [476, 223] on span "Open calendar" at bounding box center [483, 212] width 22 height 22
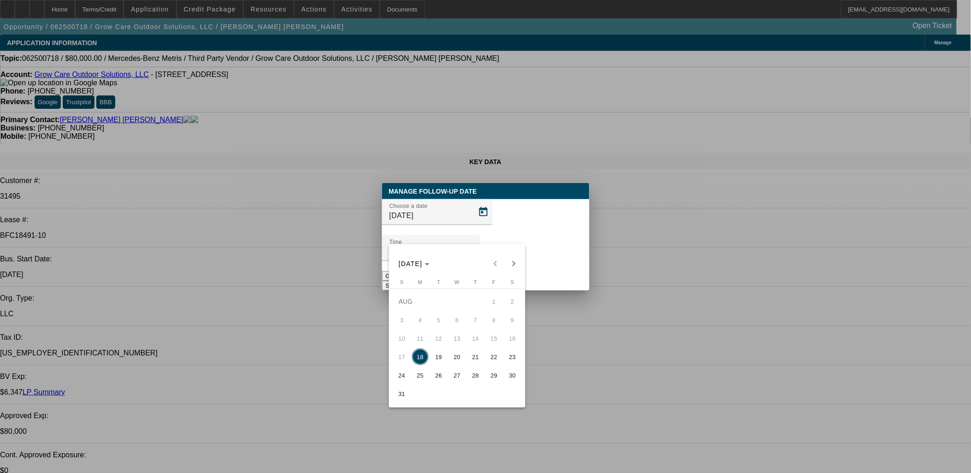
click at [452, 365] on span "20" at bounding box center [457, 356] width 17 height 17
type input "[DATE]"
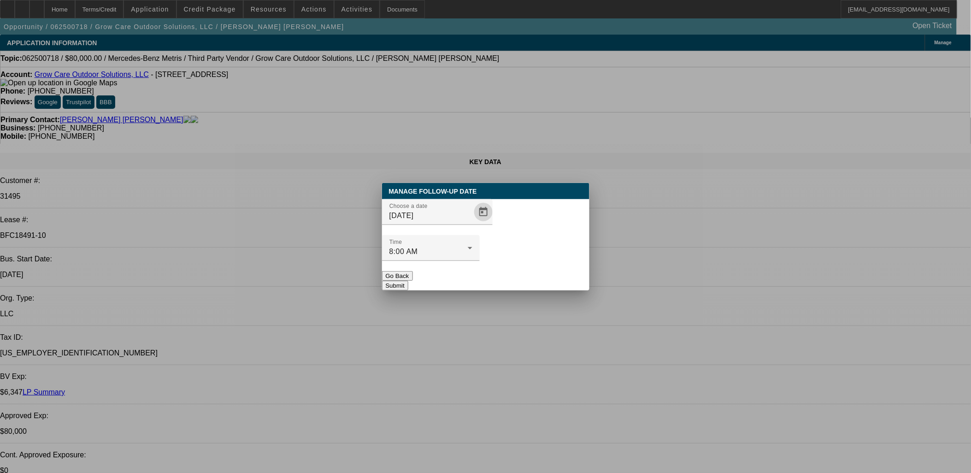
click at [408, 281] on button "Submit" at bounding box center [395, 286] width 26 height 10
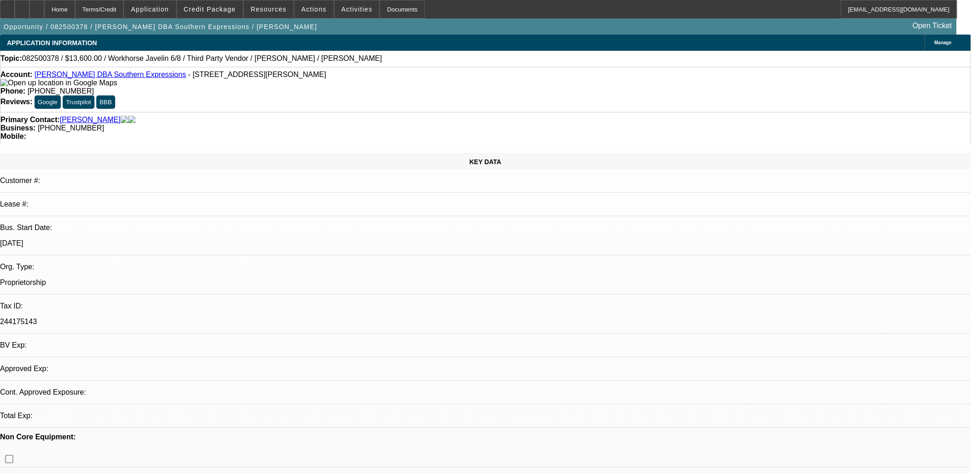
select select "0"
select select "2"
select select "0.1"
select select "4"
